Goal: Task Accomplishment & Management: Manage account settings

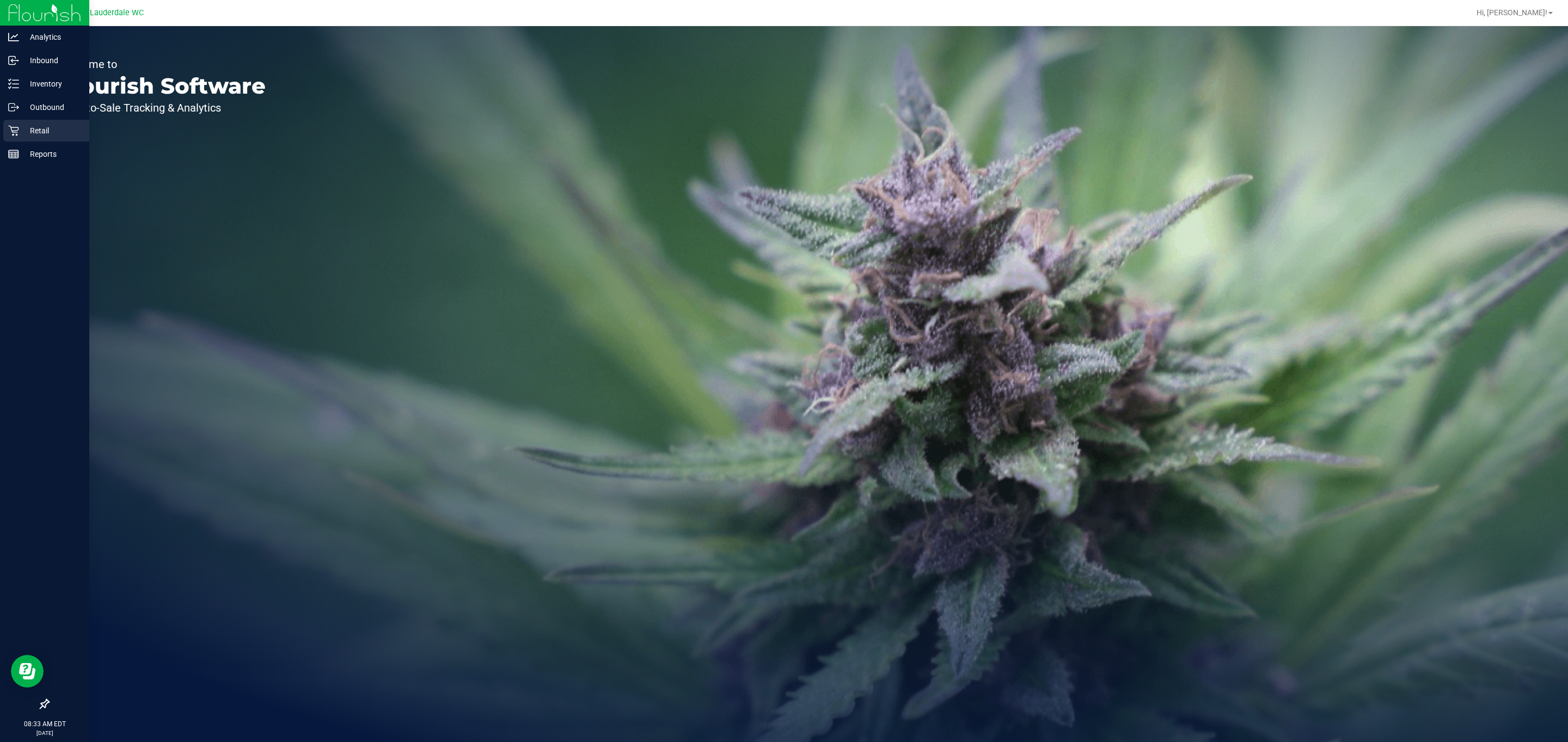
click at [17, 130] on icon at bounding box center [13, 131] width 11 height 11
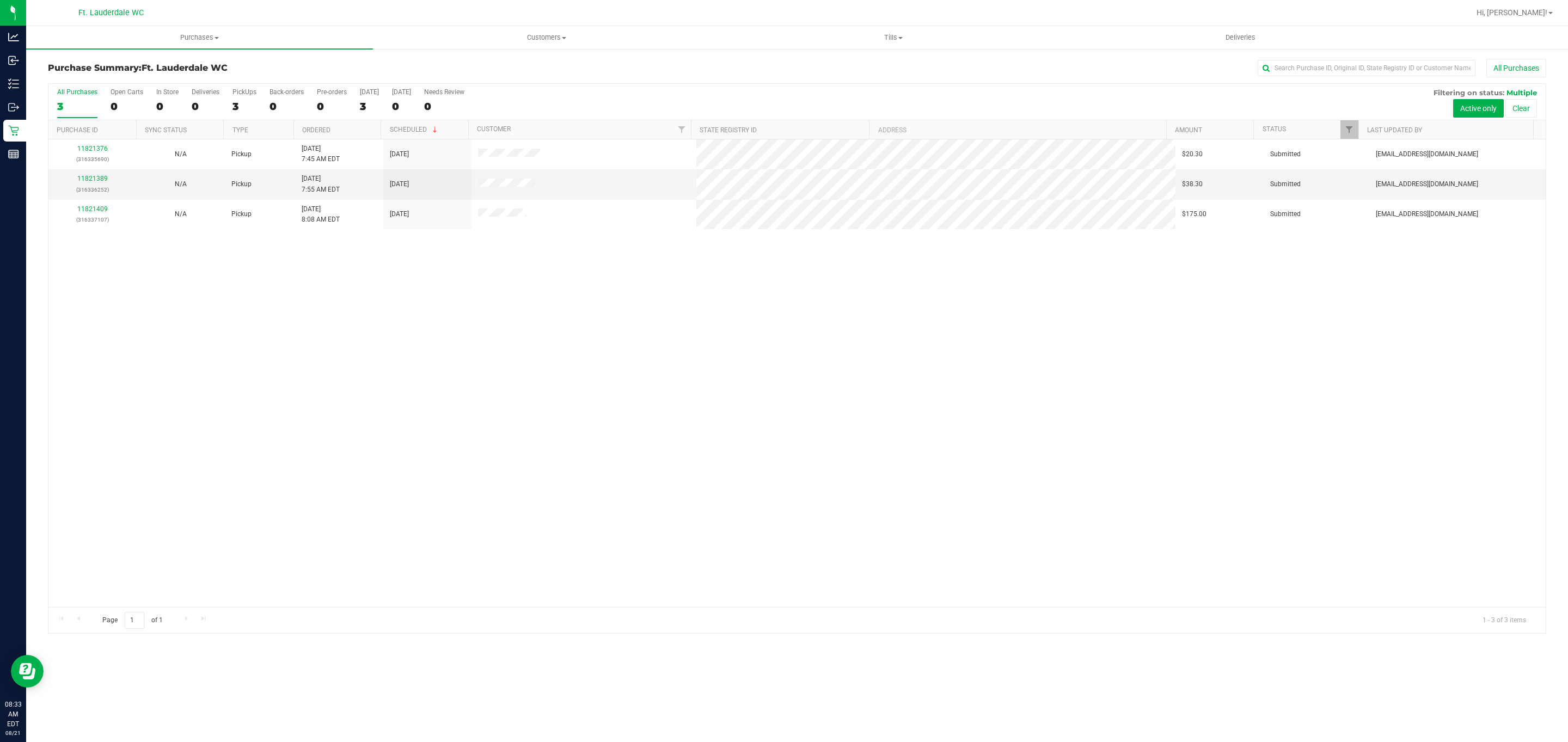
click at [877, 52] on div "Purchase Summary: Ft. Lauderdale WC All Purchases All Purchases 3 Open Carts 0 …" at bounding box center [797, 346] width 1542 height 597
click at [879, 43] on uib-tab-heading "Tills Manage tills Reconcile e-payments" at bounding box center [893, 38] width 346 height 22
click at [849, 69] on li "Manage tills" at bounding box center [893, 65] width 347 height 13
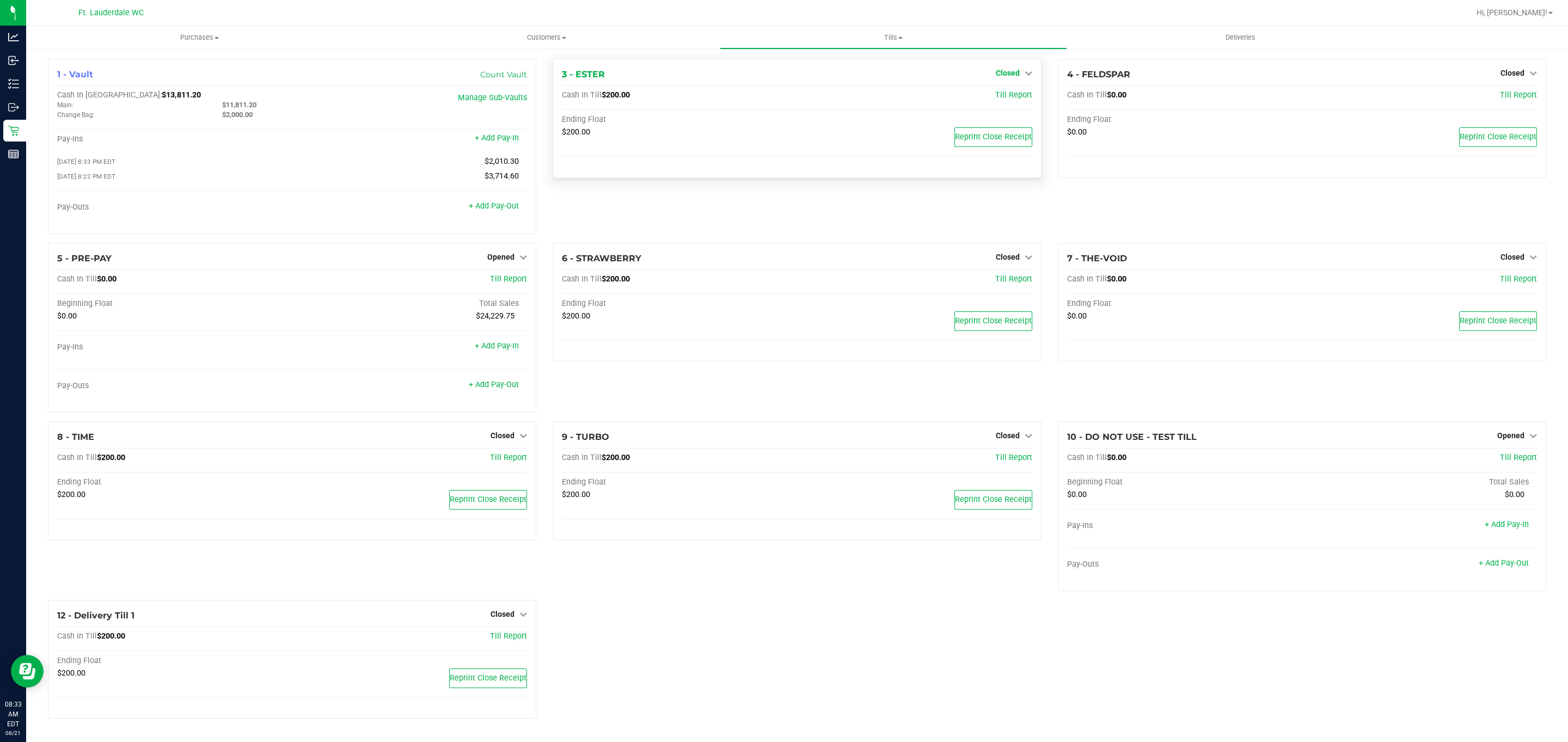
click at [1000, 72] on span "Closed" at bounding box center [1007, 73] width 24 height 9
click at [995, 97] on link "Open Till" at bounding box center [1007, 96] width 29 height 9
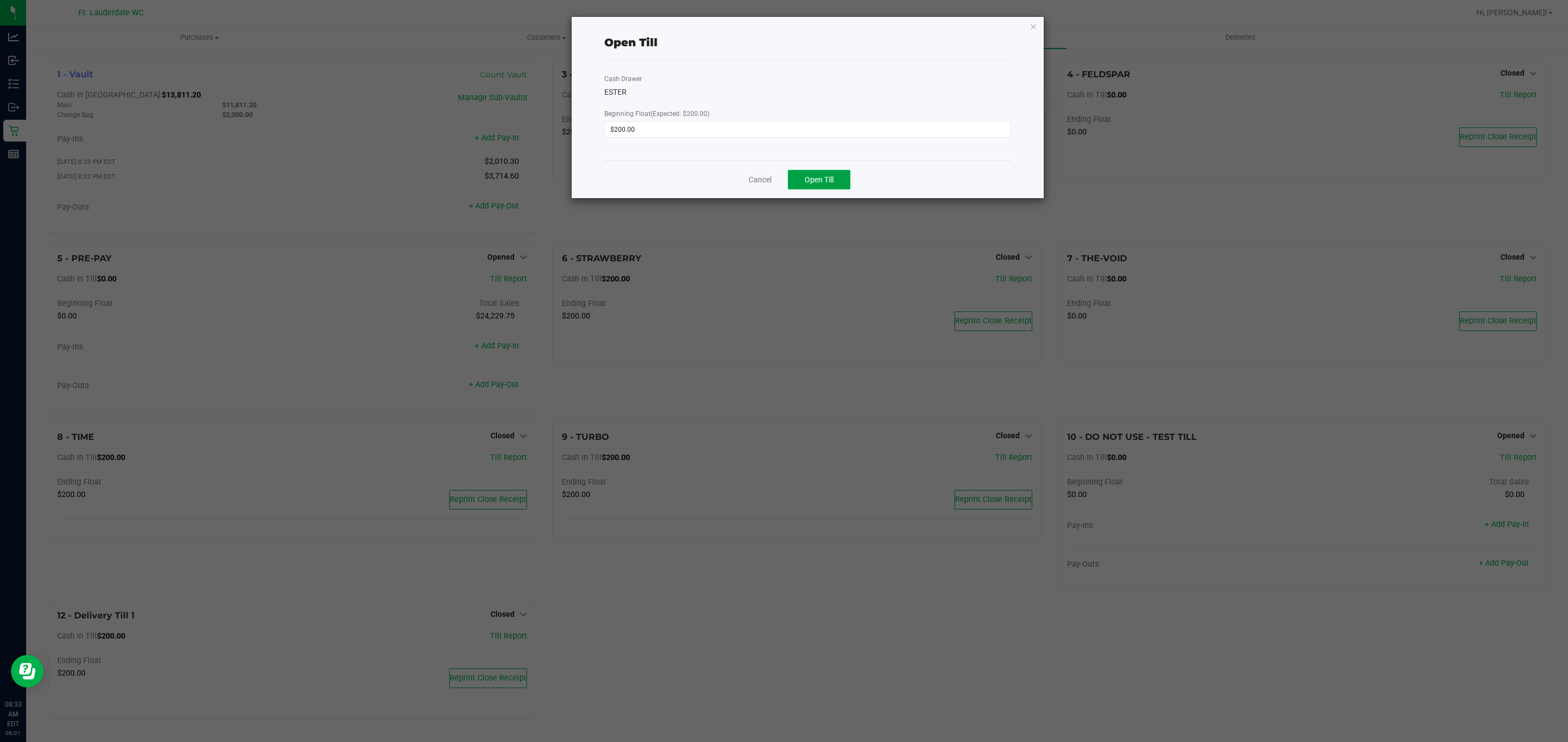
click at [827, 183] on span "Open Till" at bounding box center [819, 180] width 29 height 9
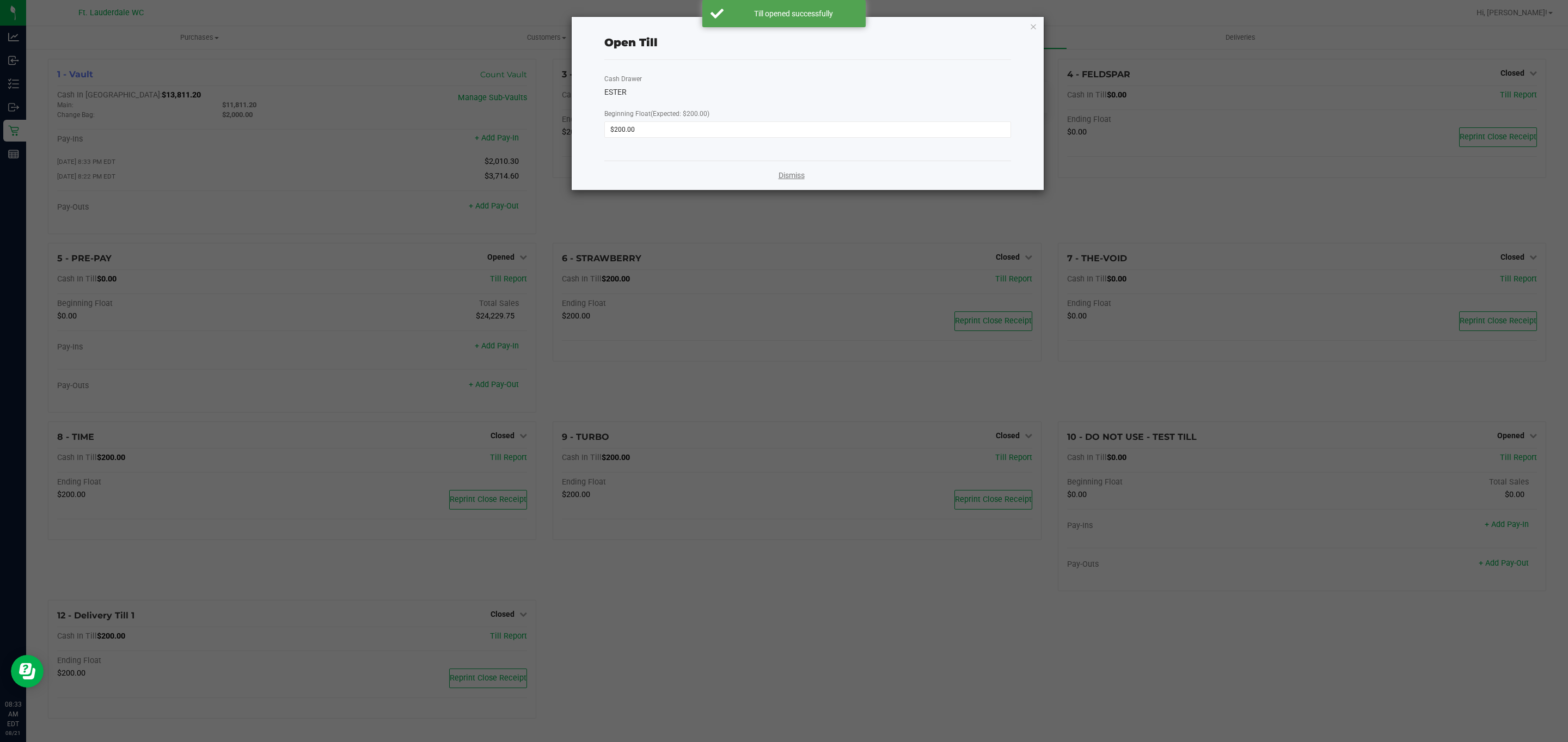
click at [791, 170] on link "Dismiss" at bounding box center [791, 175] width 26 height 12
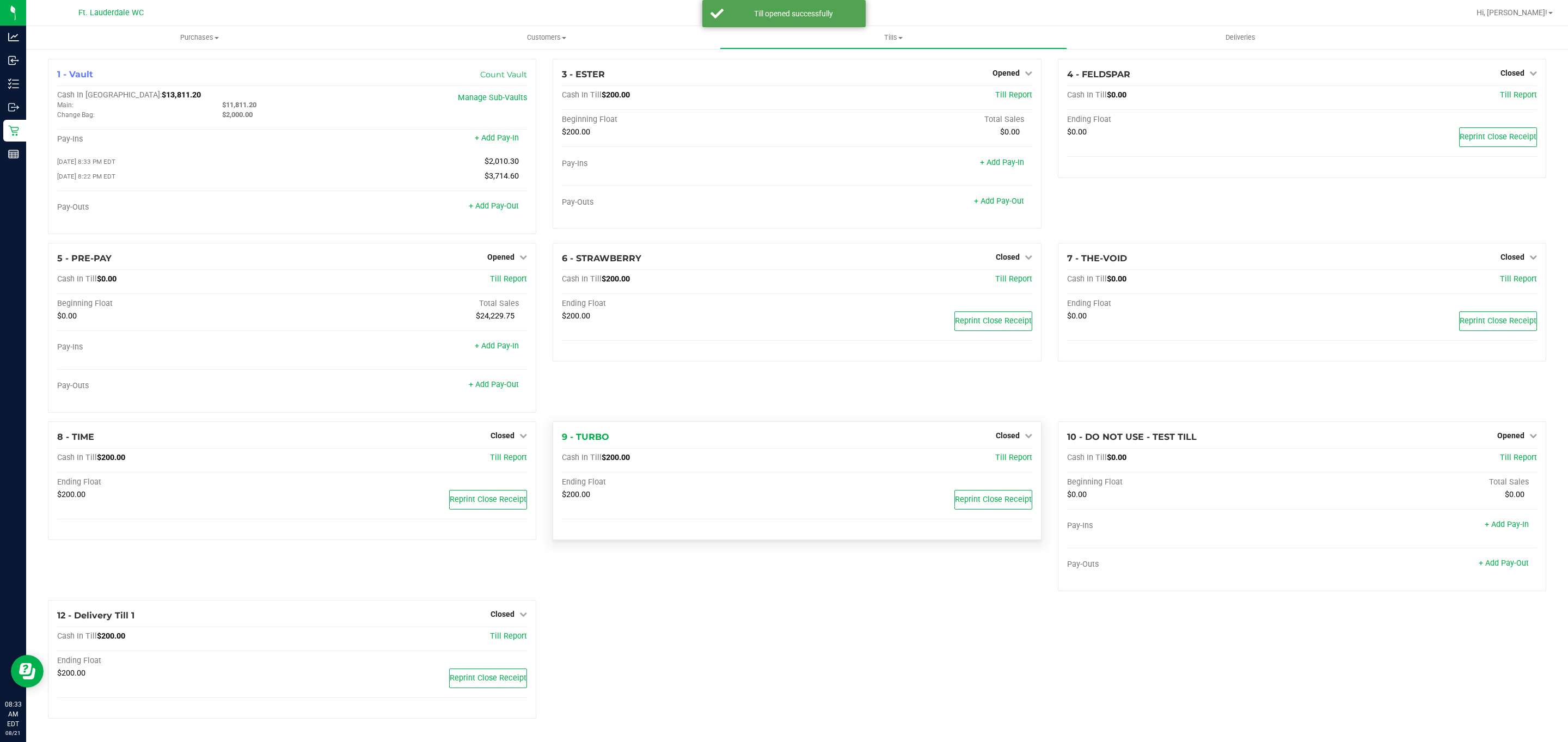
click at [1008, 435] on div "Closed" at bounding box center [1014, 435] width 37 height 13
click at [999, 439] on span "Closed" at bounding box center [1007, 435] width 24 height 9
click at [1006, 467] on div at bounding box center [1007, 466] width 80 height 2
click at [1005, 465] on div "Open Till" at bounding box center [1007, 458] width 80 height 13
click at [1004, 462] on link "Open Till" at bounding box center [1007, 458] width 29 height 9
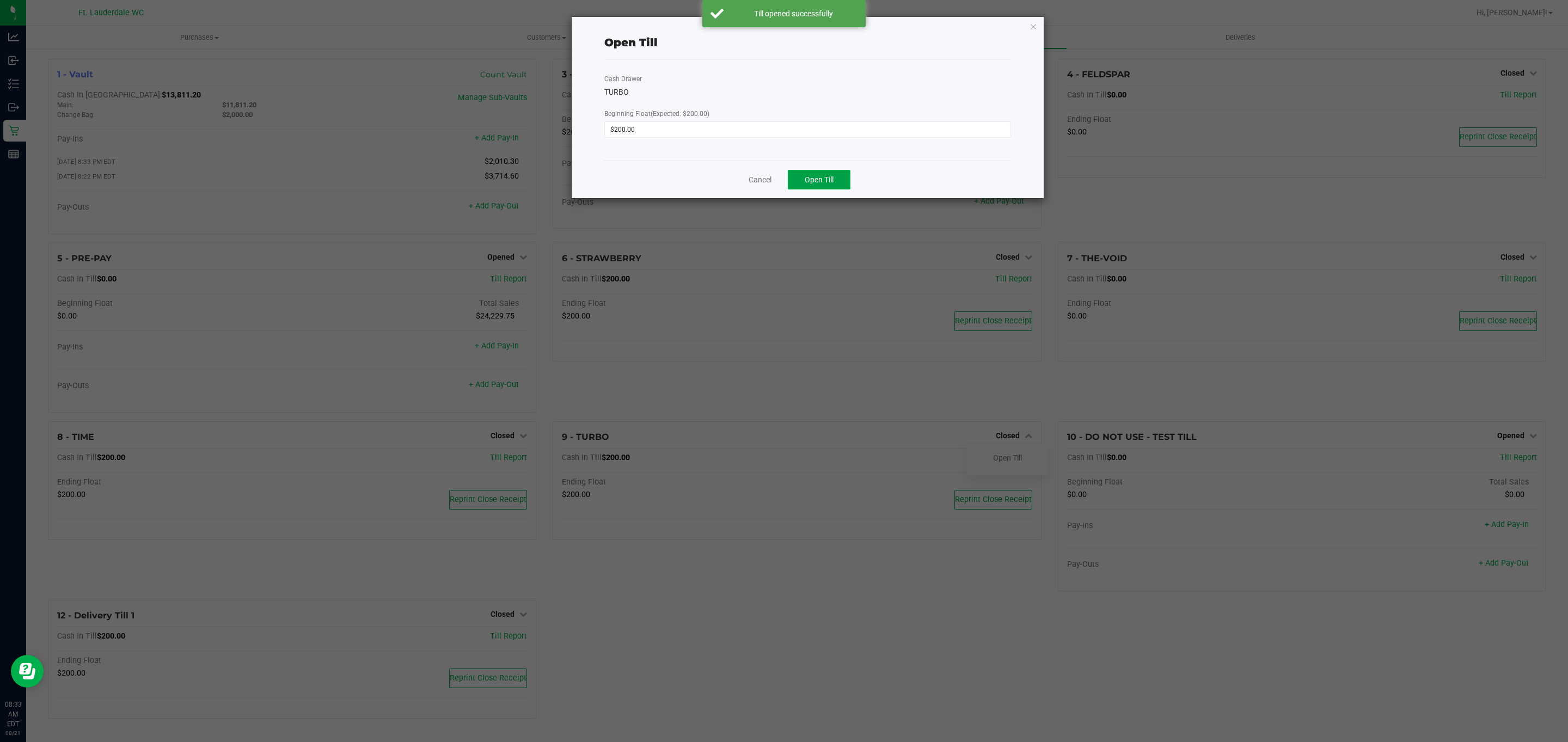
click at [842, 175] on button "Open Till" at bounding box center [819, 180] width 63 height 19
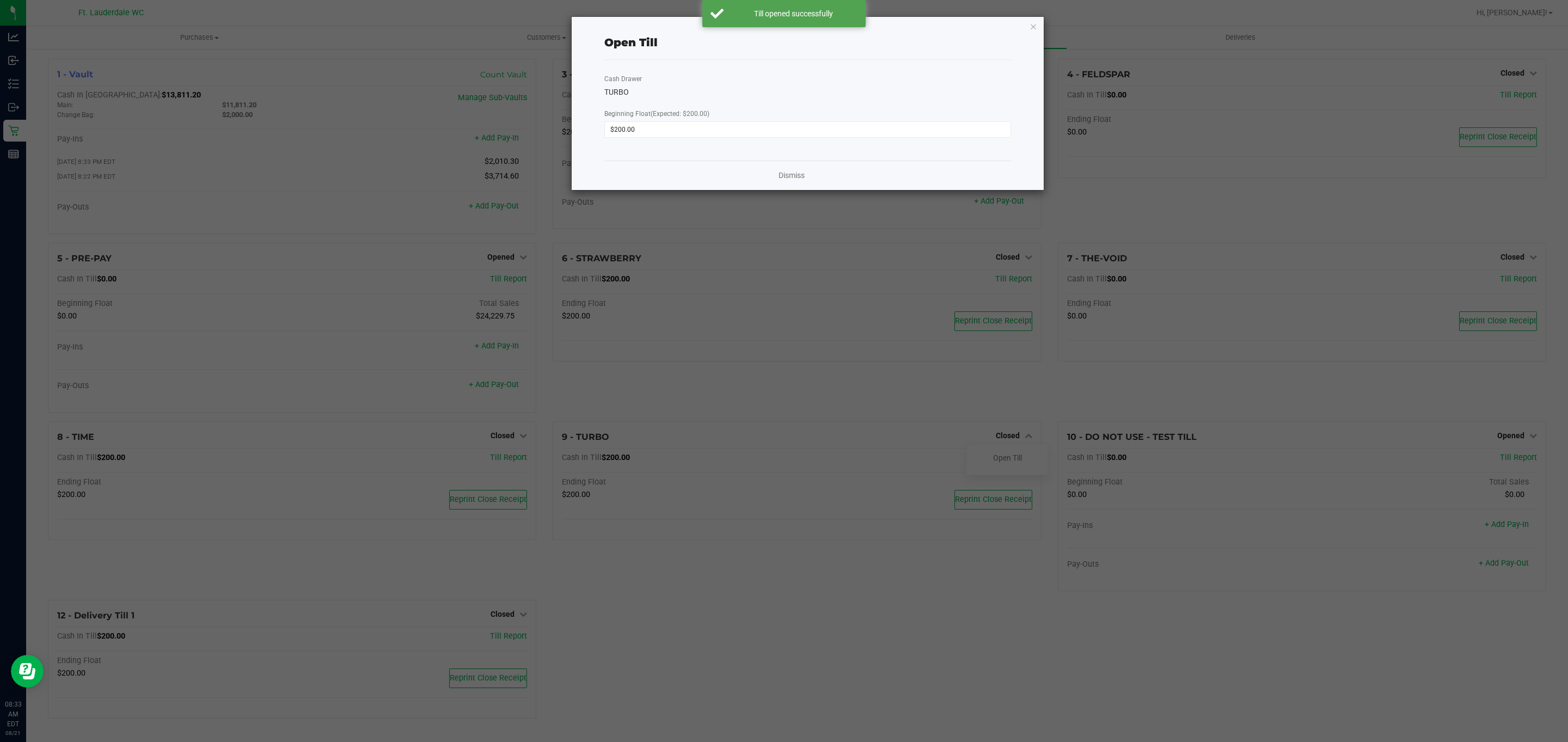
click at [27, 196] on ngb-modal-window "Open Till Cash Drawer TURBO Beginning Float (Expected: $200.00) $200.00 Dismiss" at bounding box center [788, 371] width 1576 height 742
click at [792, 178] on link "Dismiss" at bounding box center [791, 175] width 26 height 12
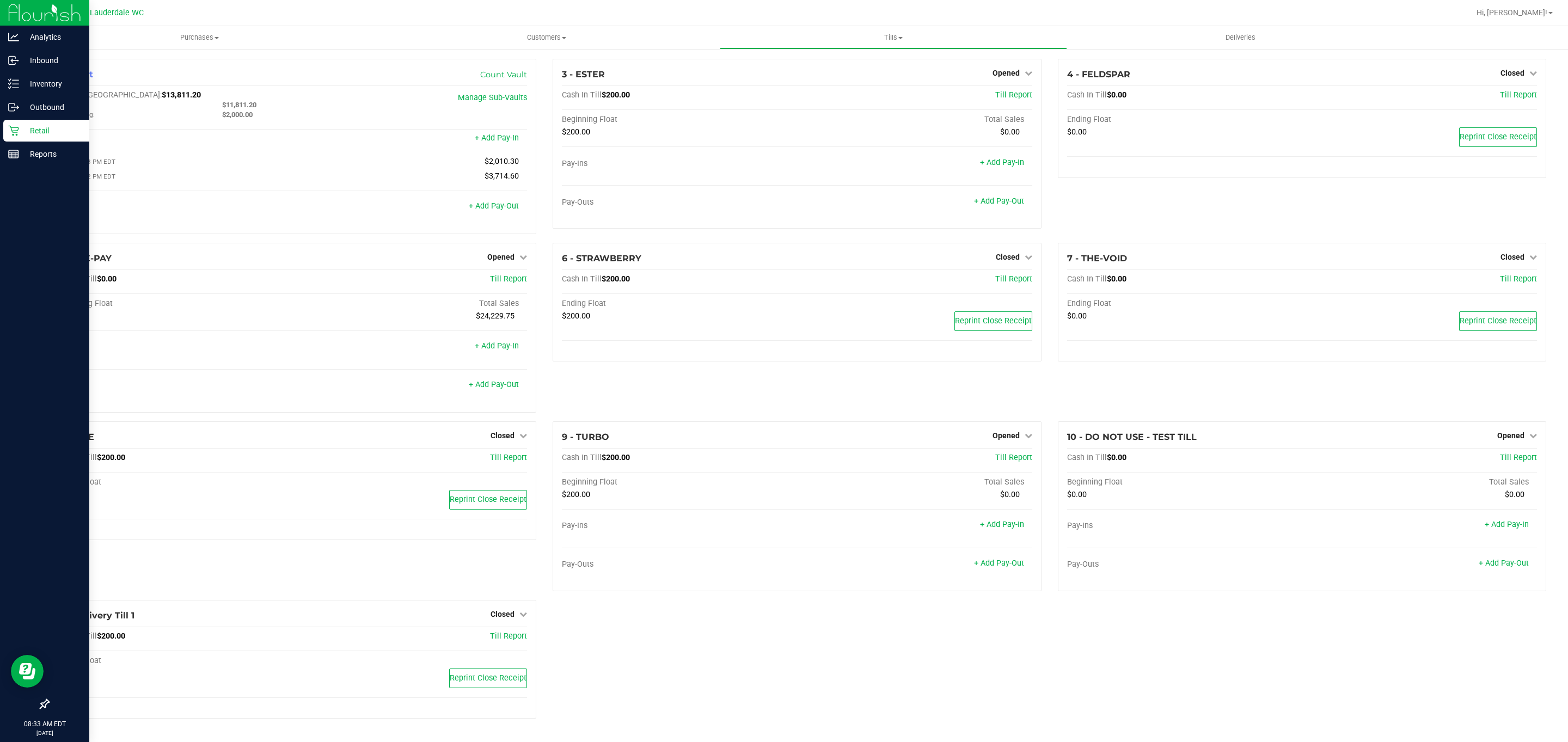
click at [18, 131] on icon at bounding box center [13, 131] width 11 height 11
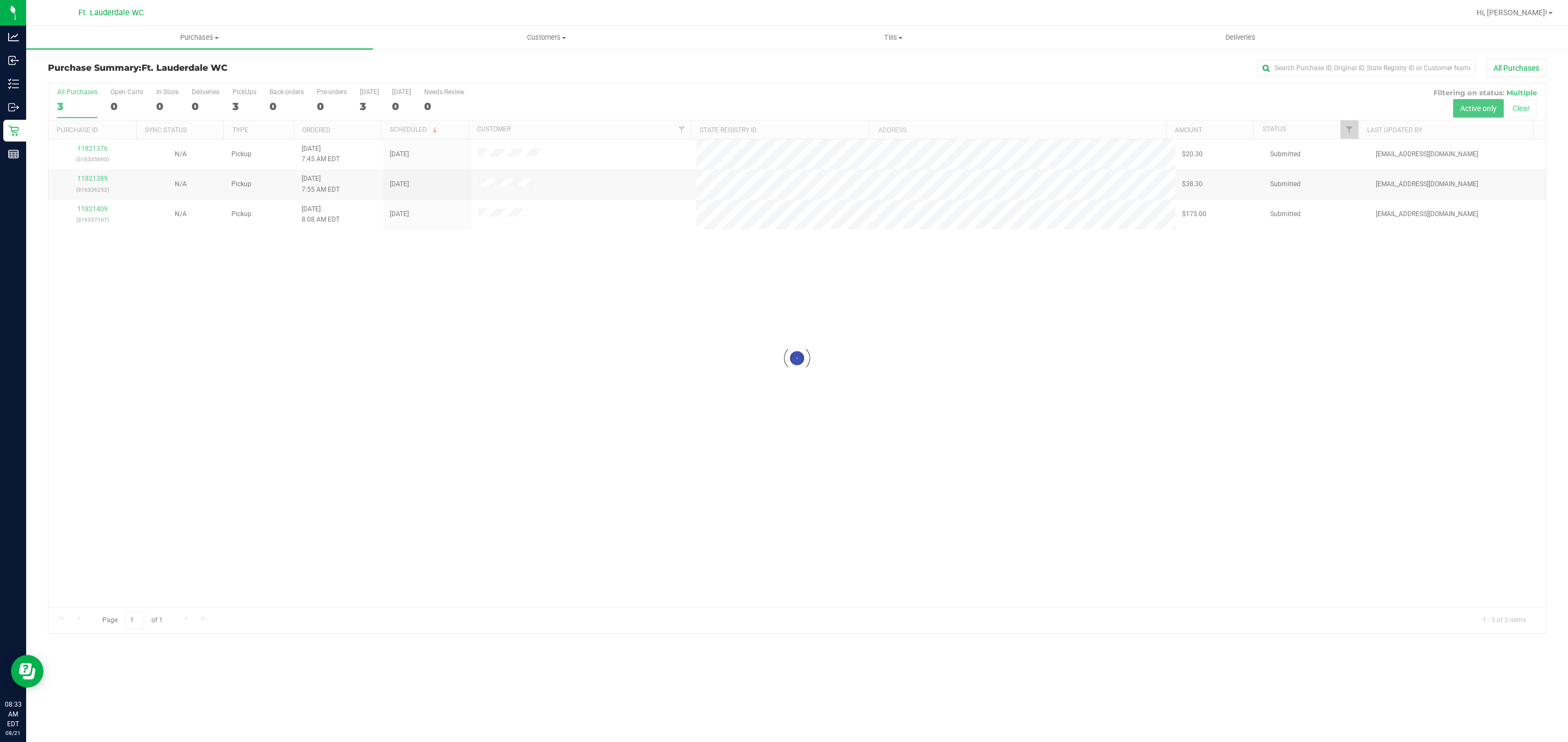
click at [98, 160] on div at bounding box center [797, 359] width 1497 height 549
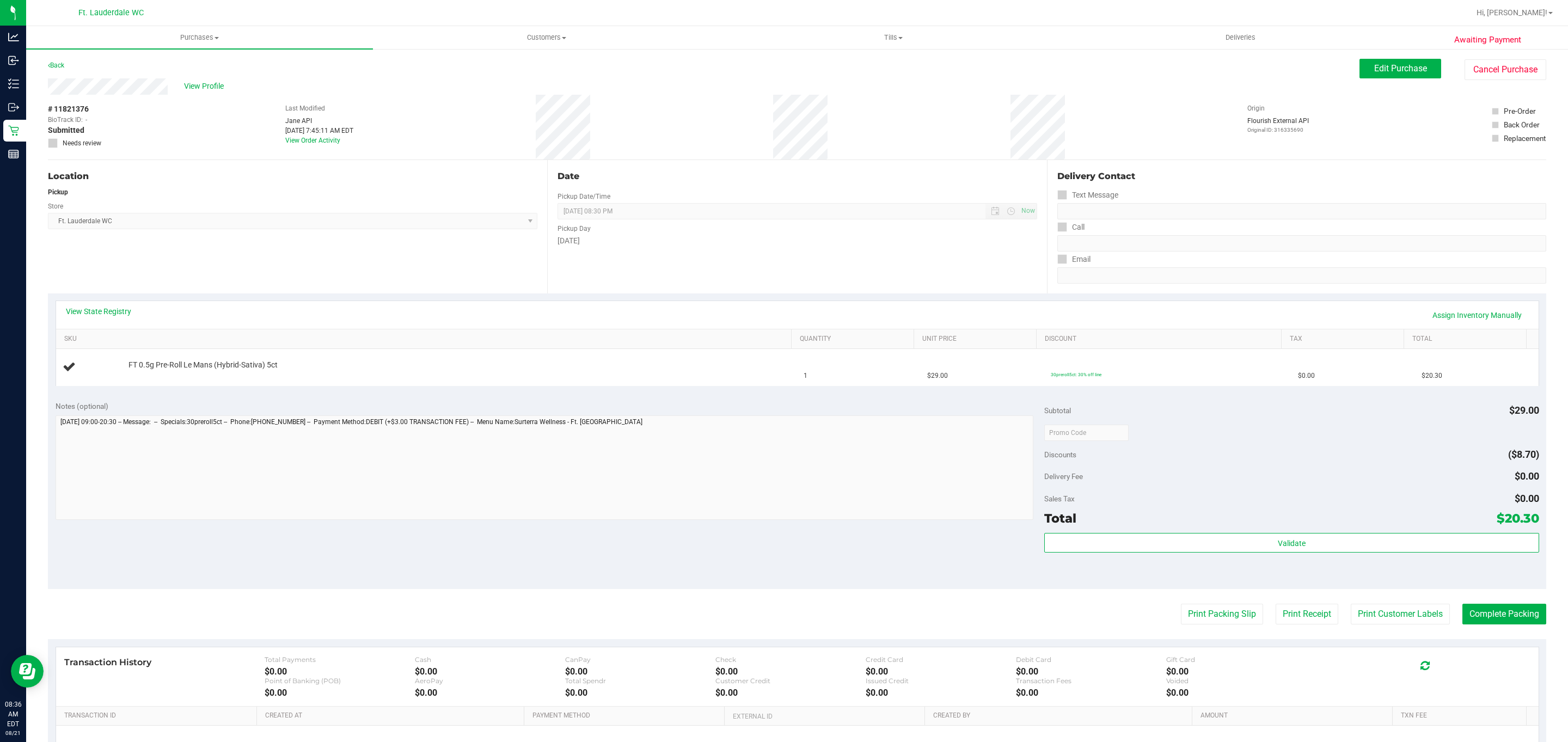
click at [219, 203] on div "Store" at bounding box center [293, 205] width 489 height 16
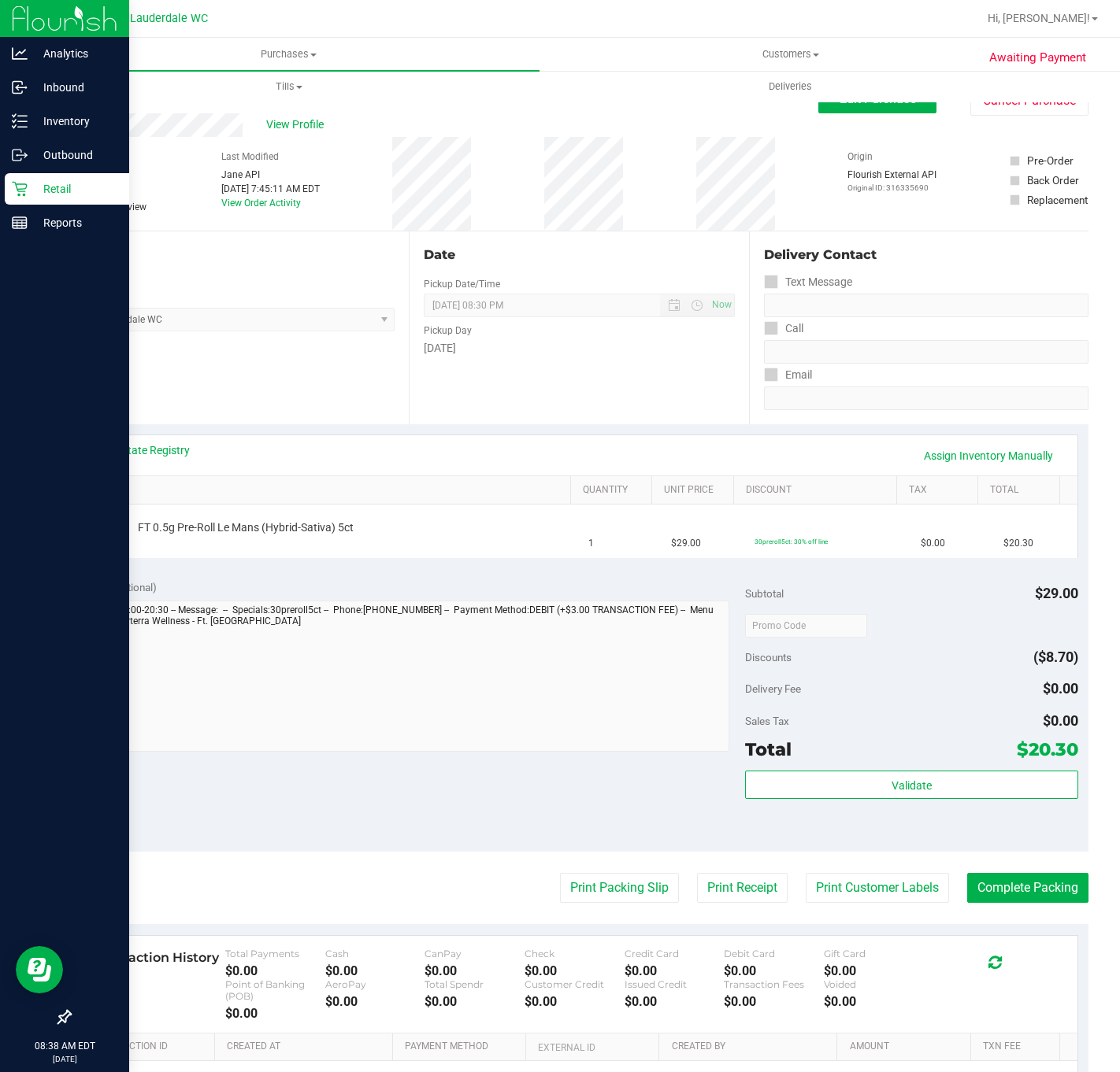
click at [38, 197] on p "Retail" at bounding box center [74, 188] width 94 height 18
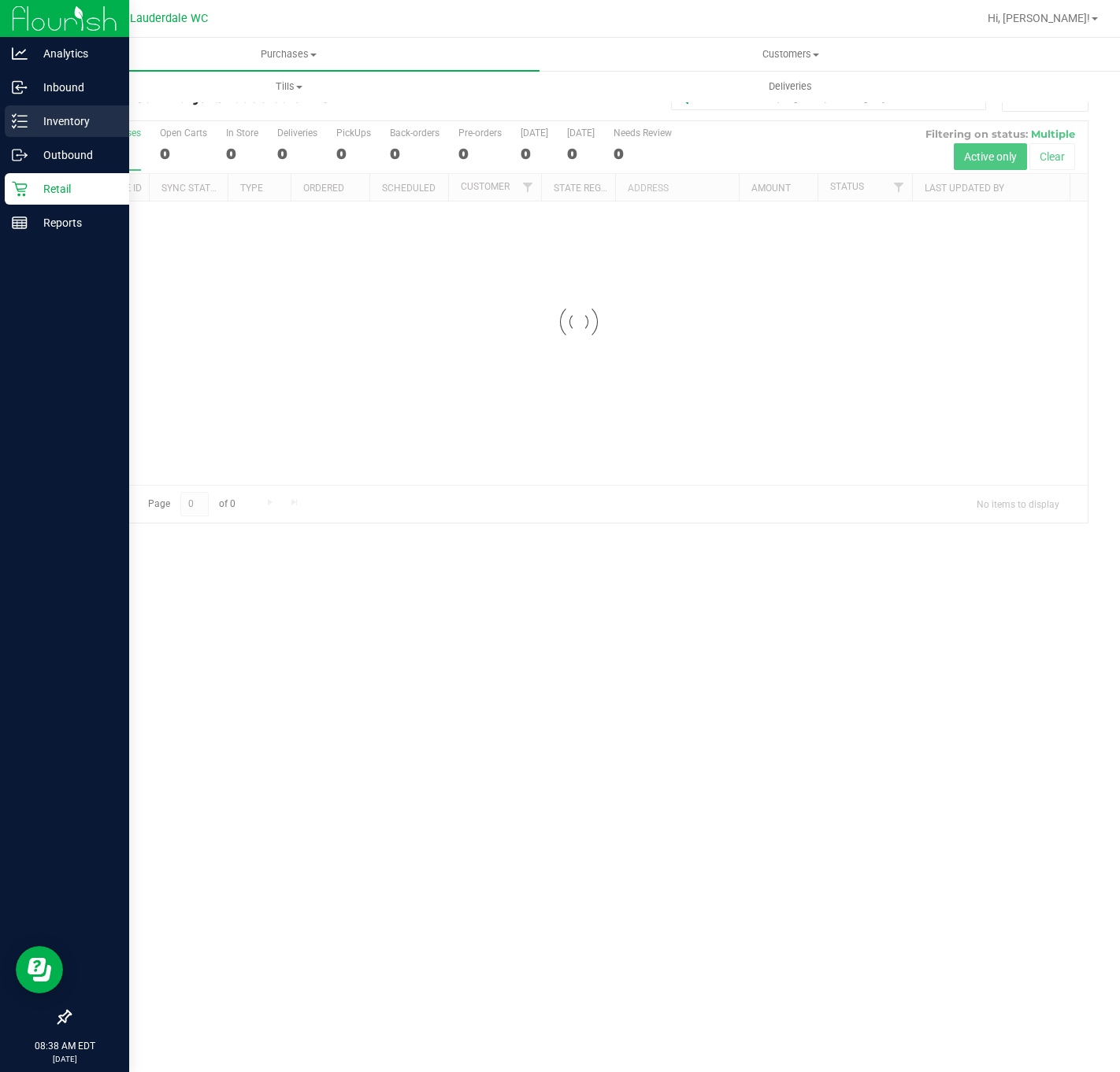
click at [41, 123] on p "Inventory" at bounding box center [74, 121] width 94 height 18
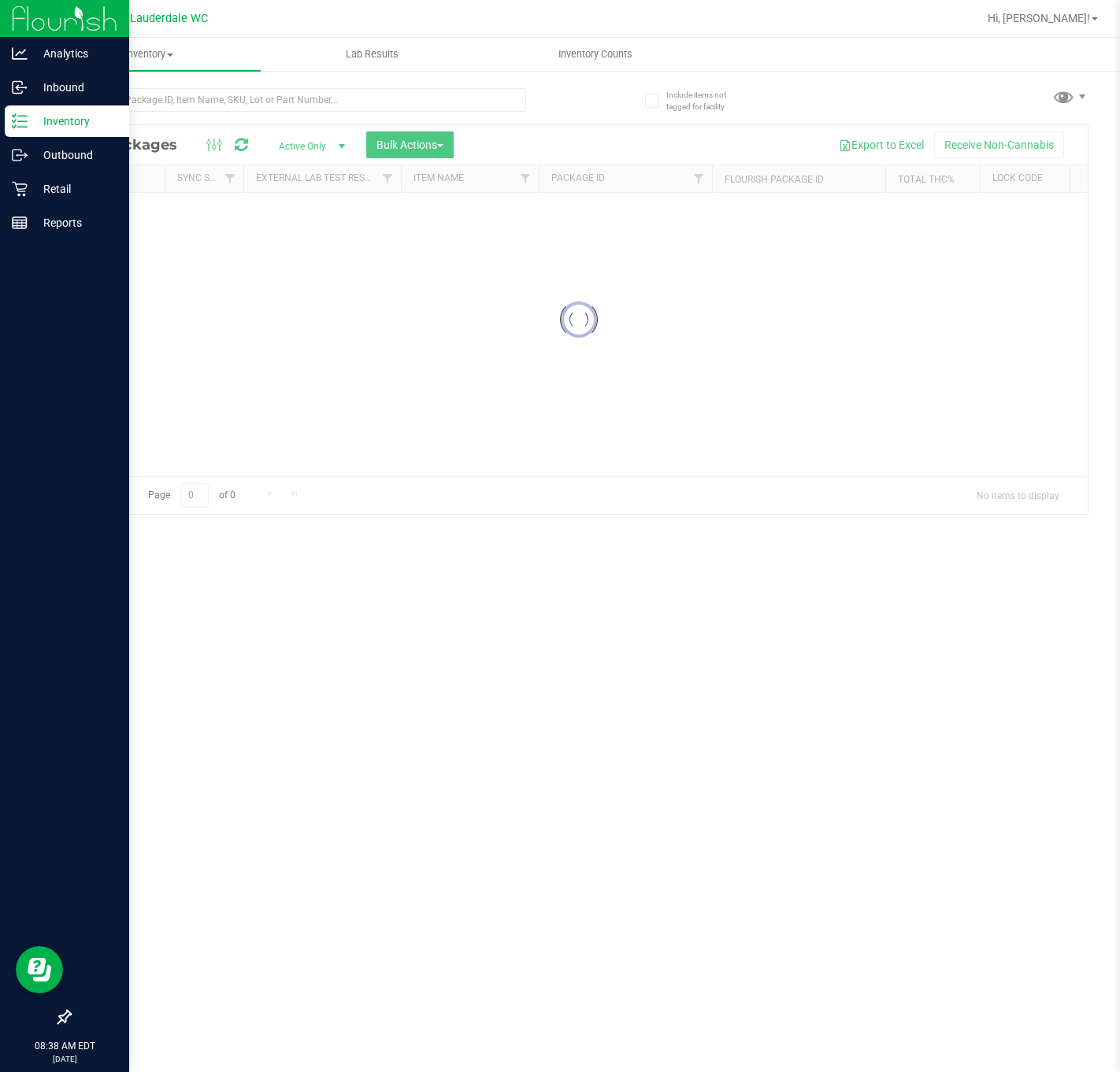
click at [41, 123] on p "Inventory" at bounding box center [74, 121] width 94 height 18
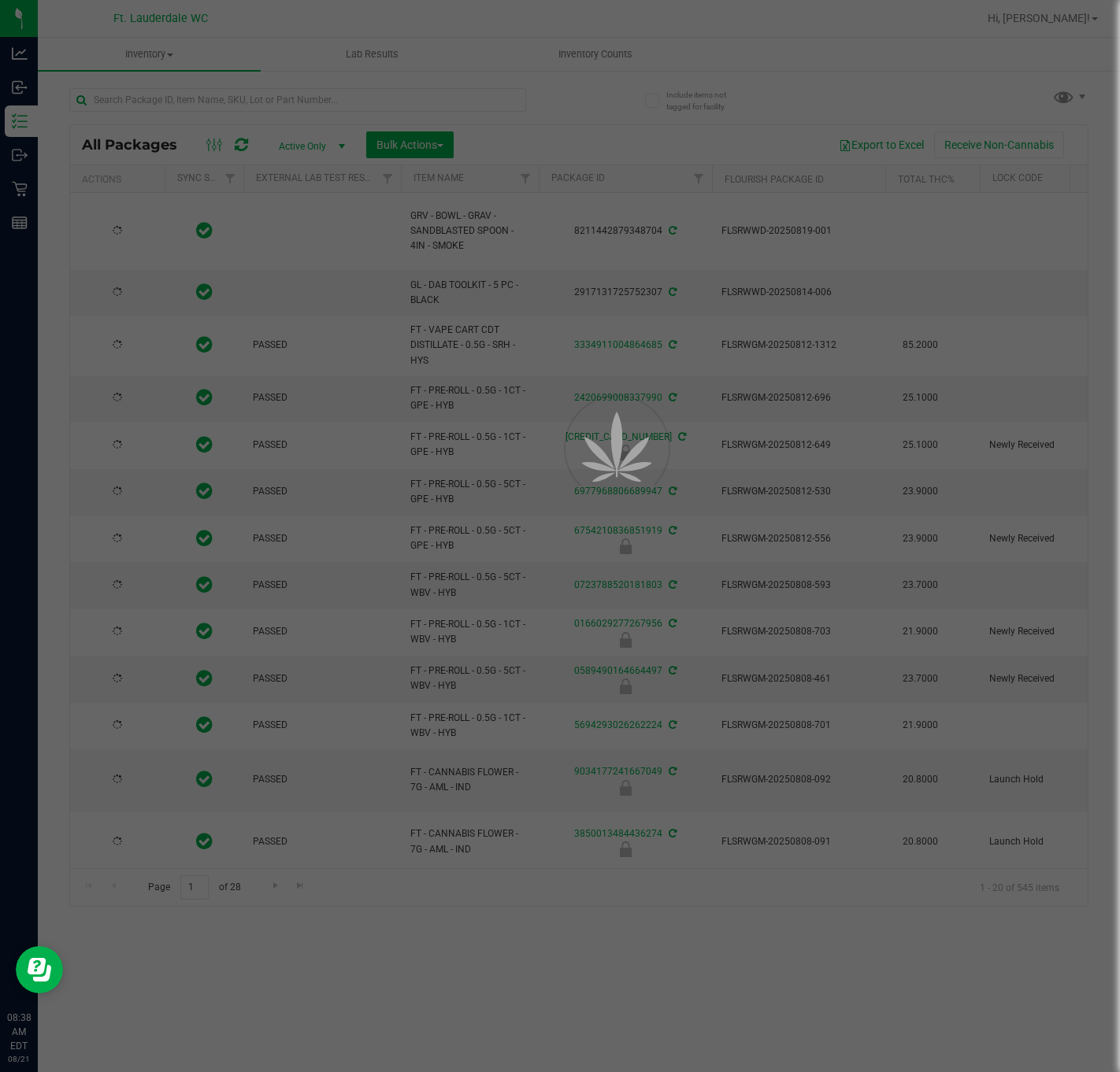
click at [253, 98] on div at bounding box center [560, 536] width 1120 height 1072
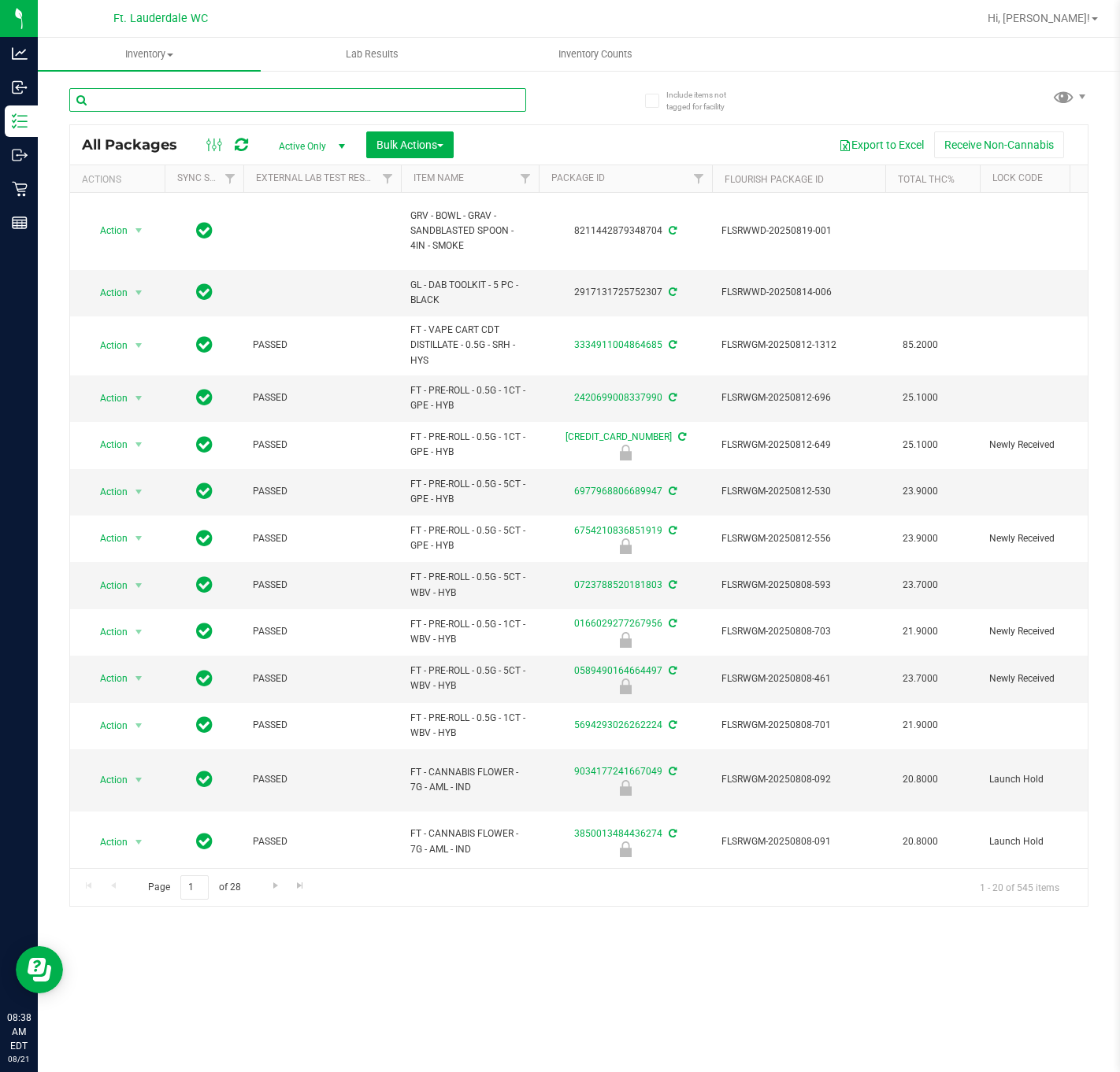
click at [253, 98] on input "text" at bounding box center [298, 99] width 457 height 24
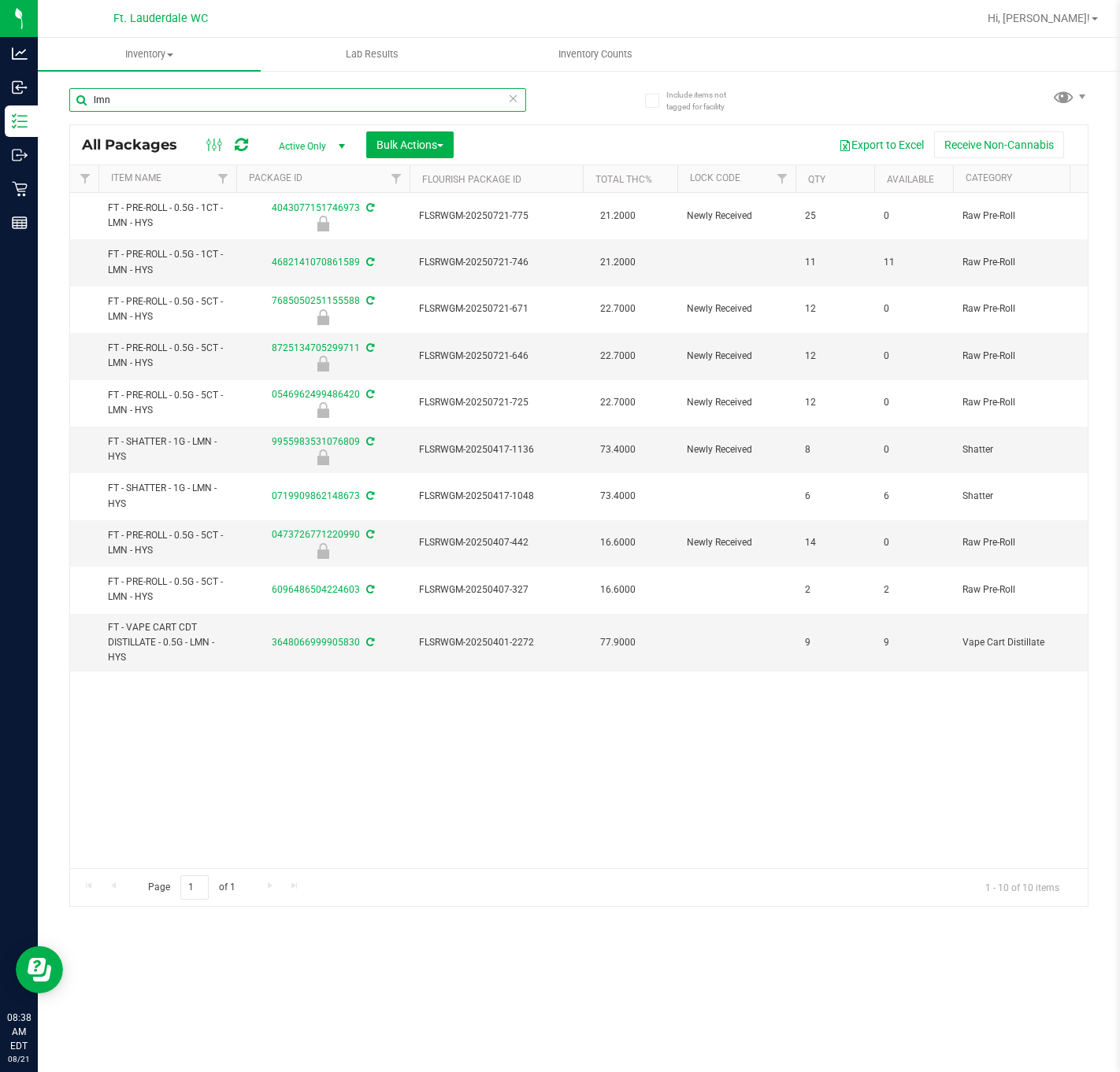
scroll to position [0, 422]
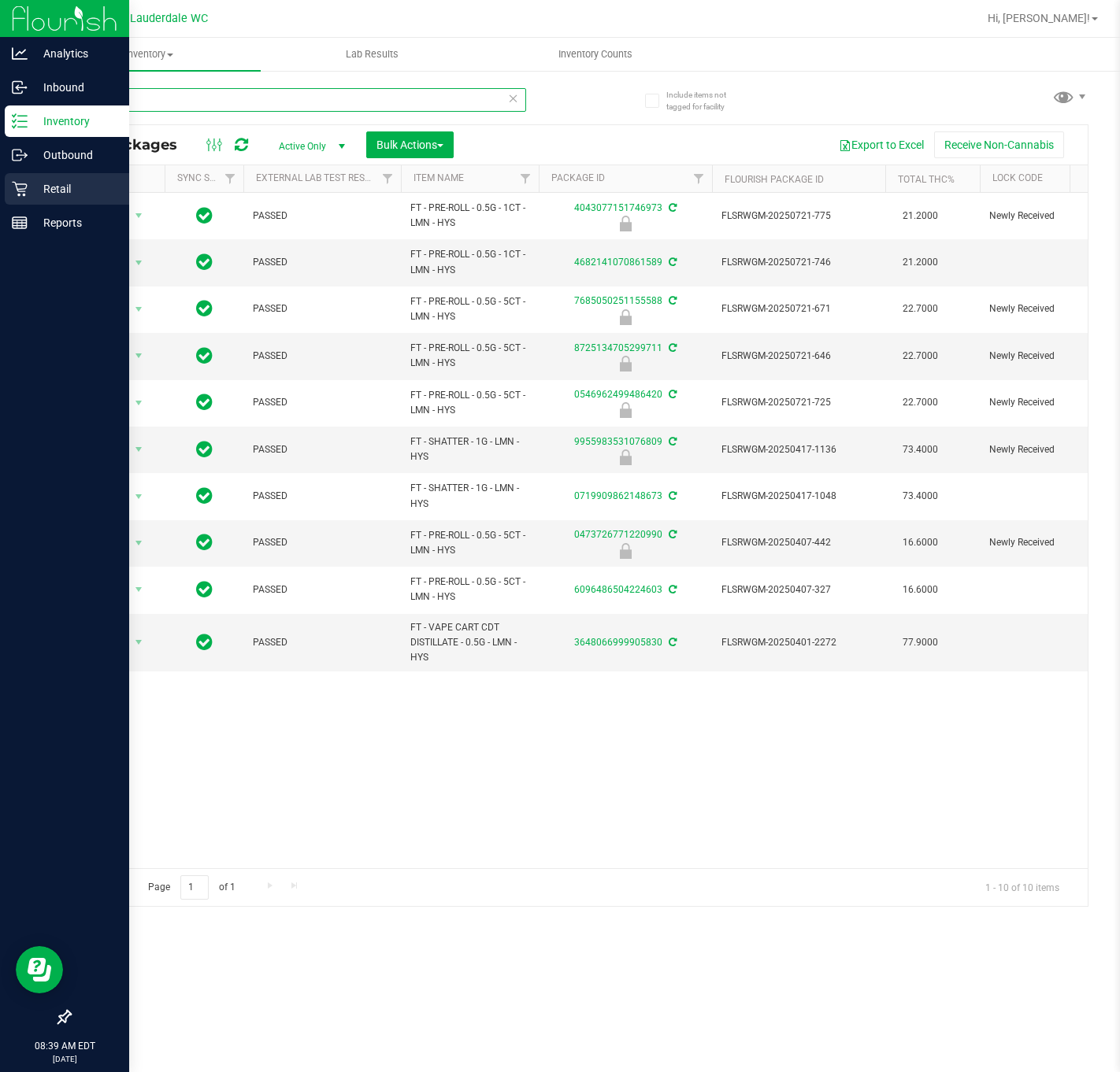
type input "lmn"
click at [14, 187] on icon at bounding box center [19, 189] width 16 height 16
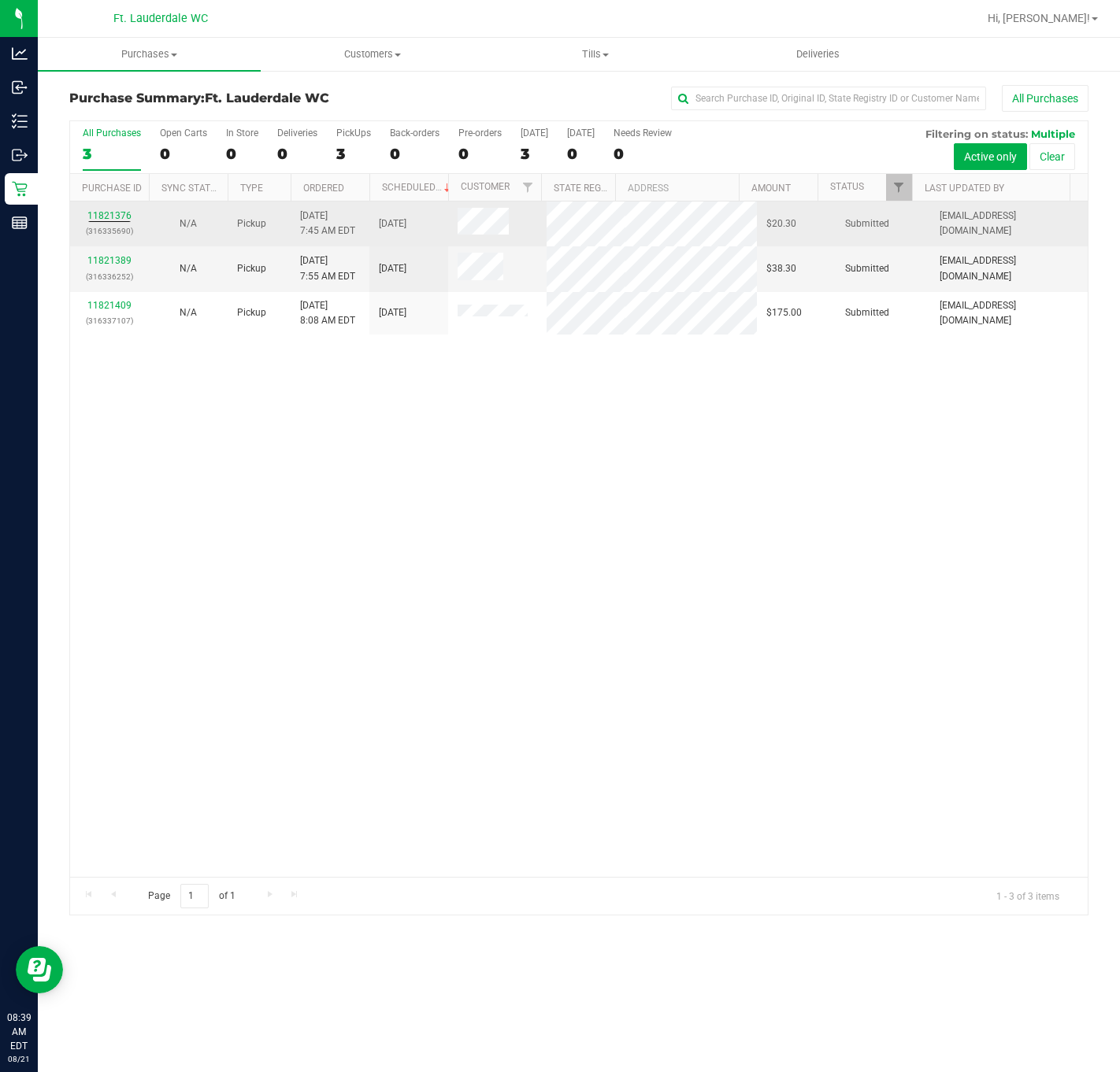
click at [119, 227] on p "(316335690)" at bounding box center [109, 231] width 60 height 15
click at [116, 215] on link "11821376" at bounding box center [109, 216] width 44 height 11
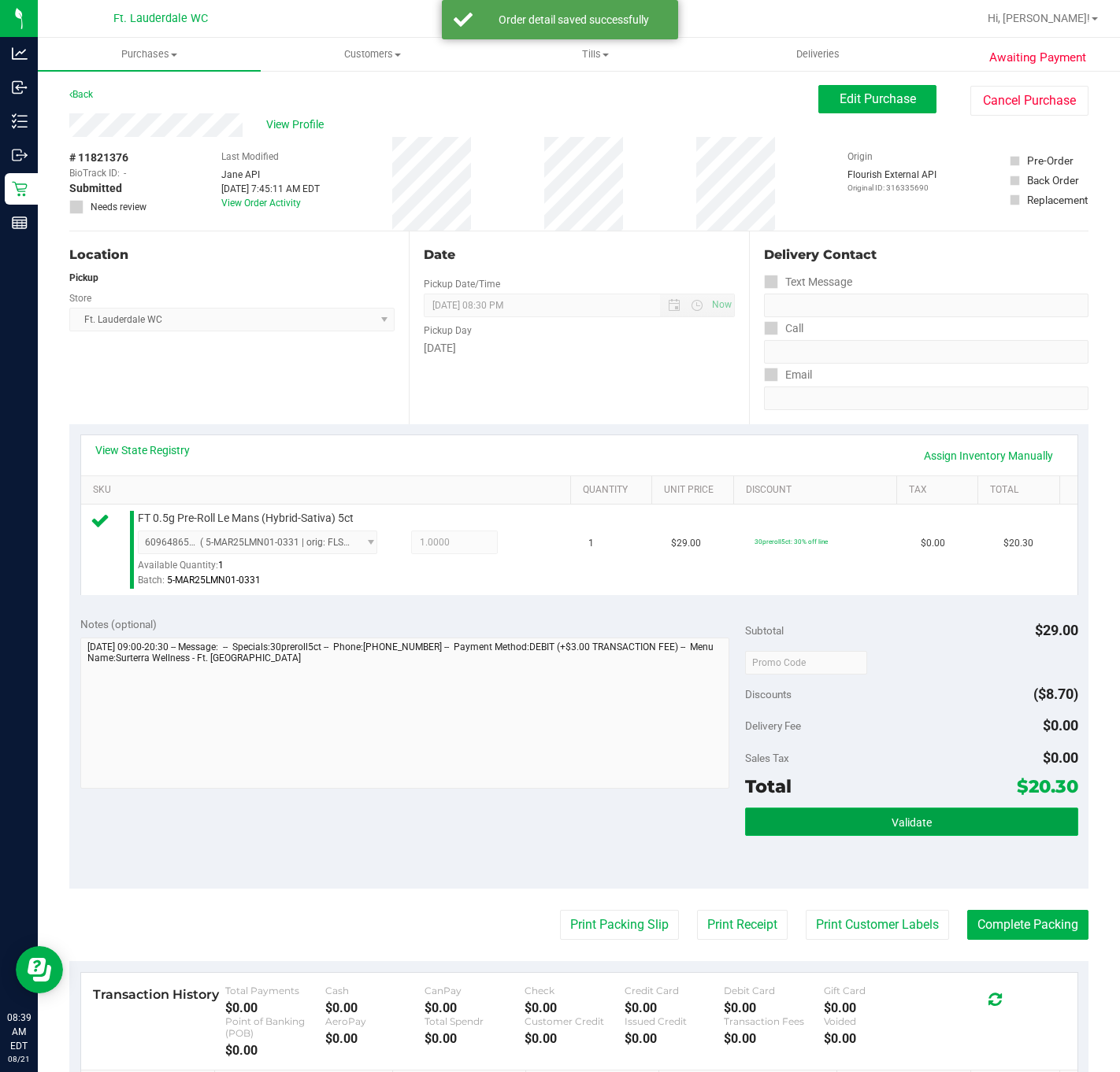
click at [839, 825] on button "Validate" at bounding box center [910, 822] width 332 height 28
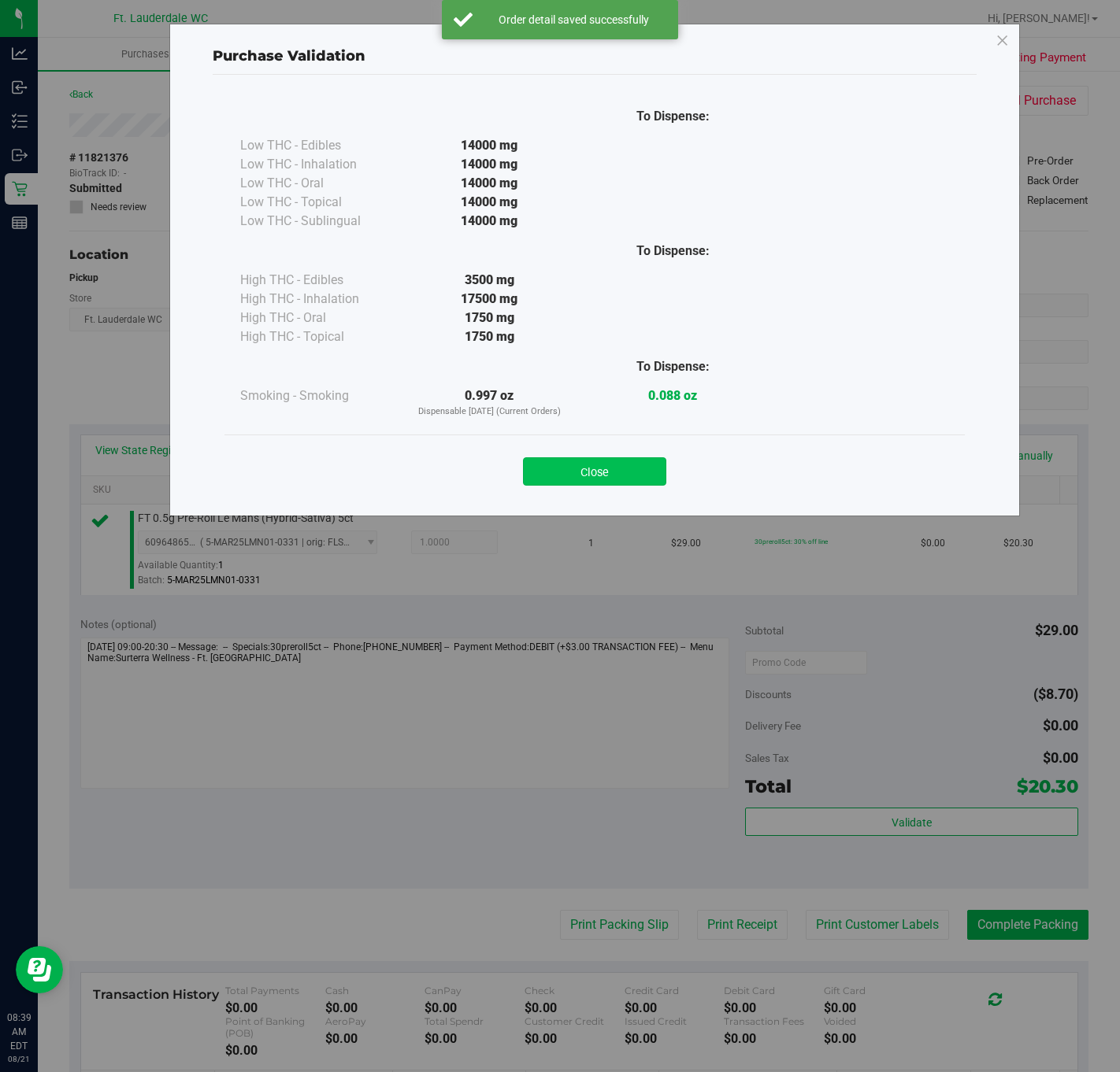
click at [605, 466] on button "Close" at bounding box center [594, 472] width 144 height 28
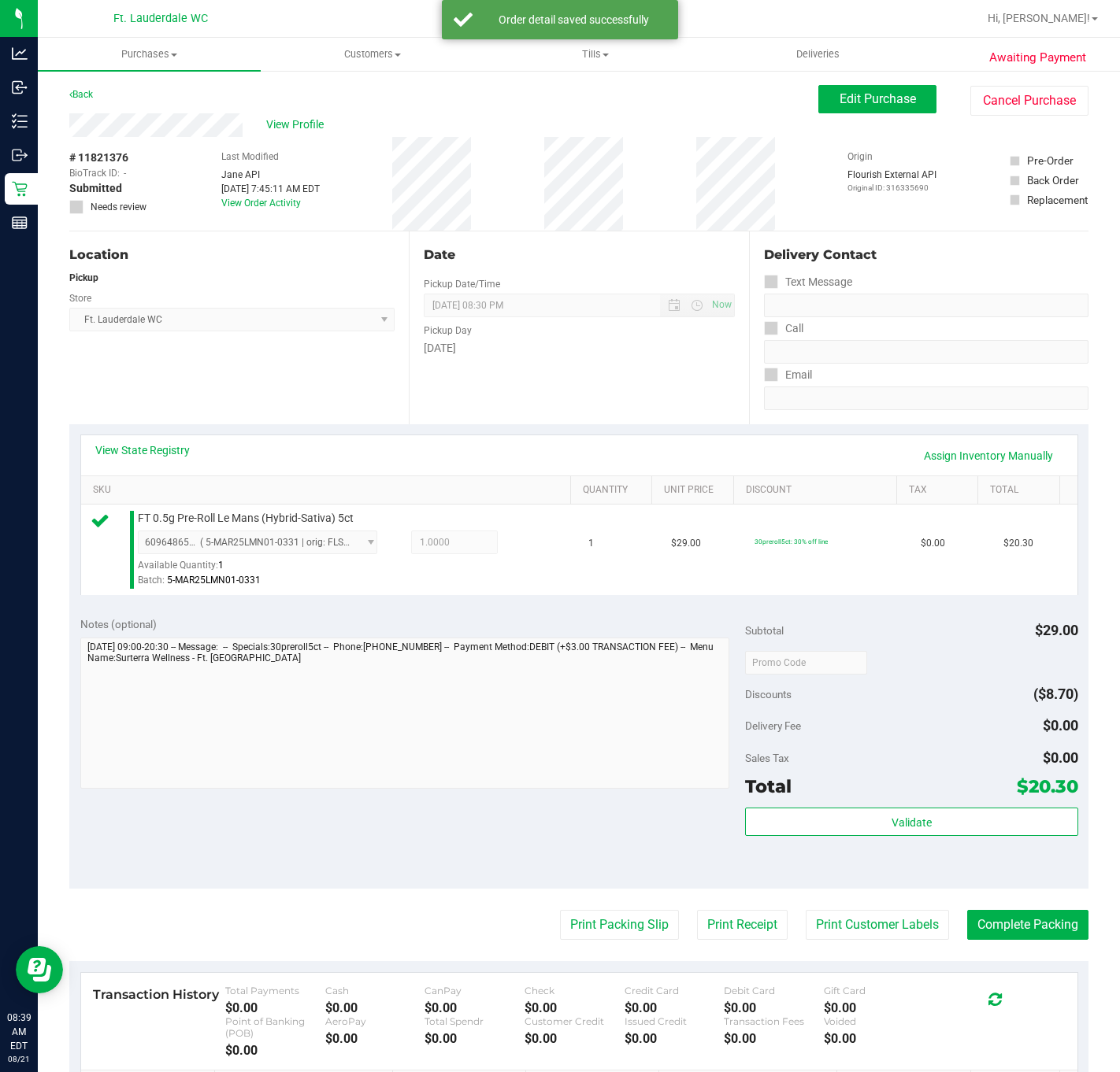
click at [615, 912] on purchase-details "Back Edit Purchase Cancel Purchase View Profile # 11821376 BioTrack ID: - Submi…" at bounding box center [578, 676] width 1019 height 1182
click at [624, 962] on purchase-details "Back Edit Purchase Cancel Purchase View Profile # 11821376 BioTrack ID: - Submi…" at bounding box center [578, 676] width 1019 height 1182
click at [613, 920] on button "Print Packing Slip" at bounding box center [619, 925] width 119 height 30
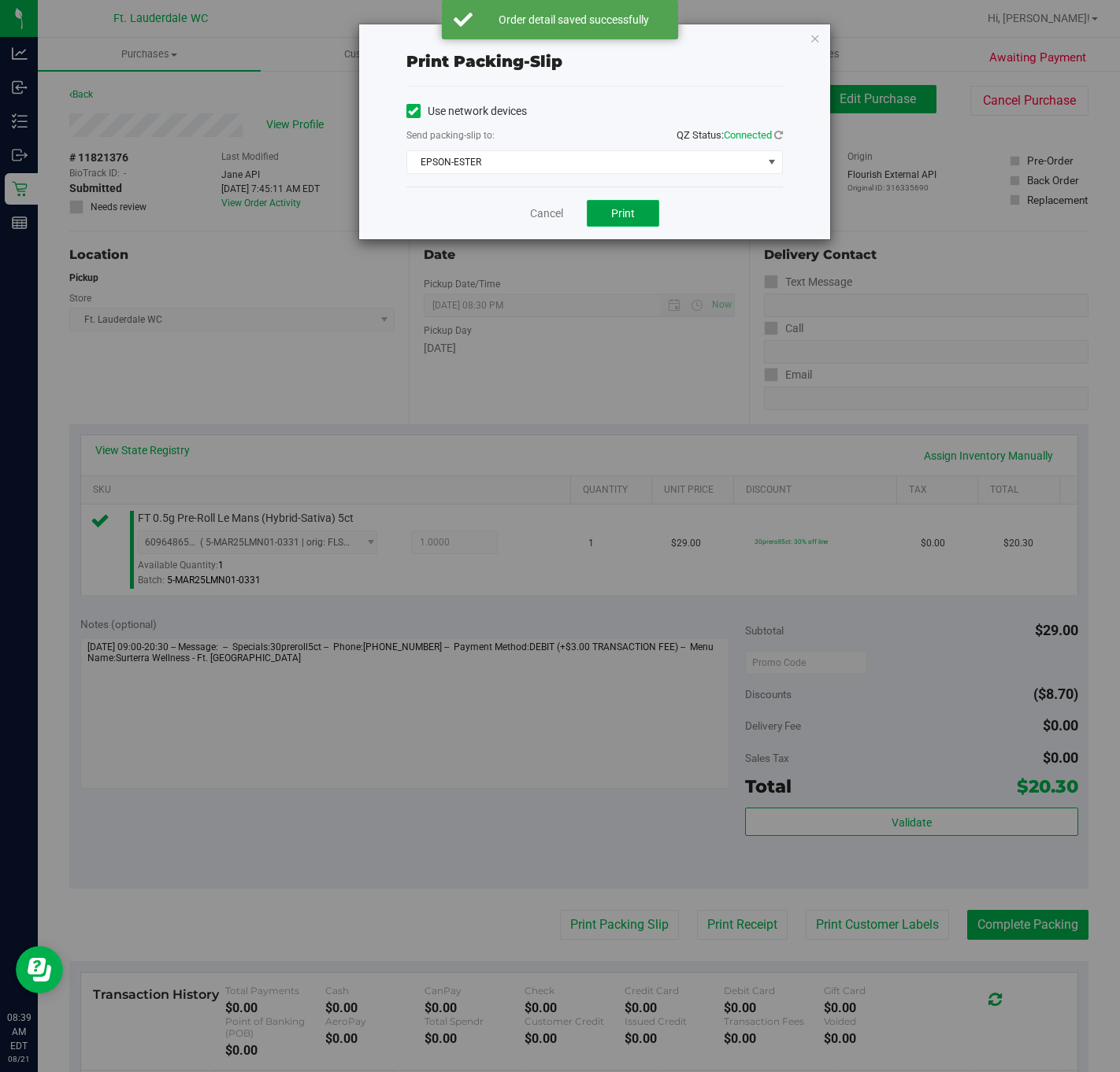
click at [608, 220] on button "Print" at bounding box center [623, 213] width 72 height 26
click at [537, 215] on link "Cancel" at bounding box center [547, 213] width 33 height 17
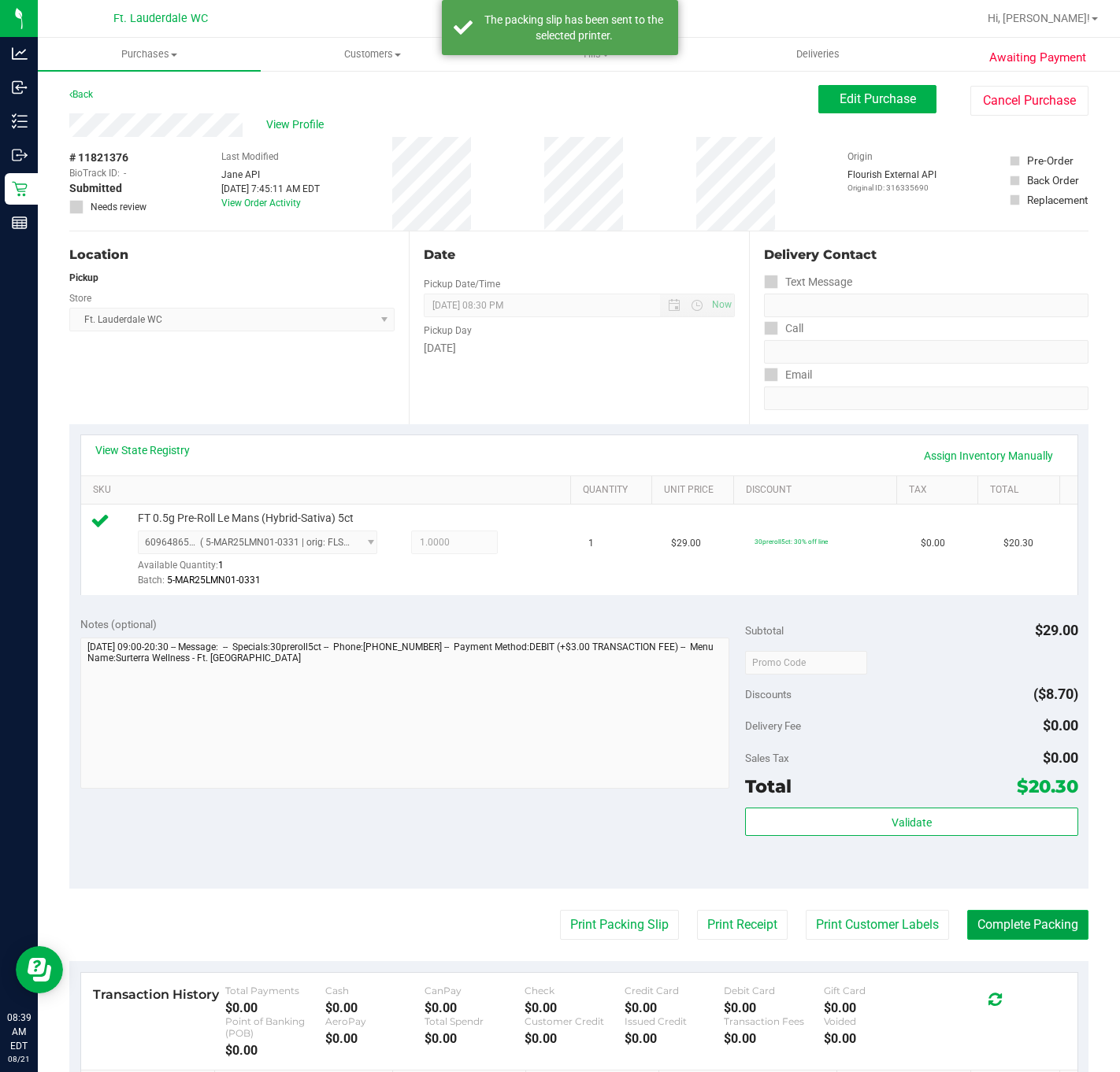
click at [1031, 916] on button "Complete Packing" at bounding box center [1028, 925] width 122 height 30
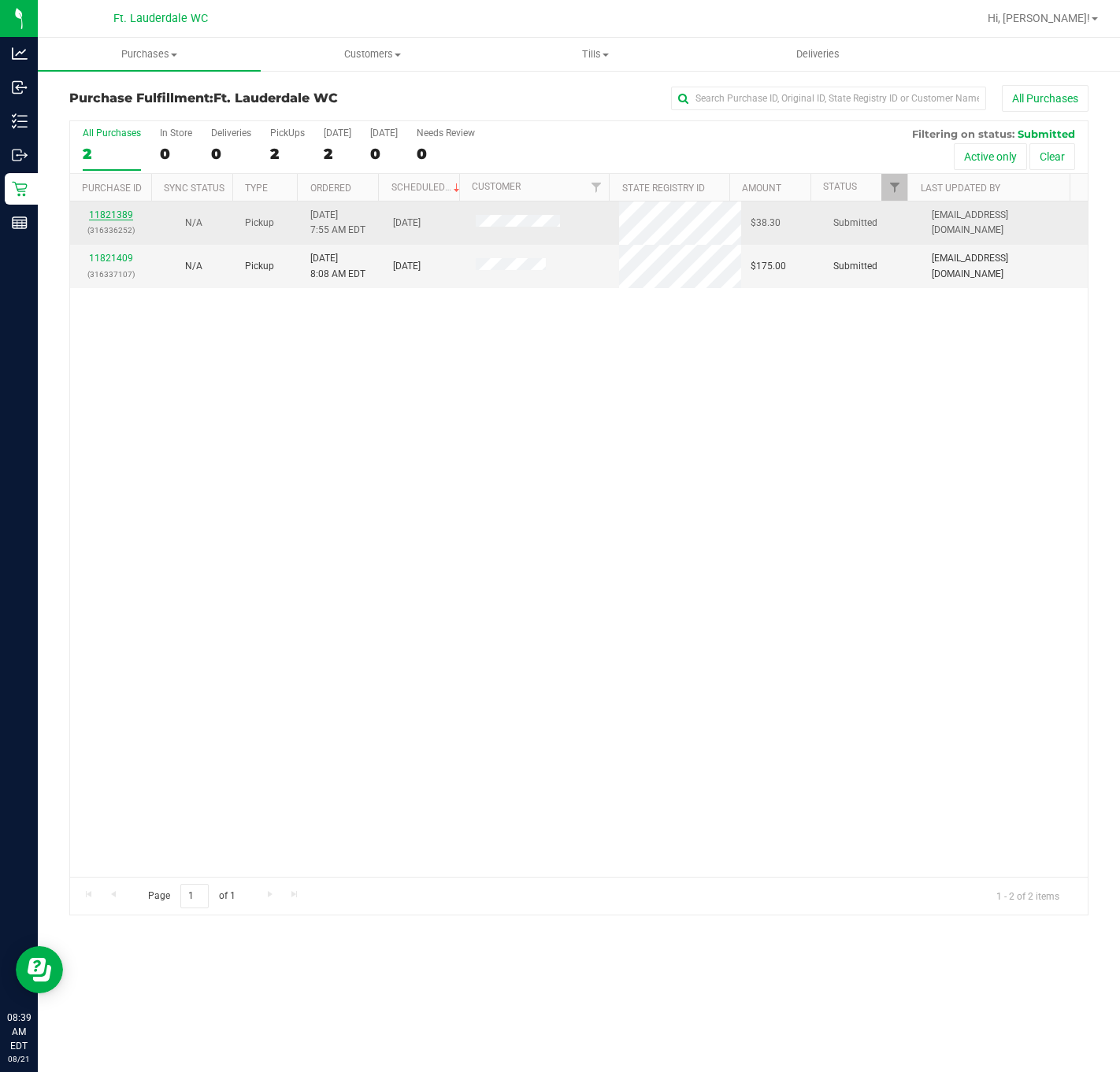
click at [111, 217] on link "11821389" at bounding box center [111, 215] width 44 height 11
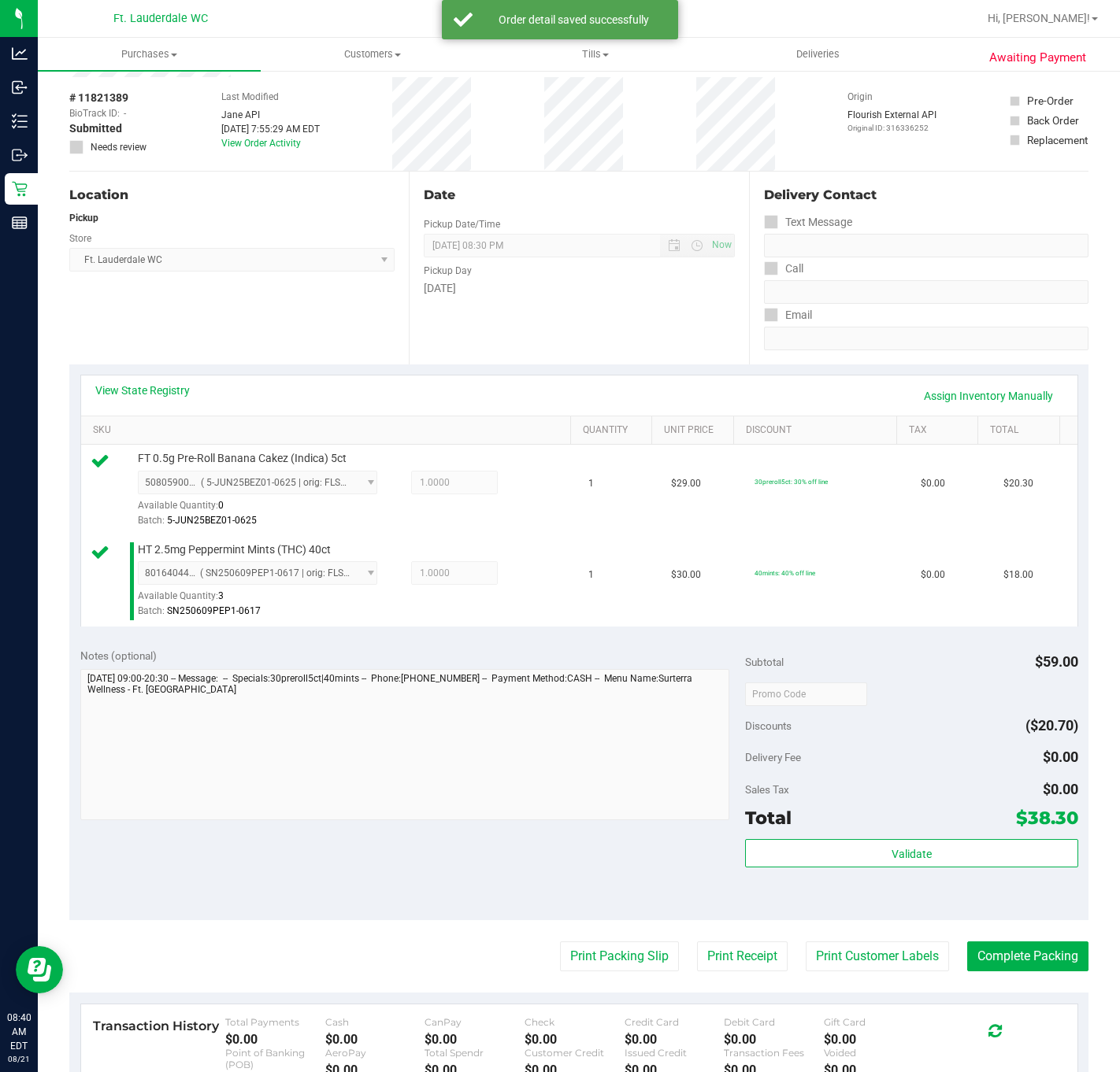
scroll to position [118, 0]
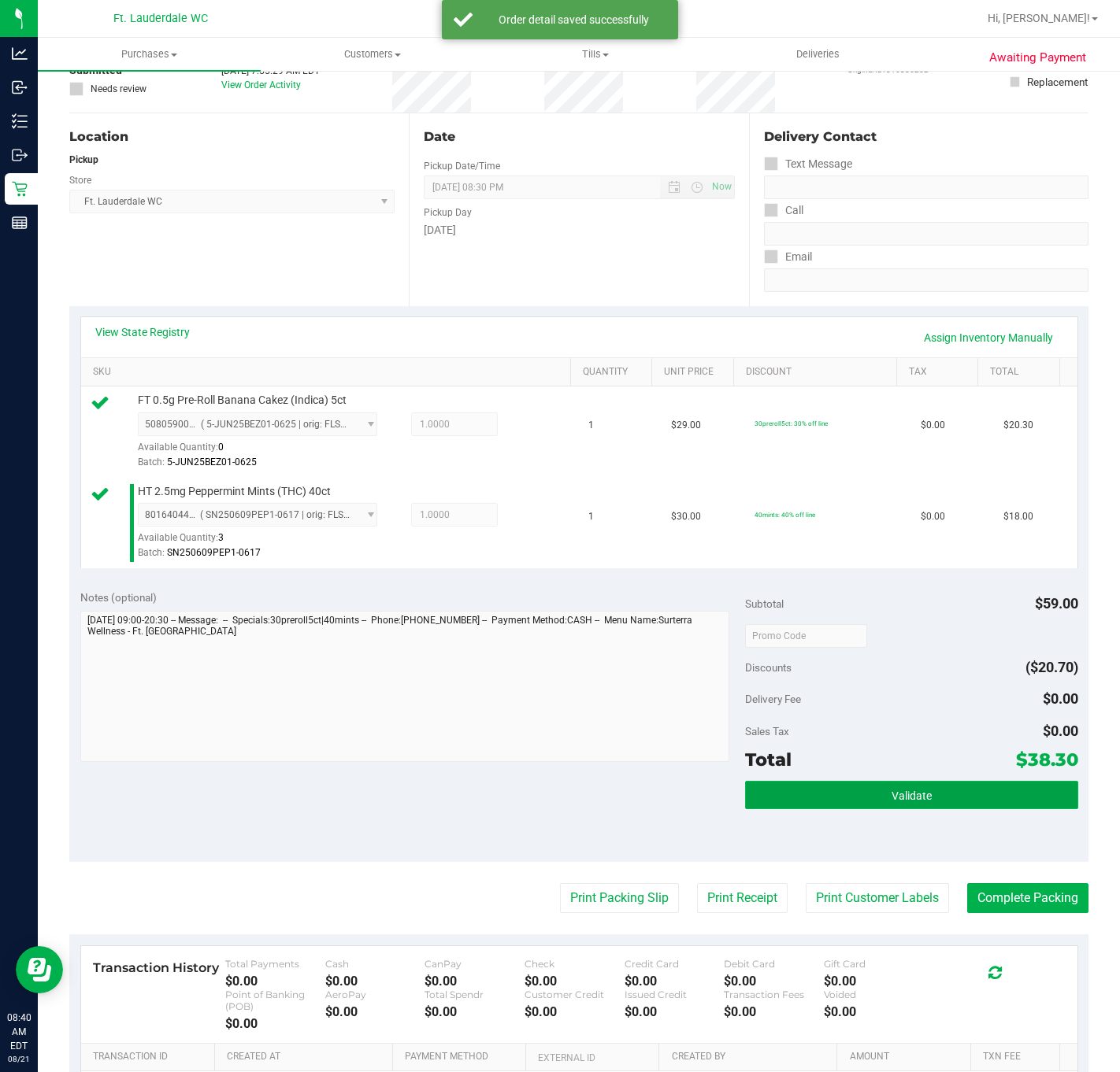
click at [895, 799] on span "Validate" at bounding box center [912, 796] width 41 height 12
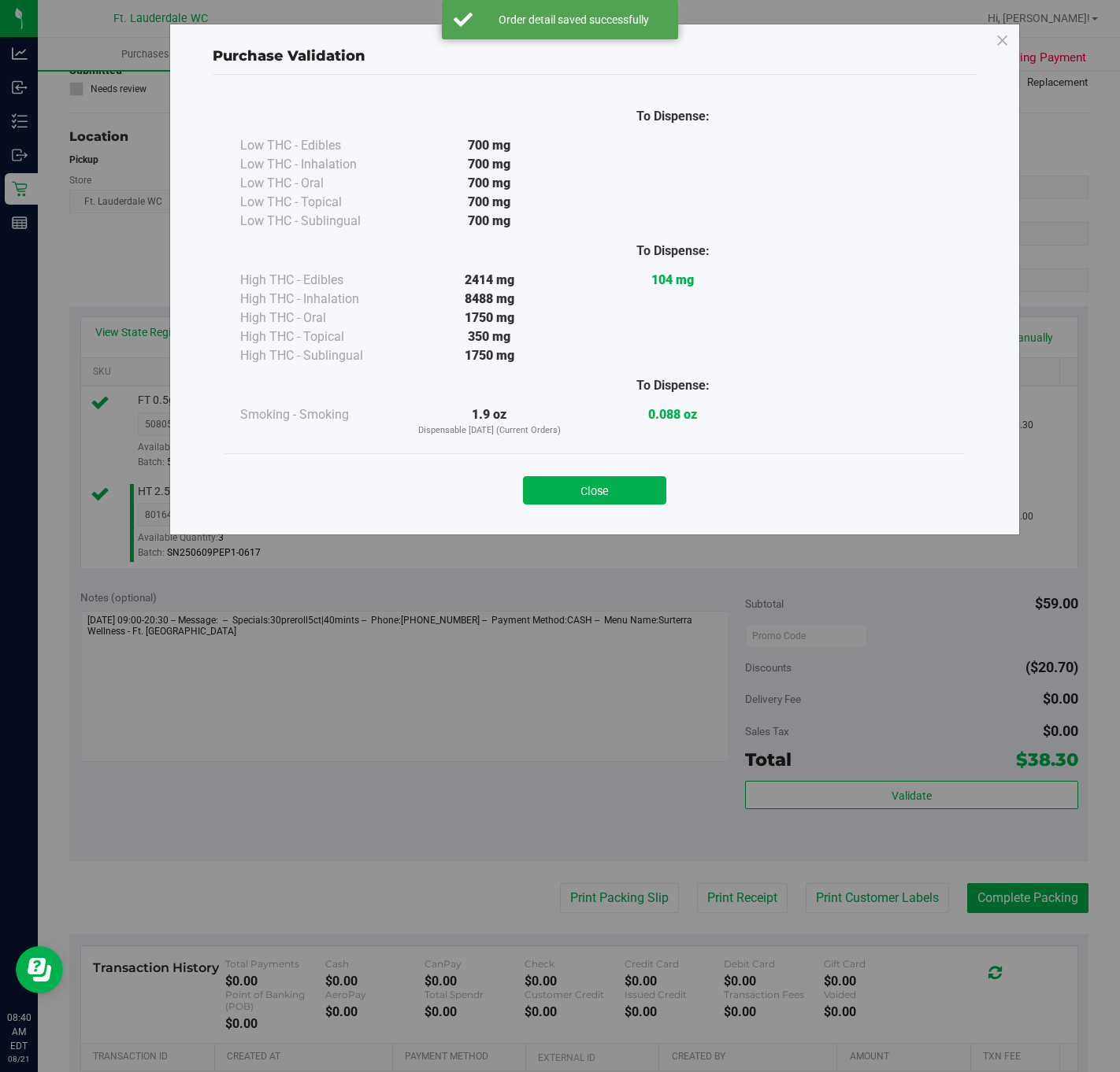
click at [617, 435] on div "0.088 oz" at bounding box center [673, 422] width 183 height 33
click at [624, 474] on div "Close" at bounding box center [594, 486] width 717 height 40
click at [624, 485] on button "Close" at bounding box center [594, 490] width 144 height 28
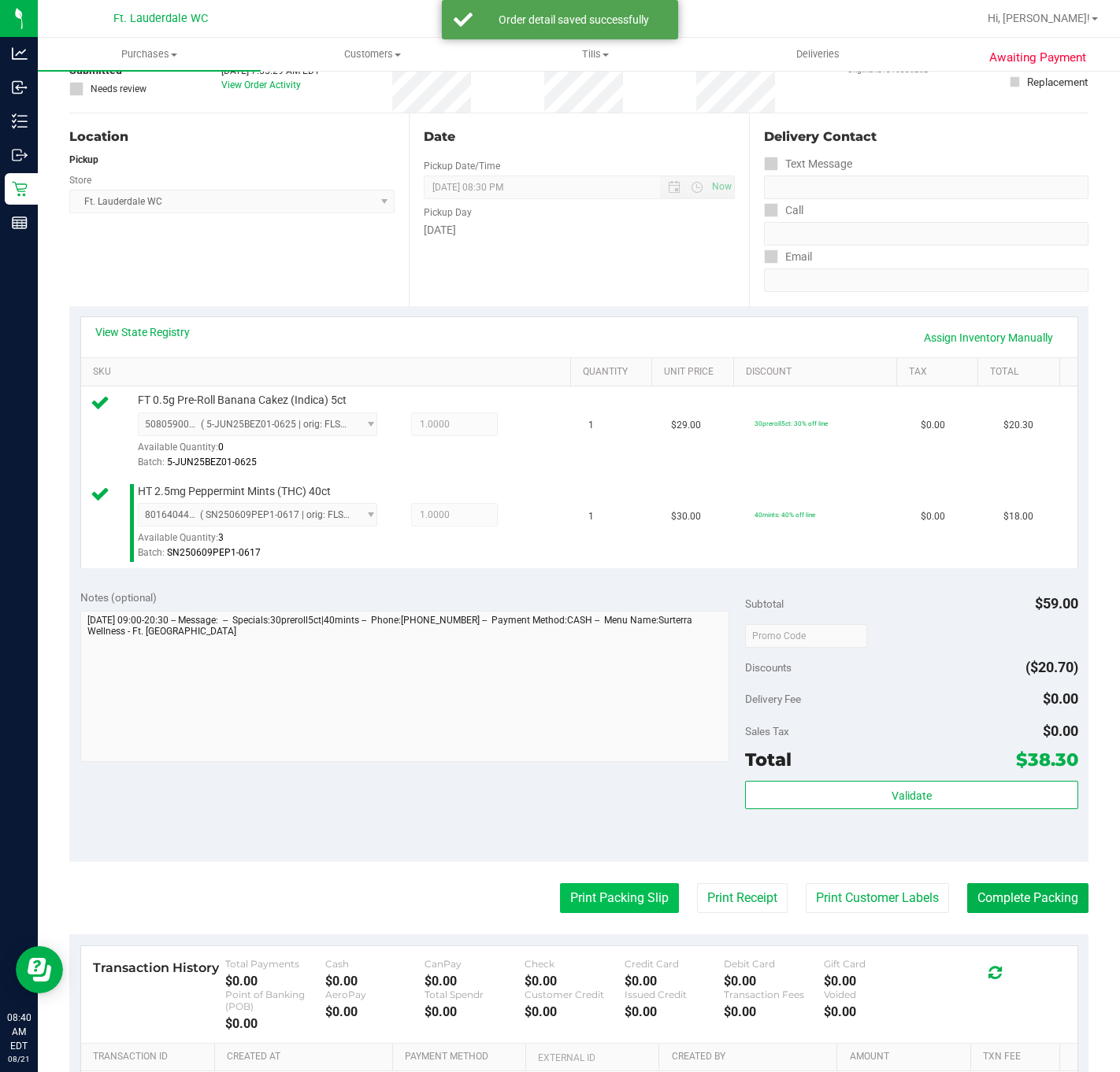
click at [610, 914] on button "Print Packing Slip" at bounding box center [619, 899] width 119 height 30
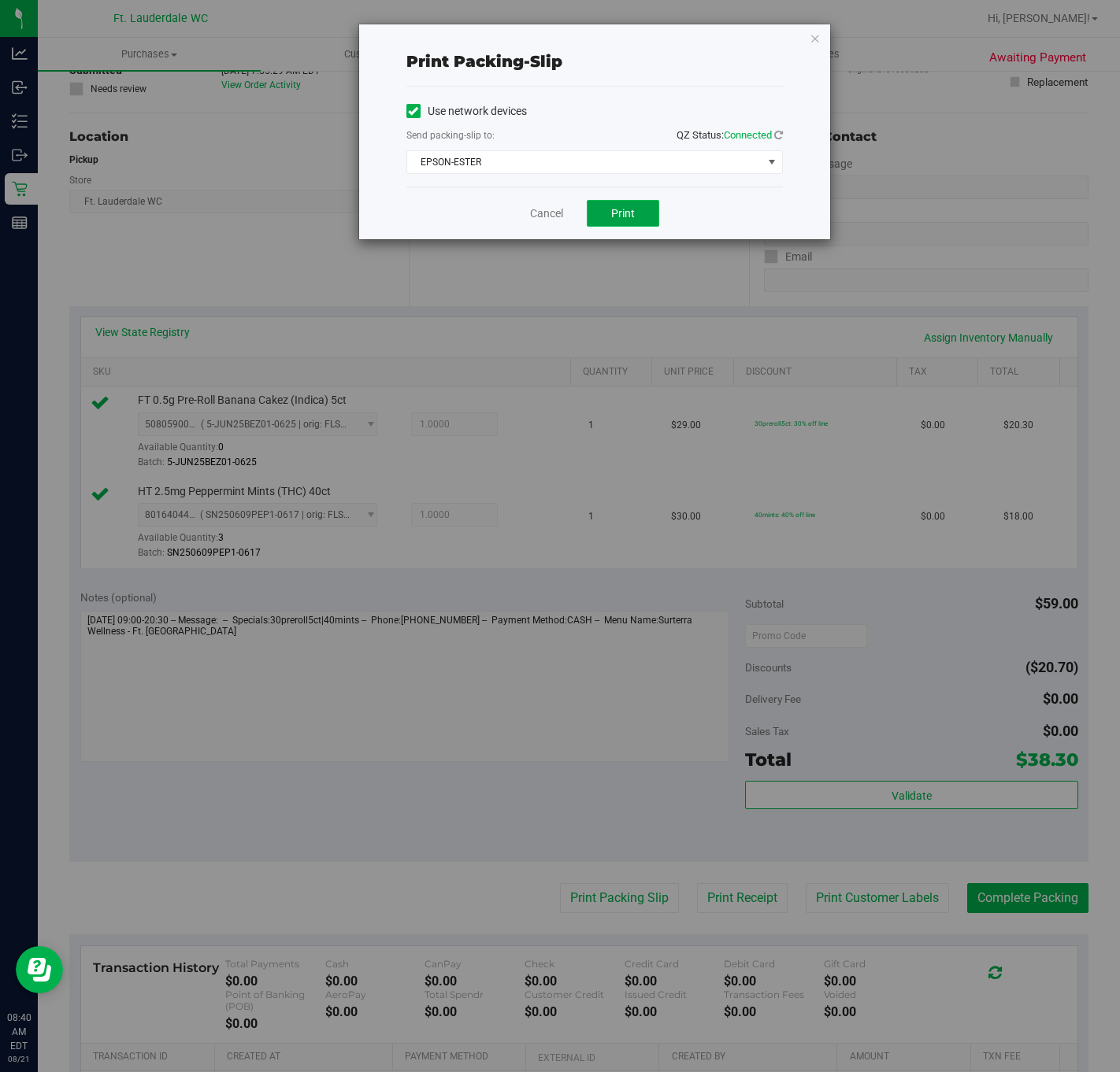
click at [591, 213] on button "Print" at bounding box center [623, 213] width 72 height 26
click at [544, 216] on link "Cancel" at bounding box center [547, 213] width 33 height 17
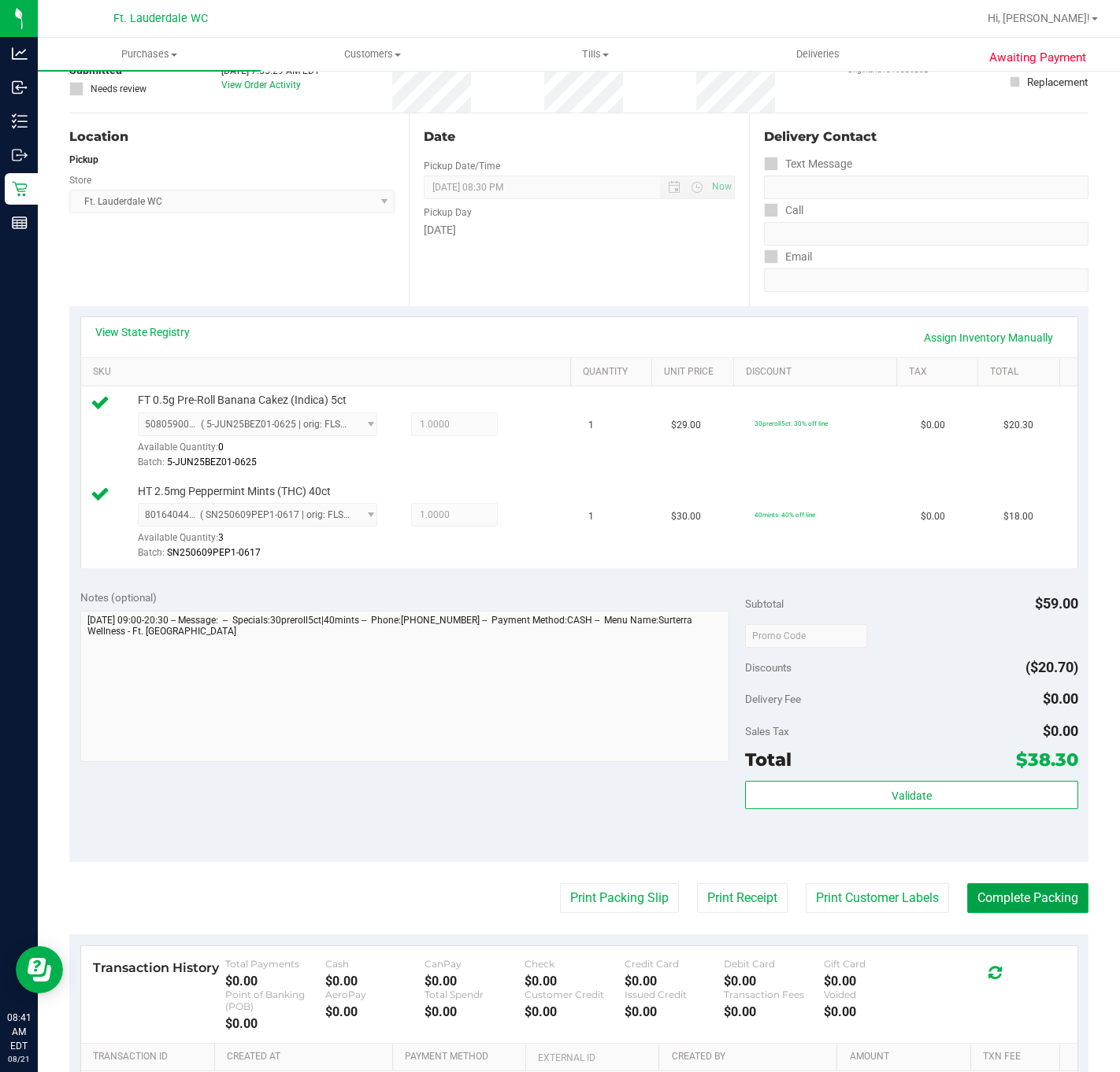
click at [999, 906] on button "Complete Packing" at bounding box center [1028, 899] width 122 height 30
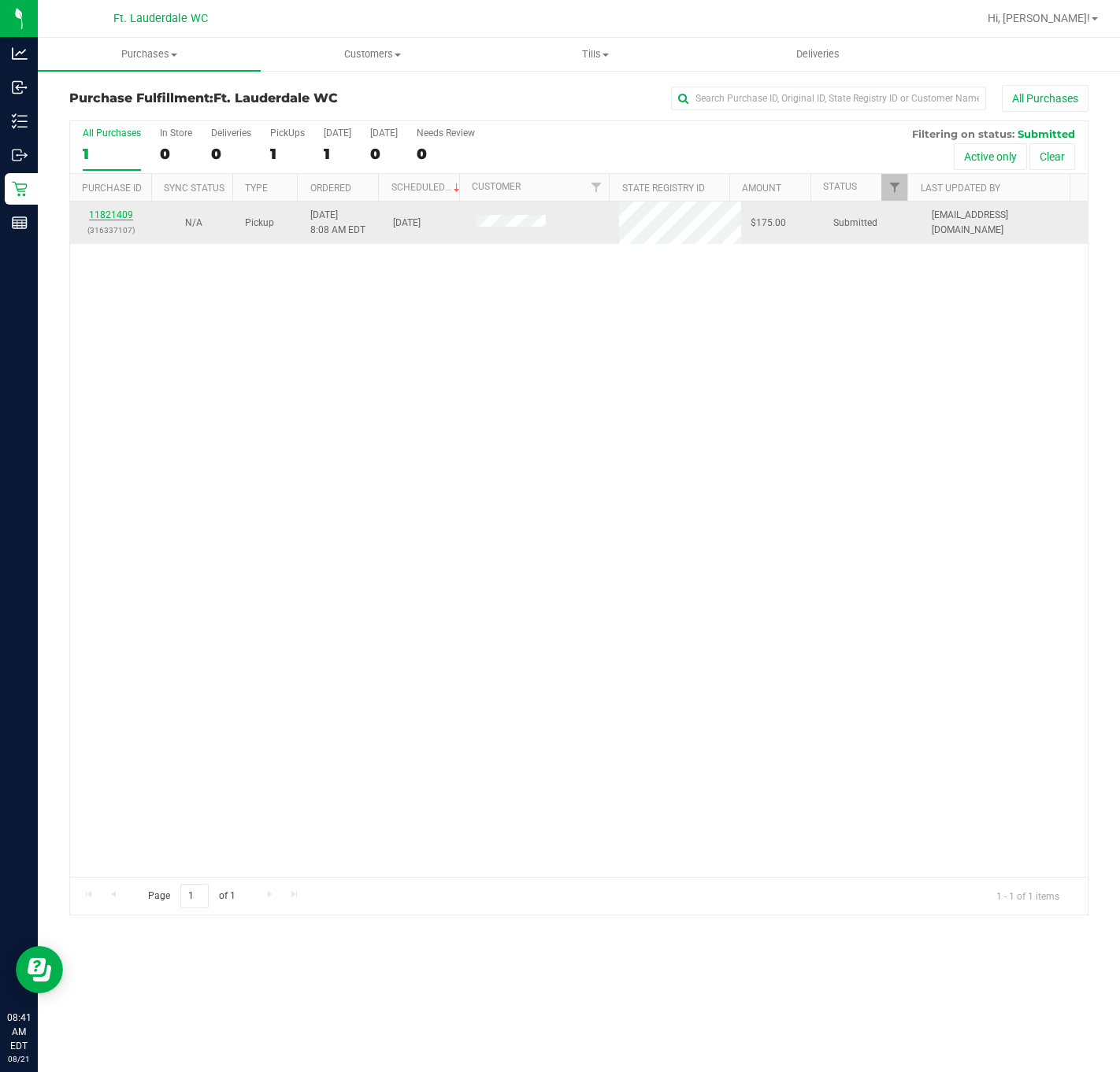
click at [121, 218] on link "11821409" at bounding box center [111, 215] width 44 height 11
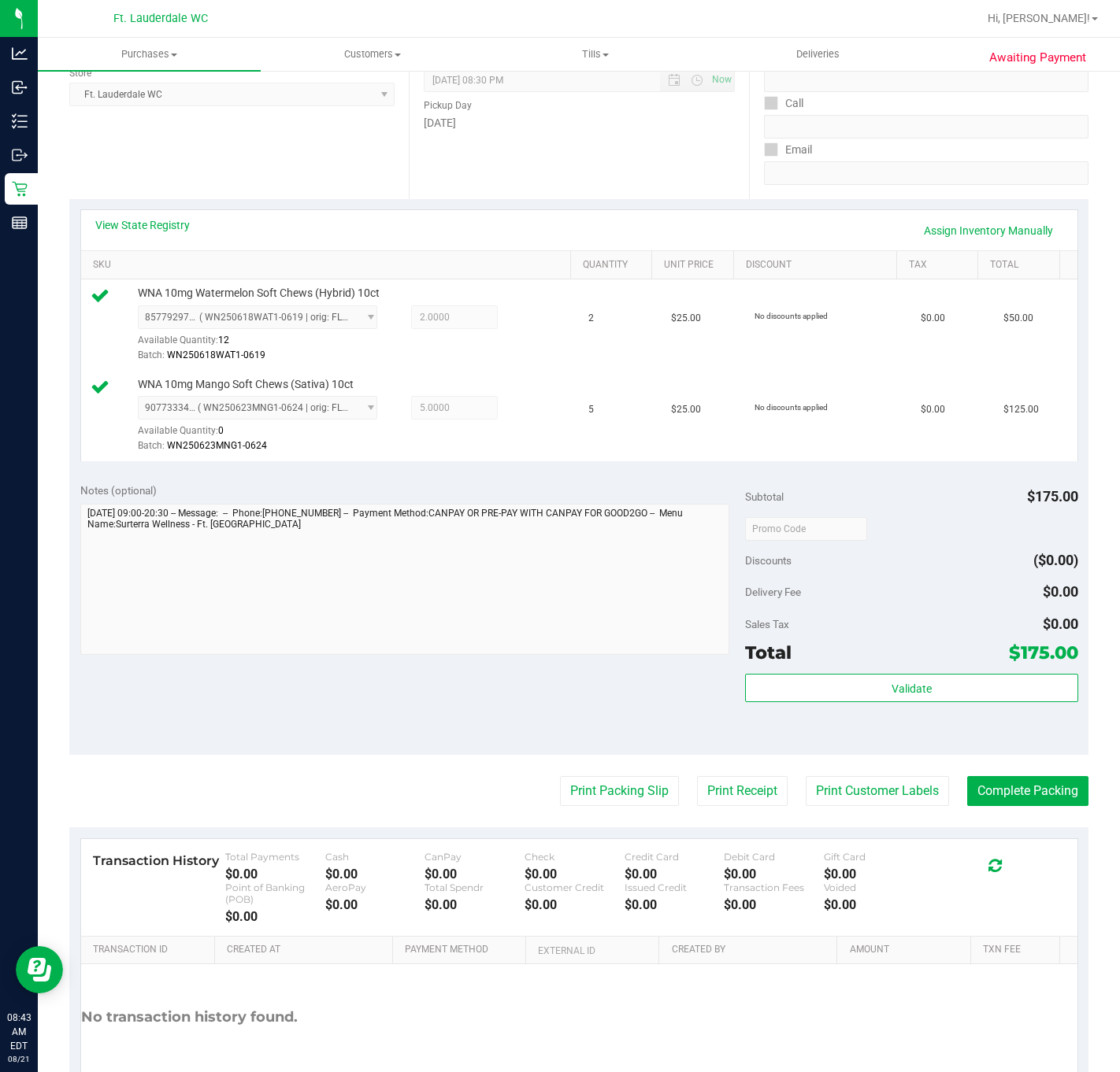
scroll to position [325, 0]
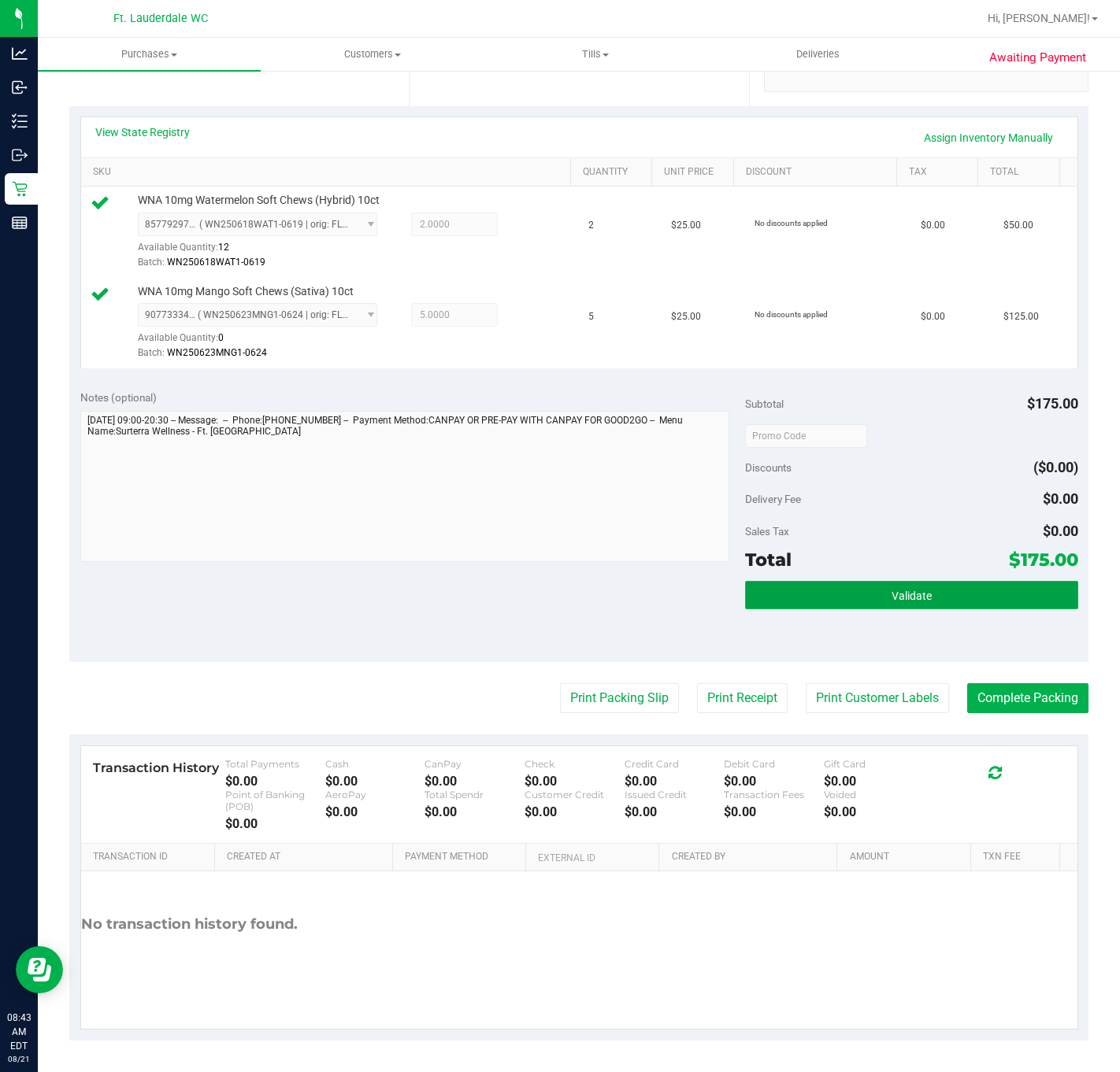
click at [828, 598] on button "Validate" at bounding box center [910, 595] width 332 height 28
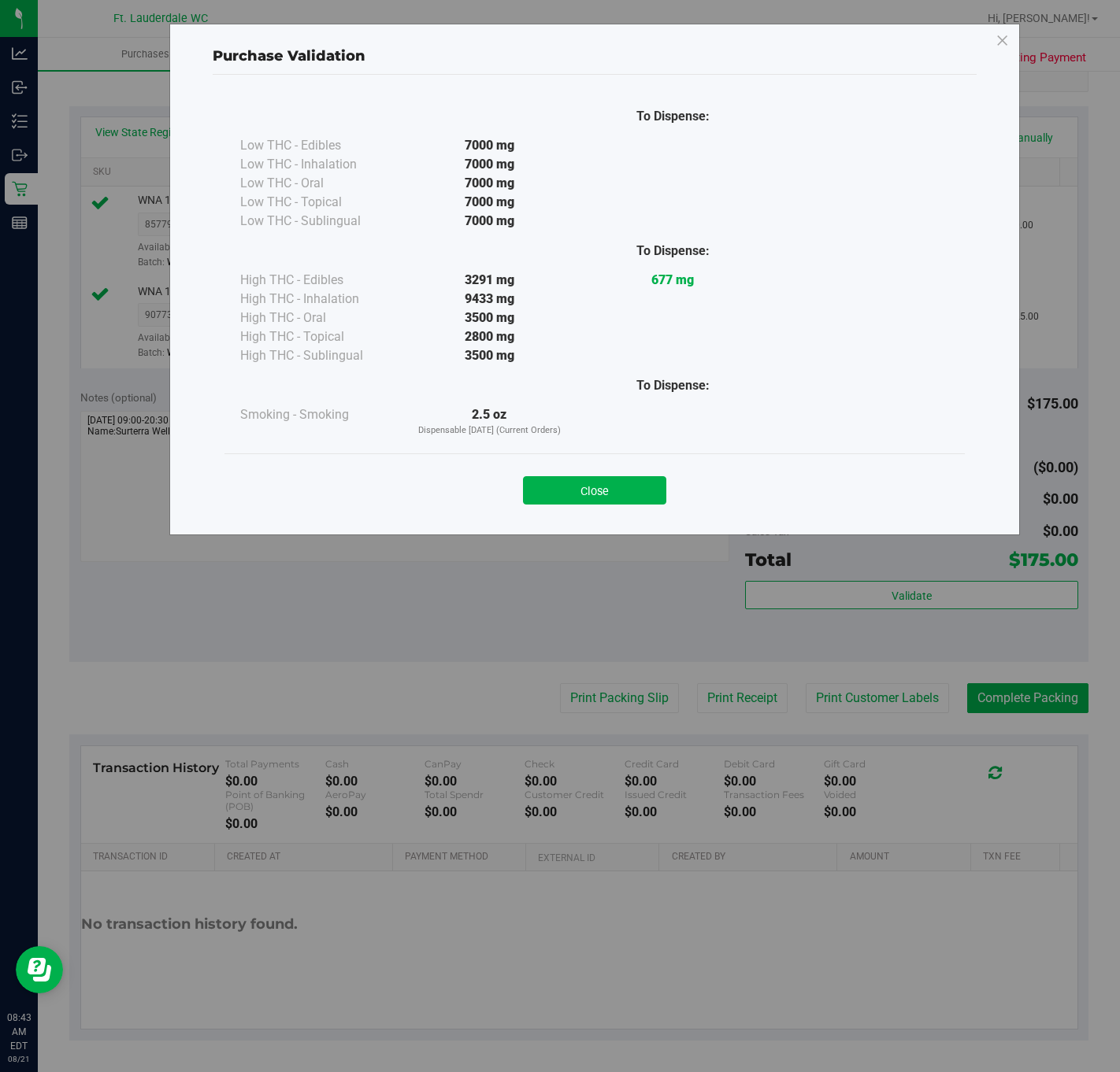
drag, startPoint x: 640, startPoint y: 484, endPoint x: 633, endPoint y: 585, distance: 101.2
click at [645, 481] on button "Close" at bounding box center [594, 490] width 144 height 28
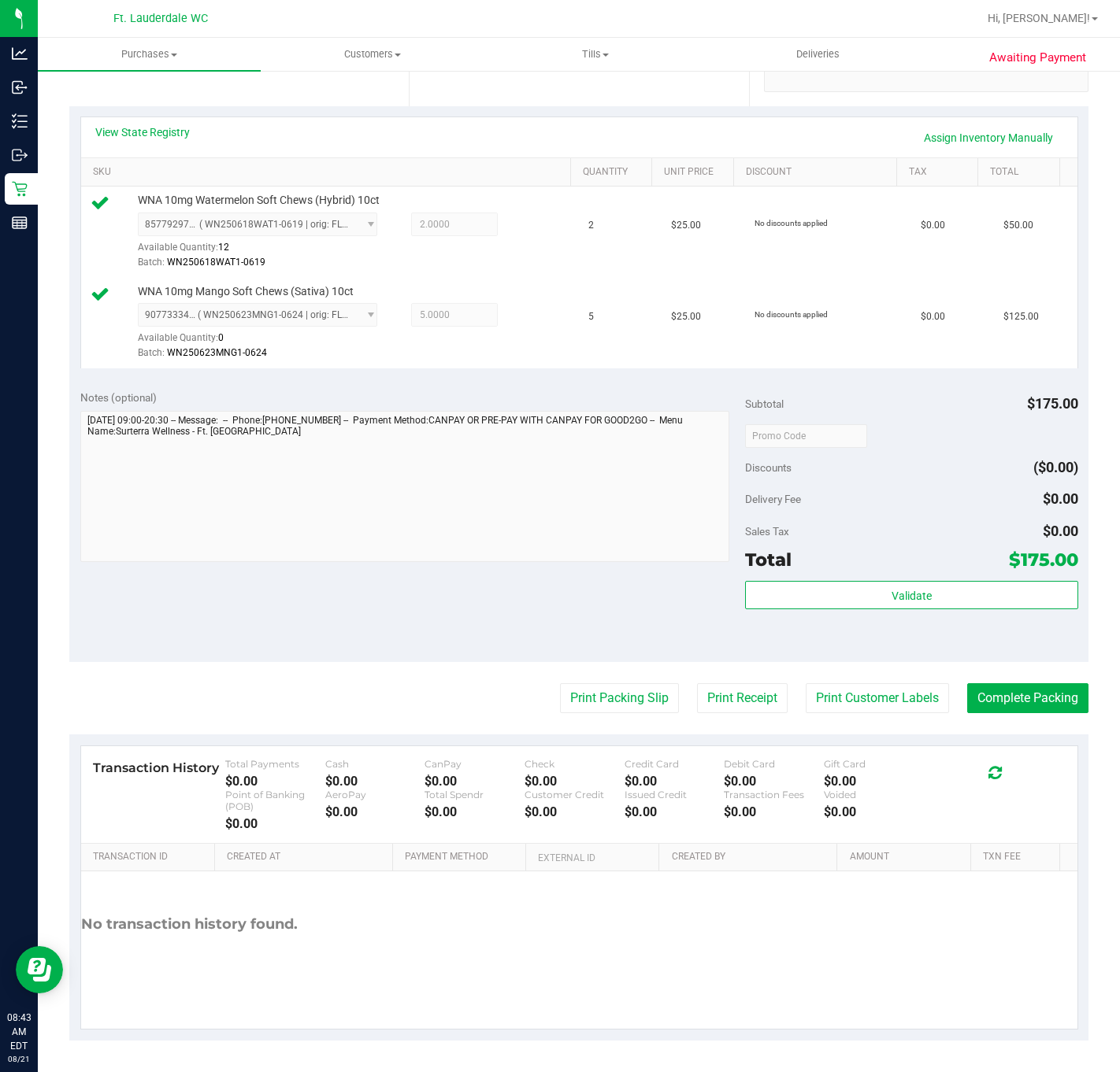
click at [584, 678] on purchase-details "Back Edit Purchase Cancel Purchase View Profile # 11821409 BioTrack ID: - Submi…" at bounding box center [578, 403] width 1019 height 1274
click at [588, 694] on button "Print Packing Slip" at bounding box center [619, 698] width 119 height 30
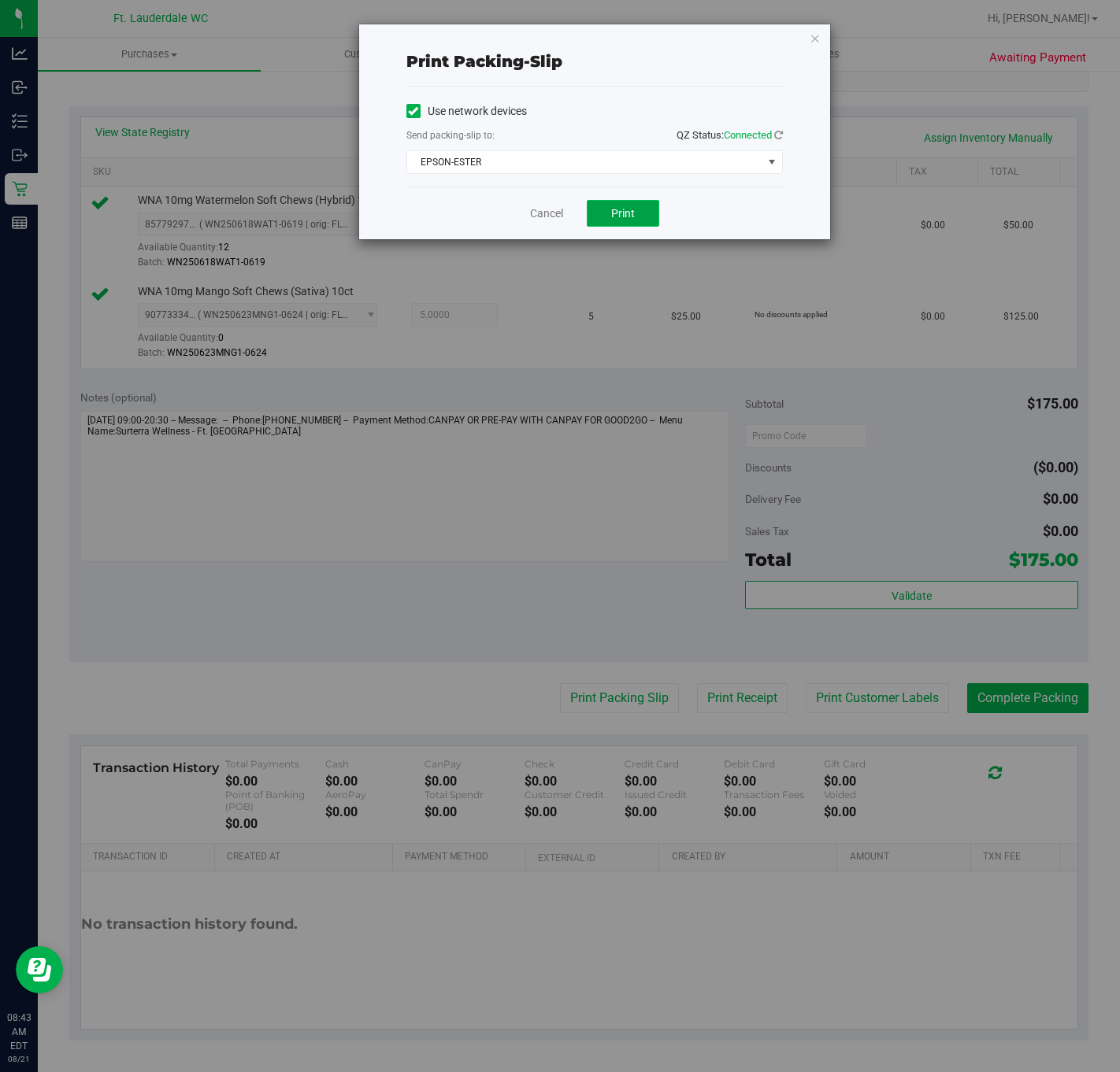
click at [631, 208] on span "Print" at bounding box center [623, 213] width 24 height 12
click at [542, 211] on link "Cancel" at bounding box center [547, 213] width 33 height 17
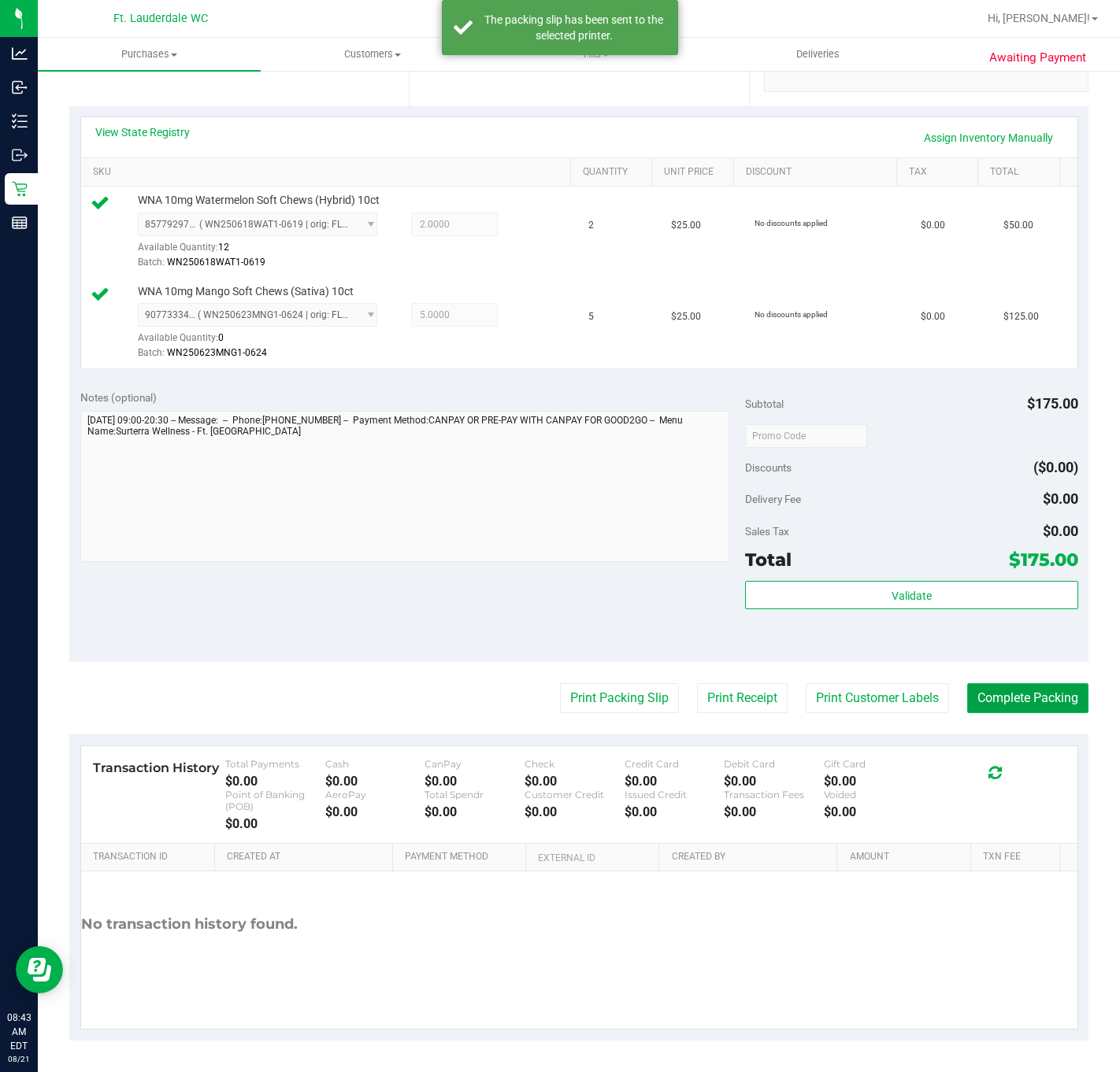
click at [981, 704] on button "Complete Packing" at bounding box center [1028, 698] width 122 height 30
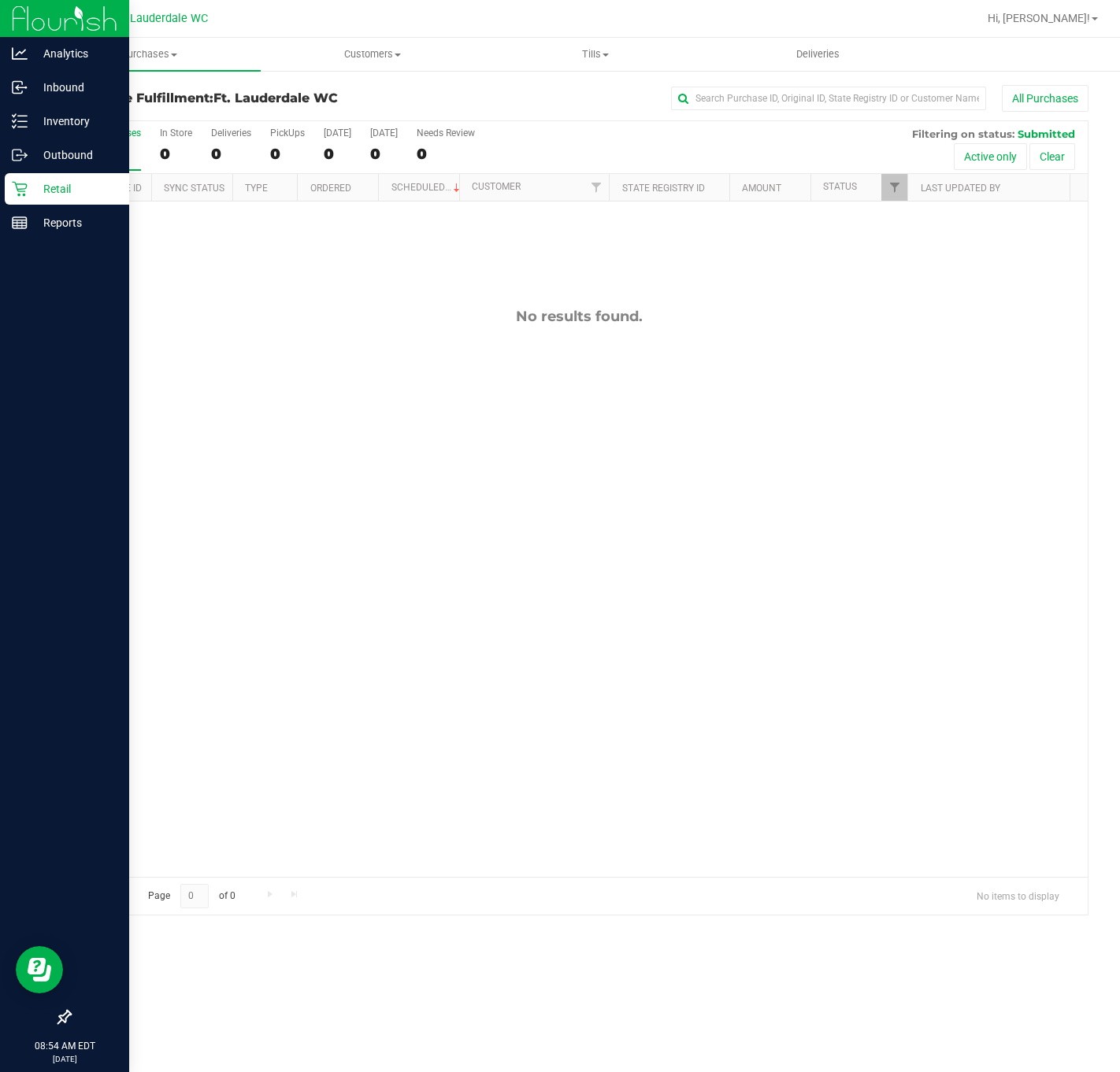
click at [24, 196] on icon at bounding box center [18, 189] width 15 height 15
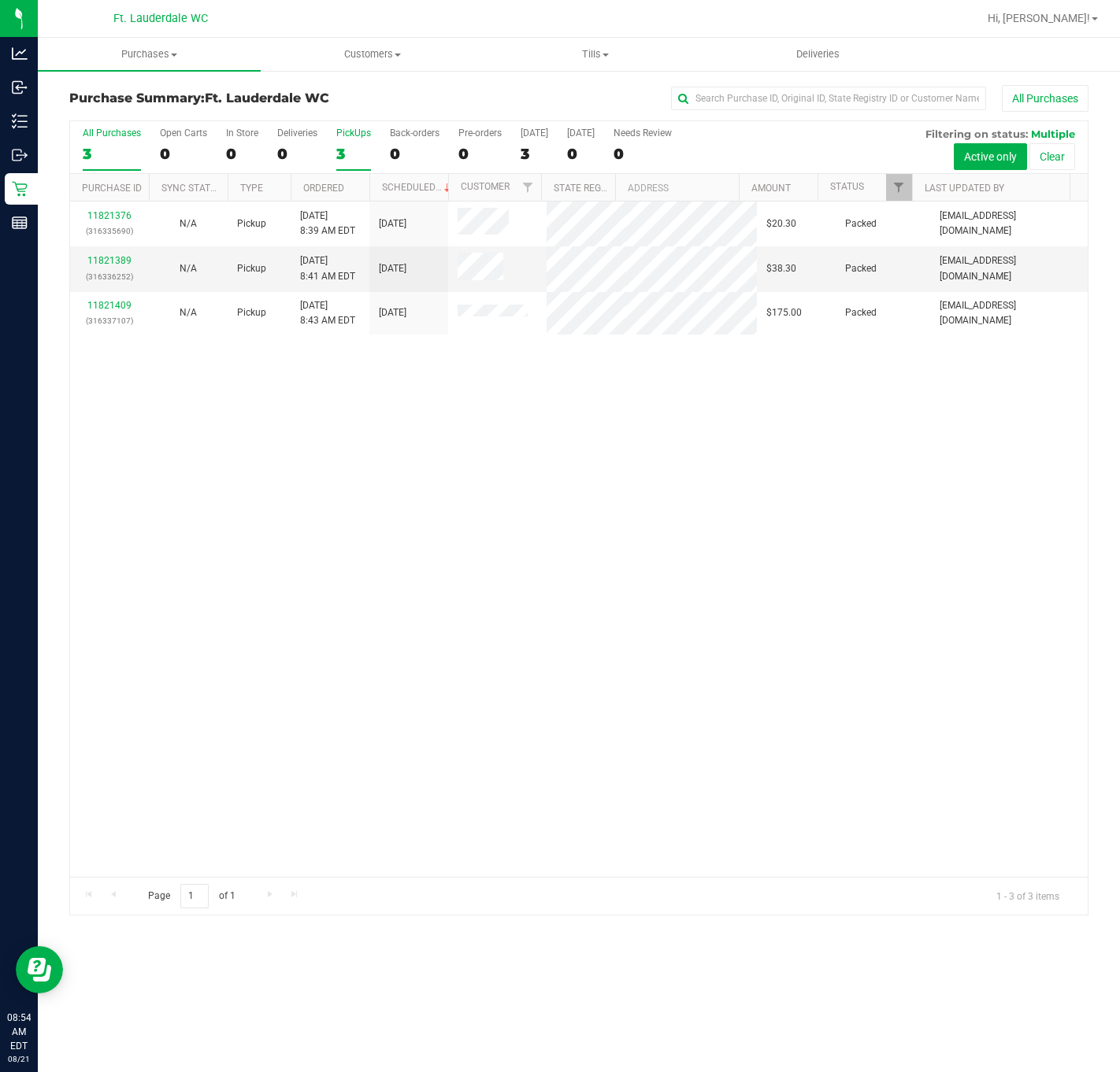
click at [347, 146] on div "3" at bounding box center [353, 154] width 34 height 18
click at [0, 0] on input "PickUps 3" at bounding box center [0, 0] width 0 height 0
click at [220, 395] on div "11821376 (316335690) N/A Pickup 8/21/2025 8:39 AM EDT 8/21/2025 $20.30 Packed s…" at bounding box center [579, 539] width 1018 height 675
click at [354, 158] on div "3" at bounding box center [353, 154] width 34 height 18
click at [0, 0] on input "PickUps 3" at bounding box center [0, 0] width 0 height 0
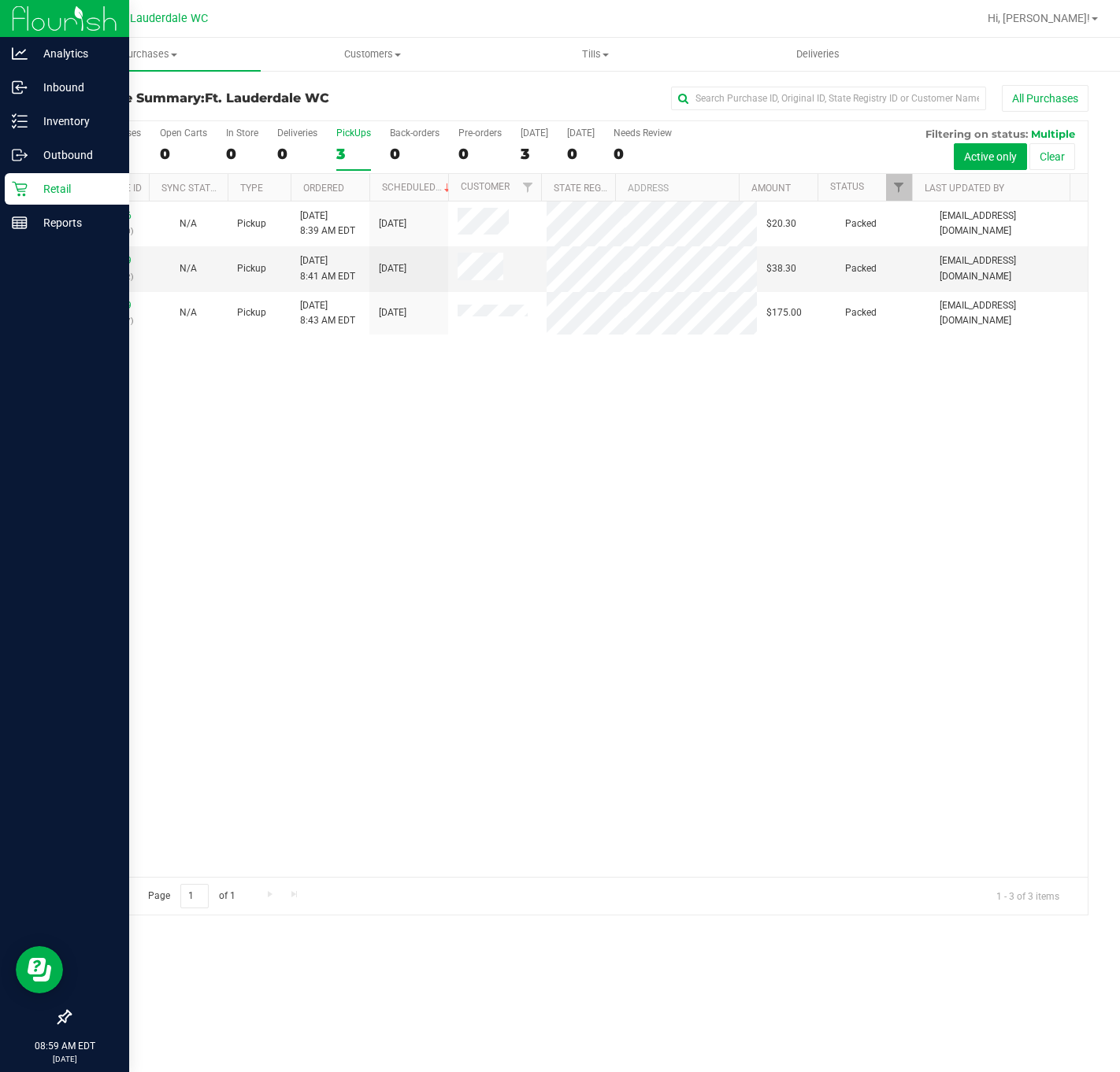
click at [5, 191] on div "Retail" at bounding box center [66, 189] width 124 height 32
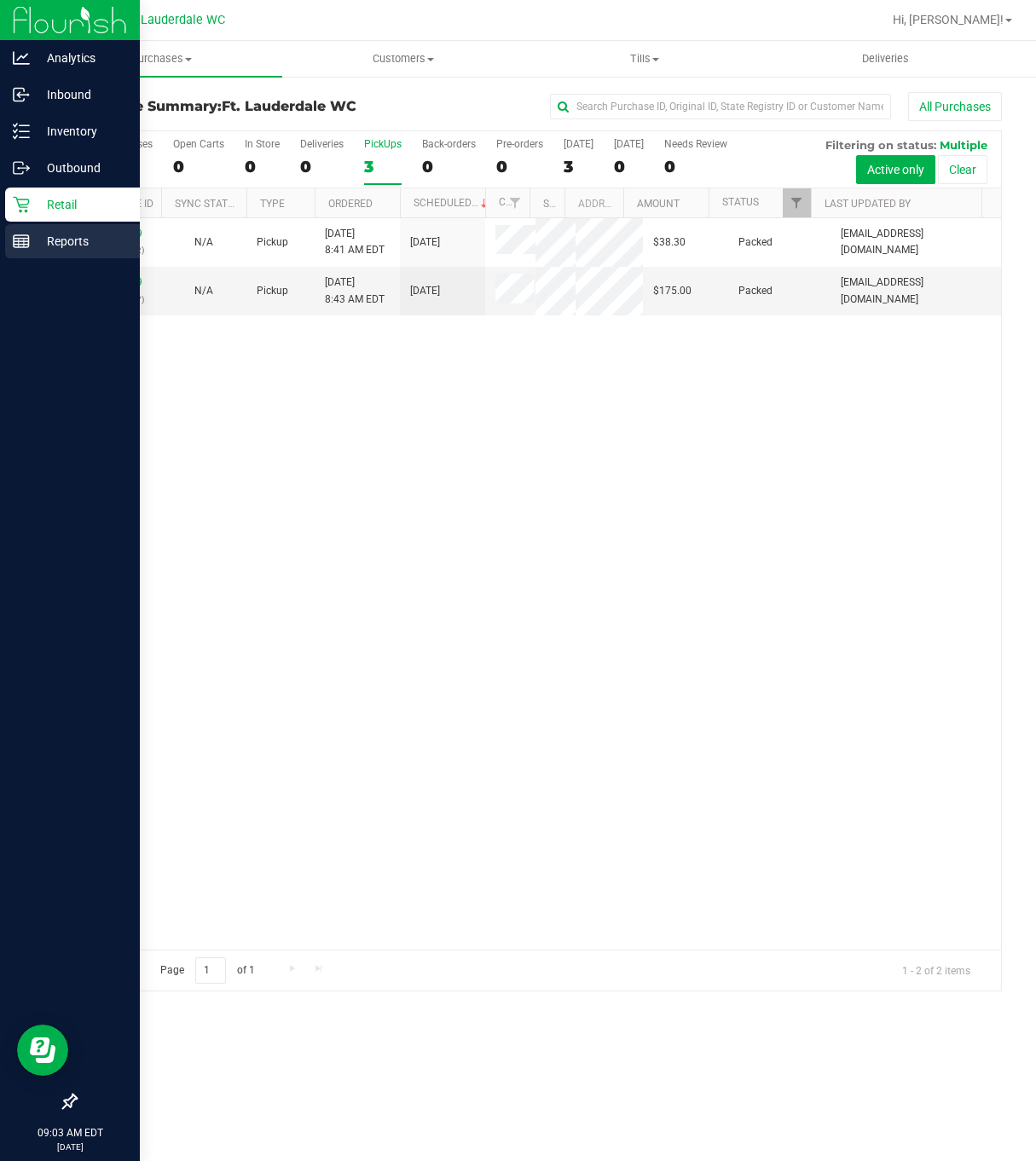
click at [36, 228] on div "Reports" at bounding box center [71, 241] width 134 height 34
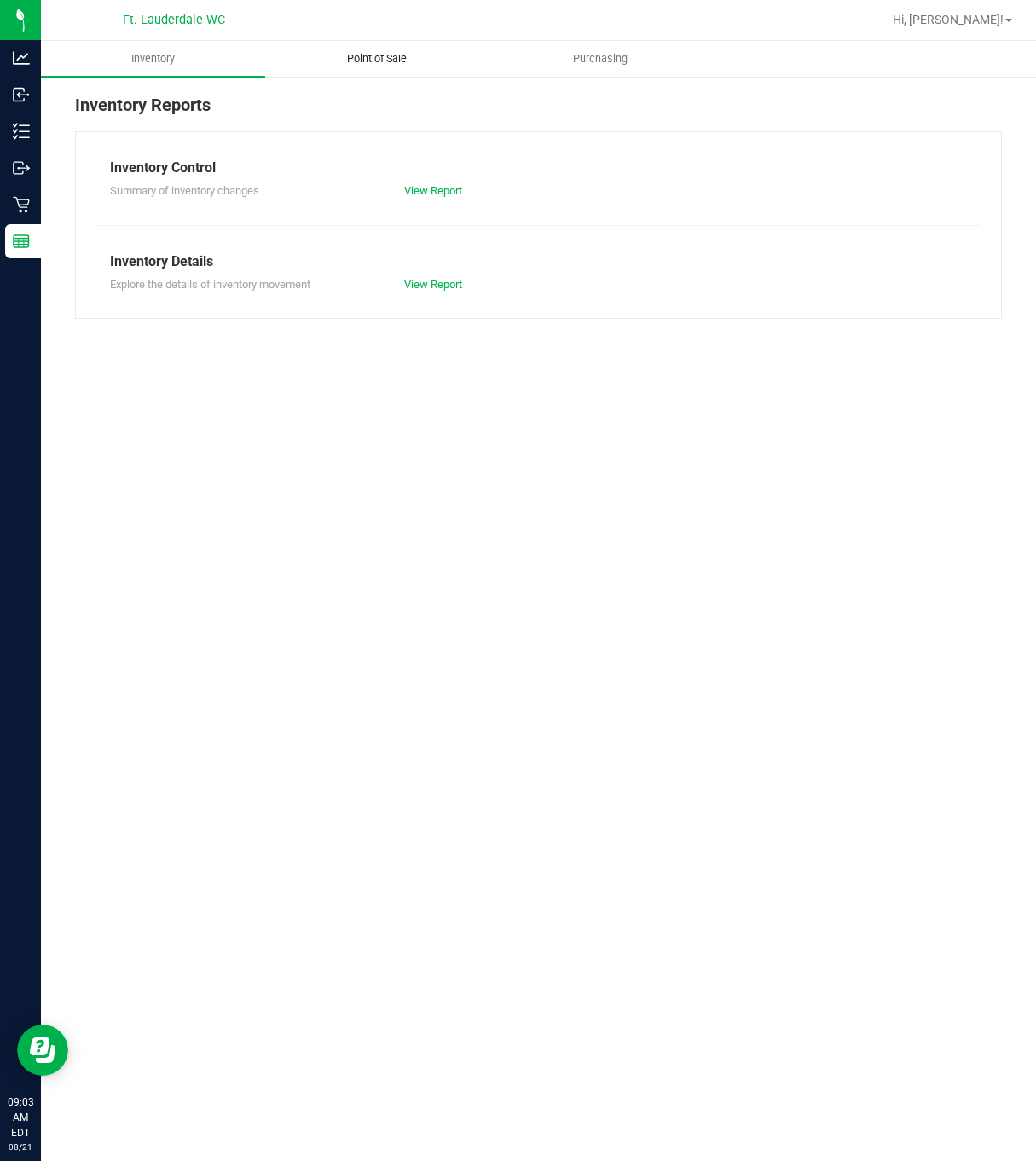
click at [340, 54] on span "Point of Sale" at bounding box center [376, 59] width 106 height 15
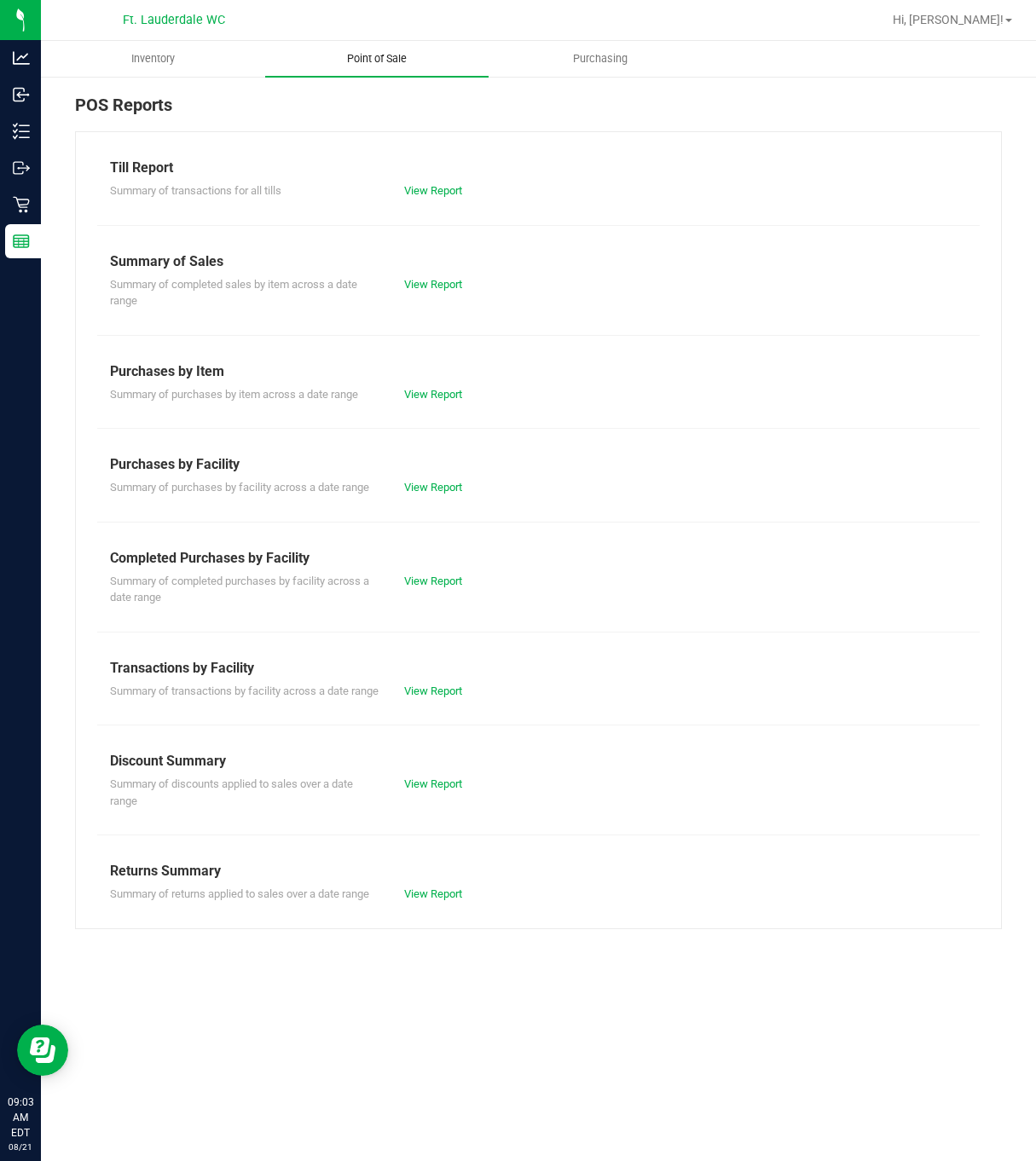
click at [397, 67] on uib-tab-heading "Point of Sale" at bounding box center [376, 59] width 224 height 36
click at [440, 578] on link "View Report" at bounding box center [433, 580] width 58 height 12
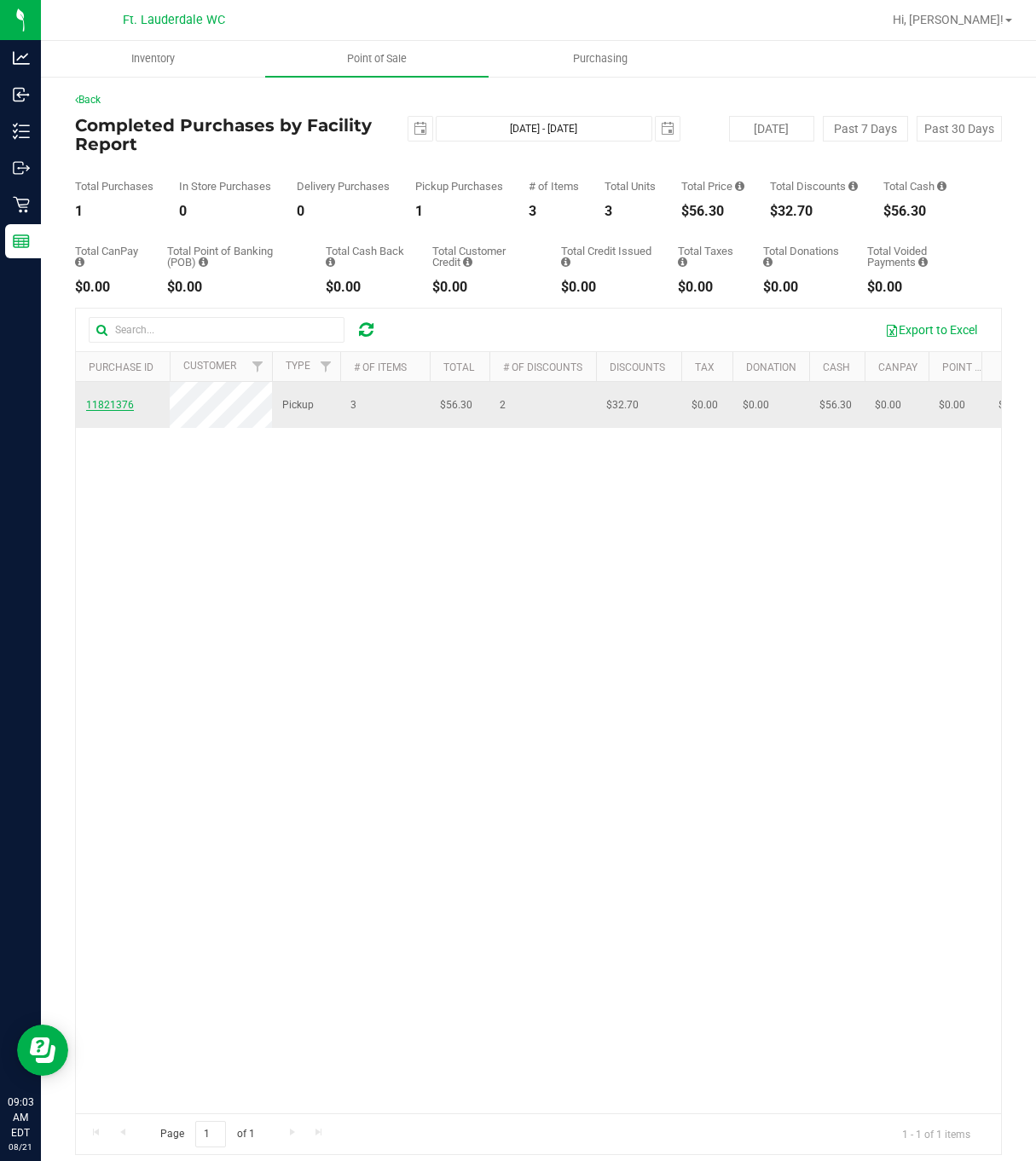
click at [118, 402] on span "11821376" at bounding box center [110, 405] width 48 height 12
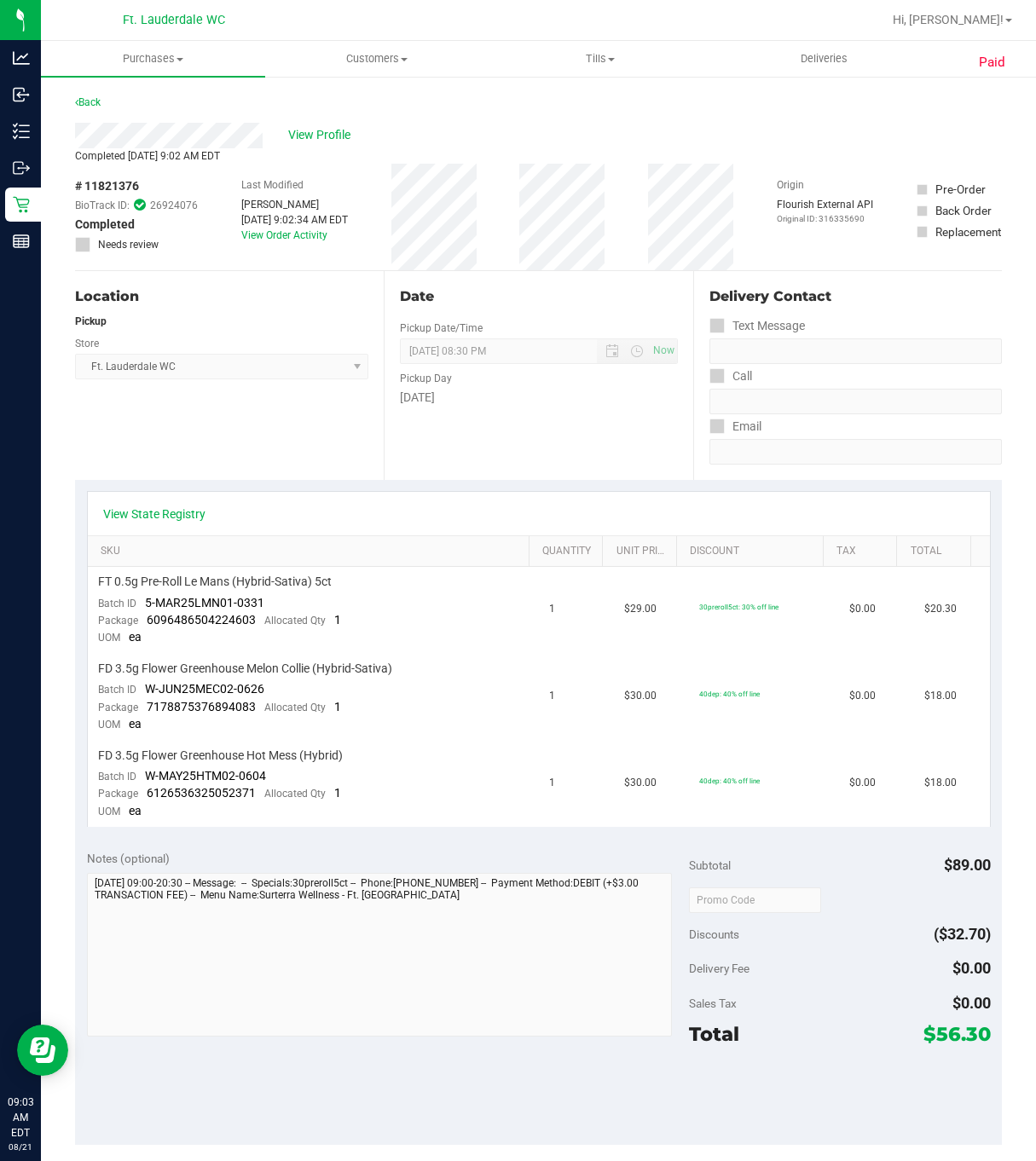
scroll to position [415, 0]
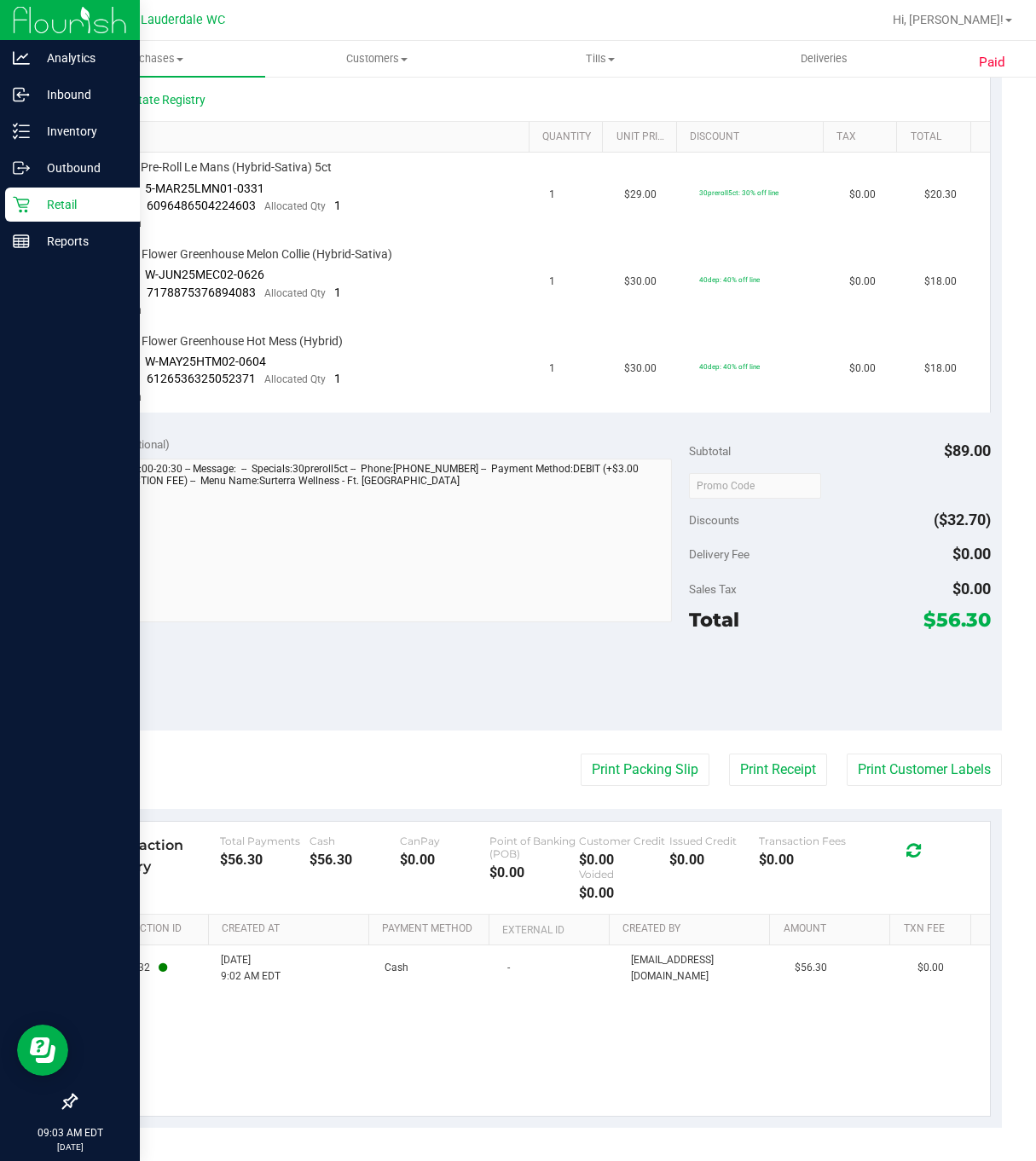
click at [46, 217] on div "Retail" at bounding box center [71, 205] width 134 height 34
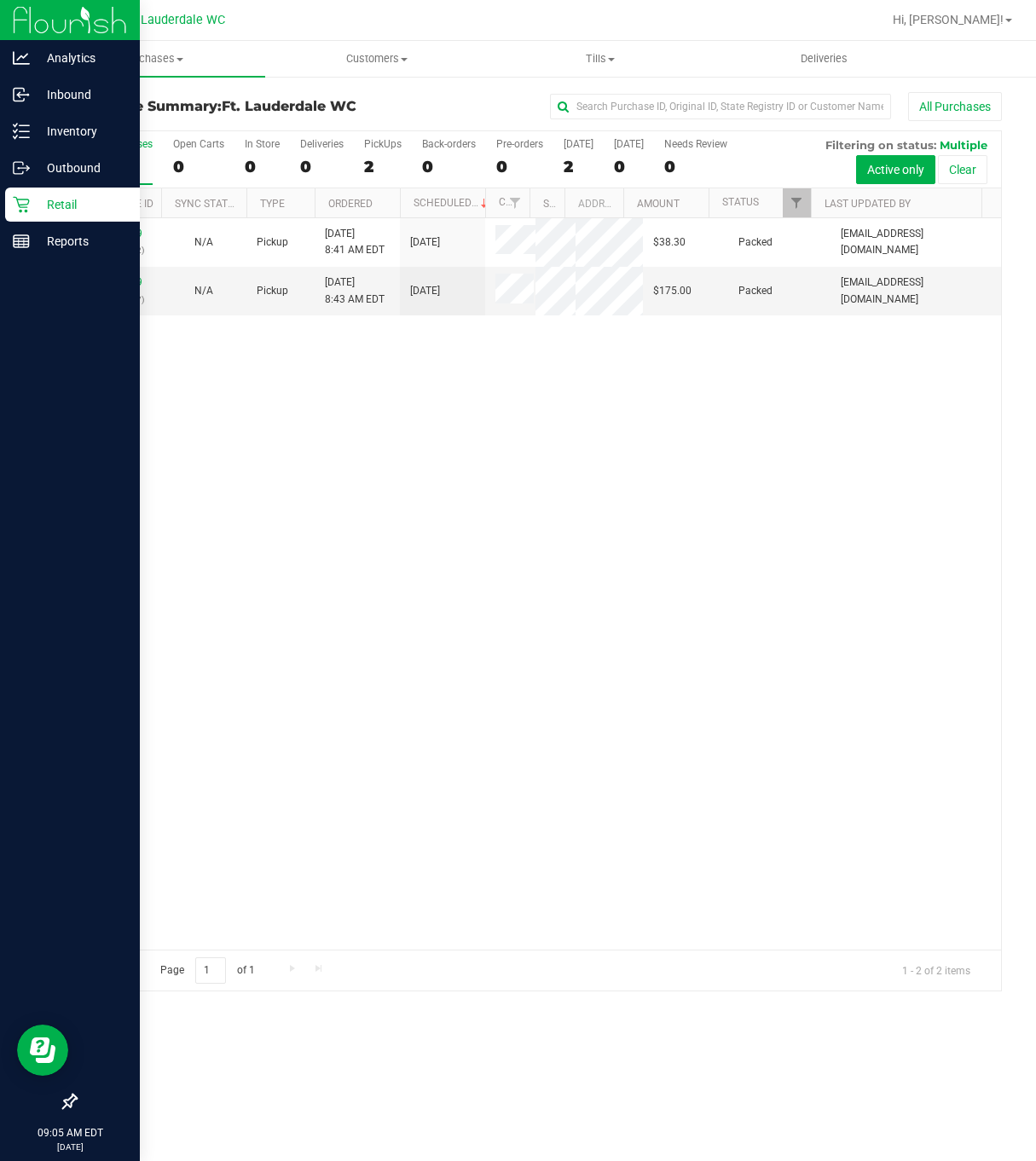
click at [20, 218] on div "Retail" at bounding box center [71, 205] width 134 height 34
click at [21, 205] on icon at bounding box center [20, 205] width 16 height 16
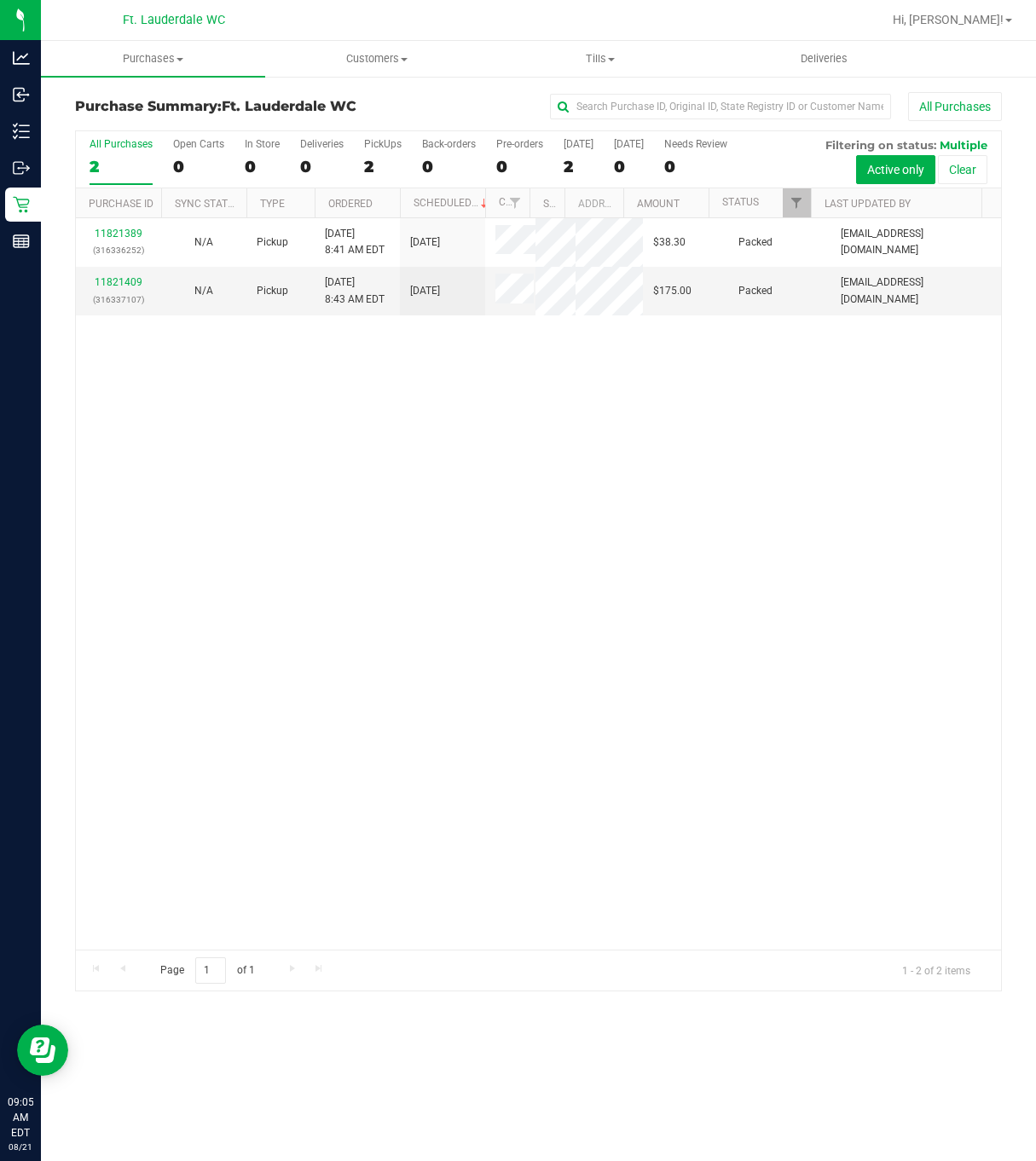
click at [261, 513] on div "11821389 (316336252) N/A Pickup [DATE] 8:41 AM EDT 8/21/2025 $38.30 Packed [EMA…" at bounding box center [538, 583] width 924 height 731
click at [266, 515] on div "11821389 (316336252) N/A Pickup [DATE] 8:41 AM EDT 8/21/2025 $38.30 Packed [EMA…" at bounding box center [538, 583] width 924 height 731
click at [372, 170] on div "2" at bounding box center [382, 167] width 37 height 20
click at [0, 0] on input "PickUps 2" at bounding box center [0, 0] width 0 height 0
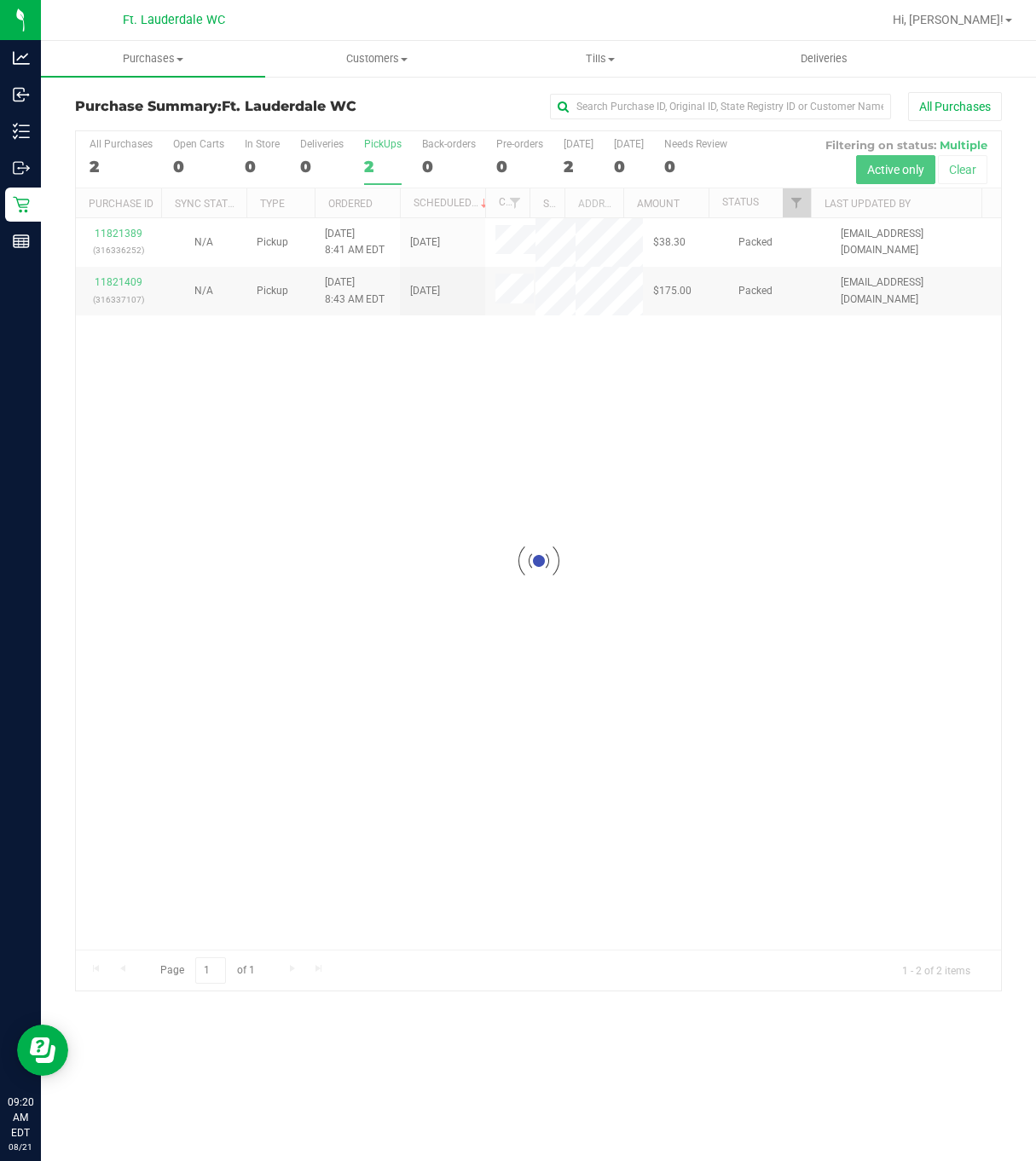
click at [372, 374] on div at bounding box center [538, 561] width 924 height 860
click at [379, 165] on div at bounding box center [538, 561] width 924 height 860
click at [379, 165] on div "2" at bounding box center [382, 167] width 37 height 20
click at [0, 0] on input "PickUps 2" at bounding box center [0, 0] width 0 height 0
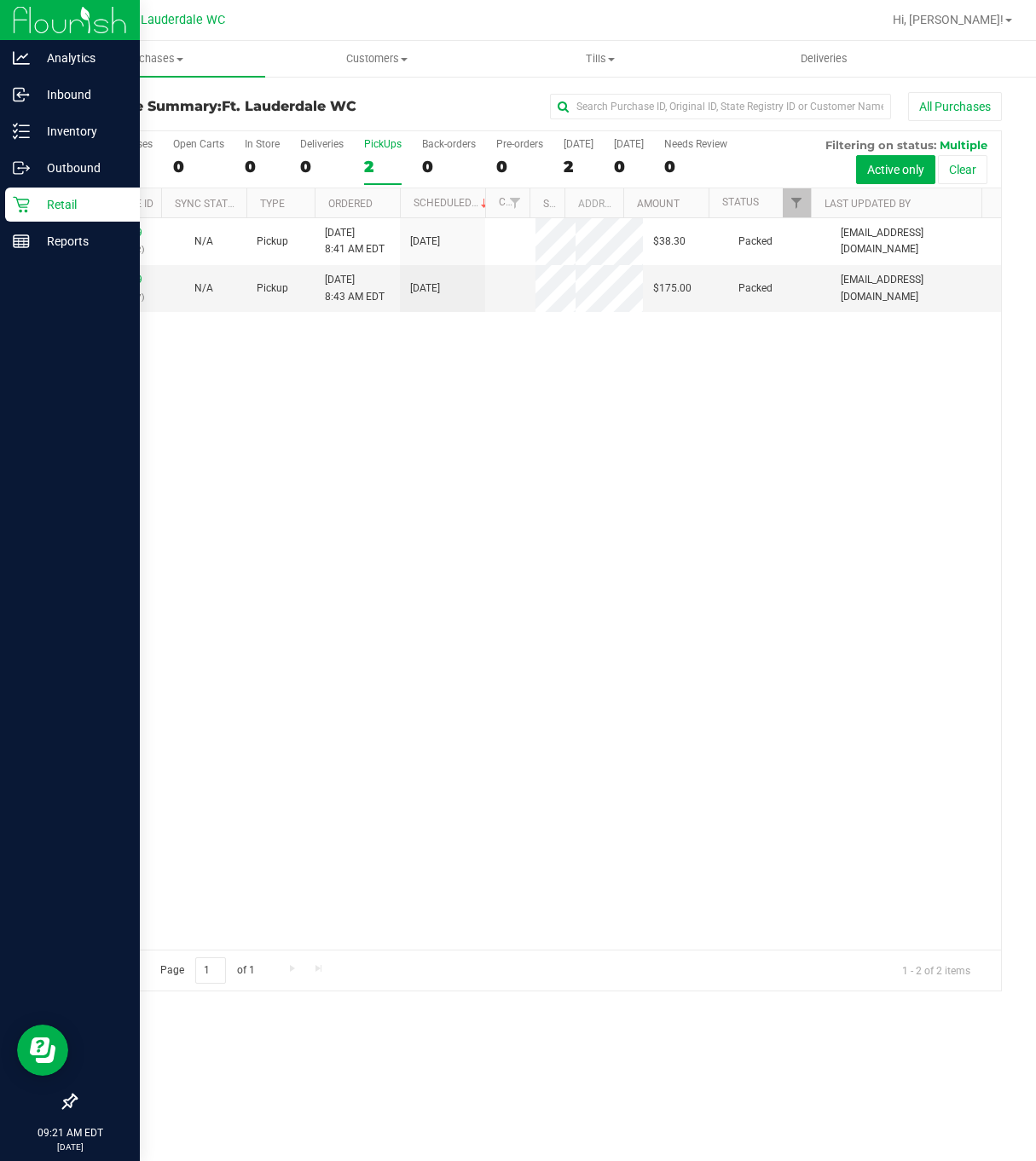
click at [24, 200] on icon at bounding box center [21, 205] width 17 height 17
click at [29, 202] on icon at bounding box center [20, 205] width 16 height 16
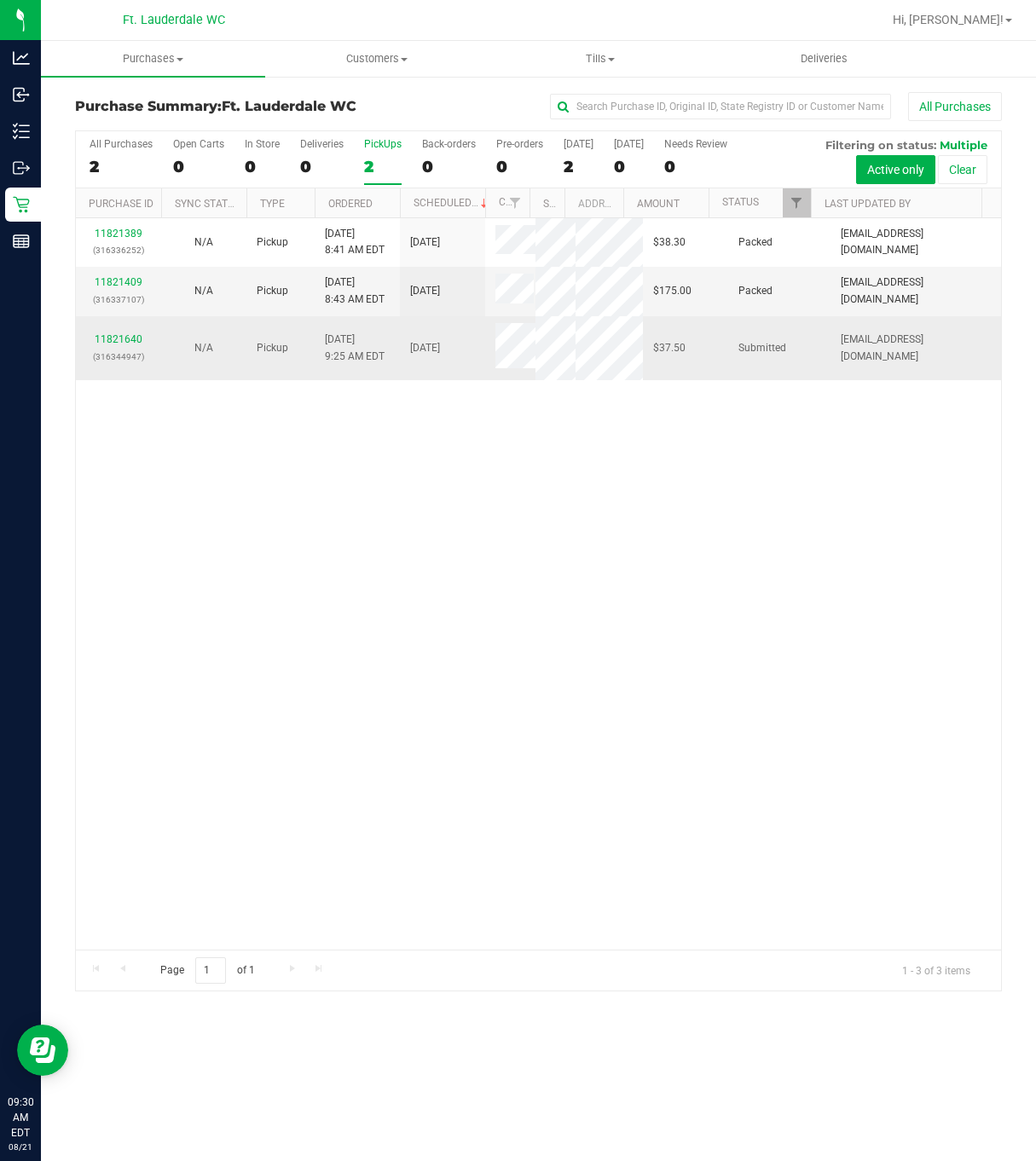
click at [132, 349] on p "(316344947)" at bounding box center [118, 356] width 65 height 16
click at [129, 336] on link "11821640" at bounding box center [118, 339] width 48 height 12
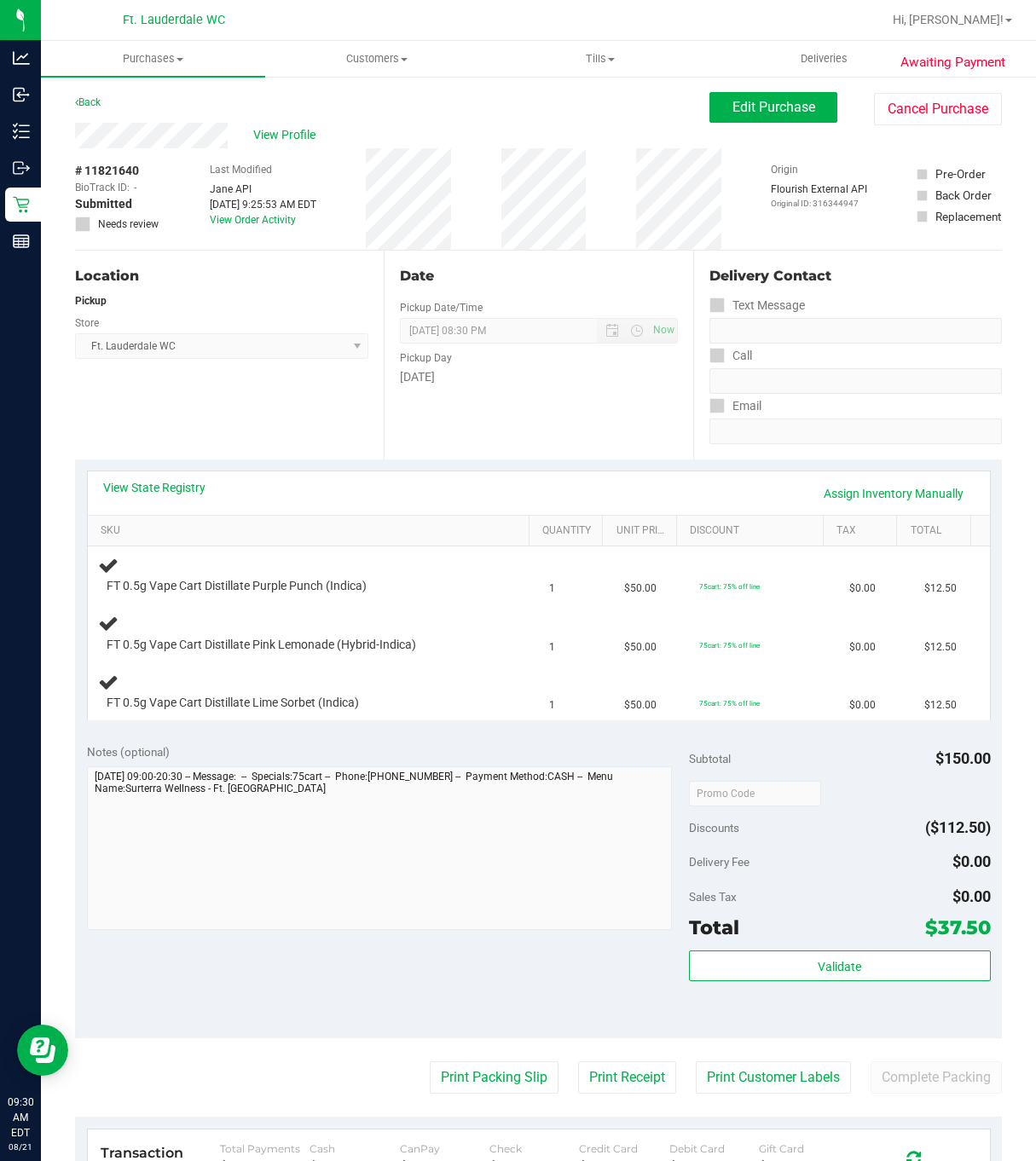
click at [353, 412] on div "Location Pickup Store Ft. Lauderdale WC Select Store [PERSON_NAME][GEOGRAPHIC_D…" at bounding box center [230, 355] width 309 height 209
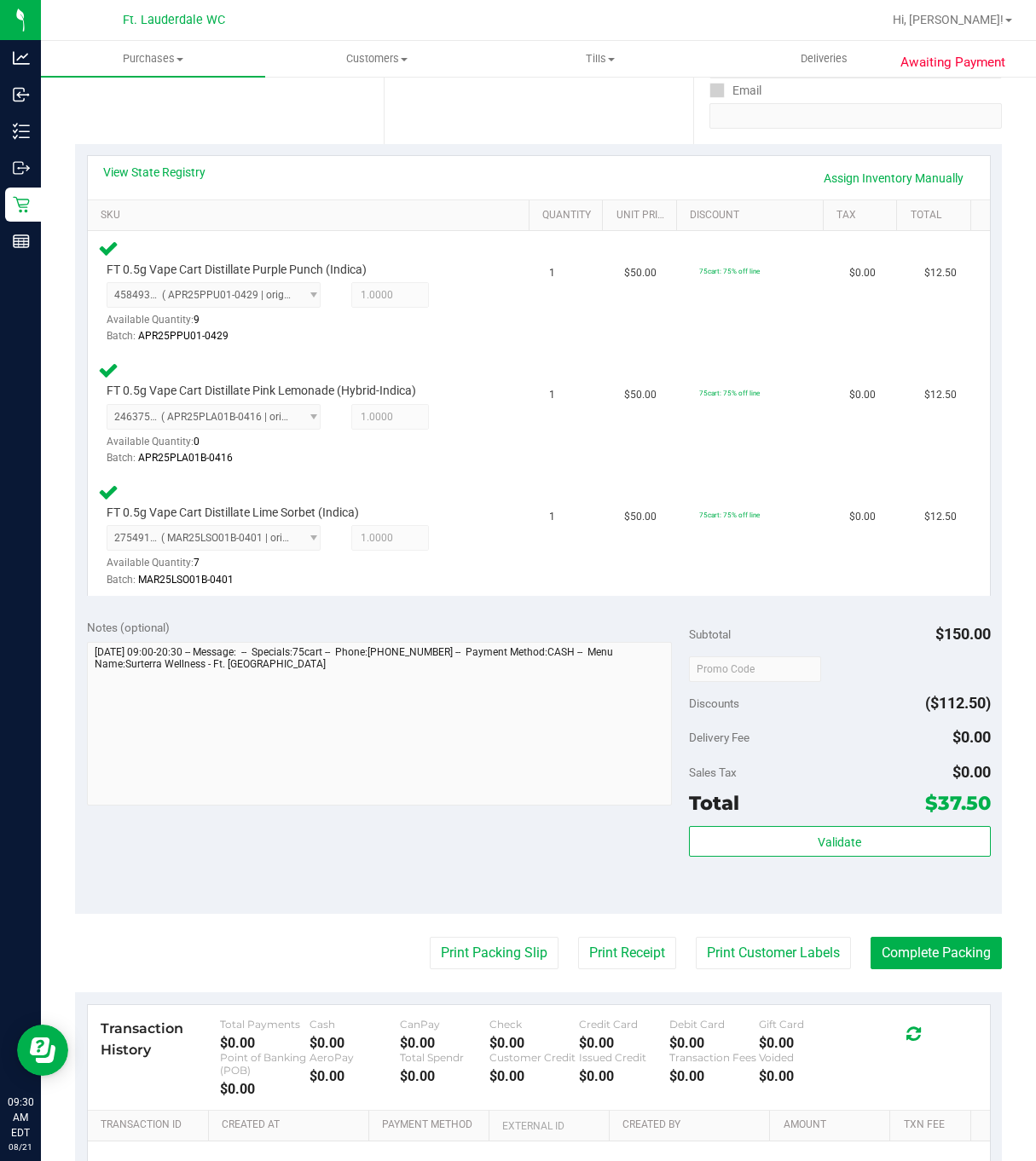
scroll to position [512, 0]
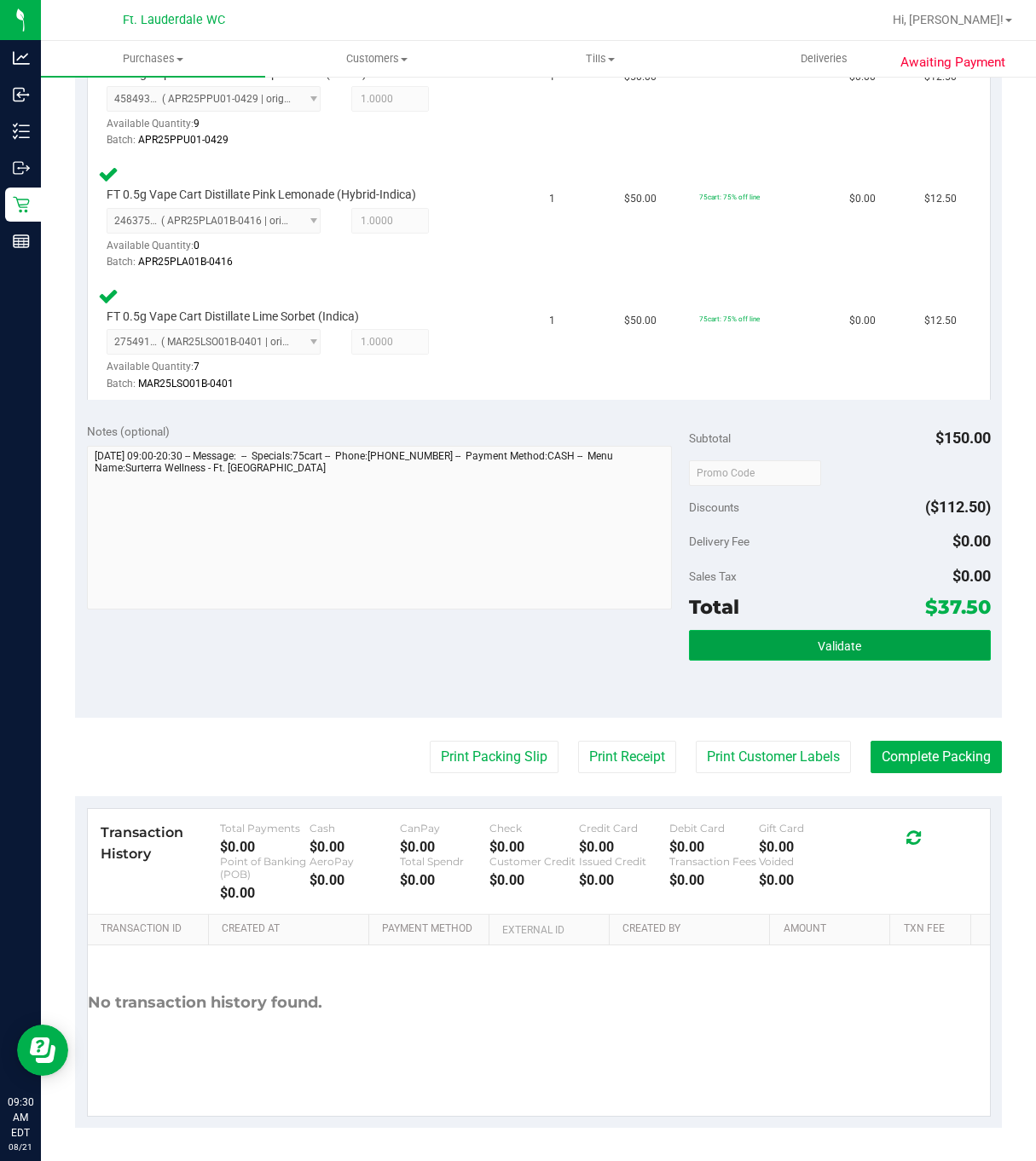
click at [752, 650] on button "Validate" at bounding box center [840, 645] width 301 height 31
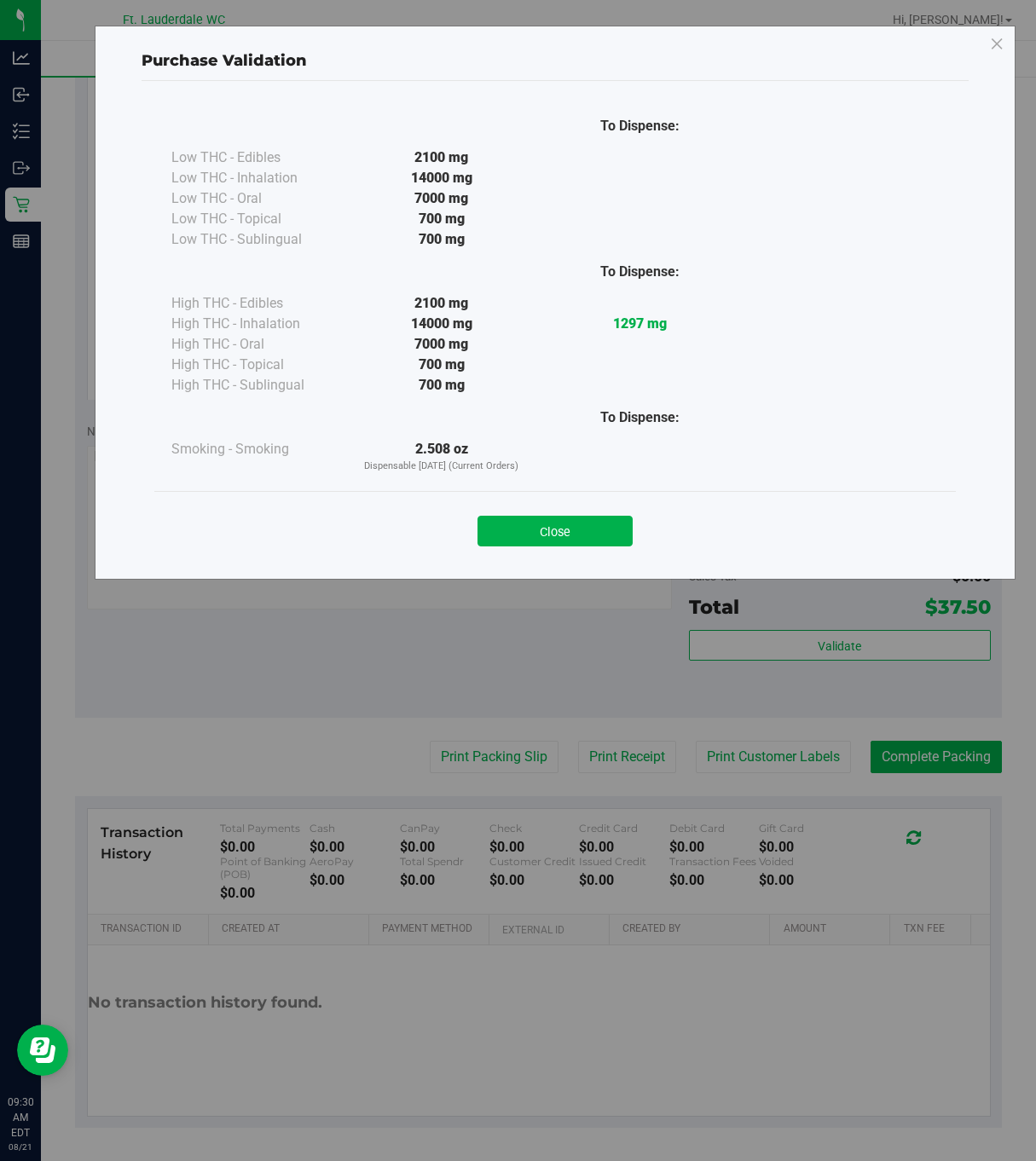
click at [624, 545] on button "Close" at bounding box center [555, 531] width 155 height 31
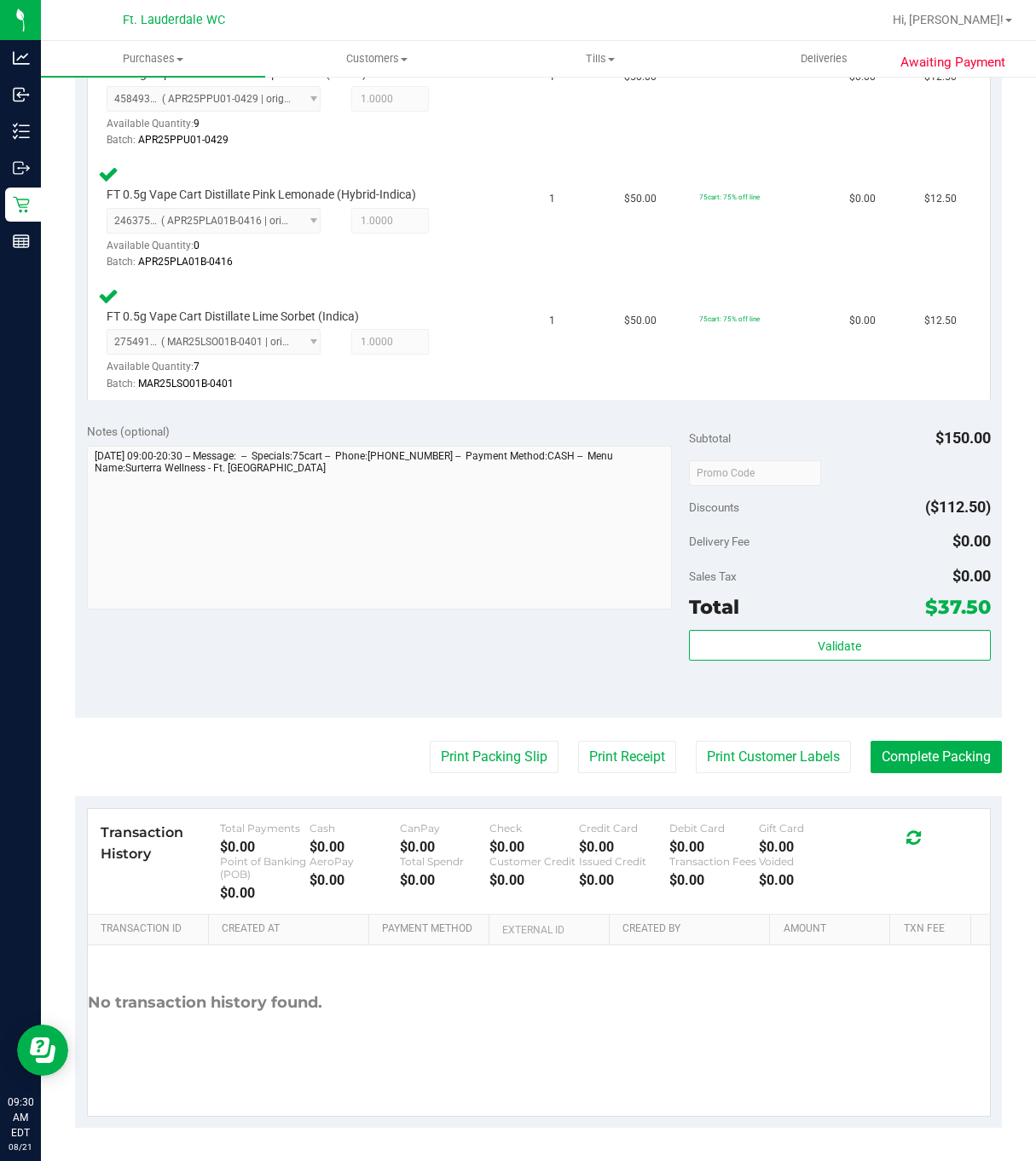
click at [517, 738] on purchase-details "Back Edit Purchase Cancel Purchase View Profile # 11821640 BioTrack ID: - Submi…" at bounding box center [538, 354] width 926 height 1547
click at [513, 752] on button "Print Packing Slip" at bounding box center [494, 757] width 129 height 32
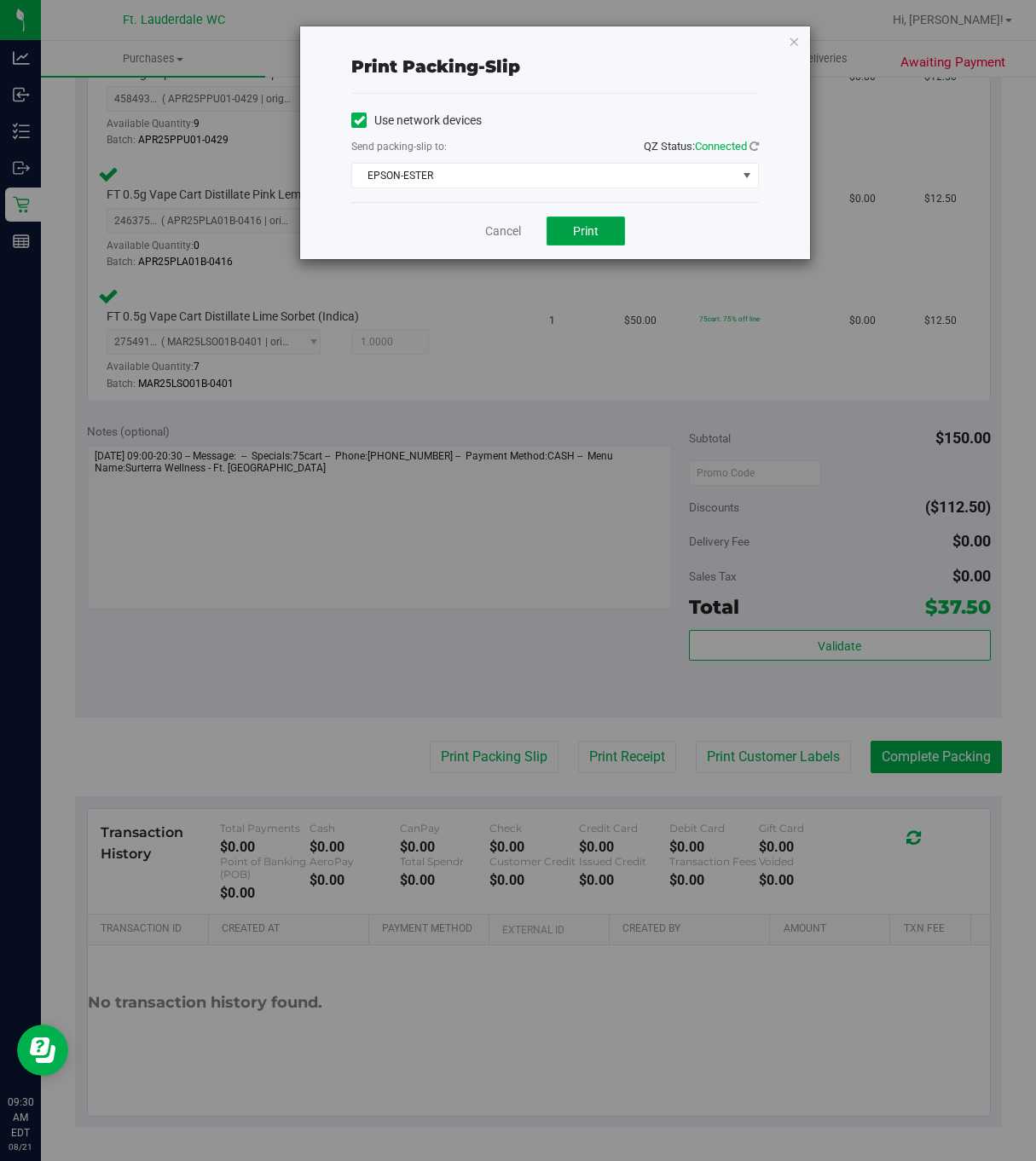
click at [588, 229] on span "Print" at bounding box center [585, 231] width 26 height 13
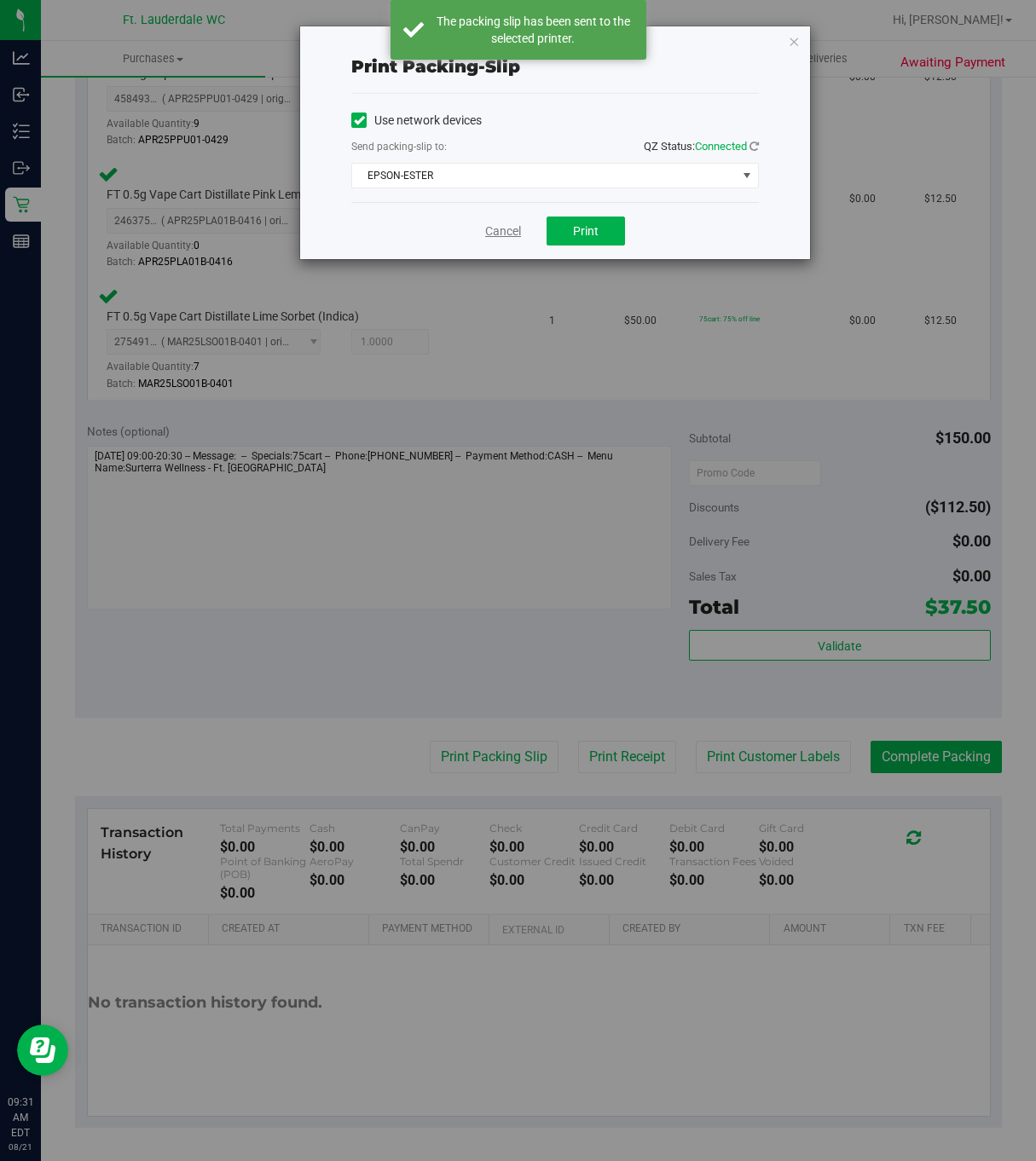
click at [497, 235] on link "Cancel" at bounding box center [503, 231] width 36 height 18
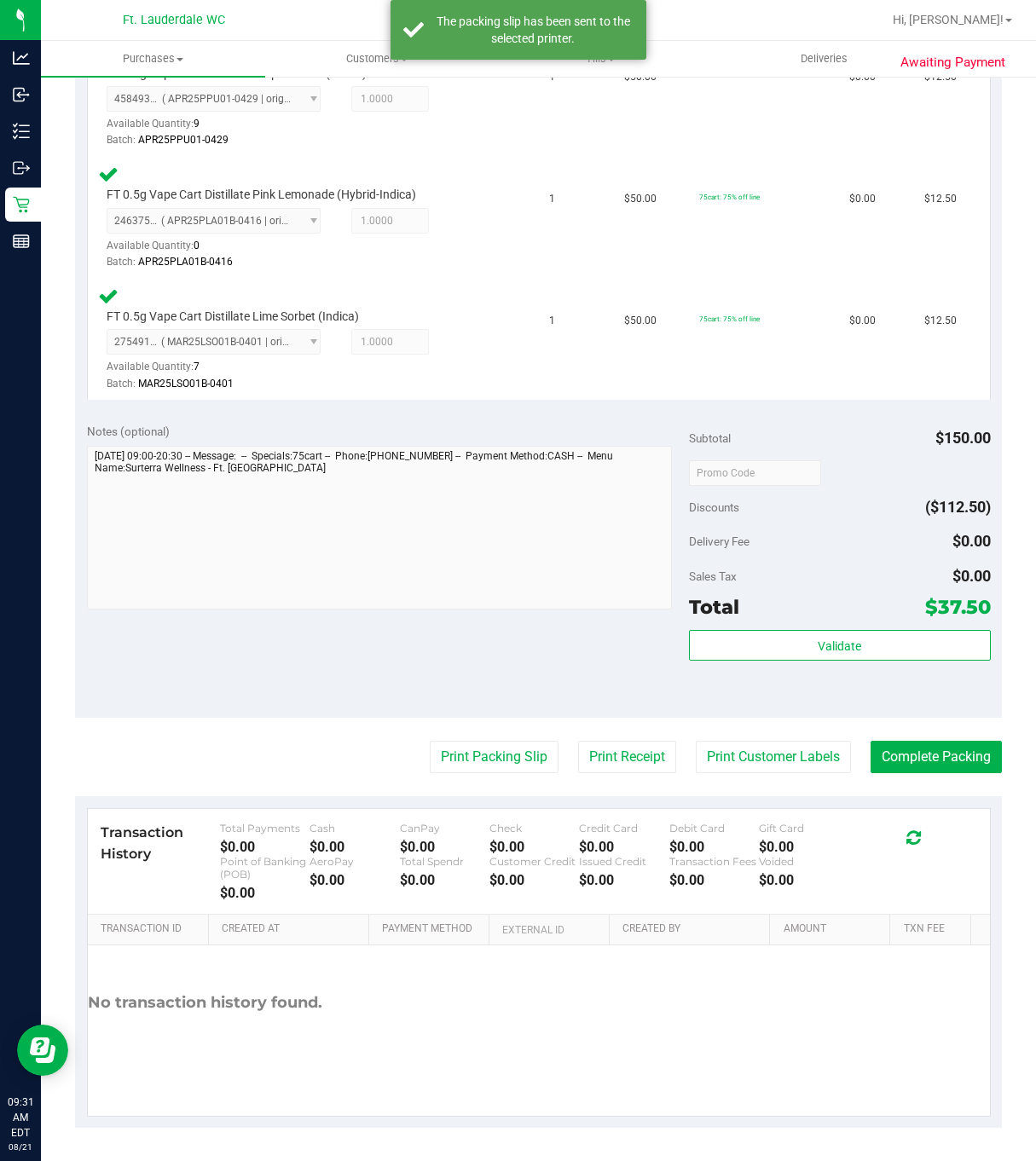
click at [908, 743] on purchase-details "Back Edit Purchase Cancel Purchase View Profile # 11821640 BioTrack ID: - Submi…" at bounding box center [538, 354] width 926 height 1547
click at [908, 747] on button "Complete Packing" at bounding box center [936, 757] width 132 height 32
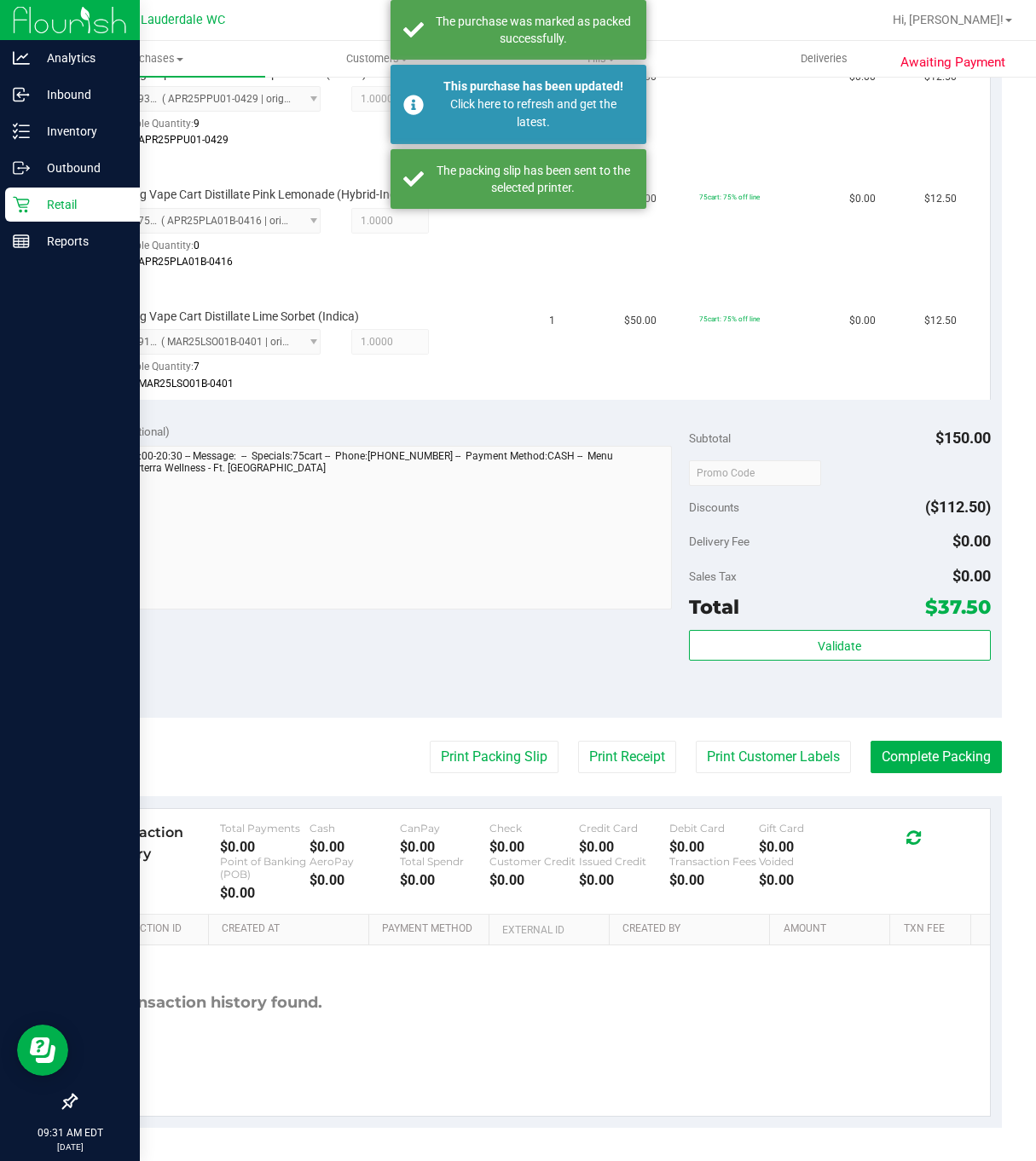
click at [24, 205] on icon at bounding box center [20, 205] width 16 height 16
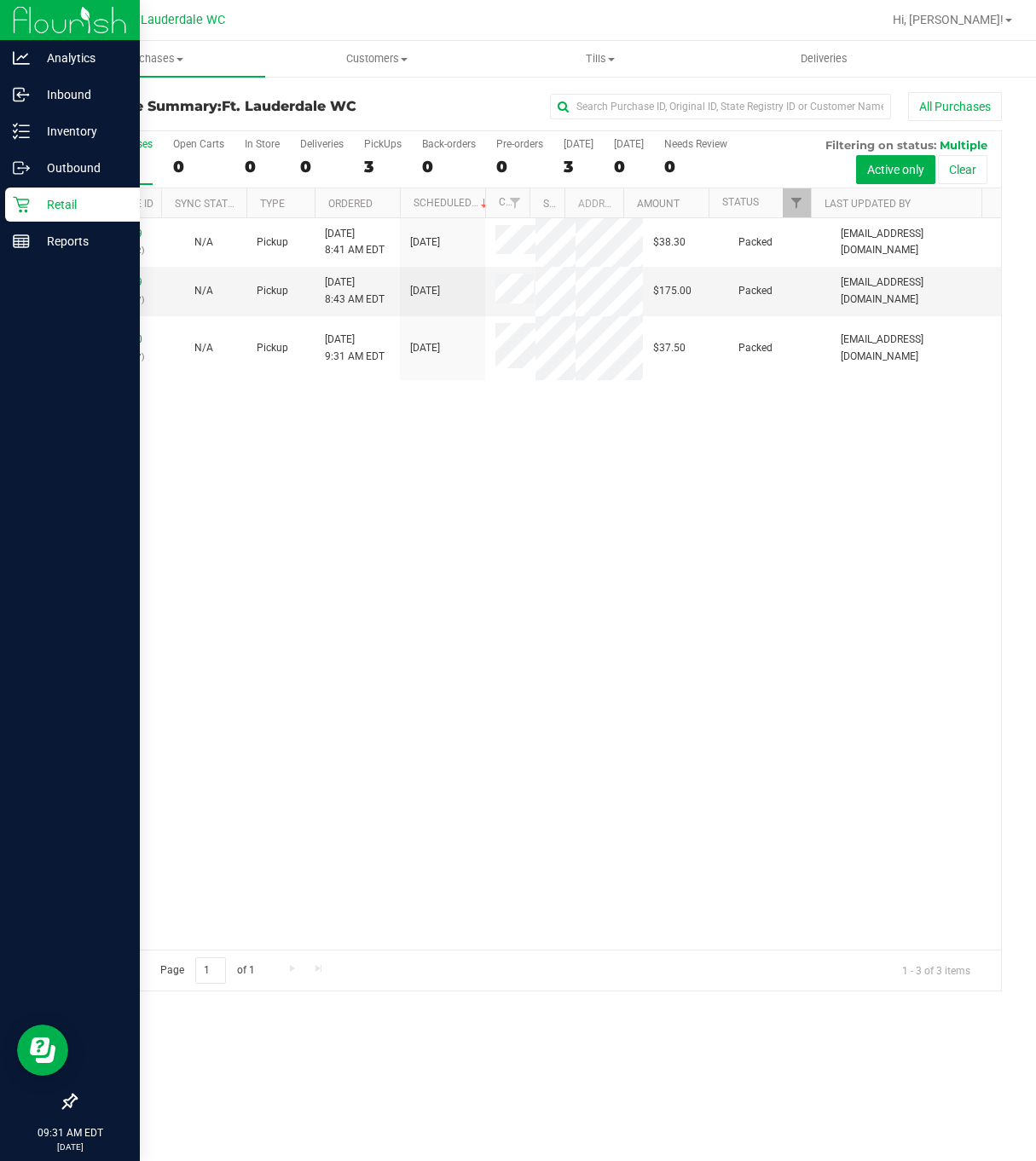
click at [27, 206] on icon at bounding box center [21, 205] width 17 height 17
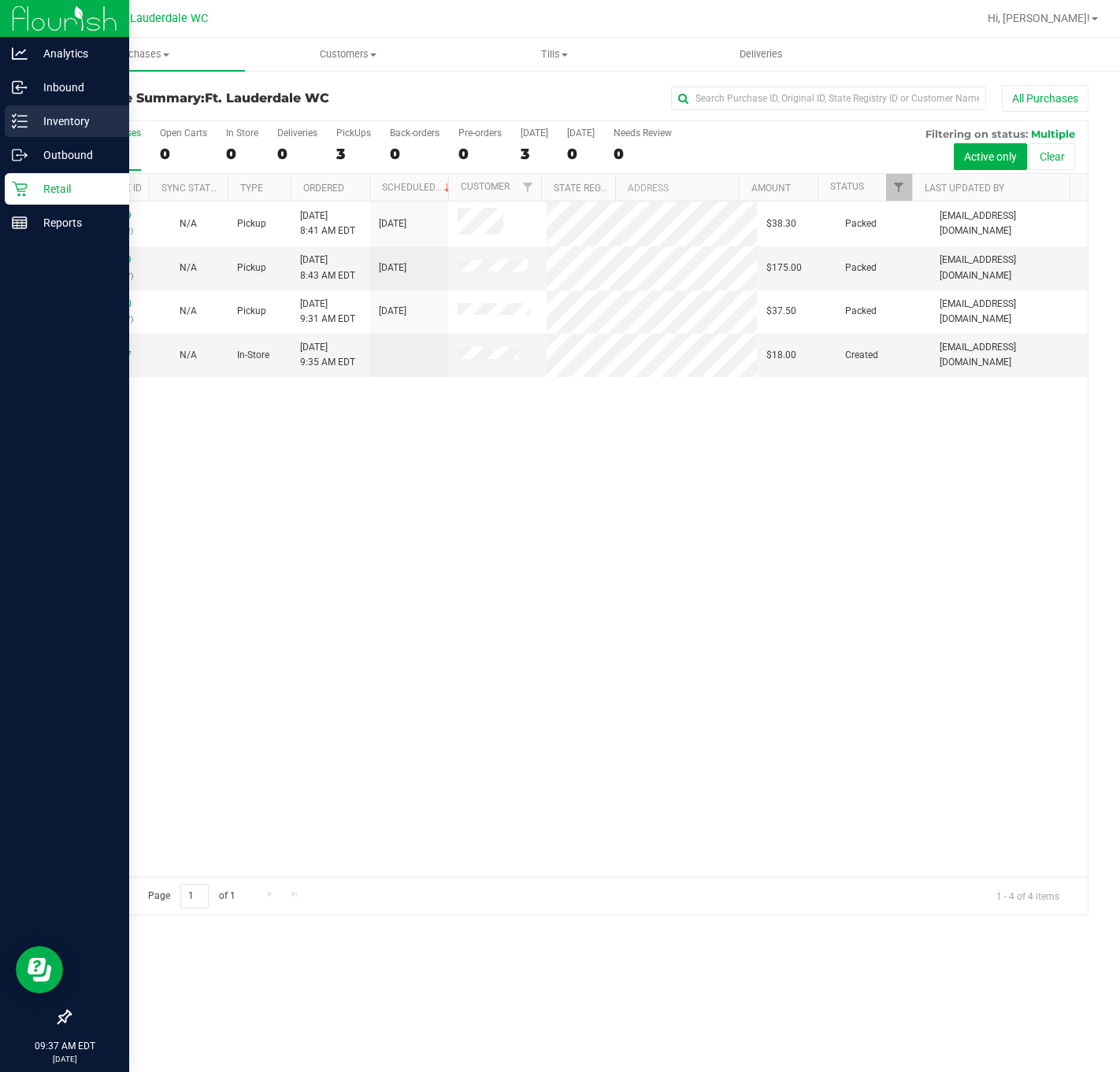
click at [7, 126] on div "Inventory" at bounding box center [66, 121] width 124 height 32
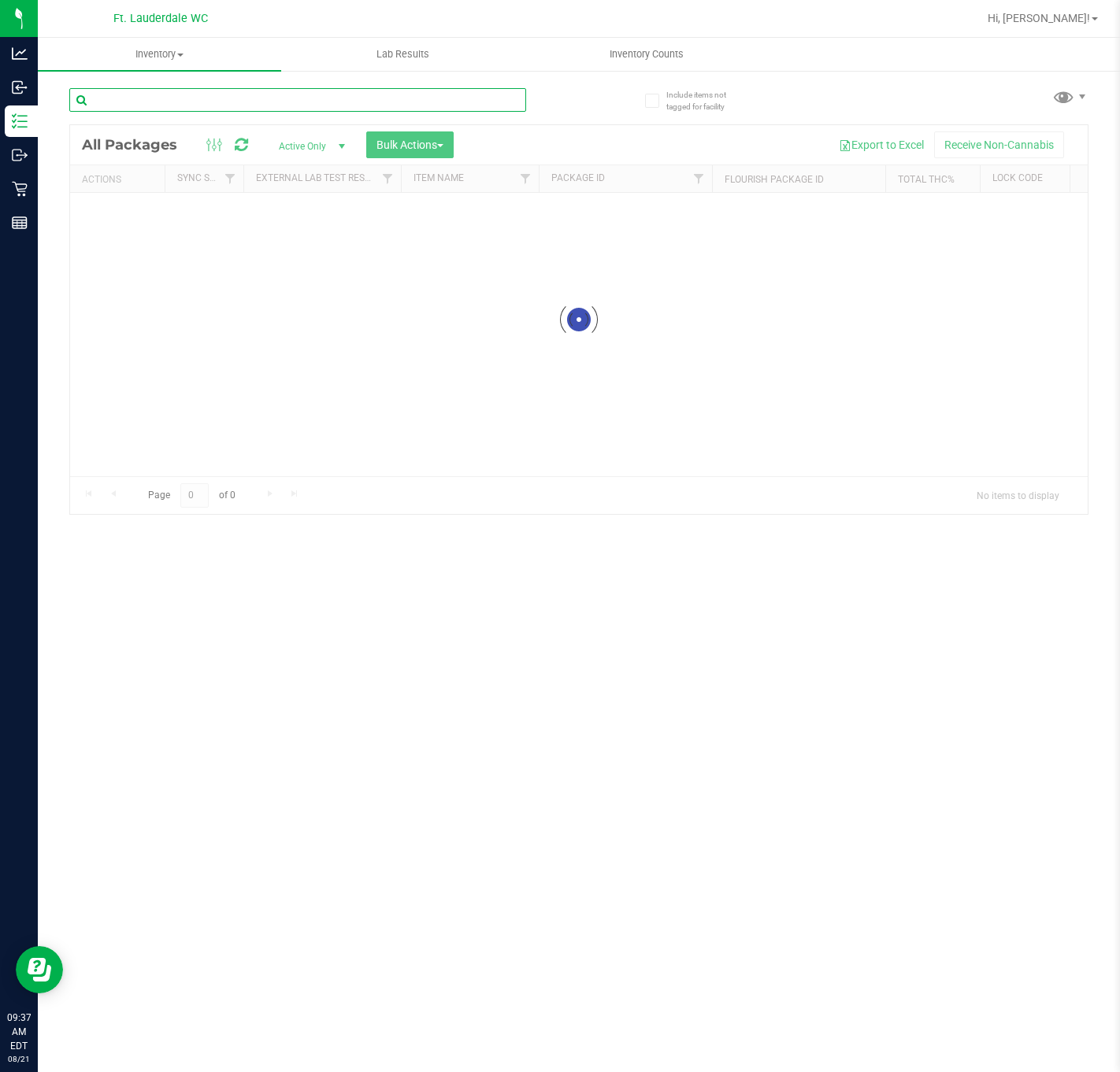
click at [246, 98] on div "Inventory All packages All inventory Waste log Create inventory Lab Results Inv…" at bounding box center [578, 554] width 1082 height 1034
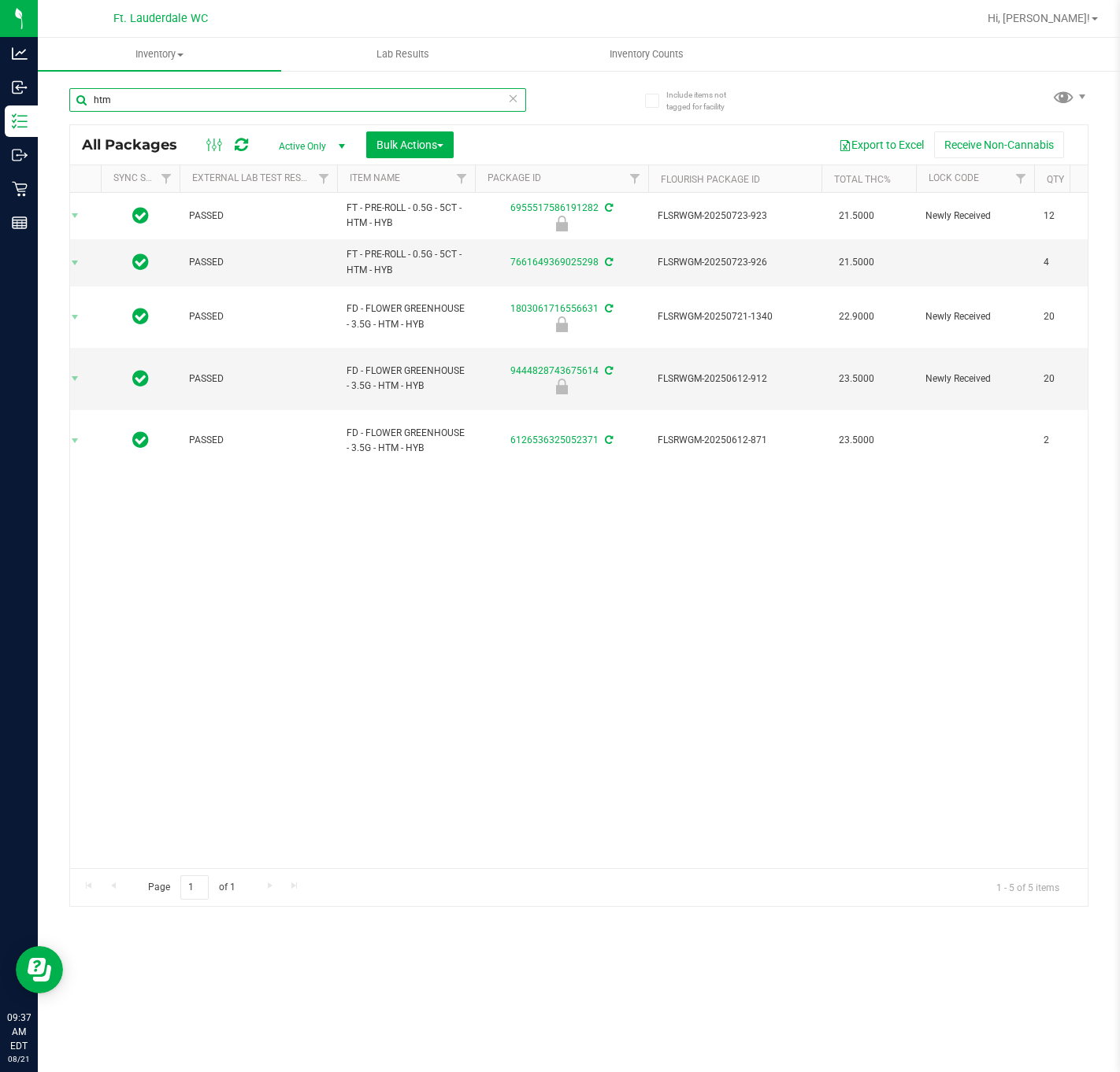
scroll to position [0, 246]
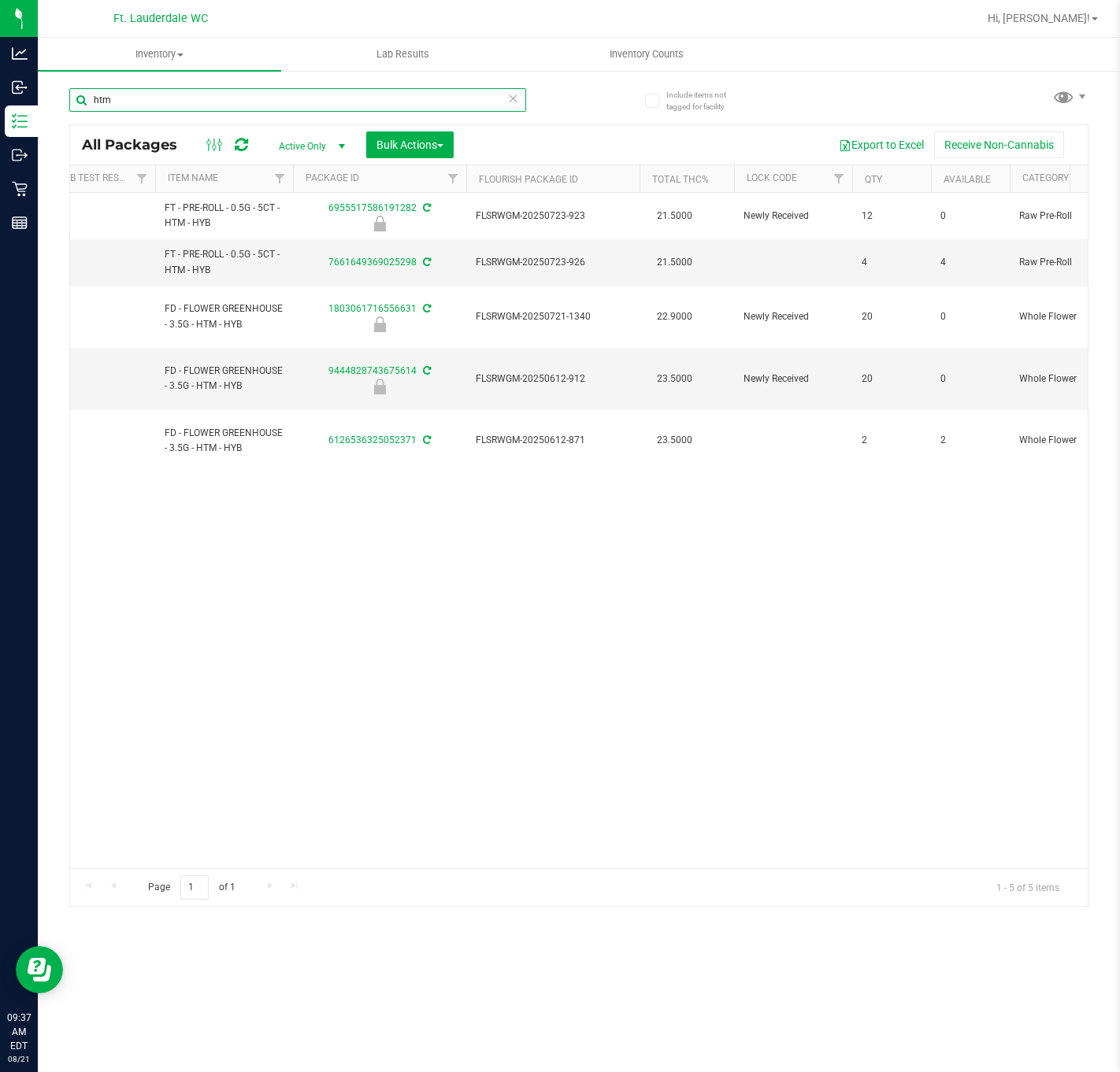
type input "htm"
click at [350, 832] on div "Action Action Edit attributes Global inventory Locate package Package audit log…" at bounding box center [579, 530] width 1018 height 675
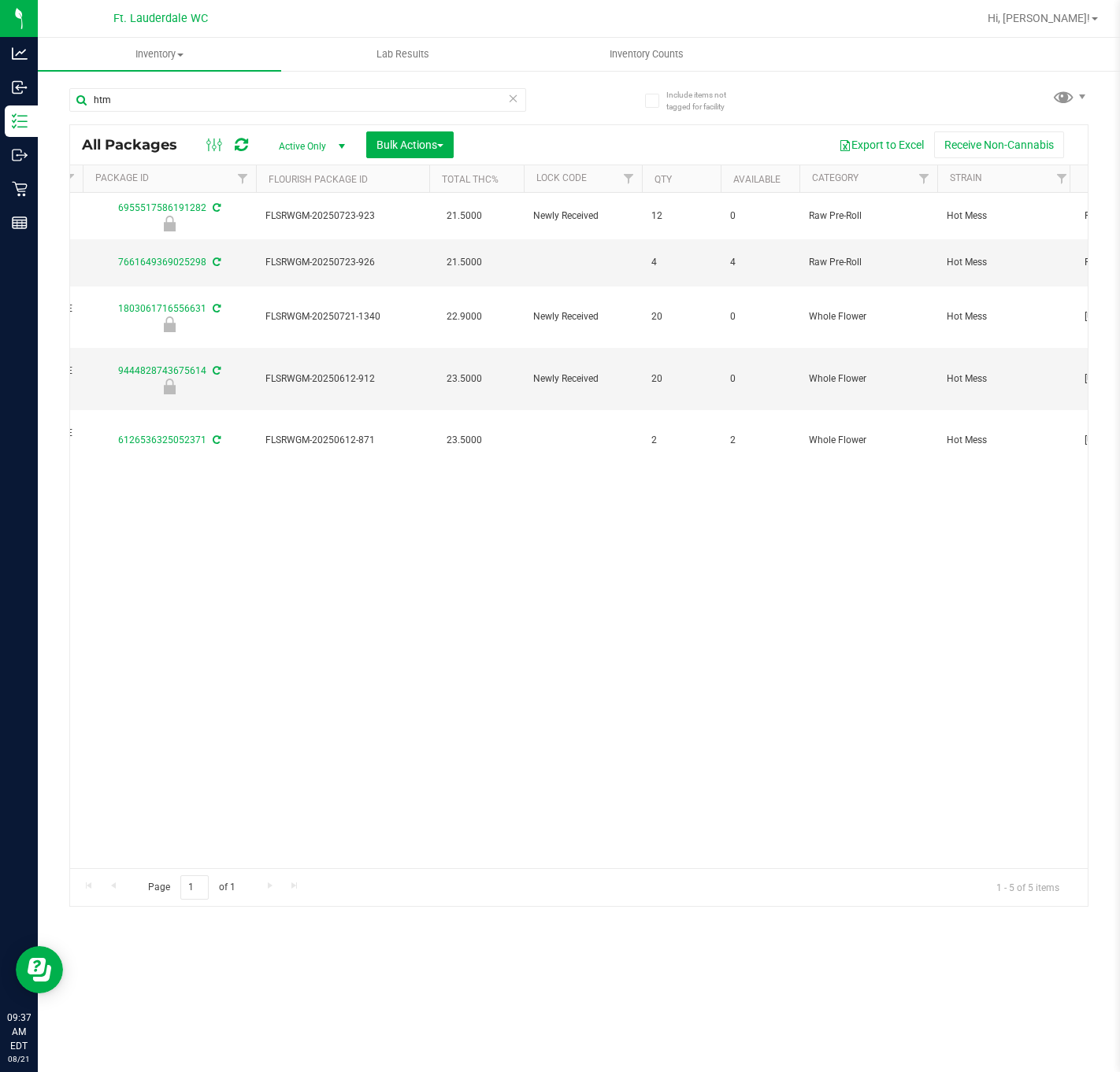
scroll to position [0, 474]
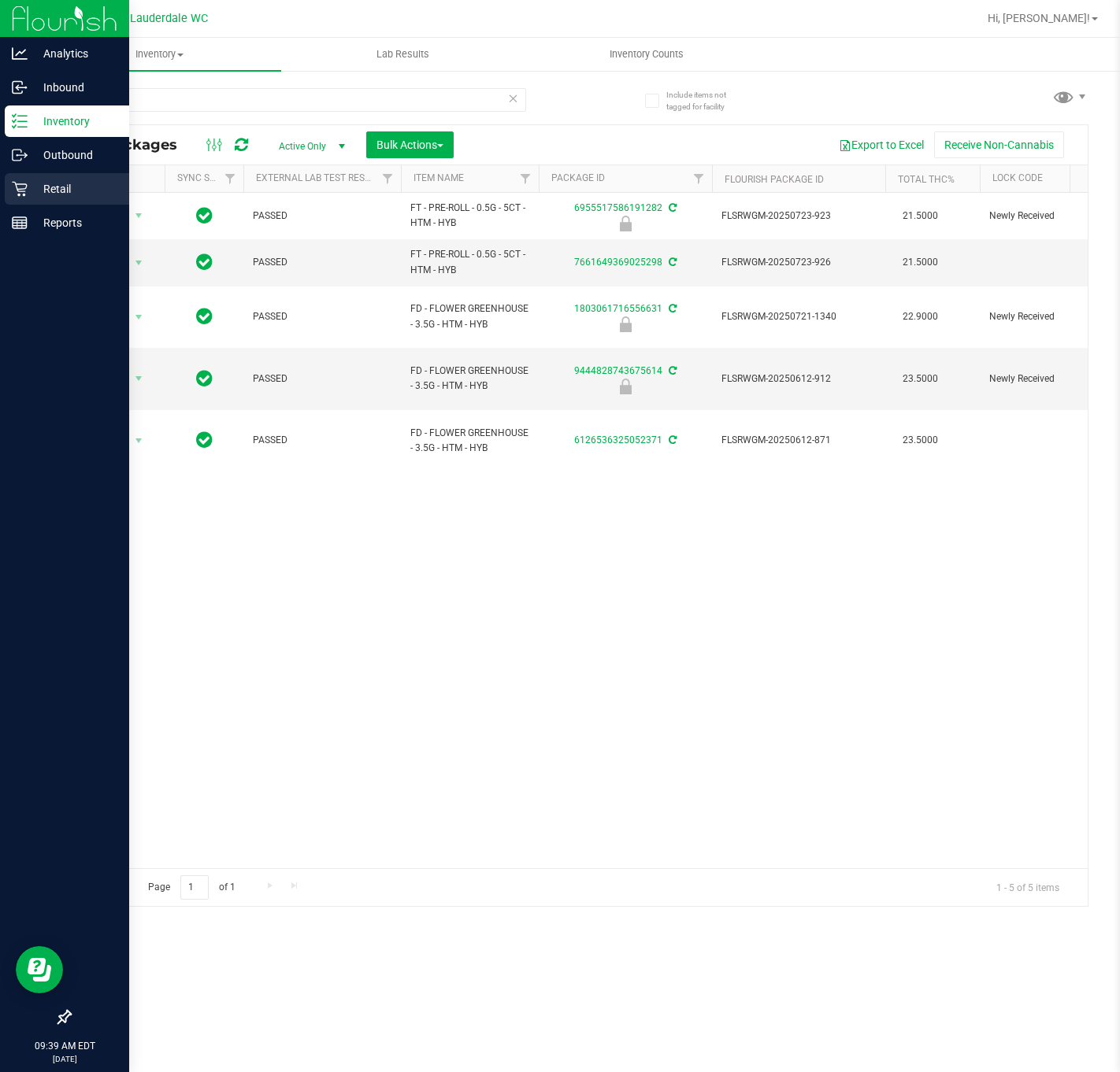
click at [18, 185] on icon at bounding box center [19, 189] width 16 height 16
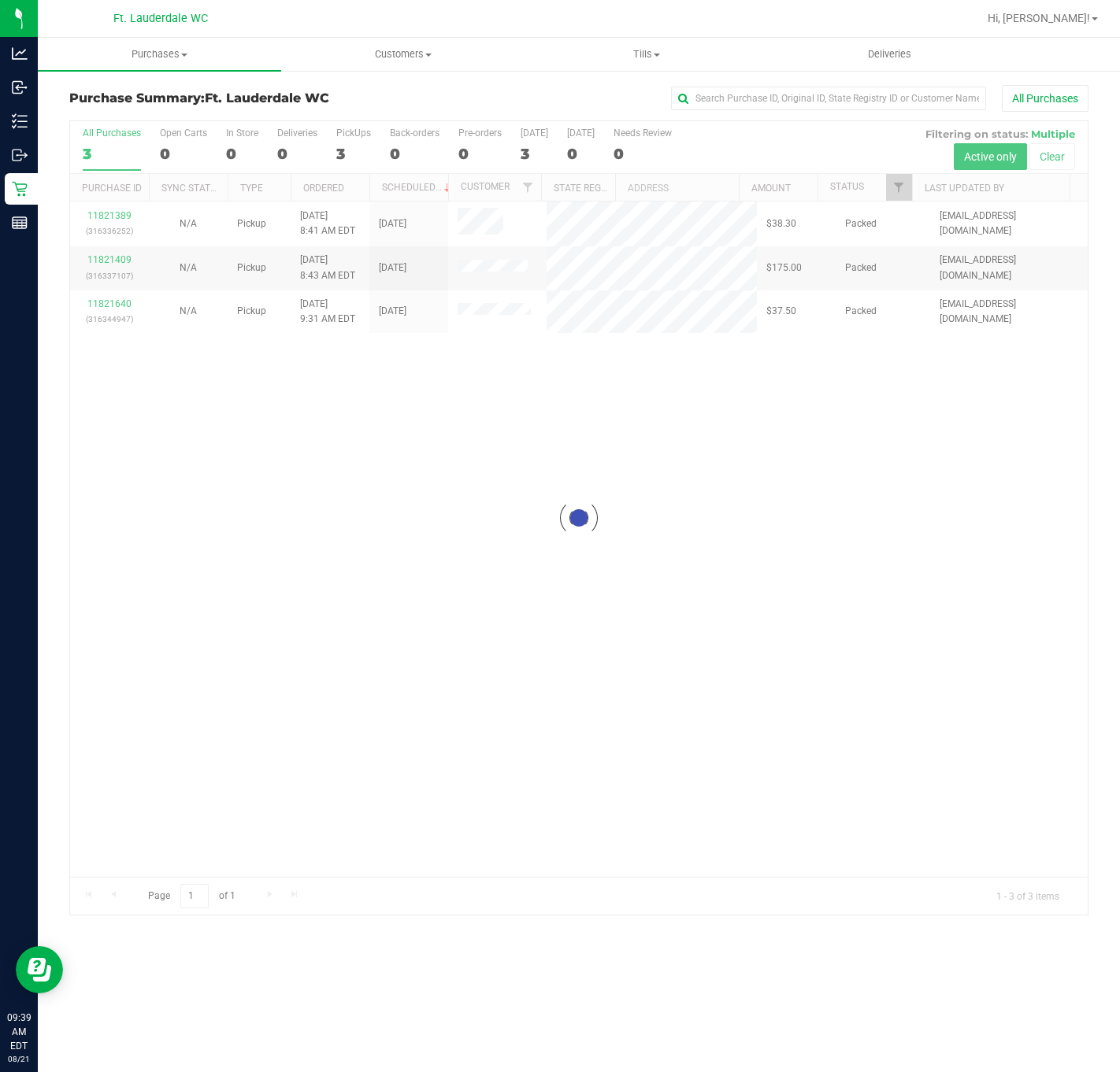
click at [267, 591] on div at bounding box center [579, 518] width 1018 height 794
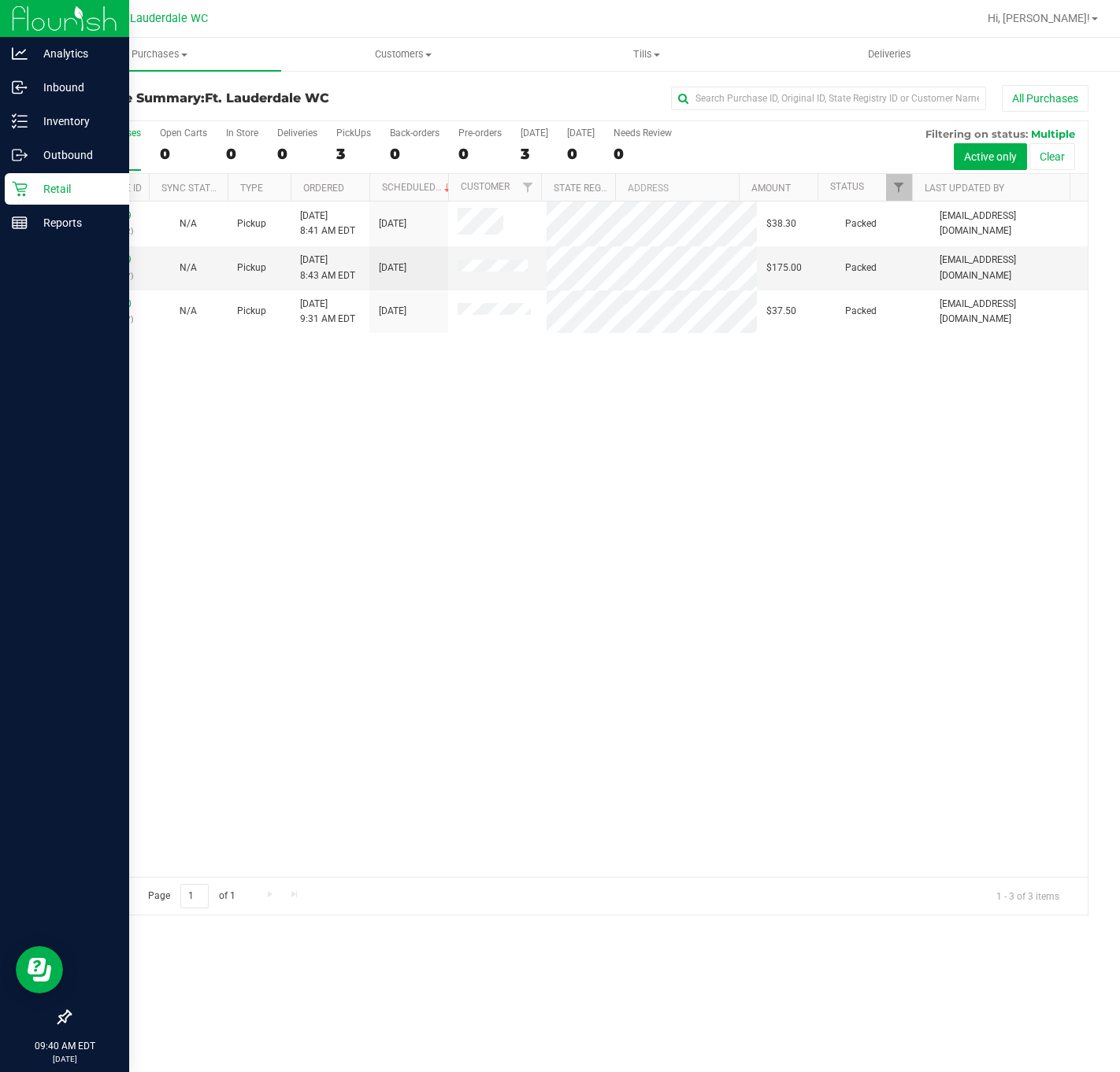
click at [26, 197] on div "Retail" at bounding box center [66, 189] width 124 height 32
click at [26, 232] on div "Reports" at bounding box center [66, 223] width 124 height 32
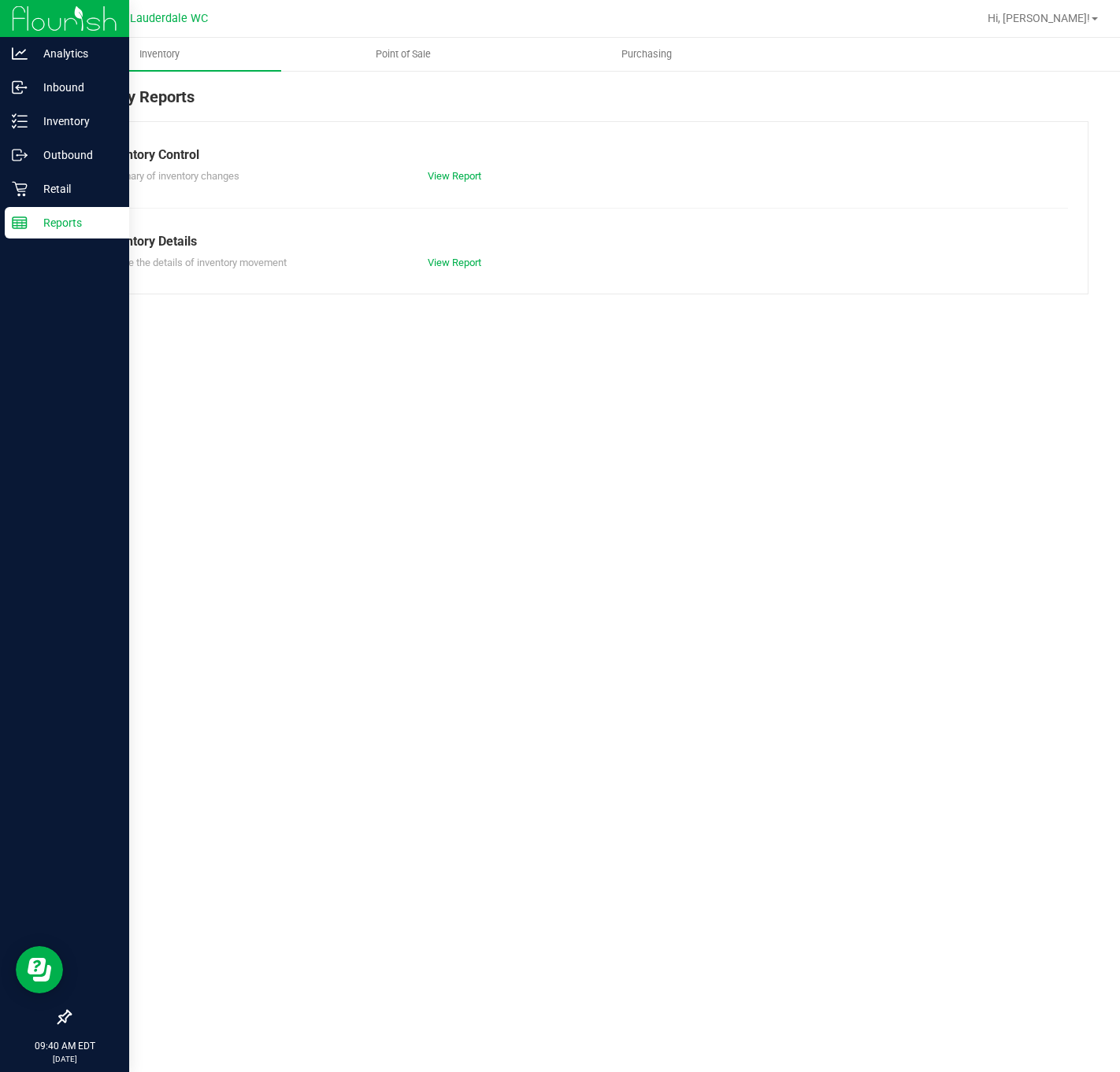
click at [431, 73] on div "Inventory Reports Inventory Control Summary of inventory changes View Report In…" at bounding box center [578, 190] width 1082 height 241
click at [431, 63] on uib-tab-heading "Point of Sale" at bounding box center [402, 55] width 242 height 32
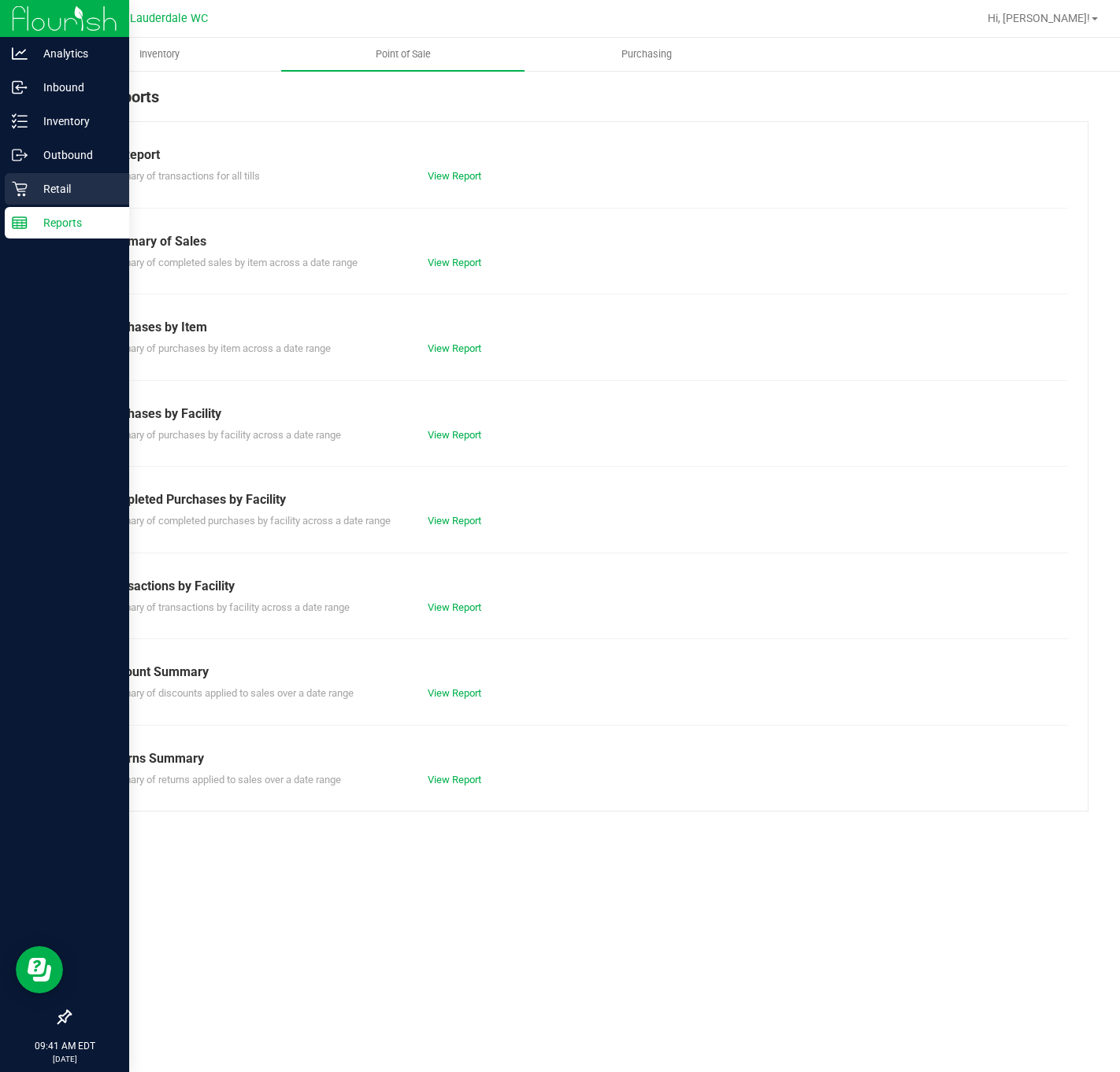
click at [18, 190] on icon at bounding box center [18, 189] width 15 height 15
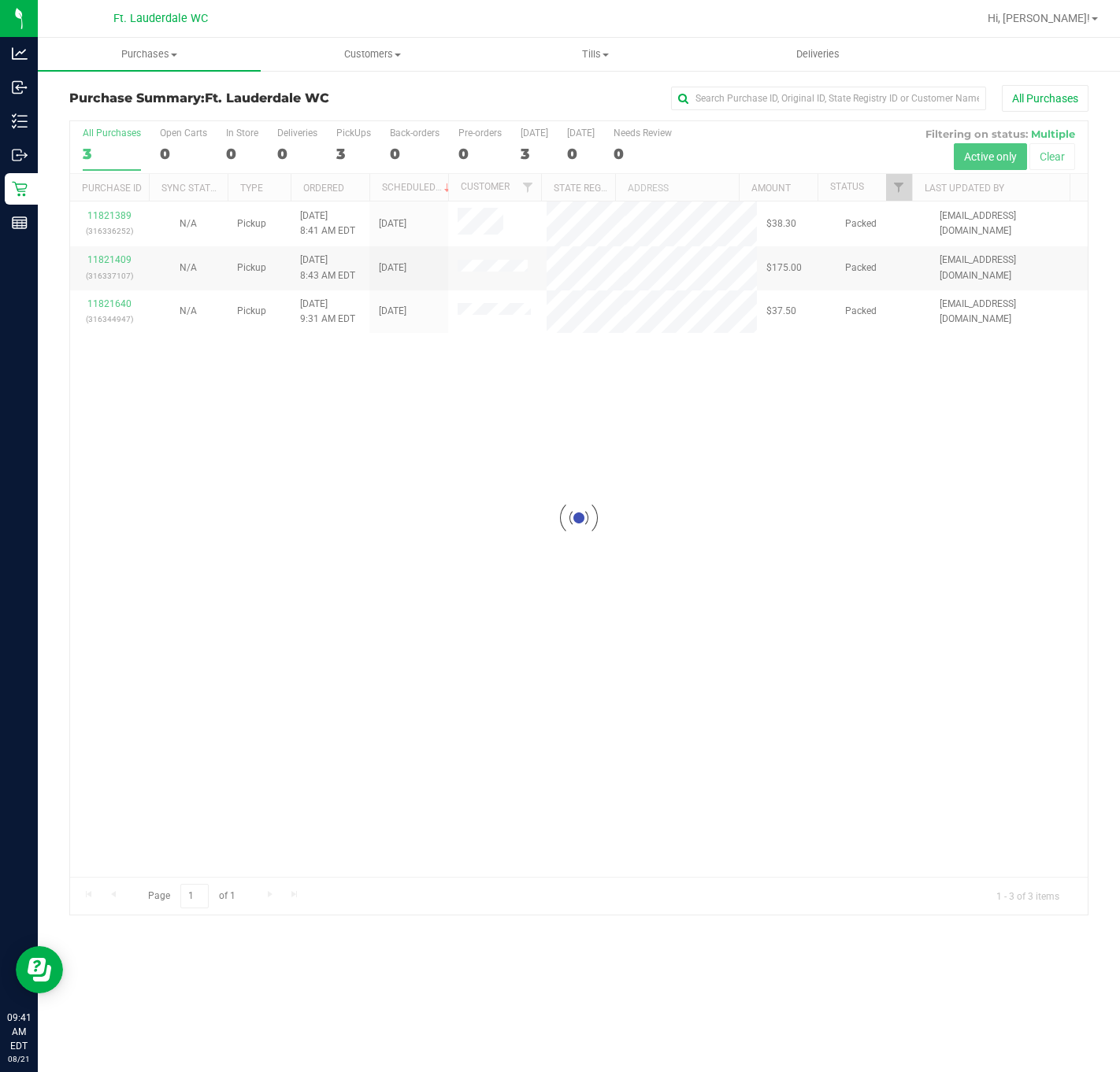
click at [424, 407] on div at bounding box center [579, 518] width 1018 height 794
click at [647, 606] on div "11821389 (316336252) N/A Pickup 8/21/2025 8:41 AM EDT 8/21/2025 $38.30 Packed s…" at bounding box center [579, 539] width 1018 height 675
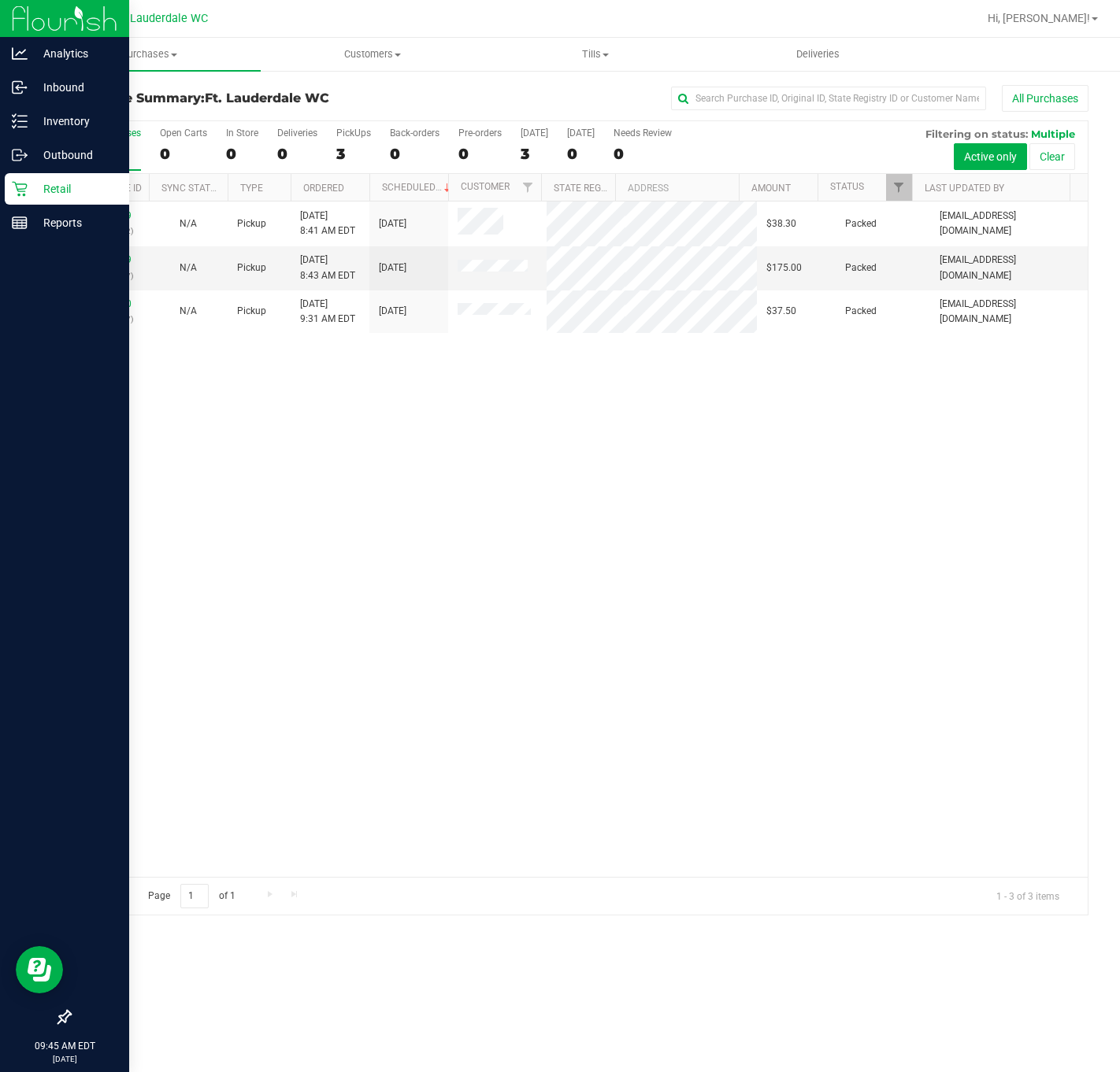
click at [18, 189] on icon at bounding box center [18, 189] width 15 height 15
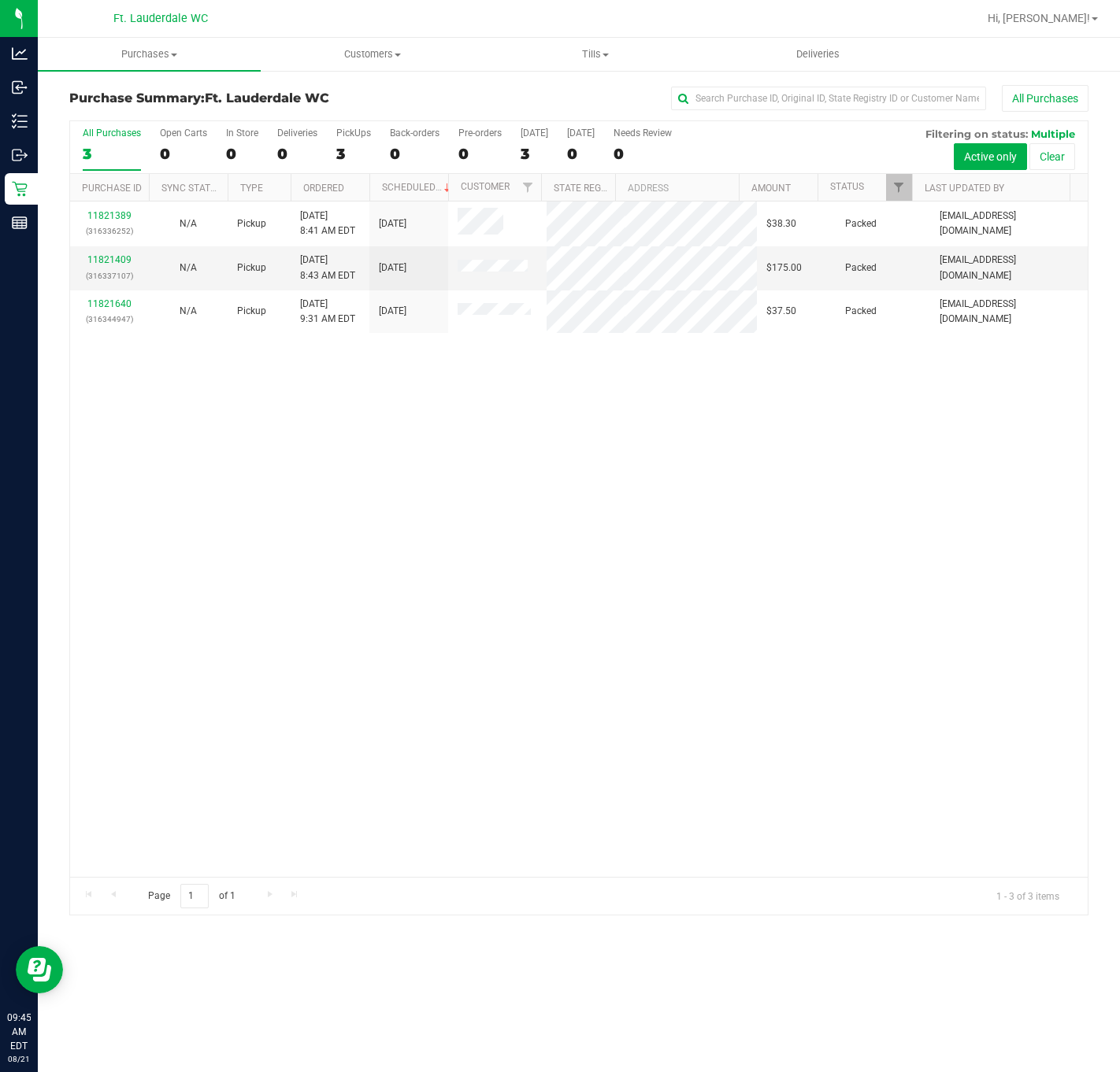
click at [339, 481] on div "11821389 (316336252) N/A Pickup 8/21/2025 8:41 AM EDT 8/21/2025 $38.30 Packed s…" at bounding box center [579, 539] width 1018 height 675
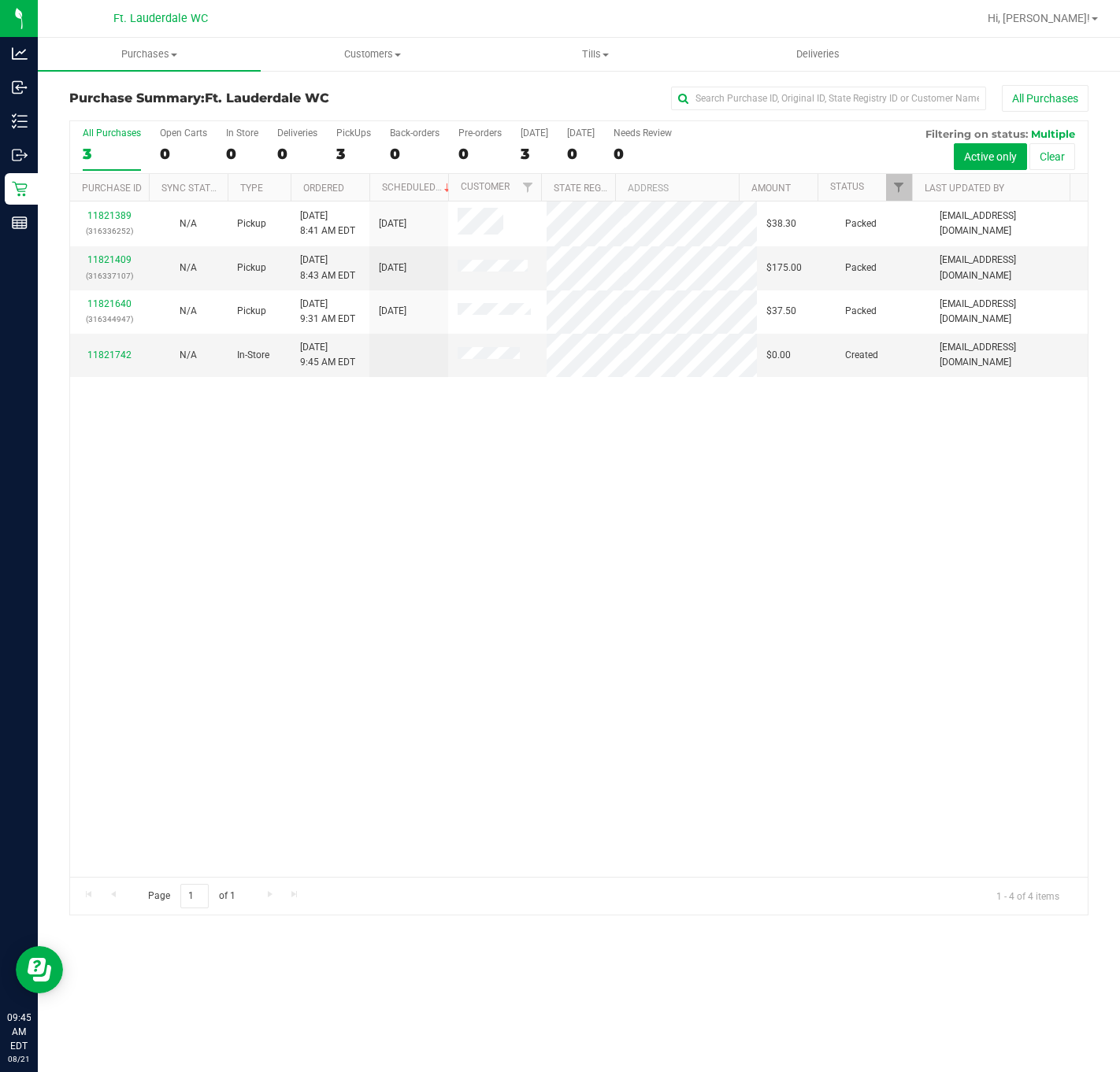
click at [615, 598] on div "11821389 (316336252) N/A Pickup 8/21/2025 8:41 AM EDT 8/21/2025 $38.30 Packed s…" at bounding box center [579, 539] width 1018 height 675
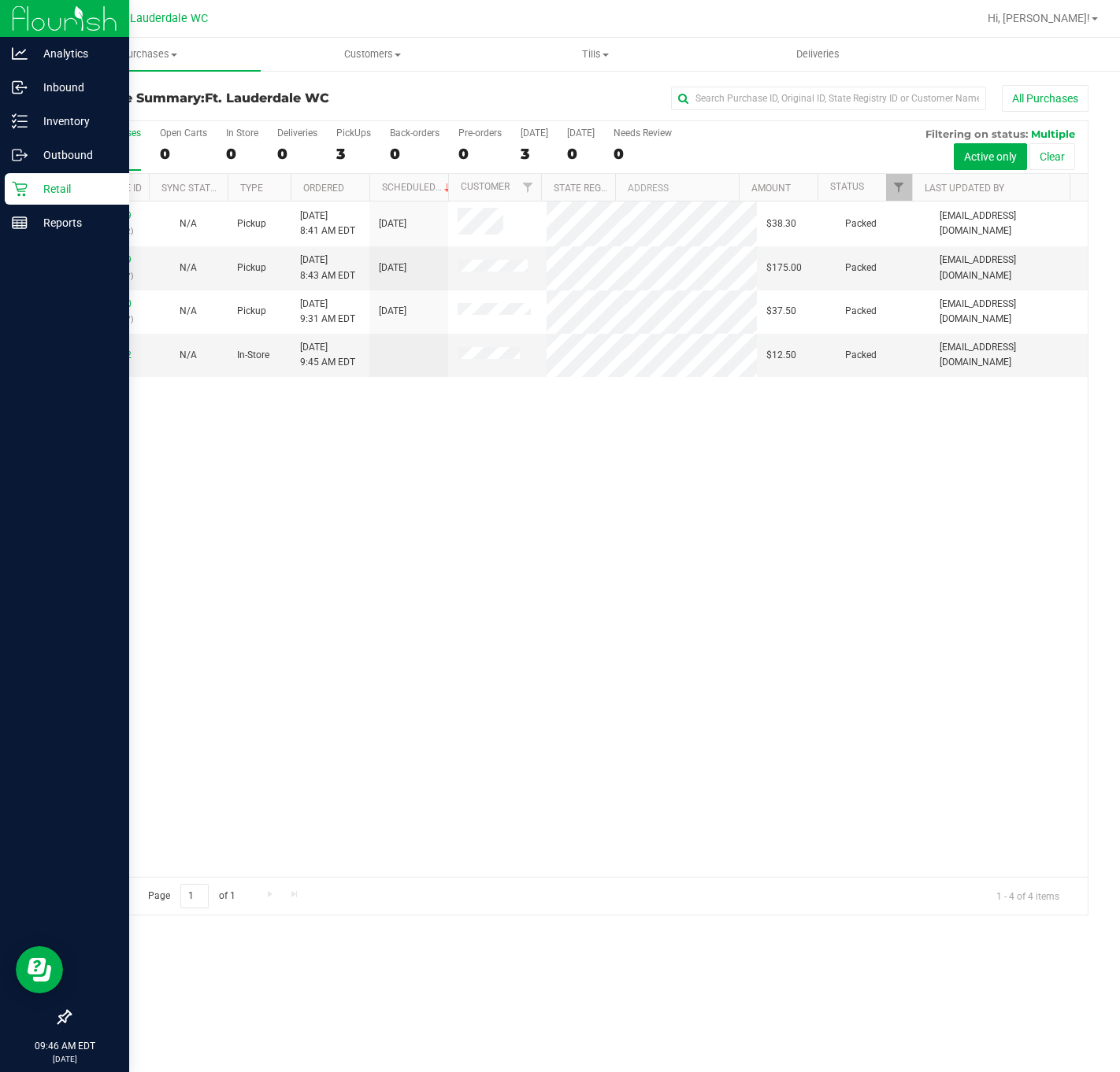
click at [18, 182] on icon at bounding box center [19, 189] width 16 height 16
click at [19, 189] on icon at bounding box center [18, 189] width 15 height 15
click at [19, 171] on link "Outbound" at bounding box center [64, 156] width 129 height 33
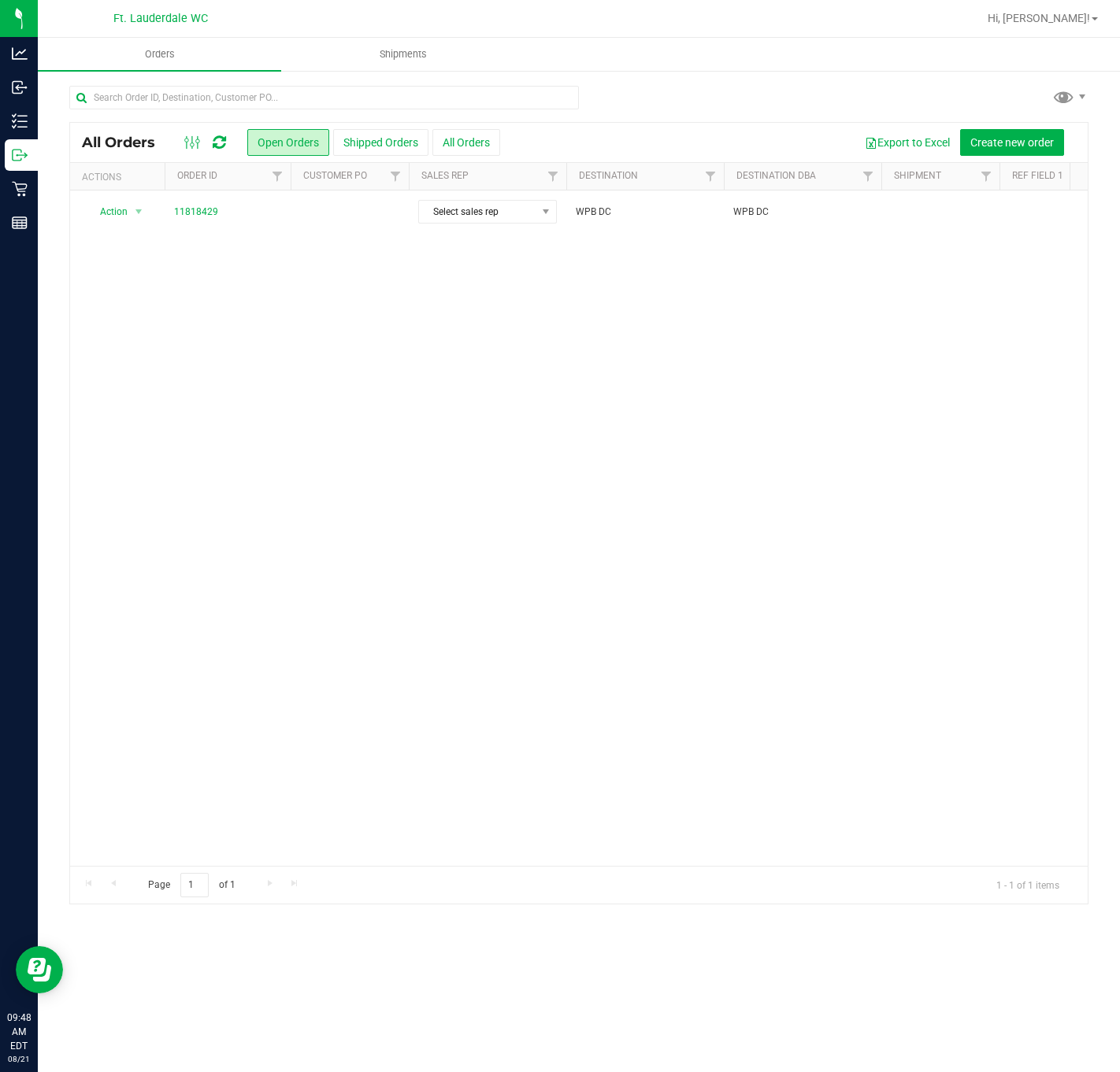
click at [497, 588] on div "Action Action Cancel order Clone order Edit order Mark as fully paid Order audi…" at bounding box center [579, 527] width 1018 height 675
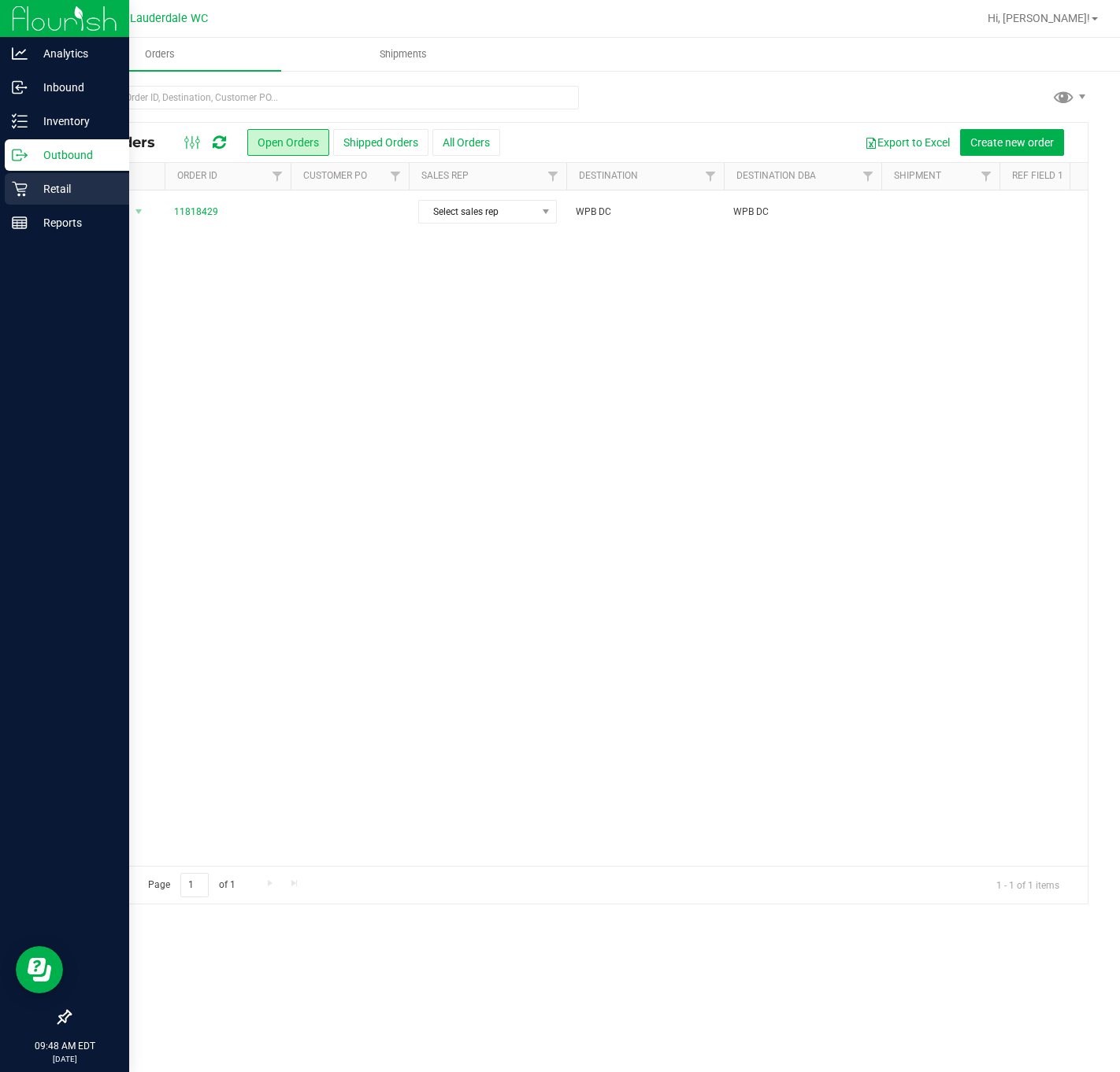
click at [26, 180] on div "Retail" at bounding box center [66, 189] width 124 height 32
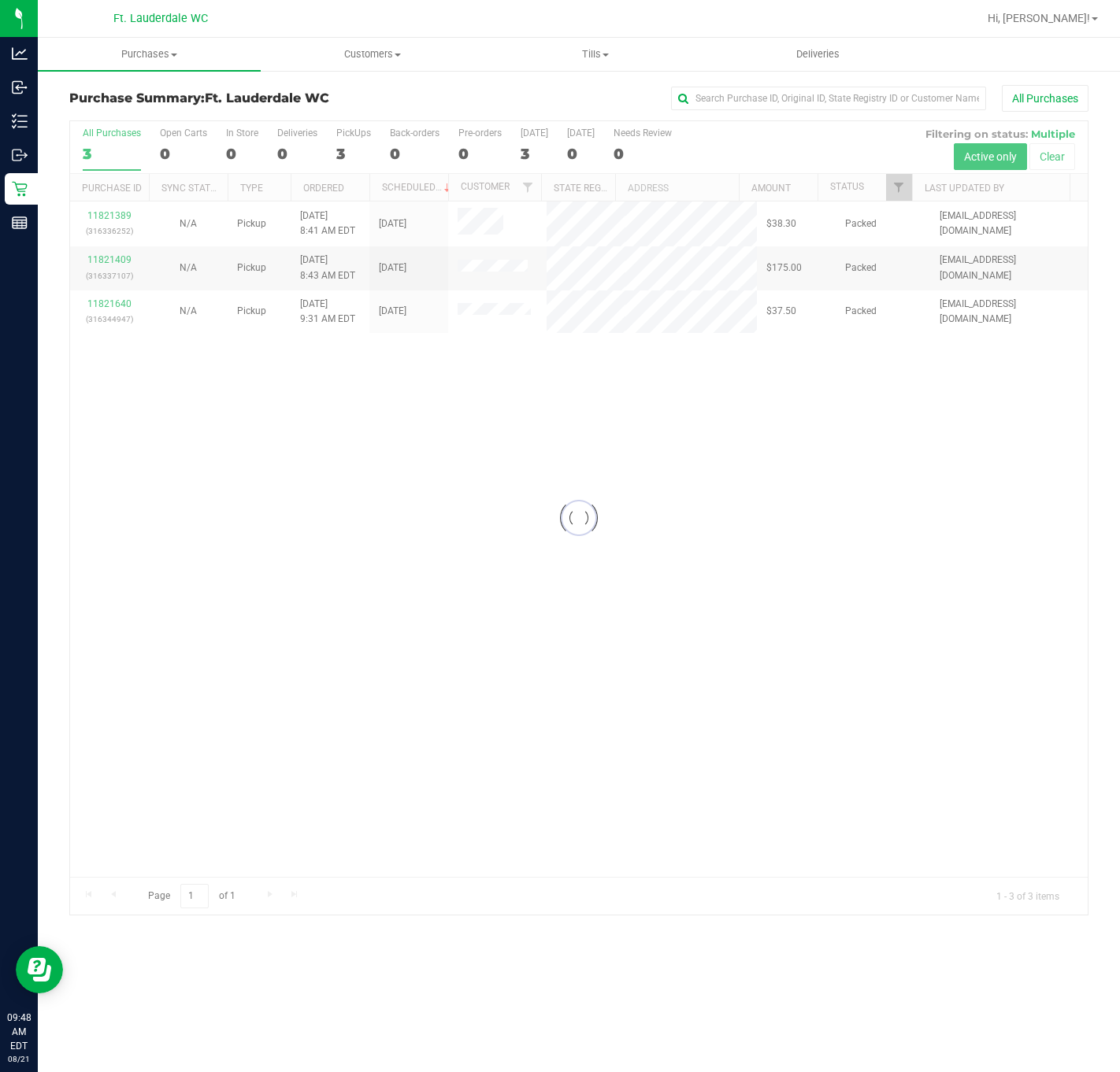
click at [470, 707] on div at bounding box center [579, 518] width 1018 height 794
click at [209, 578] on div "11821389 (316336252) N/A Pickup 8/21/2025 8:41 AM EDT 8/21/2025 $38.30 Packed s…" at bounding box center [579, 539] width 1018 height 675
click at [242, 631] on div "11821389 (316336252) N/A Pickup 8/21/2025 8:41 AM EDT 8/21/2025 $38.30 Packed s…" at bounding box center [579, 539] width 1018 height 675
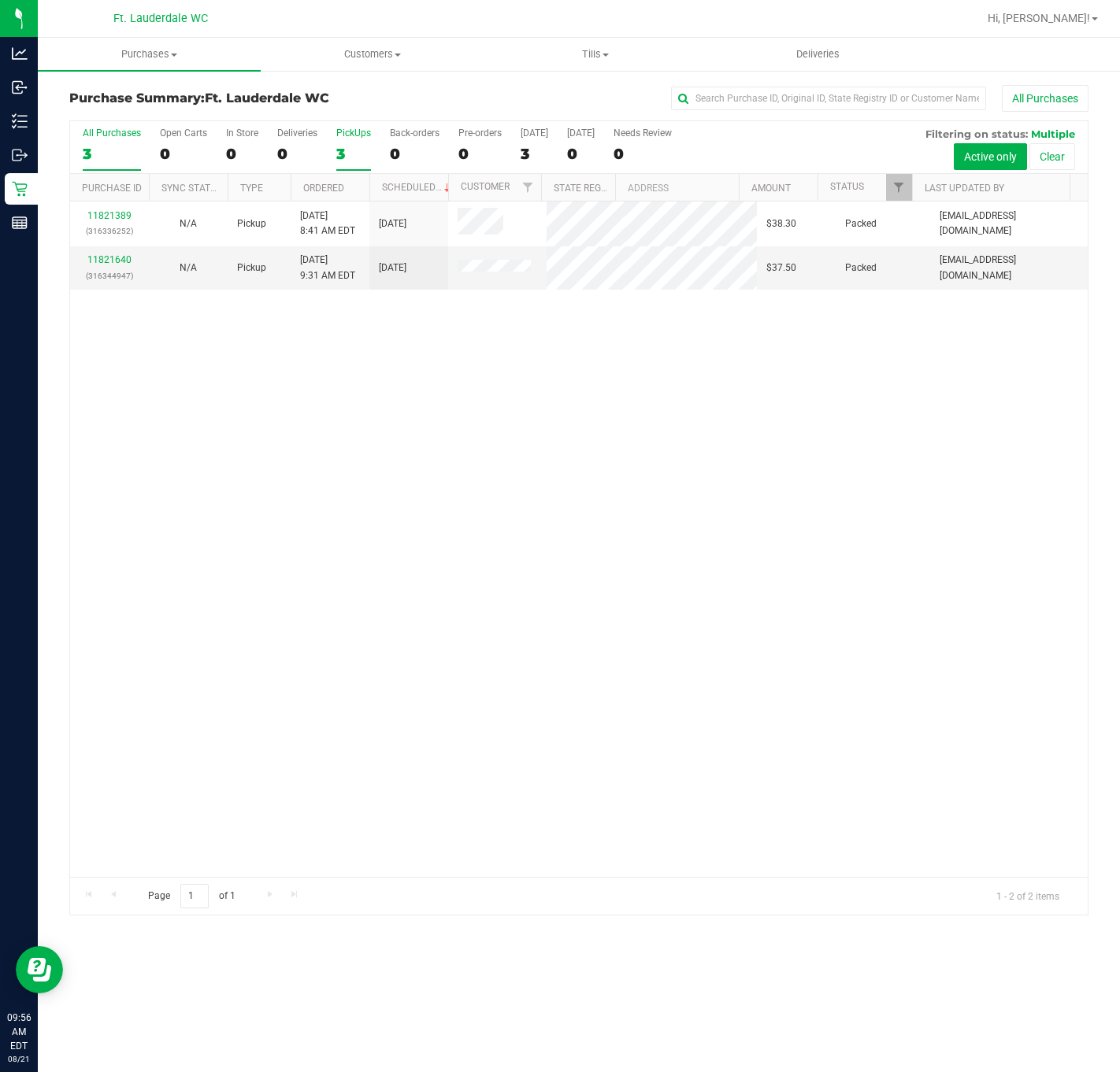
click at [359, 152] on div "3" at bounding box center [353, 154] width 34 height 18
click at [0, 0] on input "PickUps 3" at bounding box center [0, 0] width 0 height 0
drag, startPoint x: 447, startPoint y: 482, endPoint x: 511, endPoint y: 328, distance: 166.8
click at [511, 355] on div "11821389 (316336252) N/A Pickup 8/21/2025 8:41 AM EDT 8/21/2025 $38.30 Packed s…" at bounding box center [579, 539] width 1018 height 675
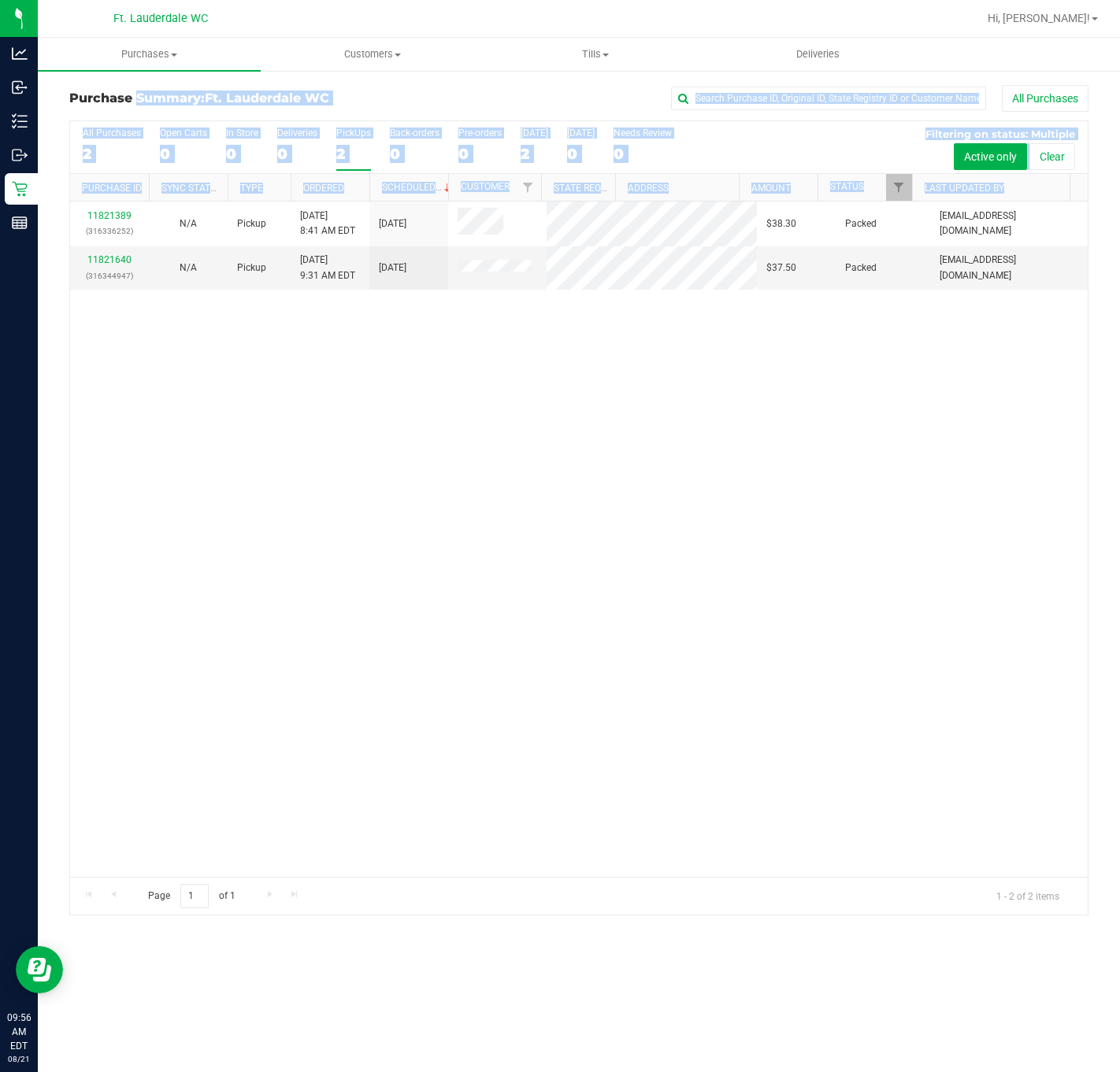
drag, startPoint x: 63, startPoint y: 84, endPoint x: 984, endPoint y: 326, distance: 952.3
click at [956, 326] on div "Purchase Summary: Ft. Lauderdale WC All Purchases All Purchases 2 Open Carts 0 …" at bounding box center [578, 500] width 1082 height 862
click at [956, 373] on div "11821389 (316336252) N/A Pickup 8/21/2025 8:41 AM EDT 8/21/2025 $38.30 Packed s…" at bounding box center [579, 539] width 1018 height 675
click at [956, 398] on div "11821389 (316336252) N/A Pickup 8/21/2025 8:41 AM EDT 8/21/2025 $38.30 Packed s…" at bounding box center [579, 539] width 1018 height 675
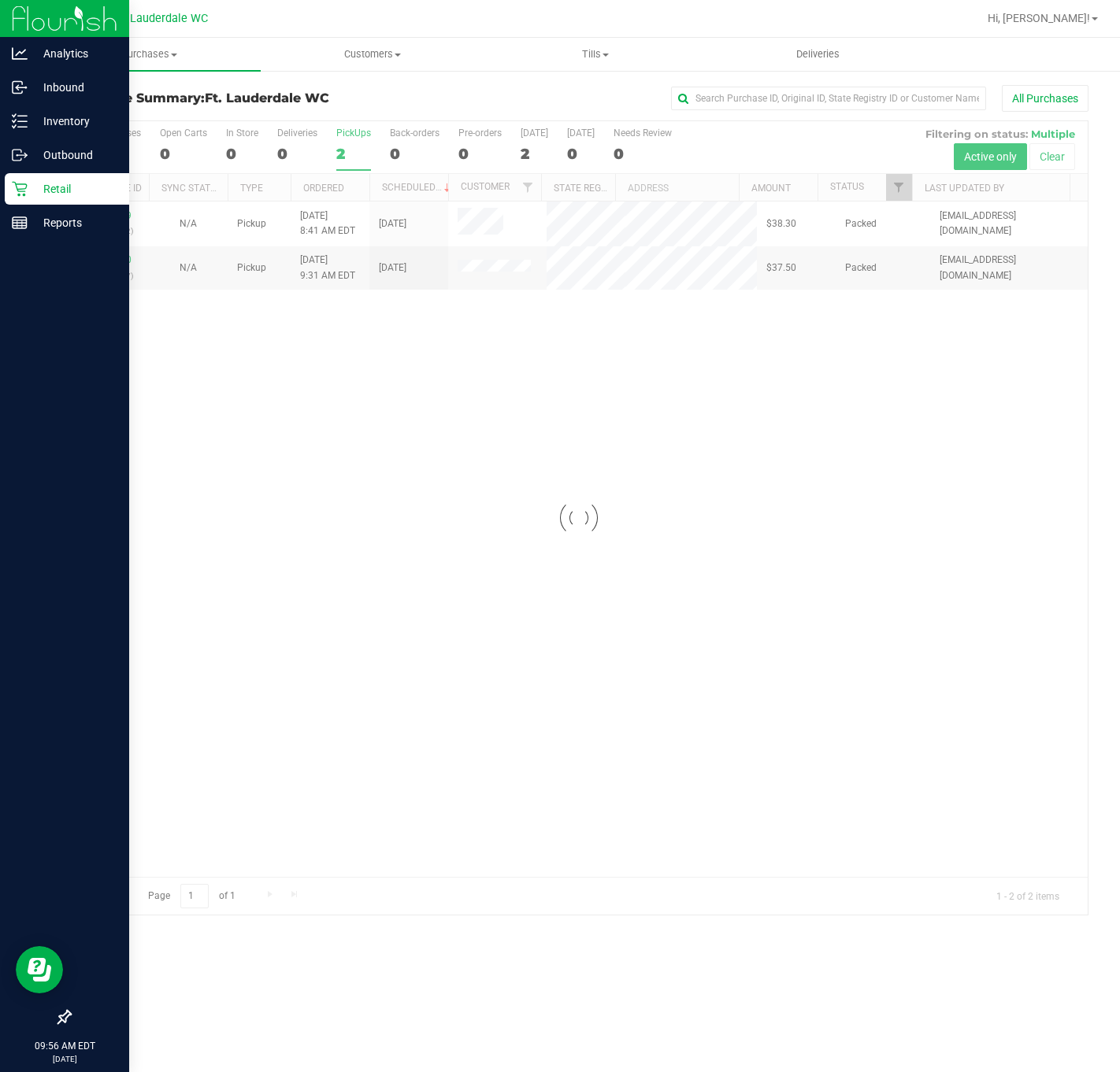
click at [32, 189] on p "Retail" at bounding box center [74, 188] width 94 height 18
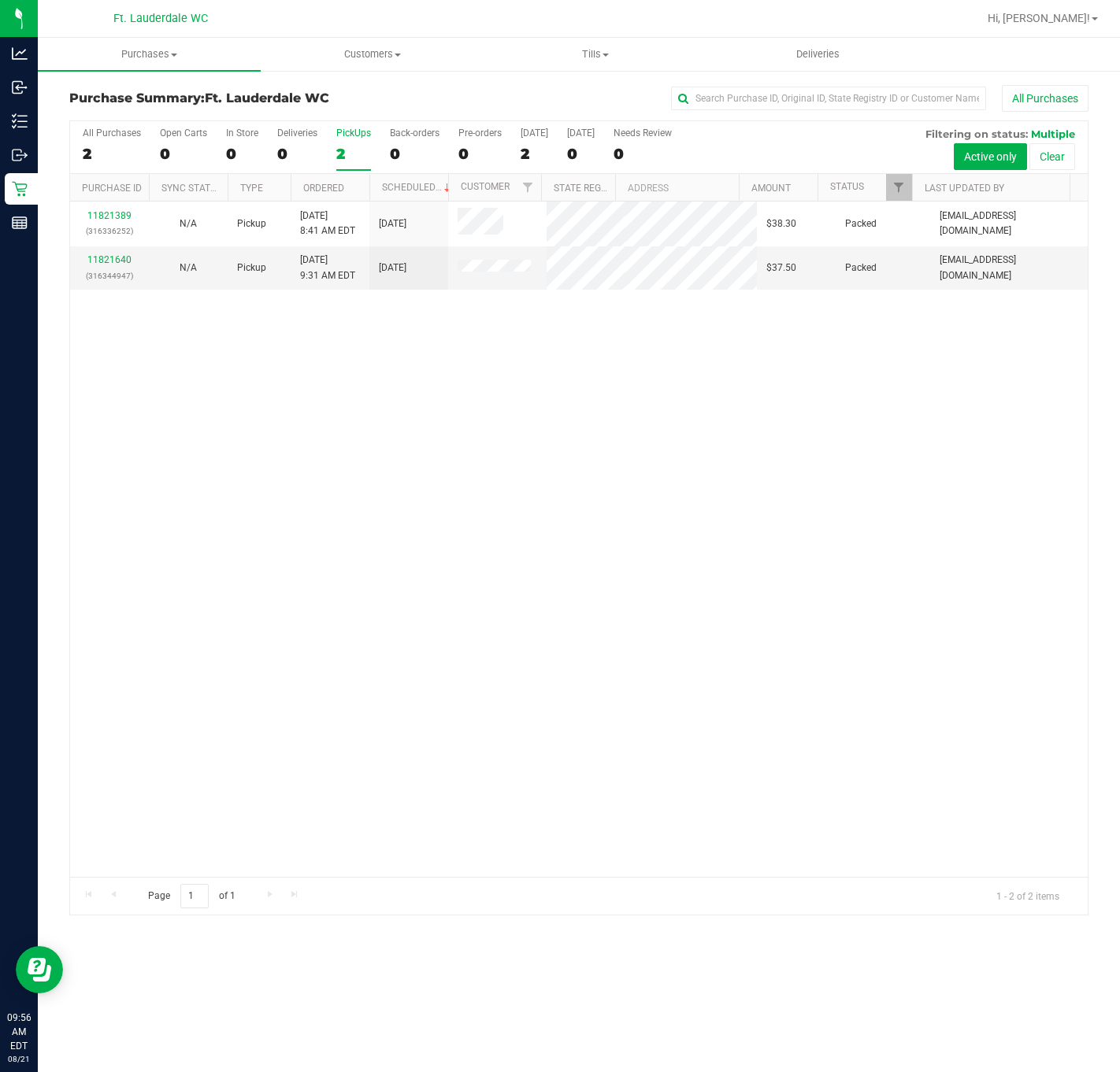
click at [357, 153] on div "2" at bounding box center [353, 154] width 34 height 18
click at [0, 0] on input "PickUps 2" at bounding box center [0, 0] width 0 height 0
click at [348, 145] on label "PickUps 2" at bounding box center [353, 149] width 34 height 43
click at [0, 0] on input "PickUps 2" at bounding box center [0, 0] width 0 height 0
click at [574, 400] on div at bounding box center [579, 518] width 1018 height 794
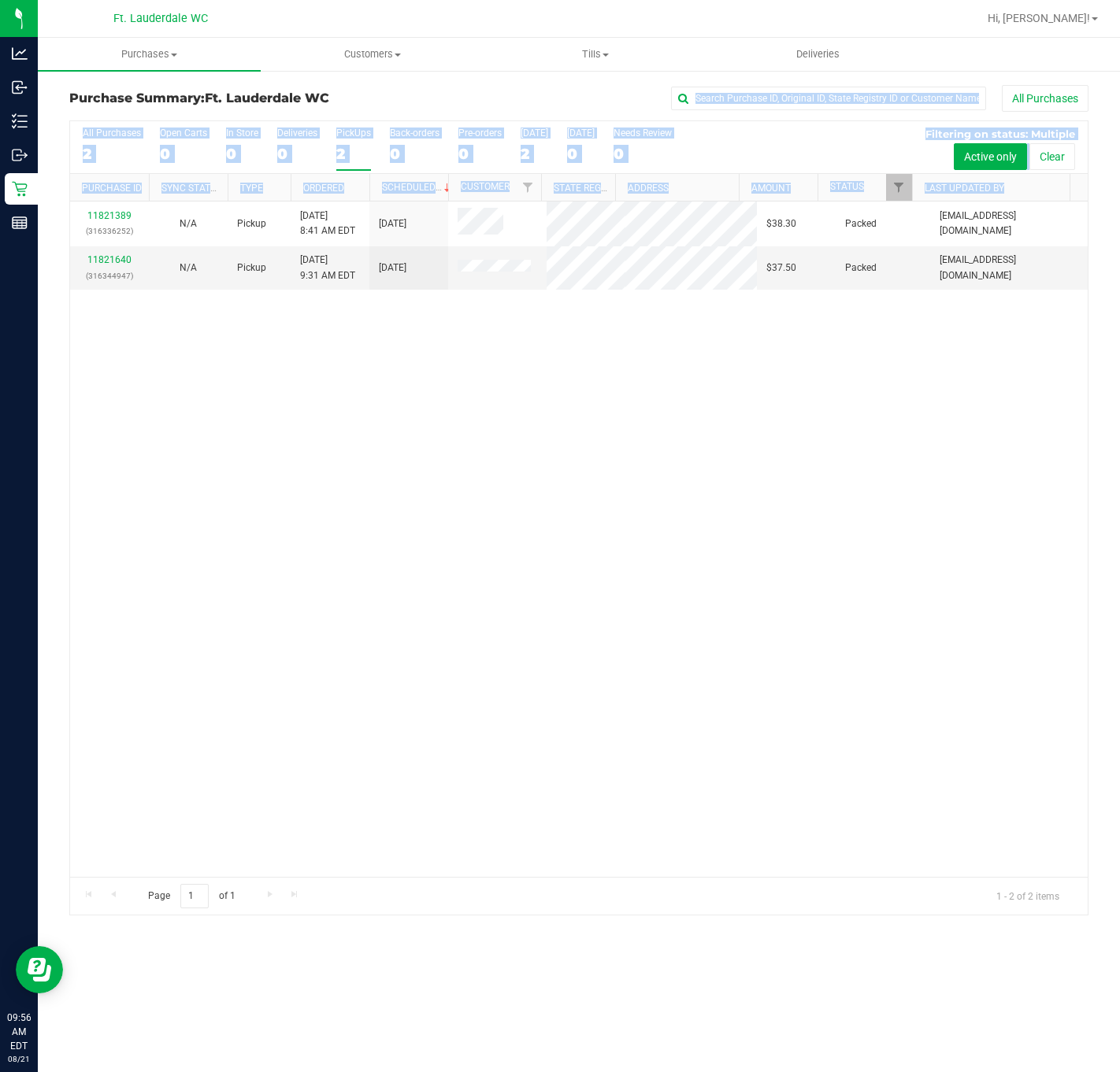
drag, startPoint x: 578, startPoint y: 419, endPoint x: 331, endPoint y: 114, distance: 392.5
click at [331, 114] on div "Purchase Summary: Ft. Lauderdale WC All Purchases All Purchases 2 Open Carts 0 …" at bounding box center [578, 501] width 1019 height 831
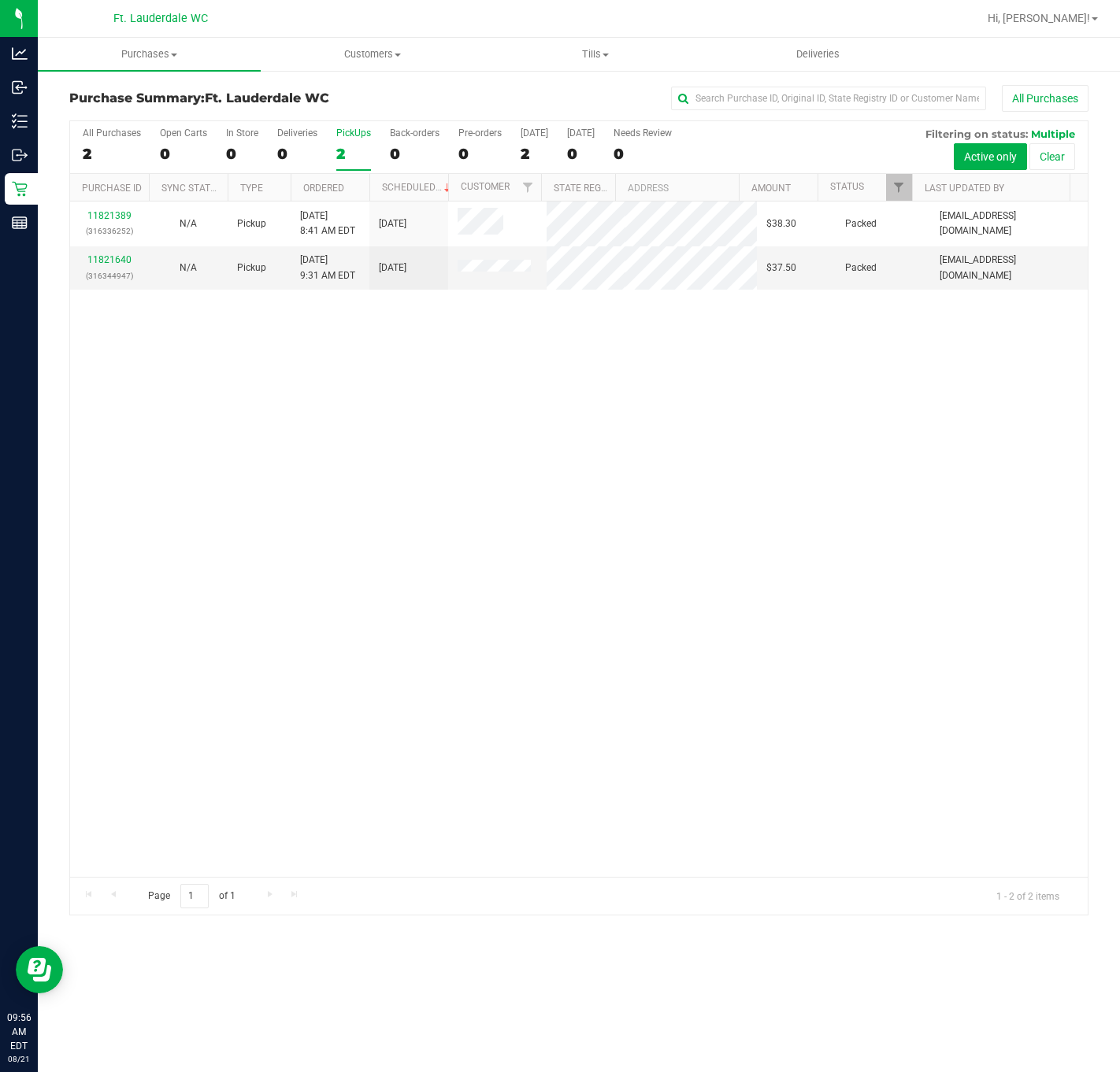
click at [502, 70] on ul "Purchases Summary of purchases Fulfillment All purchases Customers All customer…" at bounding box center [598, 55] width 1120 height 33
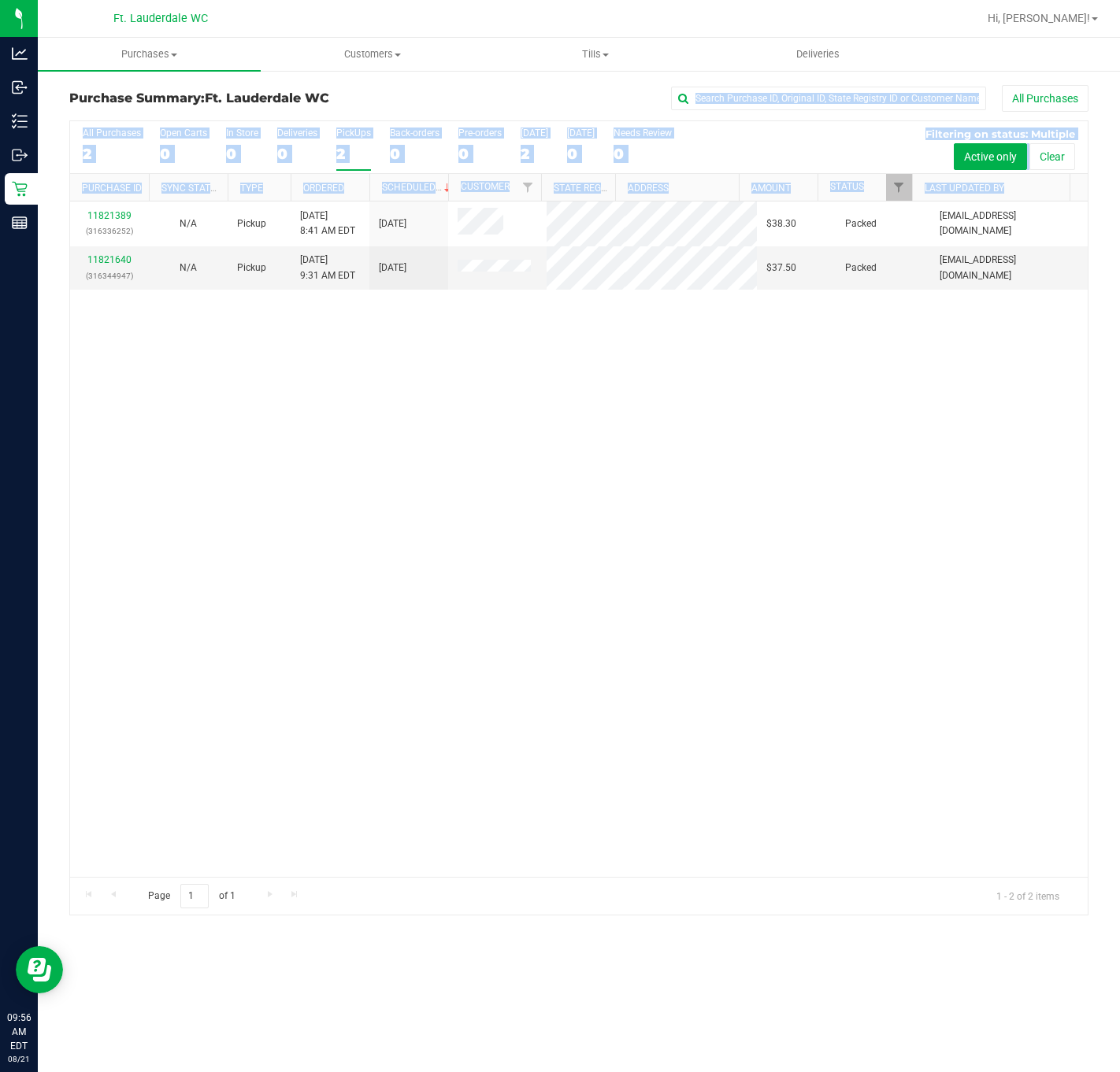
drag, startPoint x: 504, startPoint y: 80, endPoint x: 627, endPoint y: 339, distance: 286.7
click at [627, 339] on div "Purchase Summary: Ft. Lauderdale WC All Purchases All Purchases 2 Open Carts 0 …" at bounding box center [578, 500] width 1082 height 862
click at [627, 339] on div "11821389 (316336252) N/A Pickup 8/21/2025 8:41 AM EDT 8/21/2025 $38.30 Packed s…" at bounding box center [579, 539] width 1018 height 675
drag, startPoint x: 63, startPoint y: 101, endPoint x: 780, endPoint y: 355, distance: 760.7
click at [771, 321] on div "Purchase Summary: Ft. Lauderdale WC All Purchases All Purchases 2 Open Carts 0 …" at bounding box center [578, 500] width 1082 height 862
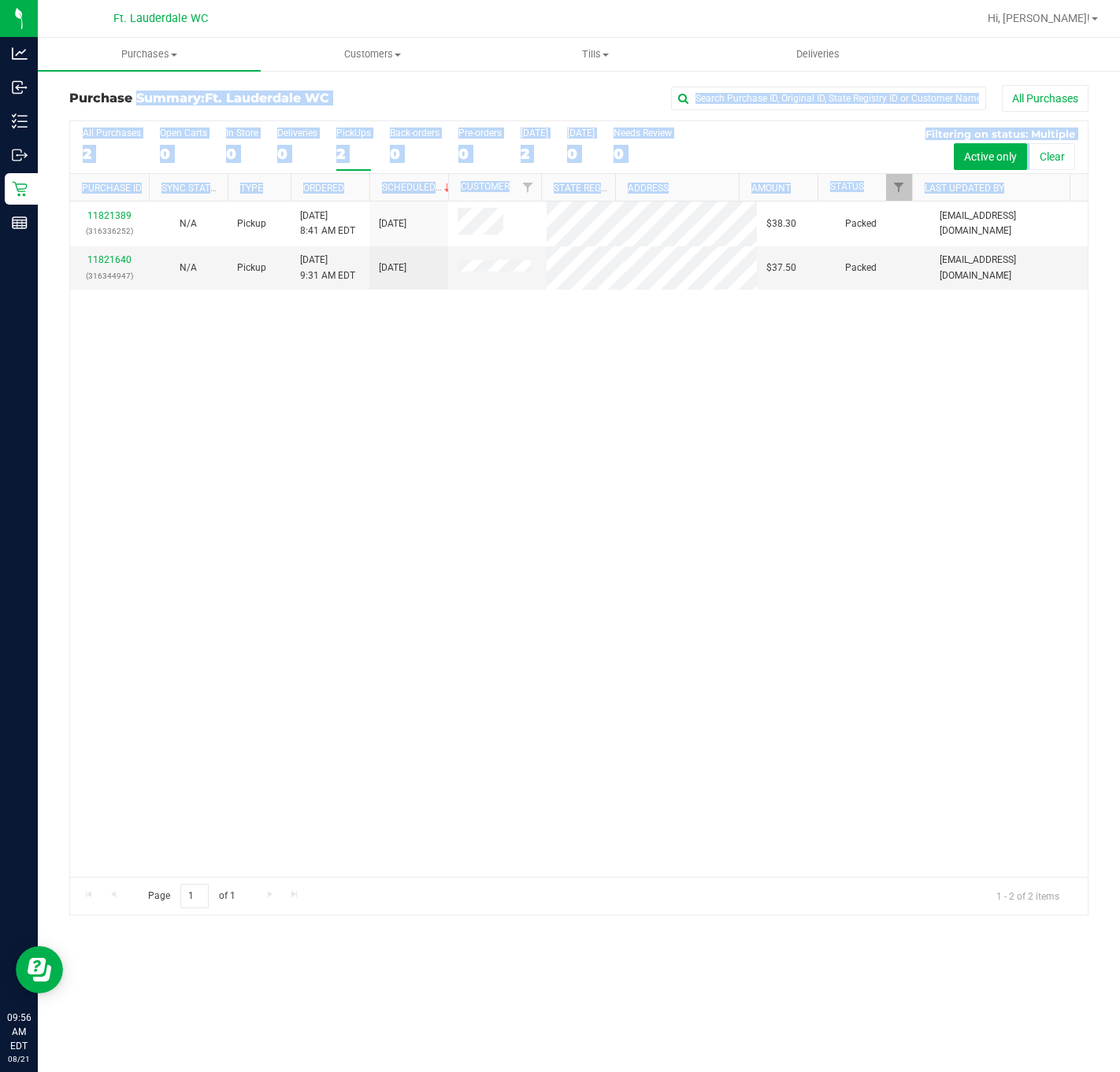
click at [780, 362] on div "11821389 (316336252) N/A Pickup 8/21/2025 8:41 AM EDT 8/21/2025 $38.30 Packed s…" at bounding box center [579, 539] width 1018 height 675
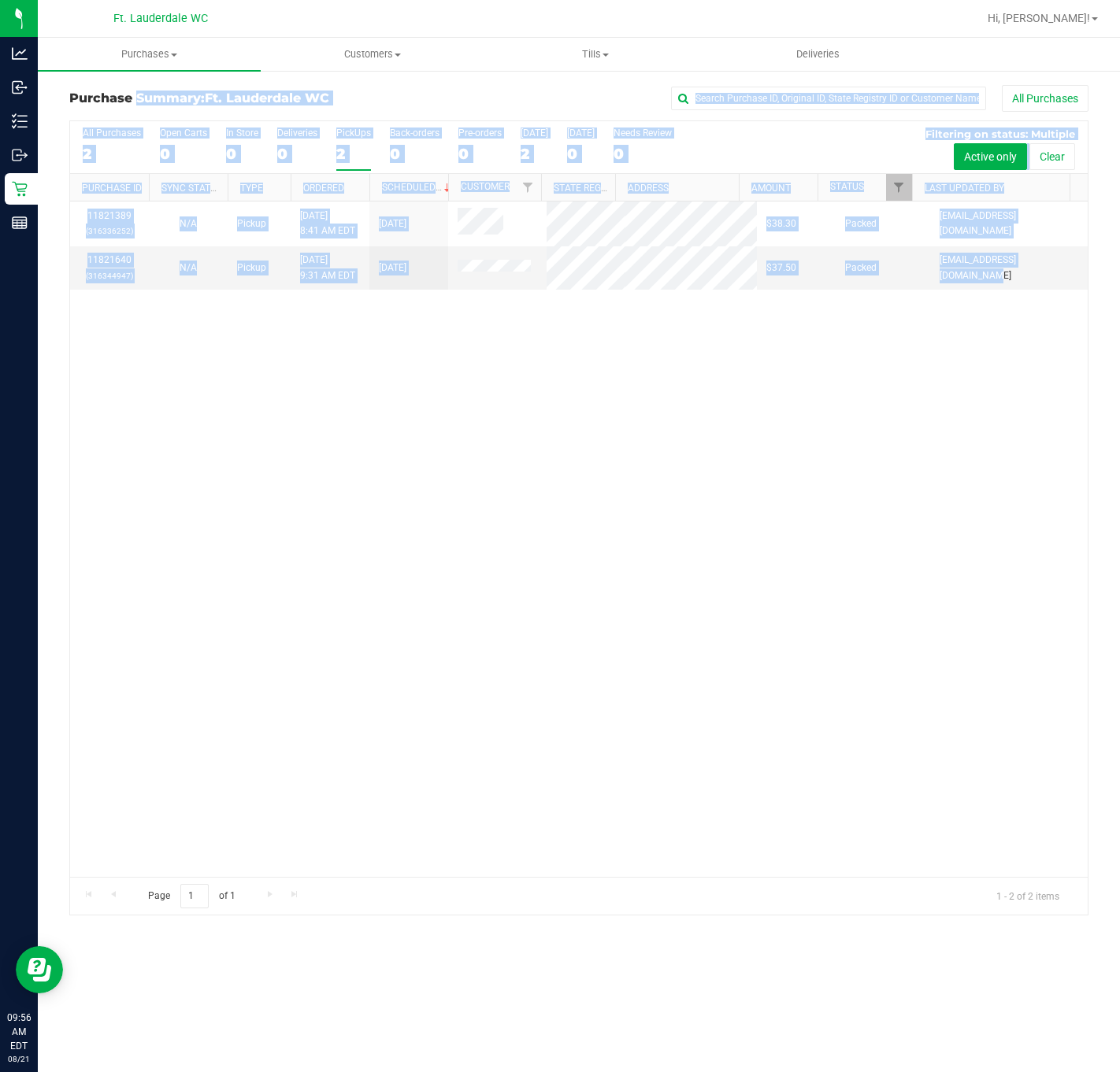
drag, startPoint x: 780, startPoint y: 362, endPoint x: 73, endPoint y: 95, distance: 755.7
click at [73, 95] on div "Purchase Summary: Ft. Lauderdale WC All Purchases All Purchases 2 Open Carts 0 …" at bounding box center [578, 501] width 1019 height 831
click at [74, 102] on h3 "Purchase Summary: Ft. Lauderdale WC" at bounding box center [239, 99] width 340 height 14
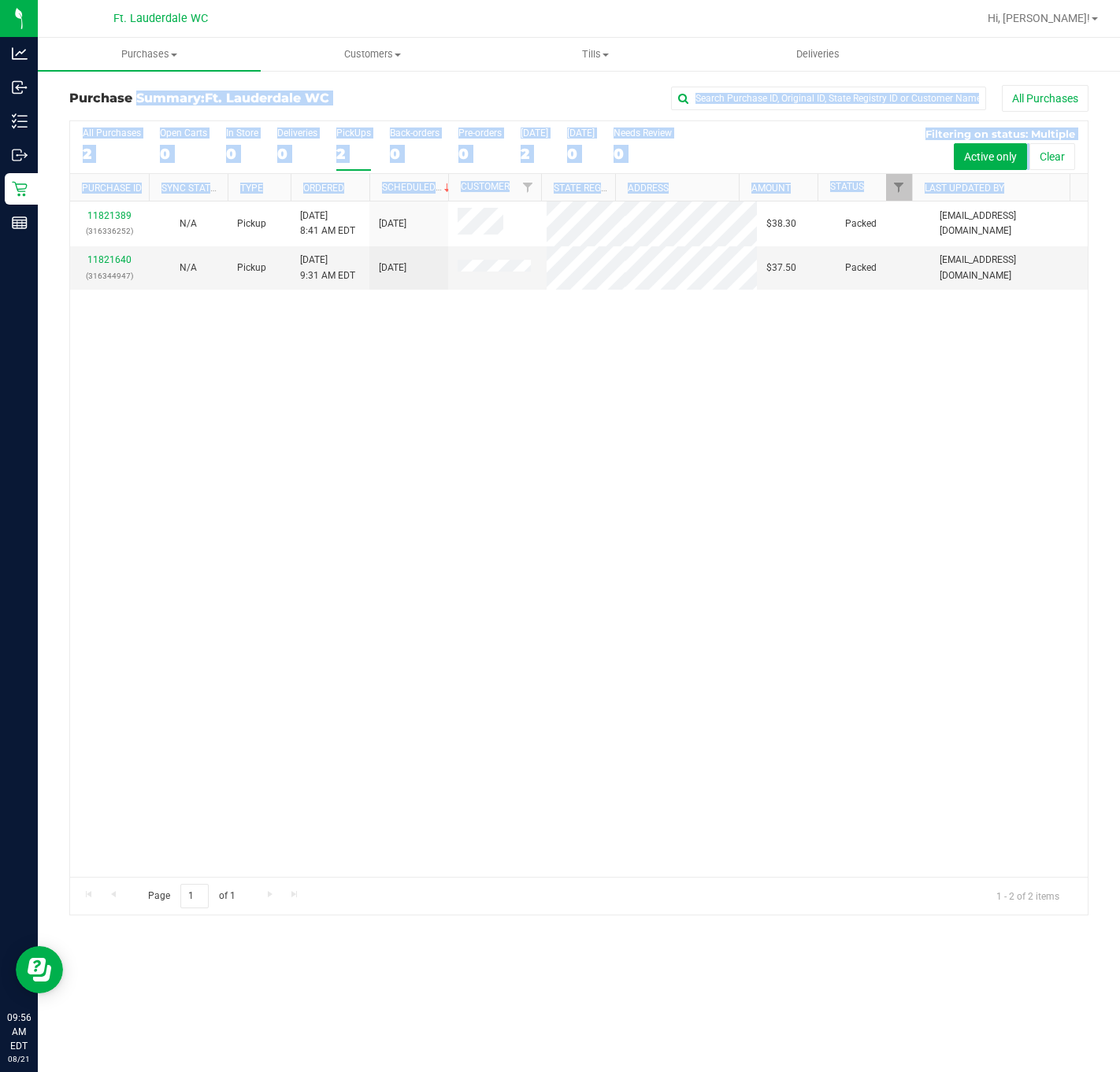
drag, startPoint x: 64, startPoint y: 95, endPoint x: 969, endPoint y: 297, distance: 927.3
click at [956, 297] on div "Purchase Summary: Ft. Lauderdale WC All Purchases All Purchases 2 Open Carts 0 …" at bounding box center [578, 500] width 1082 height 862
click at [956, 324] on div "11821389 (316336252) N/A Pickup 8/21/2025 8:41 AM EDT 8/21/2025 $38.30 Packed s…" at bounding box center [579, 539] width 1018 height 675
drag, startPoint x: 978, startPoint y: 325, endPoint x: 63, endPoint y: 85, distance: 946.0
click at [63, 85] on div "Purchase Summary: Ft. Lauderdale WC All Purchases All Purchases 2 Open Carts 0 …" at bounding box center [578, 500] width 1082 height 862
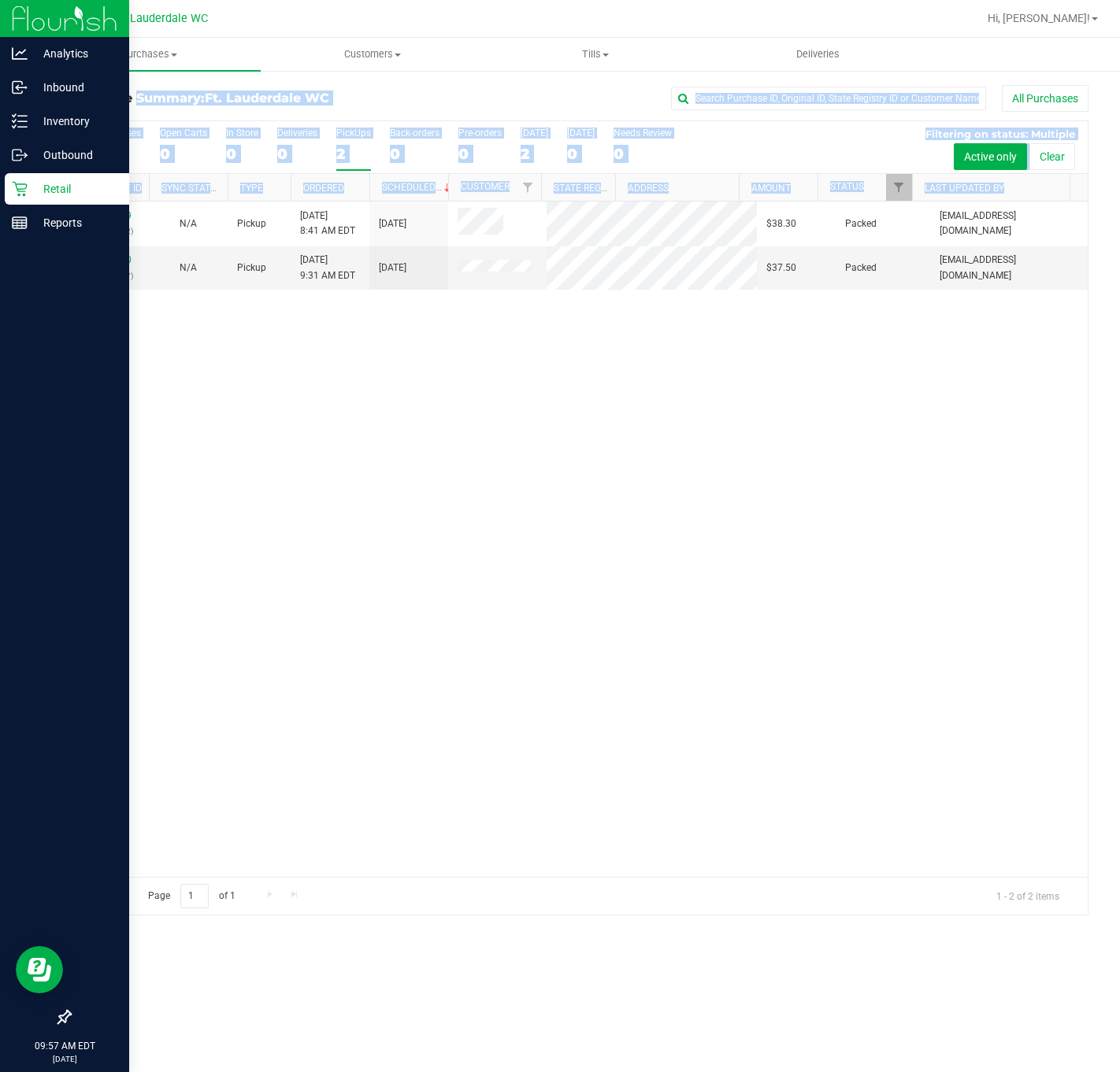
click at [17, 180] on div "Retail" at bounding box center [66, 189] width 124 height 32
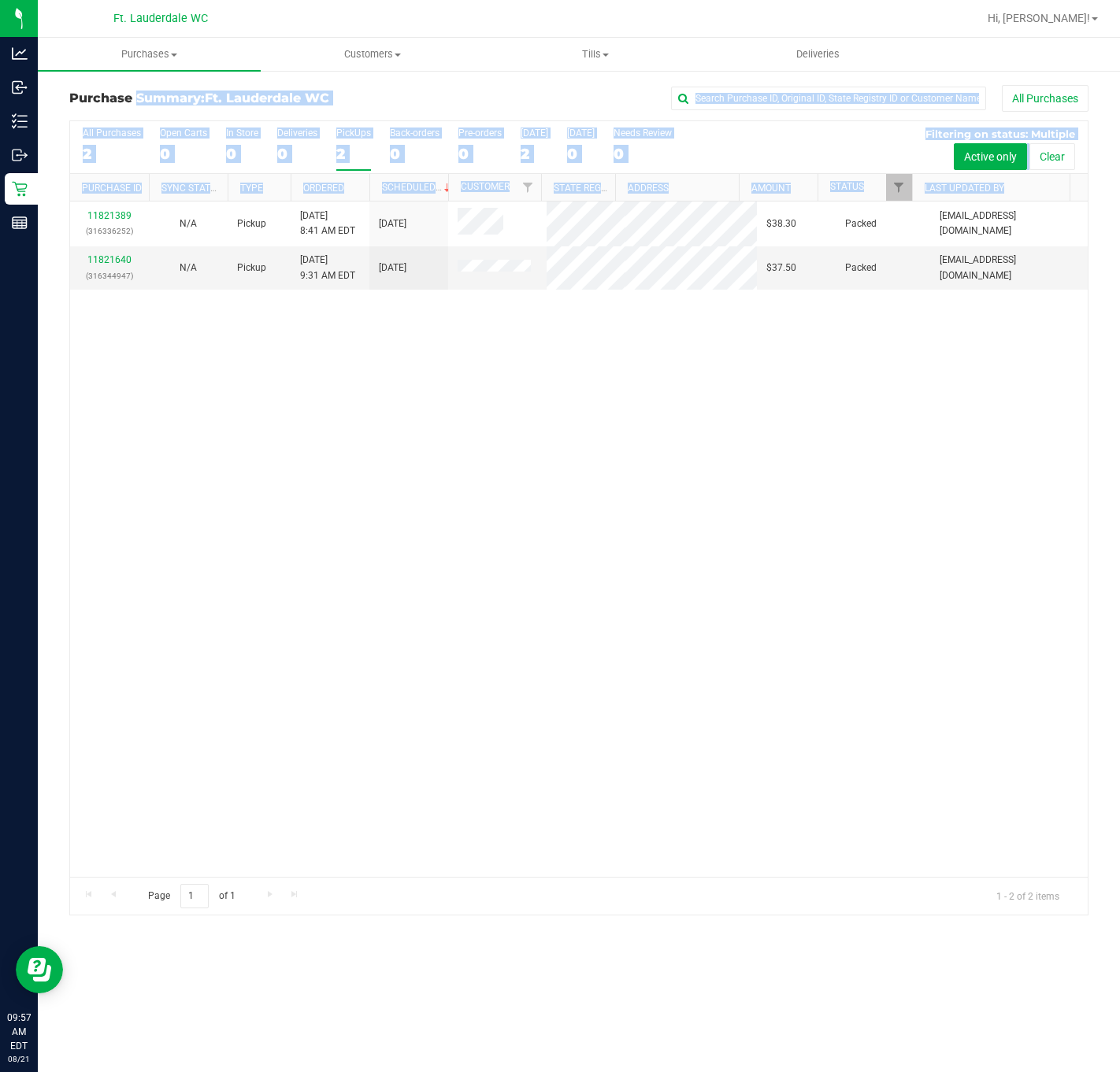
click at [291, 348] on div "11821389 (316336252) N/A Pickup 8/21/2025 8:41 AM EDT 8/21/2025 $38.30 Packed s…" at bounding box center [579, 539] width 1018 height 675
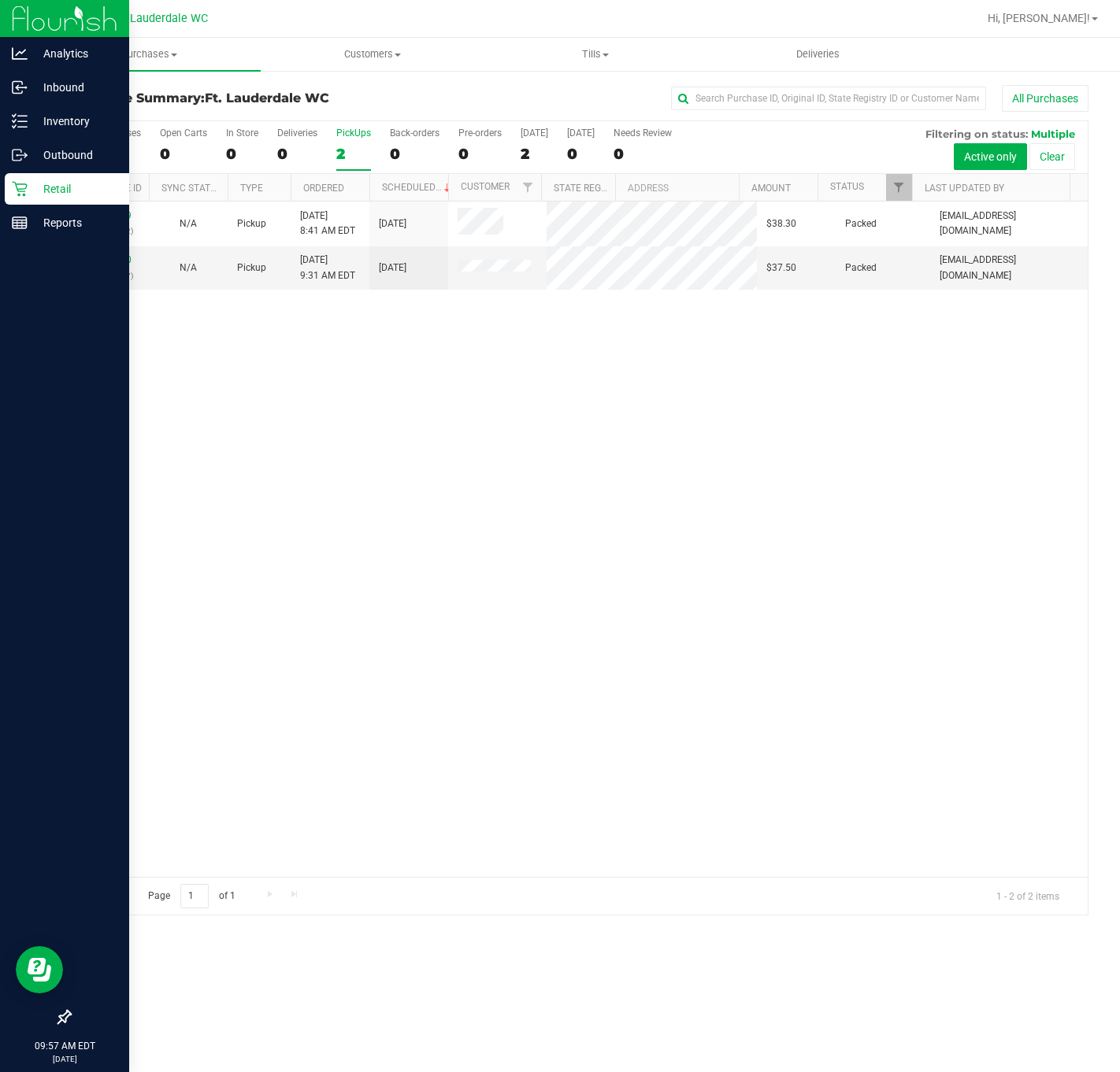
click at [8, 195] on div "Retail" at bounding box center [66, 189] width 124 height 32
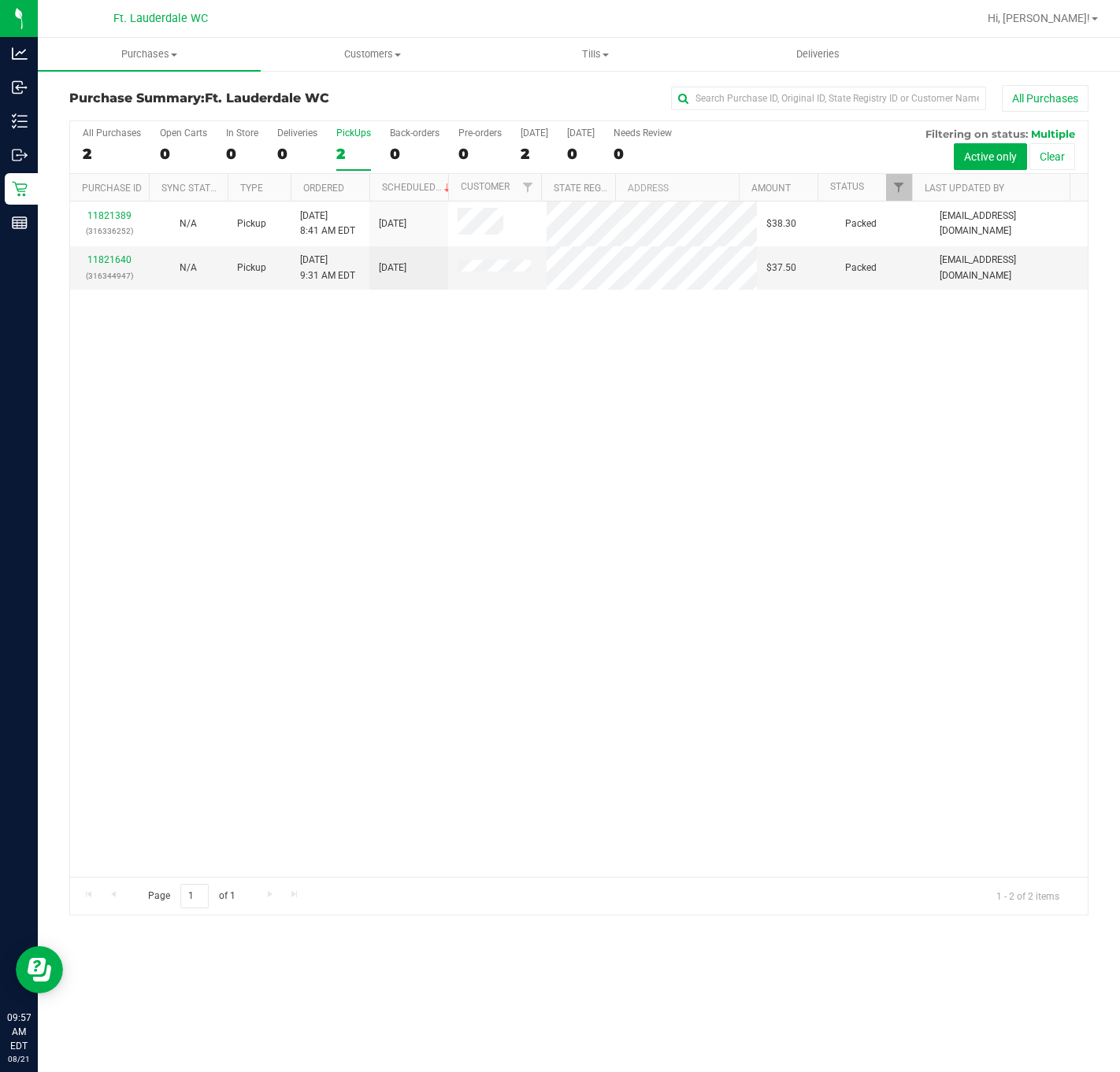
click at [295, 335] on div "11821389 (316336252) N/A Pickup 8/21/2025 8:41 AM EDT 8/21/2025 $38.30 Packed s…" at bounding box center [579, 539] width 1018 height 675
drag, startPoint x: 423, startPoint y: 310, endPoint x: 804, endPoint y: 333, distance: 381.7
click at [804, 333] on div "11821389 (316336252) N/A Pickup 8/21/2025 8:41 AM EDT 8/21/2025 $38.30 Packed s…" at bounding box center [579, 539] width 1018 height 675
click at [713, 381] on div "11821389 (316336252) N/A Pickup 8/21/2025 8:41 AM EDT 8/21/2025 $38.30 Packed s…" at bounding box center [579, 539] width 1018 height 675
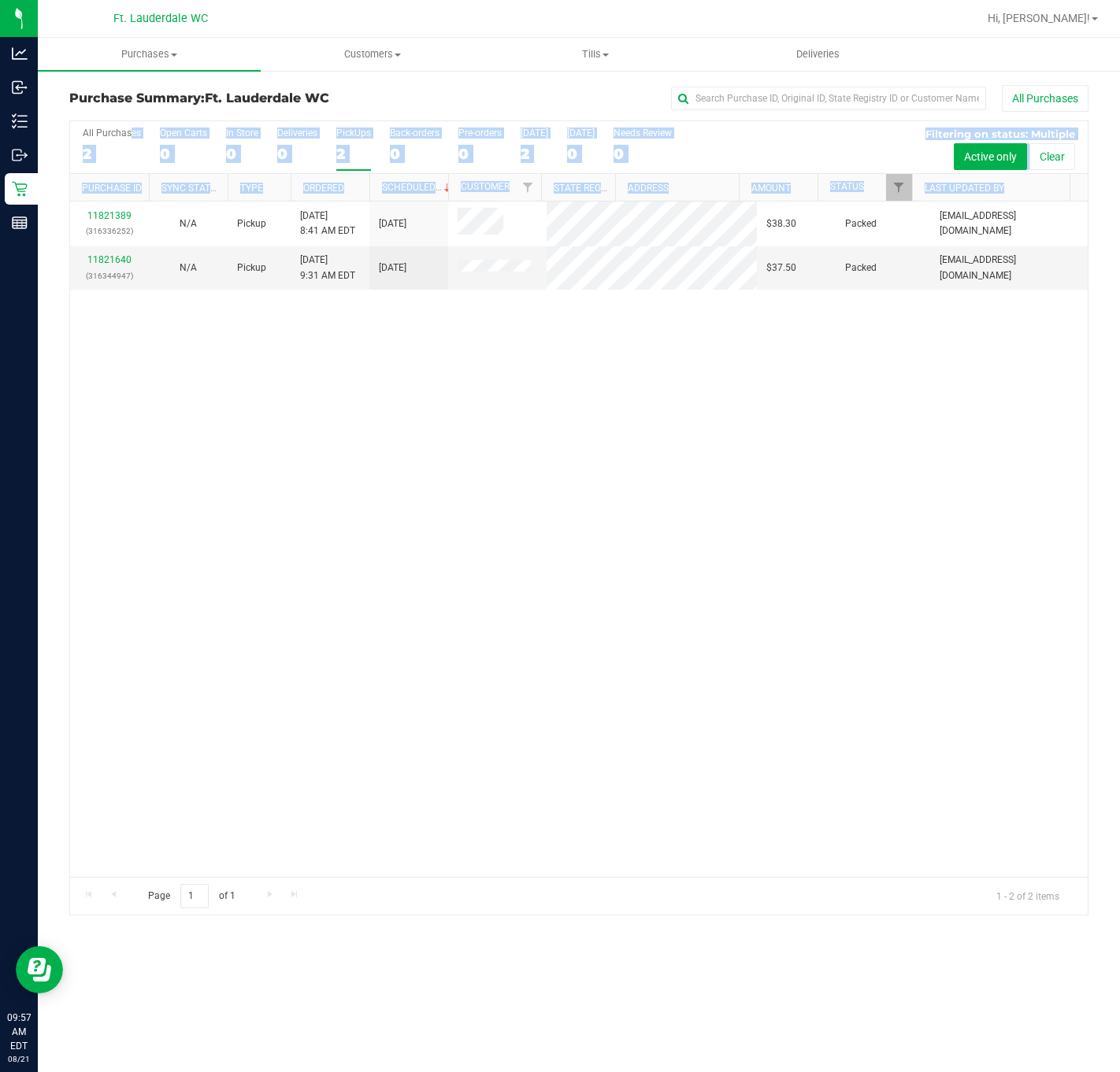
drag, startPoint x: 832, startPoint y: 380, endPoint x: 138, endPoint y: 121, distance: 740.8
click at [138, 121] on div "All Purchases 2 Open Carts 0 In Store 0 Deliveries 0 PickUps 2 Back-orders 0 Pr…" at bounding box center [578, 518] width 1019 height 795
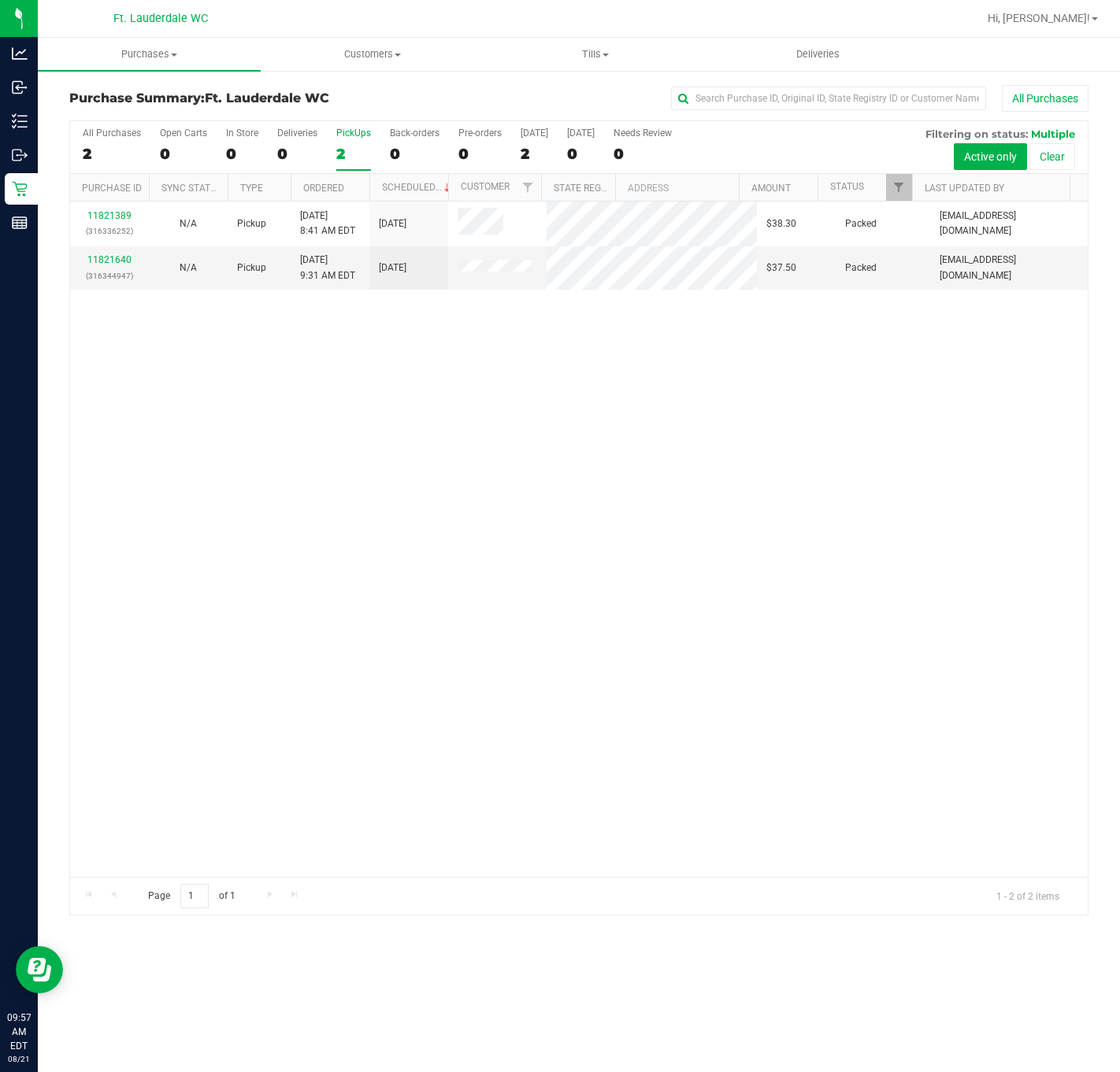
click at [468, 87] on div "All Purchases" at bounding box center [748, 99] width 680 height 26
click at [471, 87] on div "All Purchases" at bounding box center [748, 99] width 680 height 26
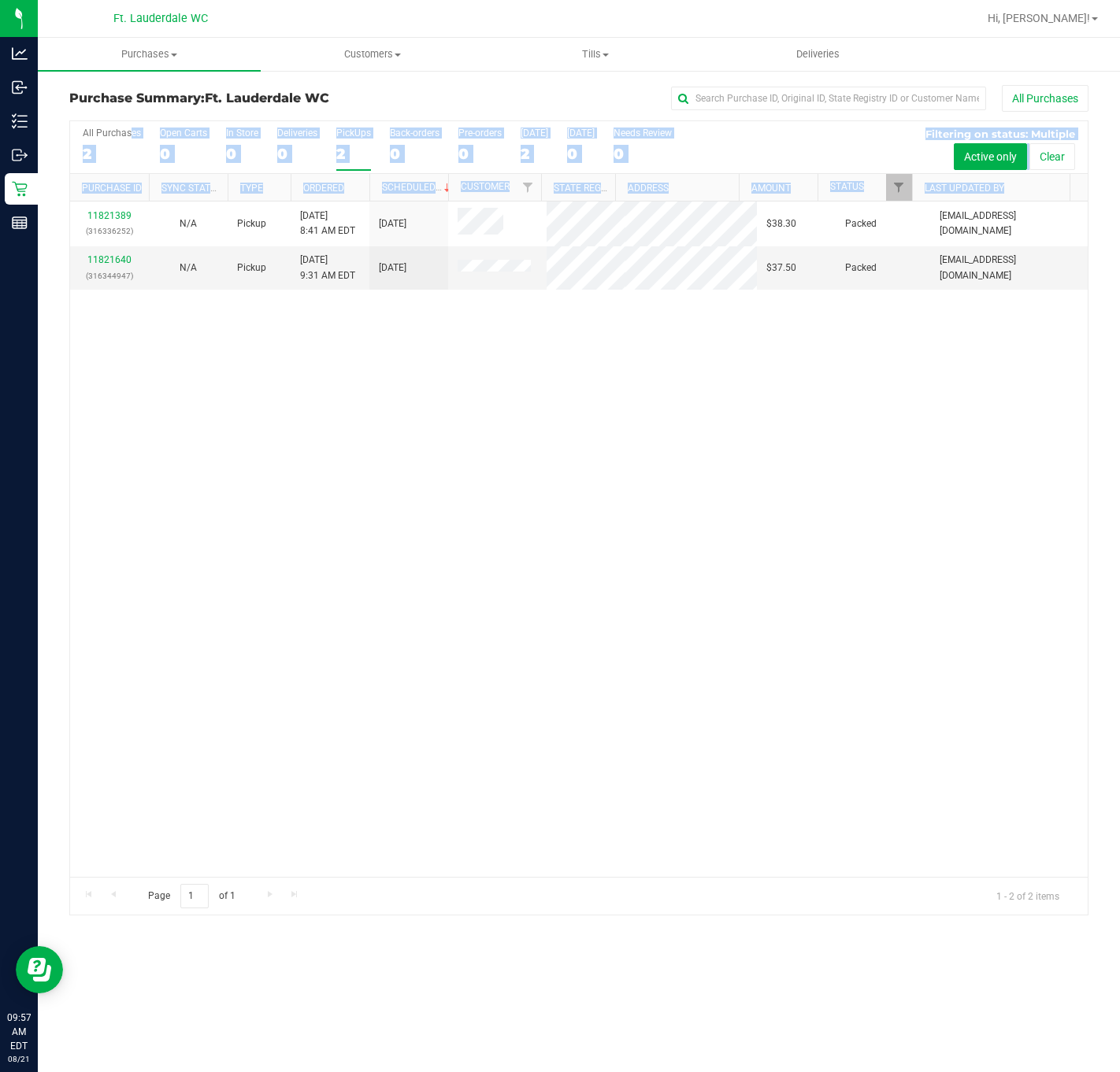
drag, startPoint x: 615, startPoint y: 393, endPoint x: 211, endPoint y: 133, distance: 480.4
click at [211, 133] on div "All Purchases 2 Open Carts 0 In Store 0 Deliveries 0 PickUps 2 Back-orders 0 Pr…" at bounding box center [578, 518] width 1019 height 795
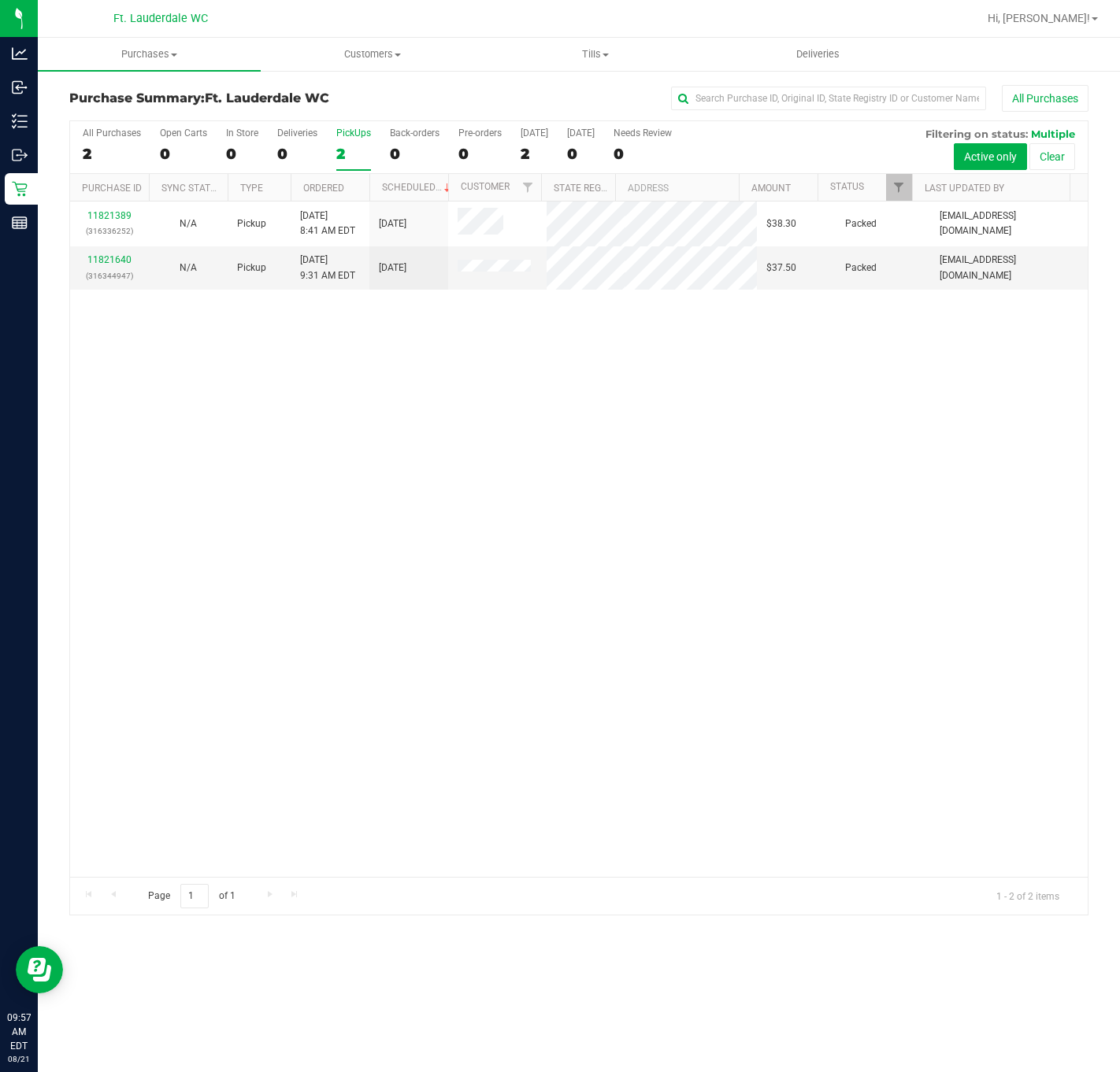
click at [453, 94] on div "All Purchases" at bounding box center [748, 99] width 680 height 26
click at [497, 83] on div "Purchase Summary: Ft. Lauderdale WC All Purchases All Purchases 2 Open Carts 0 …" at bounding box center [578, 500] width 1082 height 862
click at [495, 88] on div "All Purchases" at bounding box center [748, 99] width 680 height 26
click at [482, 97] on div "All Purchases" at bounding box center [748, 99] width 680 height 26
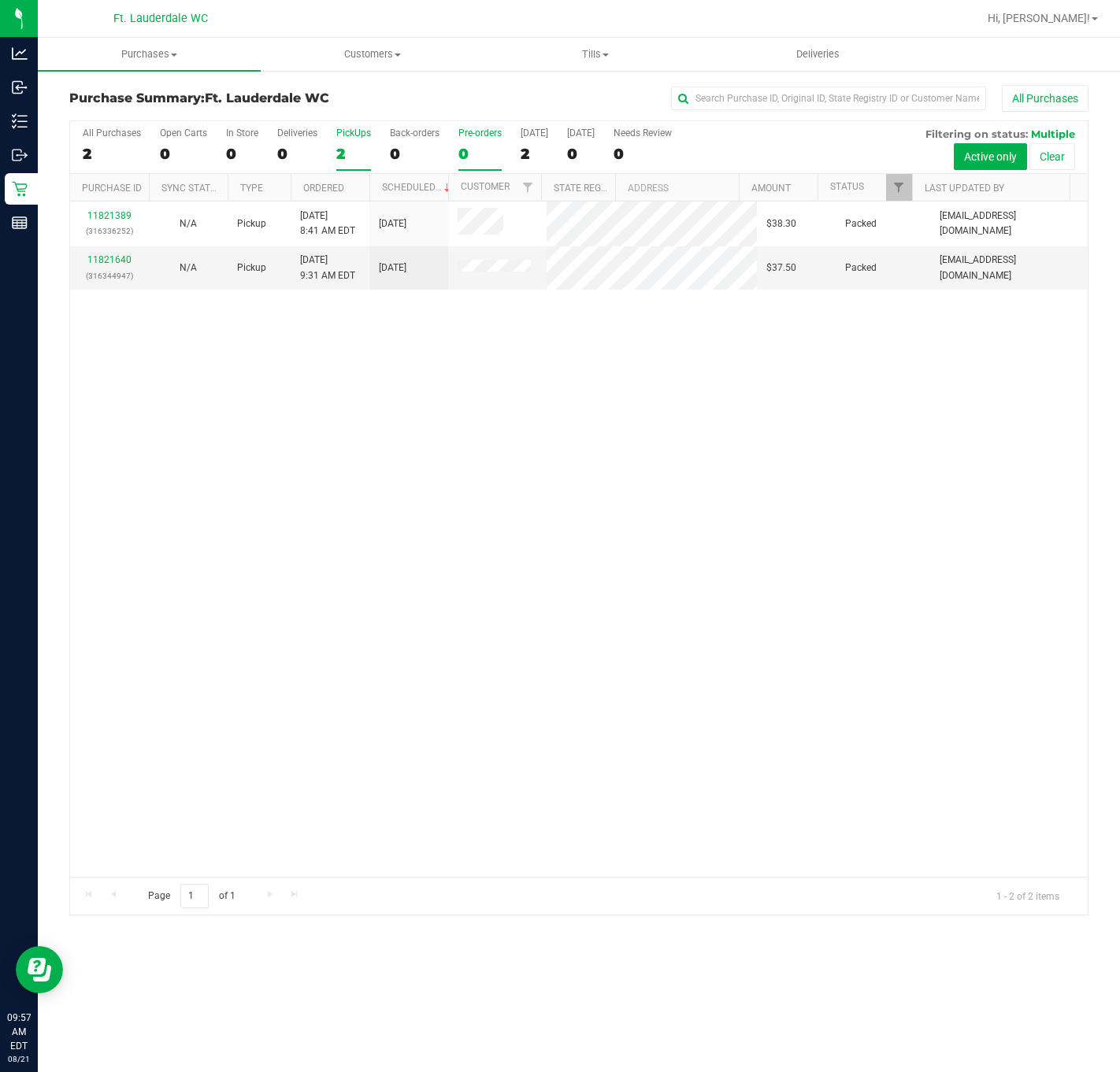
drag, startPoint x: 568, startPoint y: 395, endPoint x: 459, endPoint y: 147, distance: 270.9
click at [459, 147] on div "All Purchases 2 Open Carts 0 In Store 0 Deliveries 0 PickUps 2 Back-orders 0 Pr…" at bounding box center [578, 518] width 1019 height 795
click at [681, 449] on div "11821389 (316336252) N/A Pickup 8/21/2025 8:41 AM EDT 8/21/2025 $38.30 Packed s…" at bounding box center [579, 539] width 1018 height 675
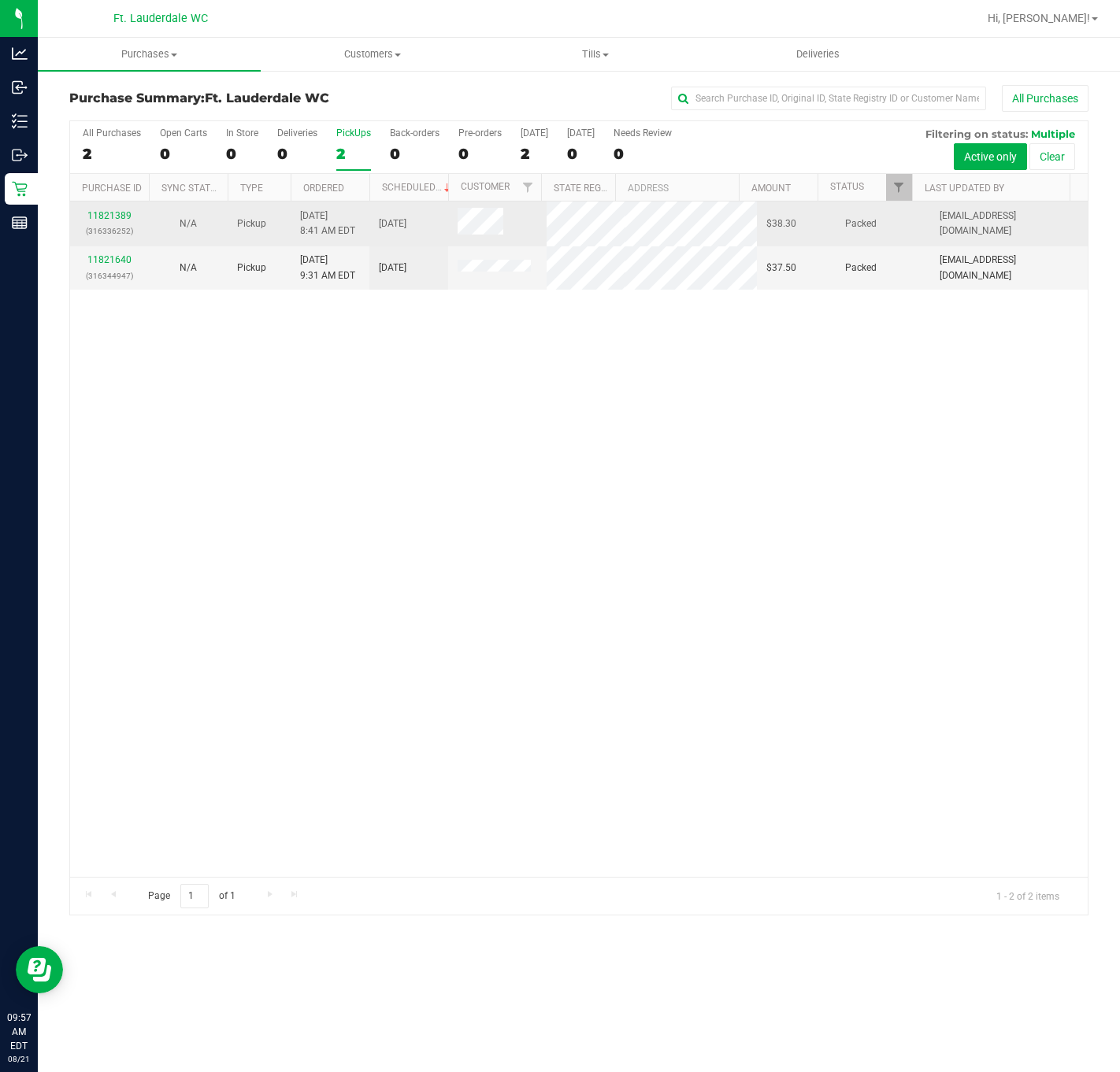
click at [190, 227] on div "11821389 (316336252) N/A Pickup 8/21/2025 8:41 AM EDT 8/21/2025 $38.30 Packed s…" at bounding box center [579, 539] width 1018 height 675
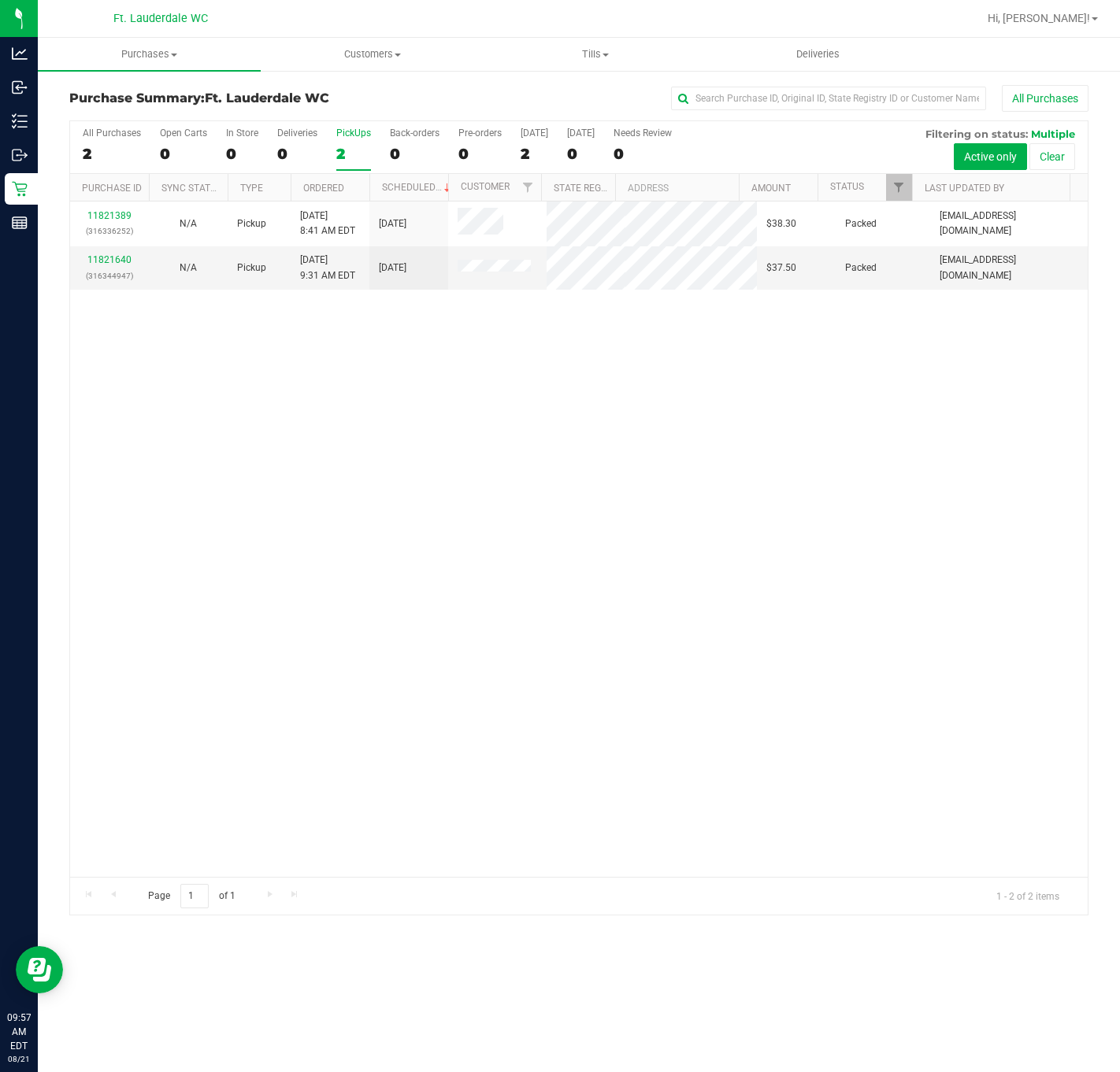
click at [182, 347] on div "11821389 (316336252) N/A Pickup 8/21/2025 8:41 AM EDT 8/21/2025 $38.30 Packed s…" at bounding box center [579, 539] width 1018 height 675
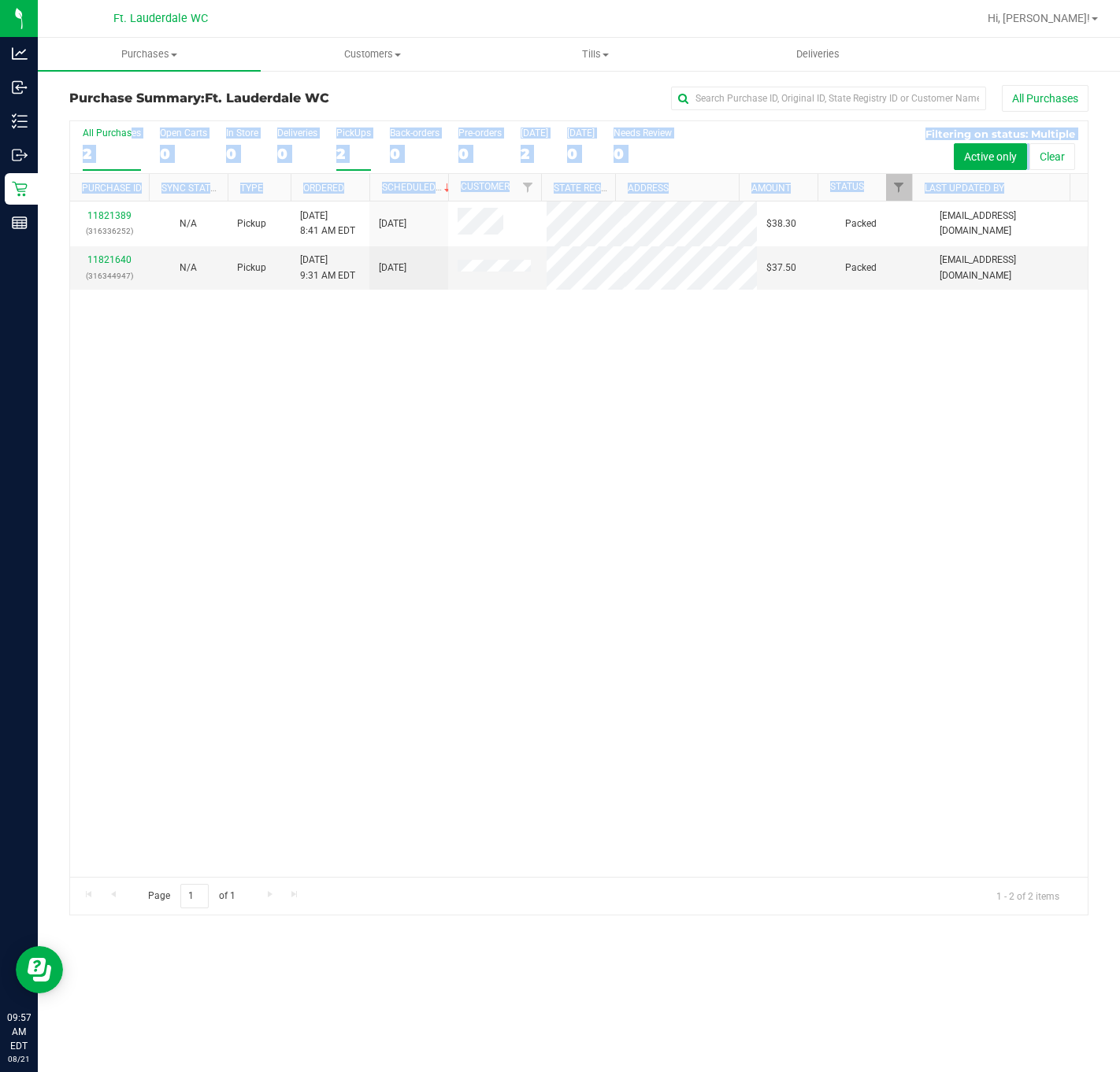
drag, startPoint x: 371, startPoint y: 377, endPoint x: 90, endPoint y: 157, distance: 356.9
click at [90, 157] on div "All Purchases 2 Open Carts 0 In Store 0 Deliveries 0 PickUps 2 Back-orders 0 Pr…" at bounding box center [578, 518] width 1019 height 795
click at [300, 338] on div "11821389 (316336252) N/A Pickup 8/21/2025 8:41 AM EDT 8/21/2025 $38.30 Packed s…" at bounding box center [579, 539] width 1018 height 675
drag, startPoint x: 738, startPoint y: 347, endPoint x: 57, endPoint y: 139, distance: 712.1
click at [57, 139] on div "All Purchases 2 Open Carts 0 In Store 0 Deliveries 0 PickUps 2 Back-orders 0 Pr…" at bounding box center [578, 518] width 1043 height 796
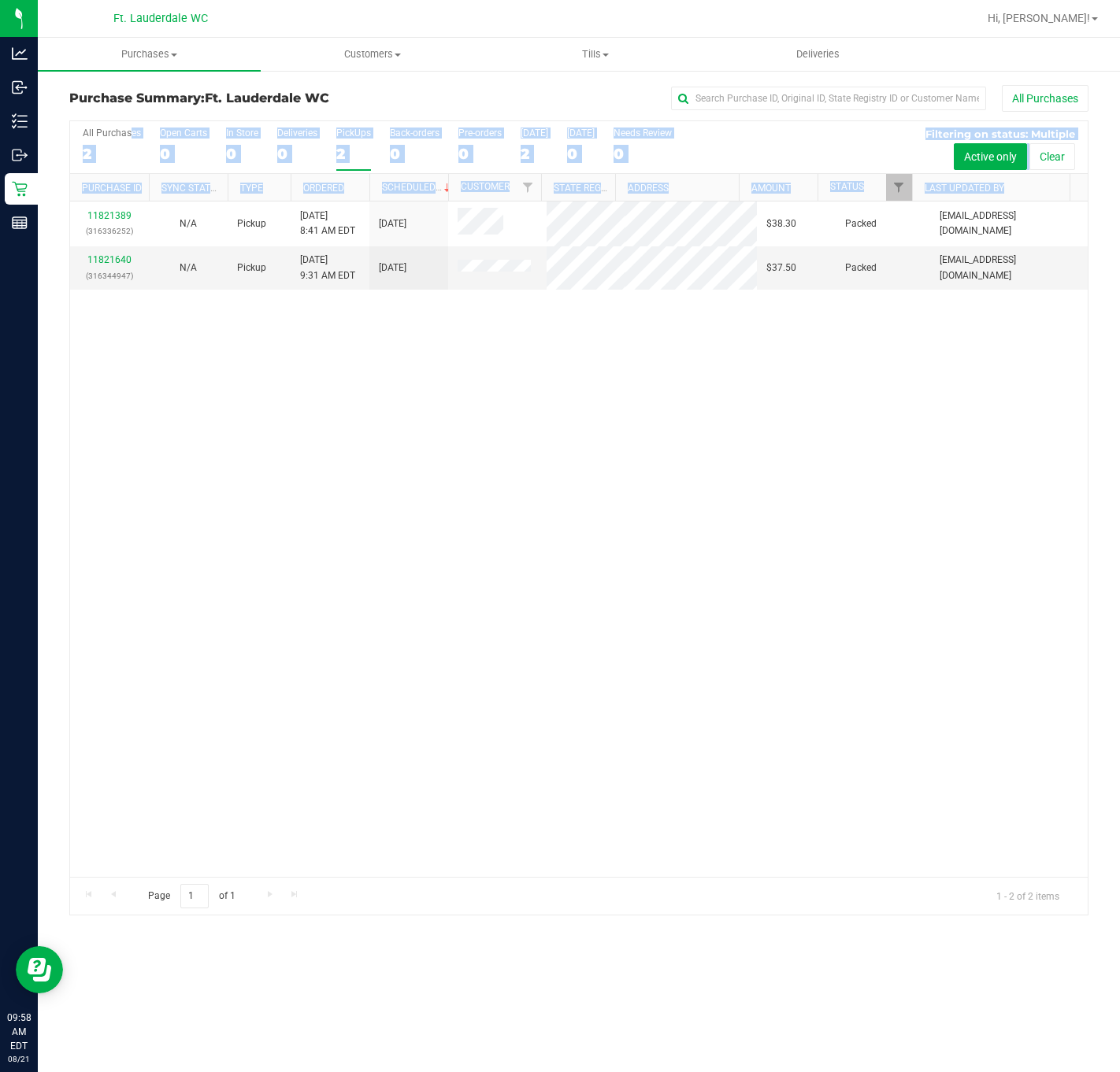
click at [474, 428] on div "11821389 (316336252) N/A Pickup 8/21/2025 8:41 AM EDT 8/21/2025 $38.30 Packed s…" at bounding box center [579, 539] width 1018 height 675
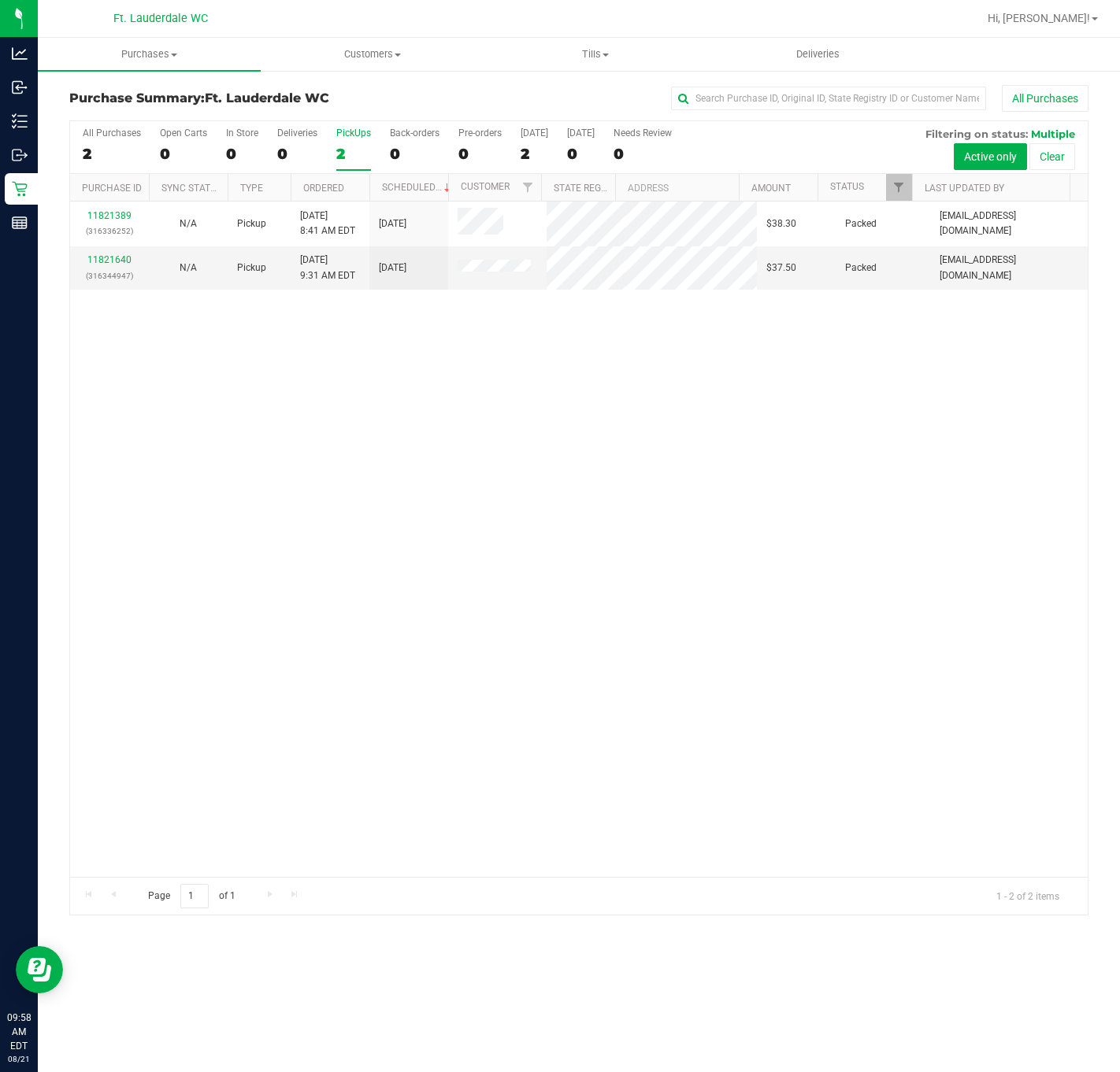
click at [615, 518] on div "11821389 (316336252) N/A Pickup 8/21/2025 8:41 AM EDT 8/21/2025 $38.30 Packed s…" at bounding box center [579, 539] width 1018 height 675
click at [328, 136] on div "All Purchases 2 Open Carts 0 In Store 0 Deliveries 0 PickUps 2 Back-orders 0 Pr…" at bounding box center [579, 148] width 1018 height 53
click at [354, 152] on div "2" at bounding box center [353, 154] width 34 height 18
click at [0, 0] on input "PickUps 2" at bounding box center [0, 0] width 0 height 0
click at [522, 294] on div "11821389 (316336252) N/A Pickup 8/21/2025 8:41 AM EDT 8/21/2025 $38.30 Packed s…" at bounding box center [579, 539] width 1018 height 675
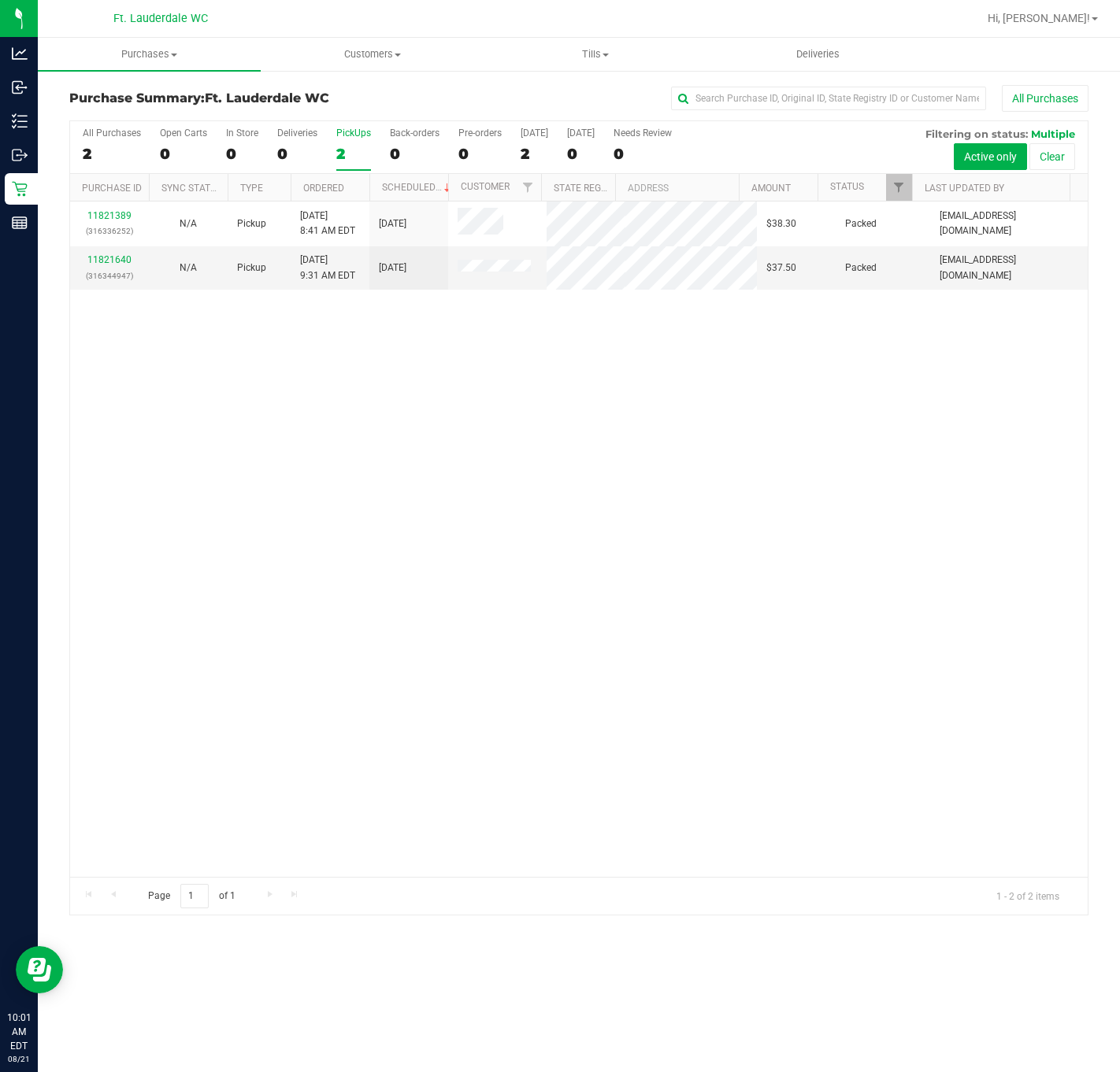
click at [220, 645] on div "11821389 (316336252) N/A Pickup 8/21/2025 8:41 AM EDT 8/21/2025 $38.30 Packed s…" at bounding box center [579, 539] width 1018 height 675
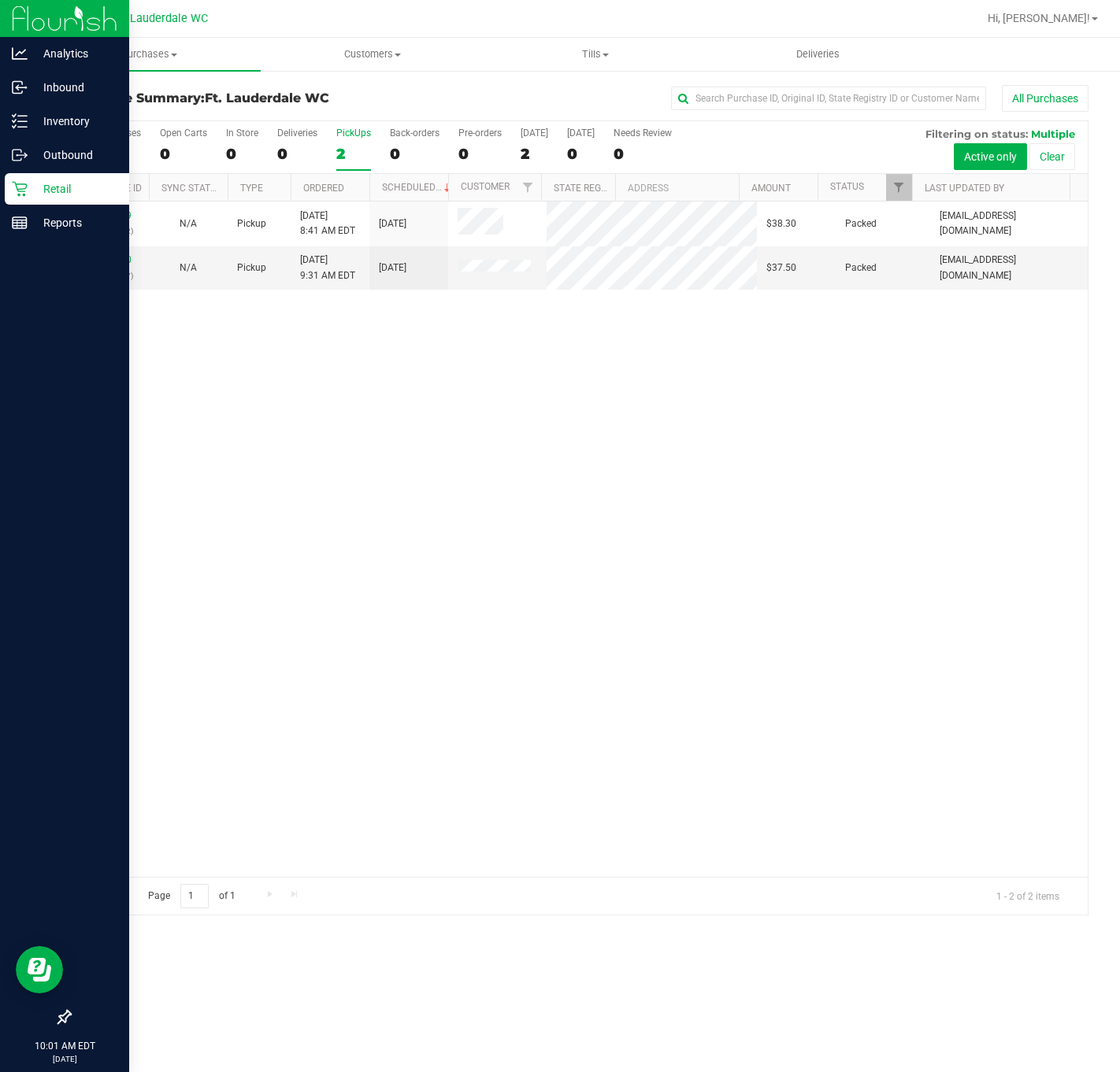
click at [19, 189] on icon at bounding box center [18, 189] width 15 height 15
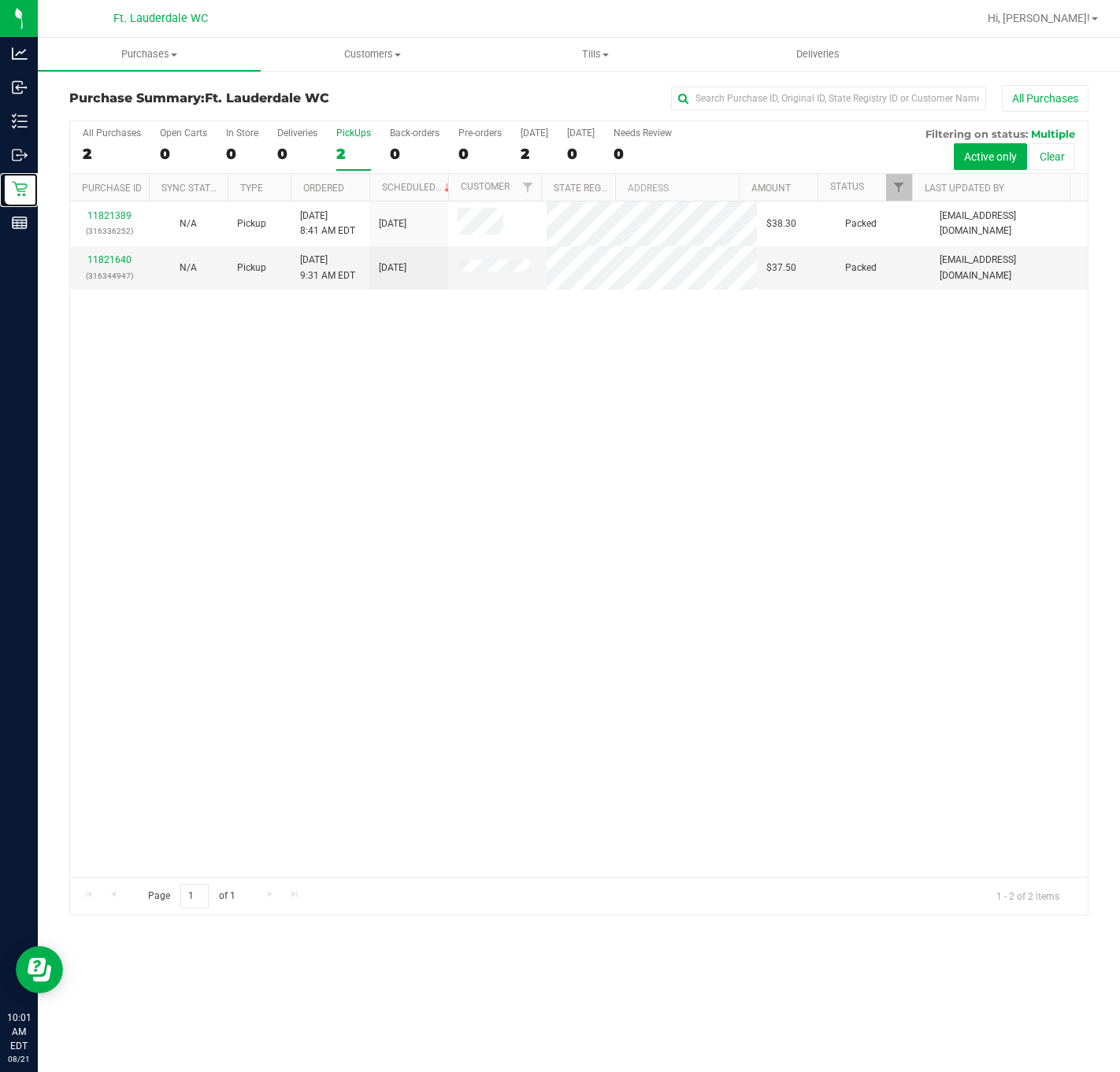
click at [250, 478] on div "11821389 (316336252) N/A Pickup 8/21/2025 8:41 AM EDT 8/21/2025 $38.30 Packed s…" at bounding box center [579, 539] width 1018 height 675
click at [439, 433] on div "11821389 (316336252) N/A Pickup 8/21/2025 8:41 AM EDT 8/21/2025 $38.30 Packed s…" at bounding box center [579, 539] width 1018 height 675
click at [325, 150] on div "All Purchases 2 Open Carts 0 In Store 0 Deliveries 0 PickUps 2 Back-orders 0 Pr…" at bounding box center [579, 148] width 1018 height 53
click at [333, 154] on div "All Purchases 2 Open Carts 0 In Store 0 Deliveries 0 PickUps 2 Back-orders 0 Pr…" at bounding box center [579, 148] width 1018 height 53
click at [340, 156] on div "2" at bounding box center [353, 154] width 34 height 18
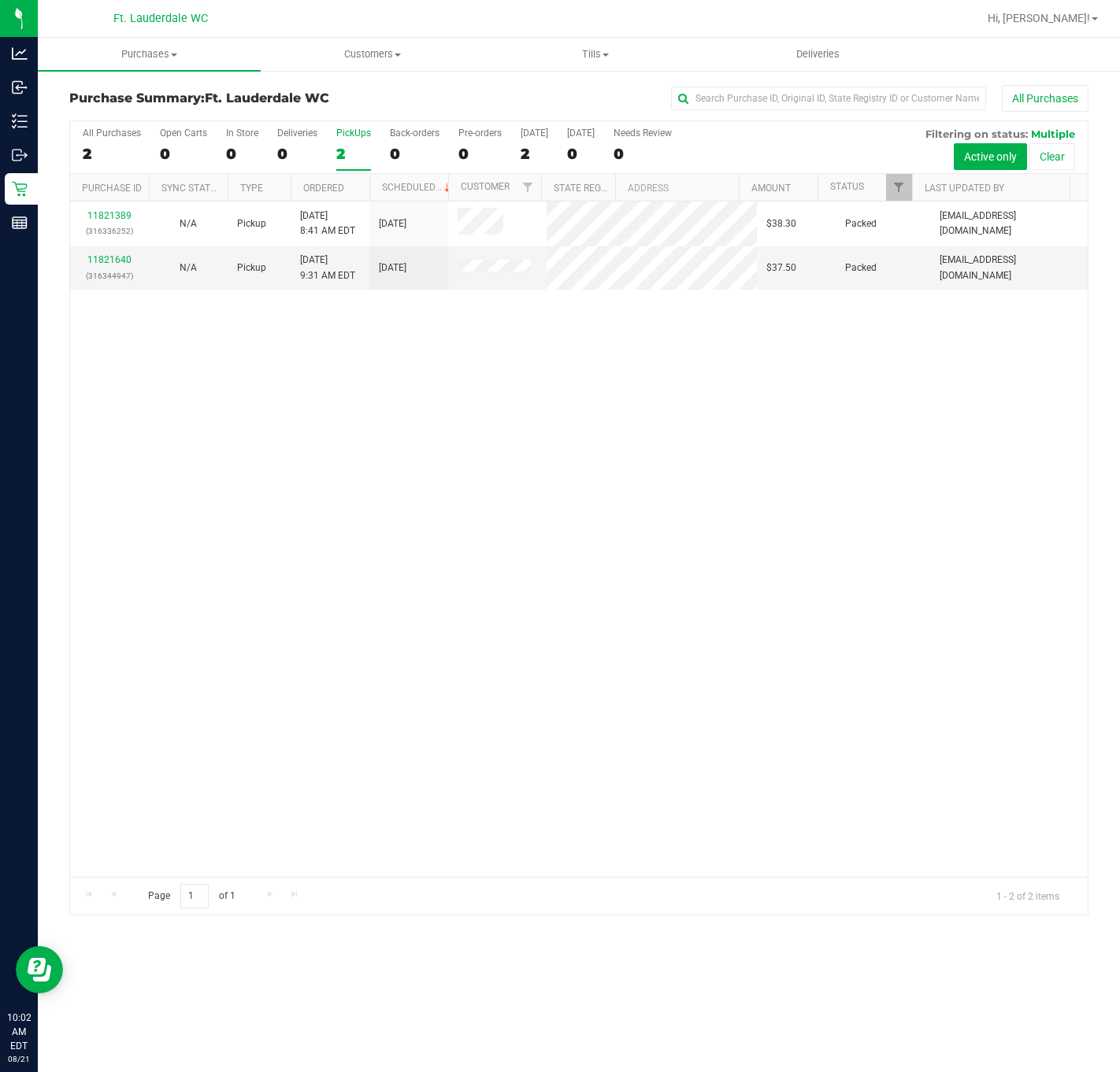
click at [0, 0] on input "PickUps 2" at bounding box center [0, 0] width 0 height 0
click at [353, 399] on div at bounding box center [579, 518] width 1018 height 794
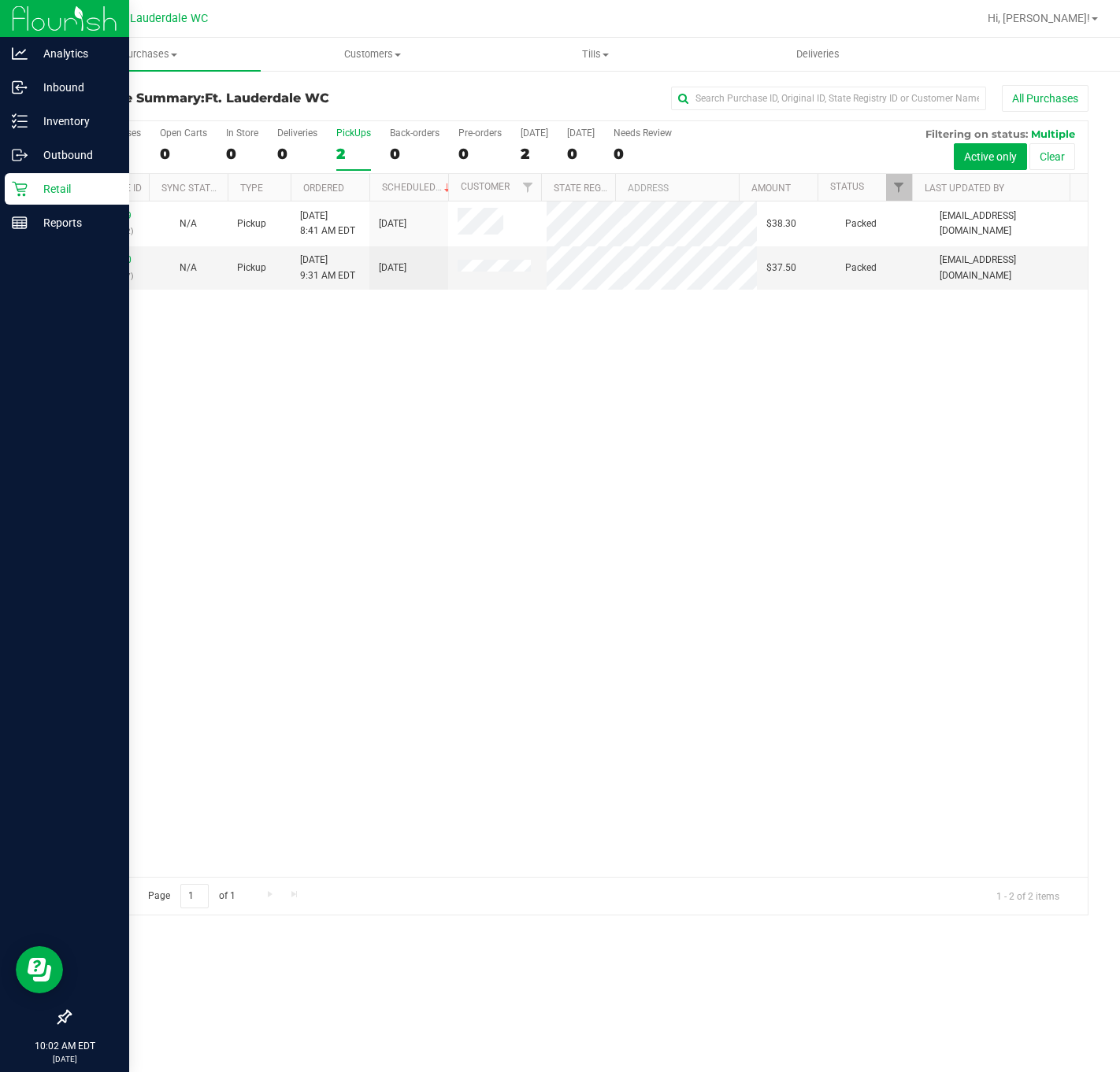
click at [24, 184] on icon at bounding box center [18, 189] width 15 height 15
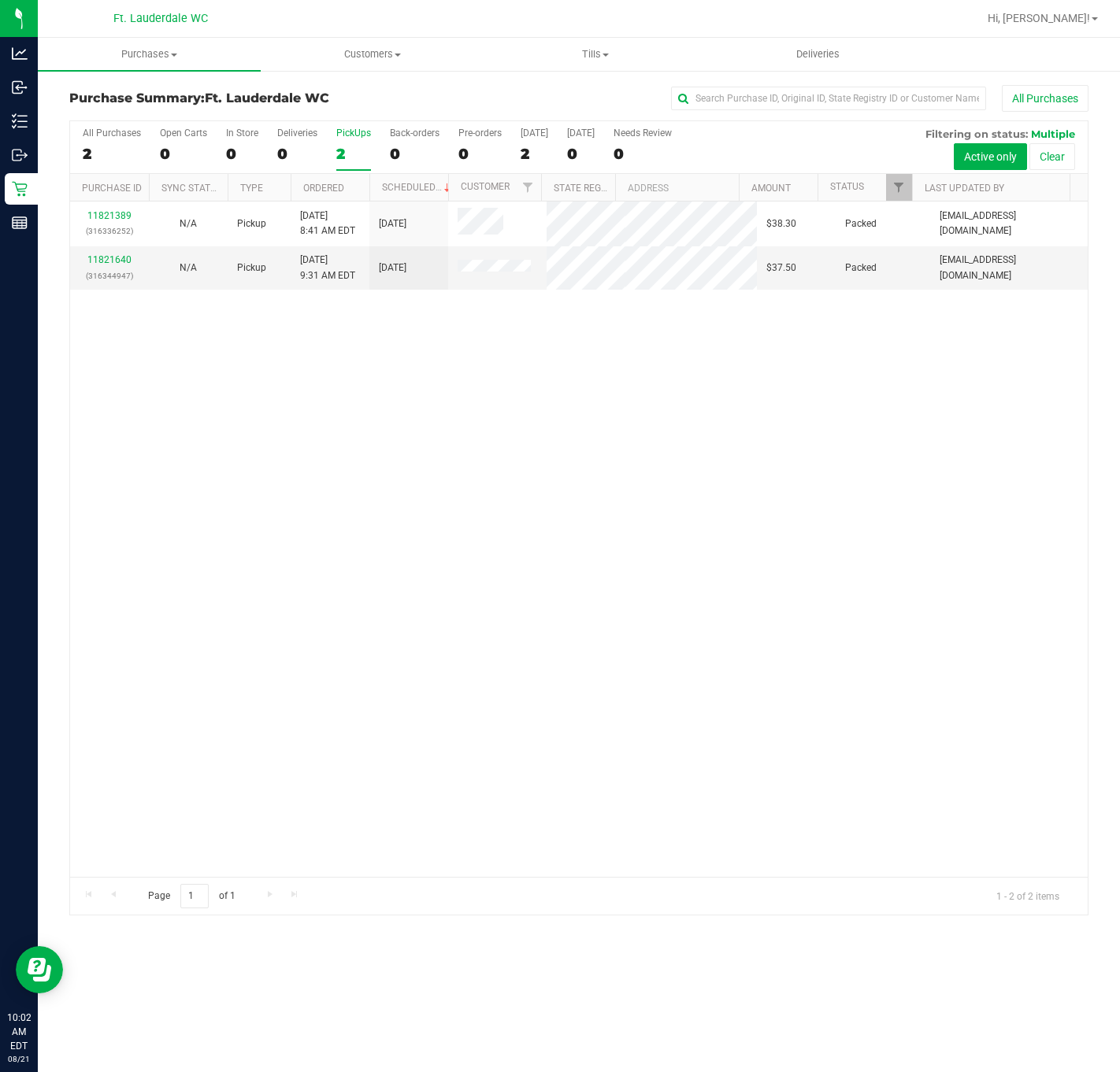
drag, startPoint x: 674, startPoint y: 393, endPoint x: 665, endPoint y: 352, distance: 42.0
click at [674, 393] on div "11821389 (316336252) N/A Pickup 8/21/2025 8:41 AM EDT 8/21/2025 $38.30 Packed s…" at bounding box center [579, 539] width 1018 height 675
click at [392, 371] on div "11821389 (316336252) N/A Pickup 8/21/2025 8:41 AM EDT 8/21/2025 $38.30 Packed s…" at bounding box center [579, 539] width 1018 height 675
click at [497, 518] on div at bounding box center [579, 518] width 1018 height 794
click at [498, 518] on div at bounding box center [579, 518] width 1018 height 794
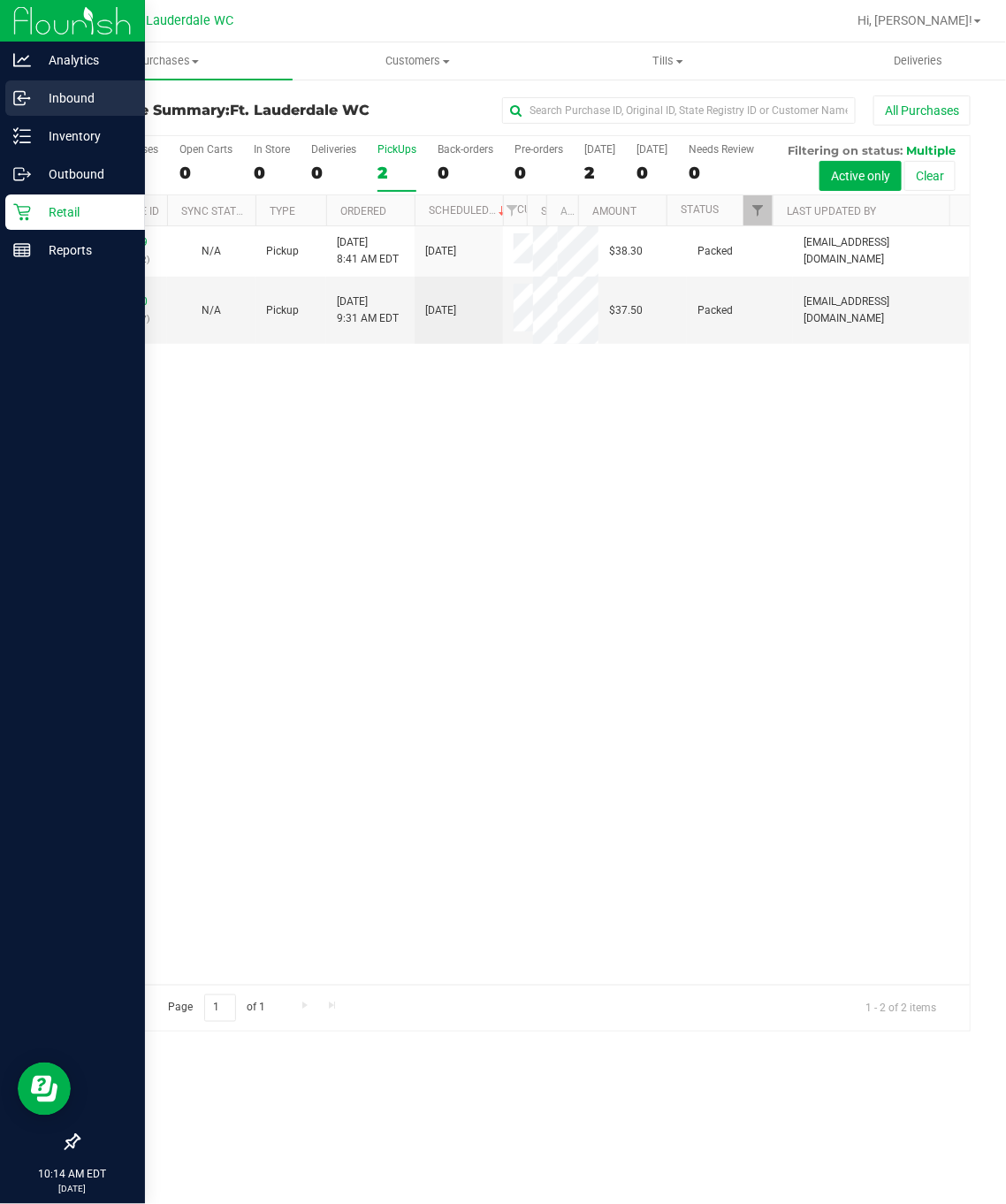
click at [74, 96] on p "Inbound" at bounding box center [83, 98] width 106 height 21
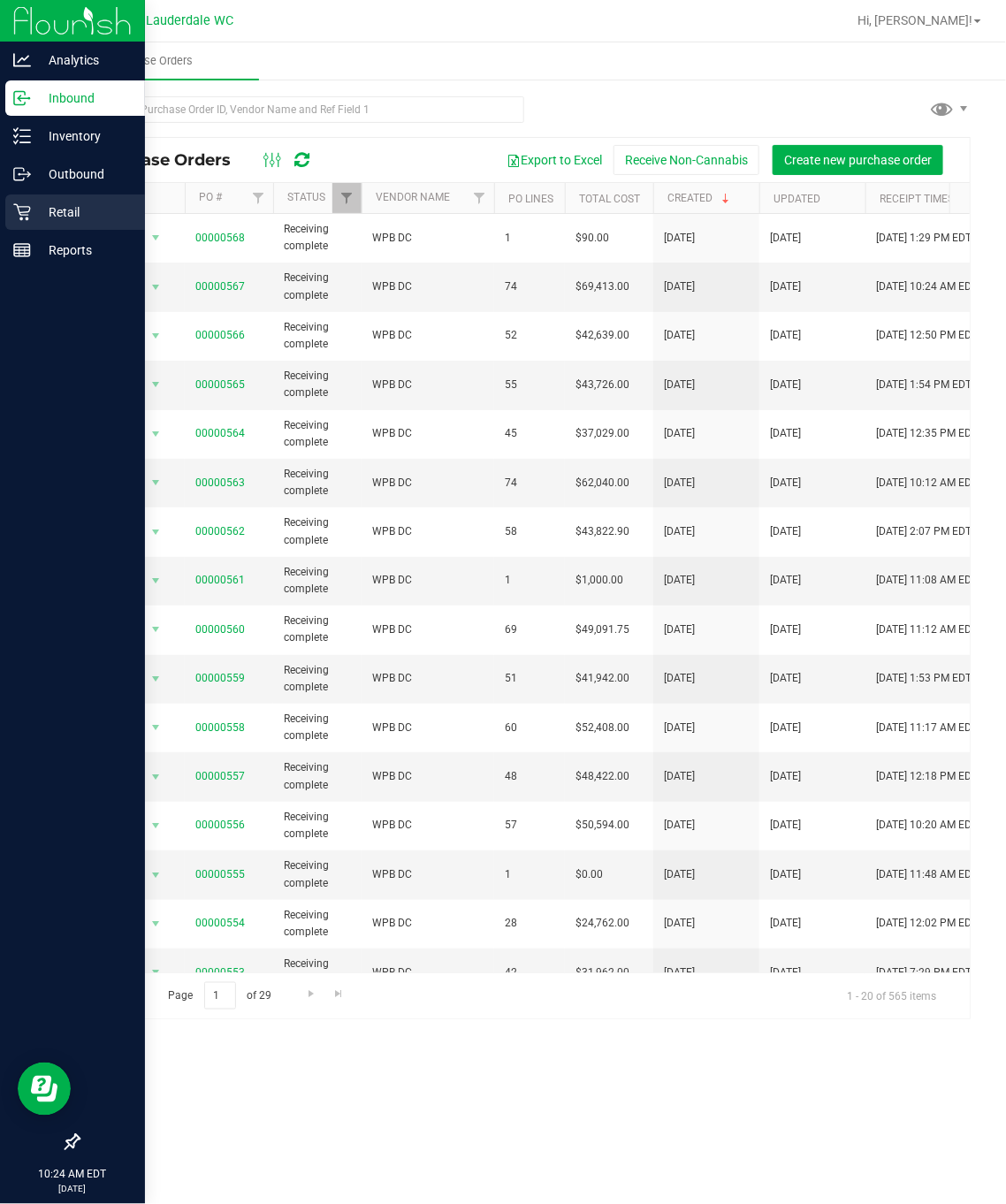
click at [16, 220] on icon at bounding box center [22, 213] width 18 height 18
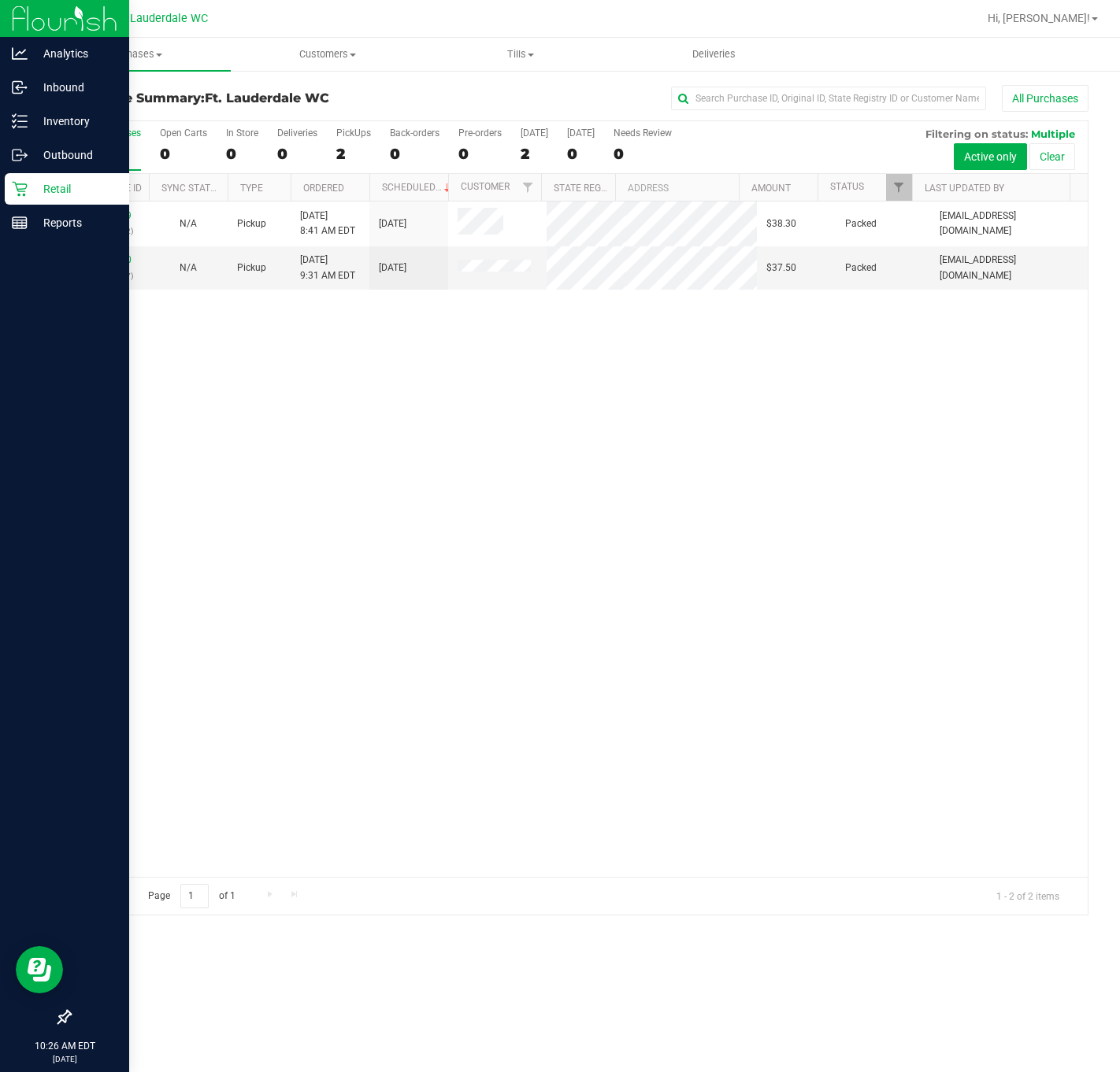
click at [18, 191] on icon at bounding box center [18, 189] width 15 height 15
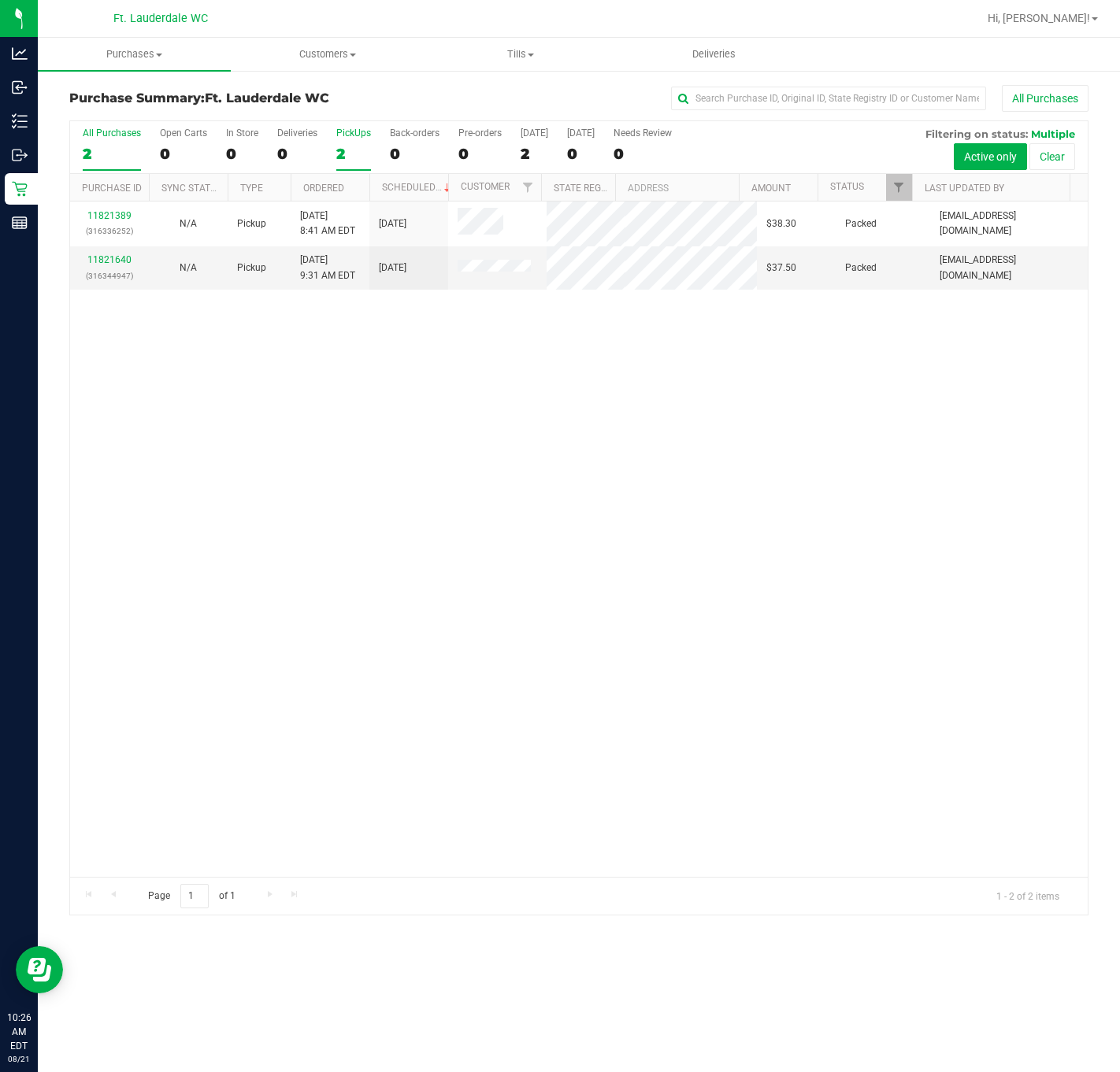
click at [348, 135] on div "PickUps" at bounding box center [353, 133] width 34 height 11
click at [0, 0] on input "PickUps 2" at bounding box center [0, 0] width 0 height 0
click at [525, 546] on div "11821389 (316336252) N/A Pickup 8/21/2025 8:41 AM EDT 8/21/2025 $38.30 Packed s…" at bounding box center [579, 539] width 1018 height 675
click at [689, 605] on div "11821389 (316336252) N/A Pickup 8/21/2025 8:41 AM EDT 8/21/2025 $38.30 Packed s…" at bounding box center [579, 539] width 1018 height 675
click at [561, 333] on div "11821389 (316336252) N/A Pickup 8/21/2025 8:41 AM EDT 8/21/2025 $38.30 Packed s…" at bounding box center [579, 539] width 1018 height 675
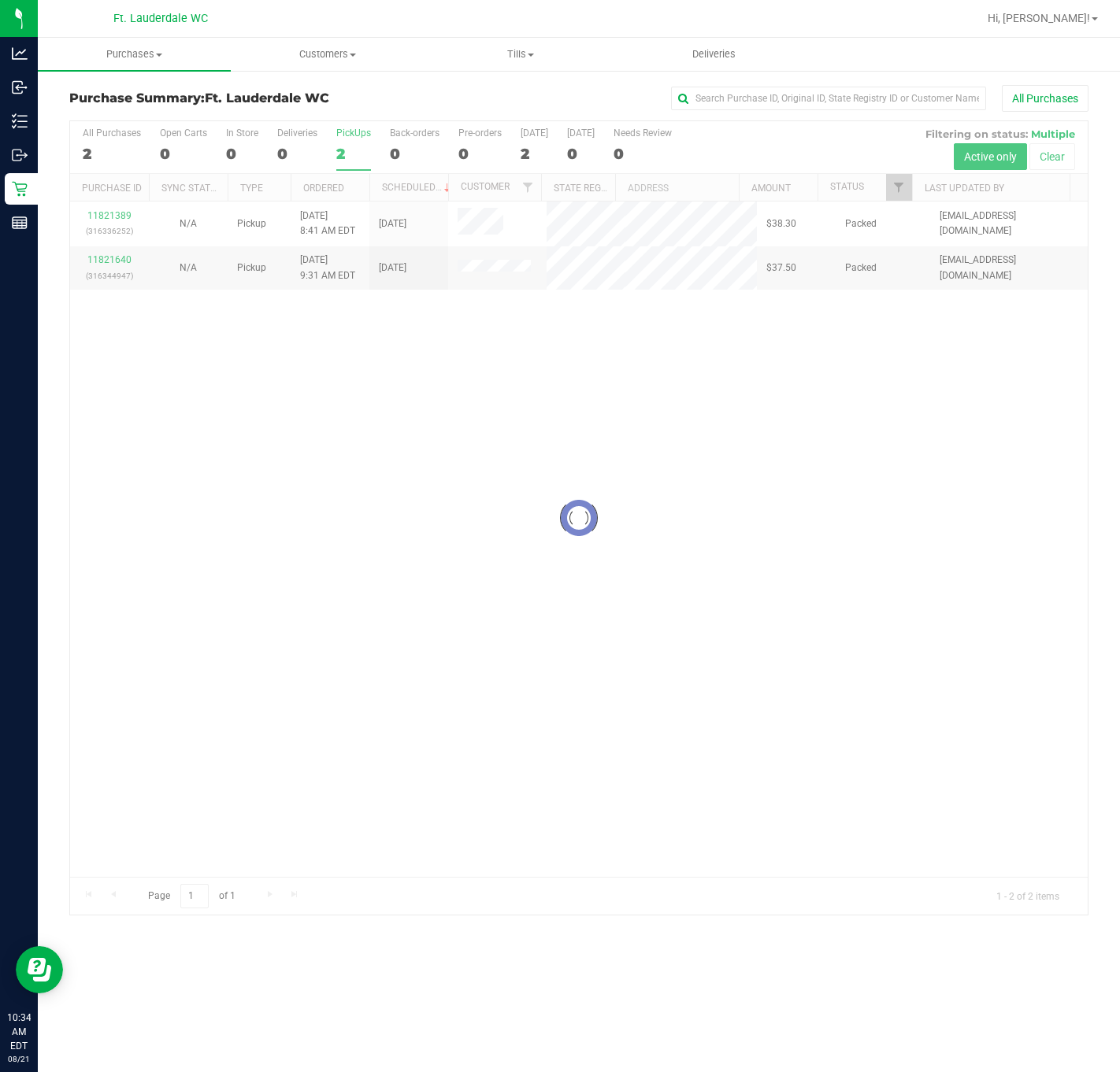
click at [339, 432] on div at bounding box center [579, 518] width 1018 height 794
click at [345, 160] on div "2" at bounding box center [353, 154] width 34 height 18
click at [0, 0] on input "PickUps 2" at bounding box center [0, 0] width 0 height 0
click at [345, 160] on div at bounding box center [579, 518] width 1018 height 794
click at [506, 600] on div at bounding box center [579, 518] width 1018 height 794
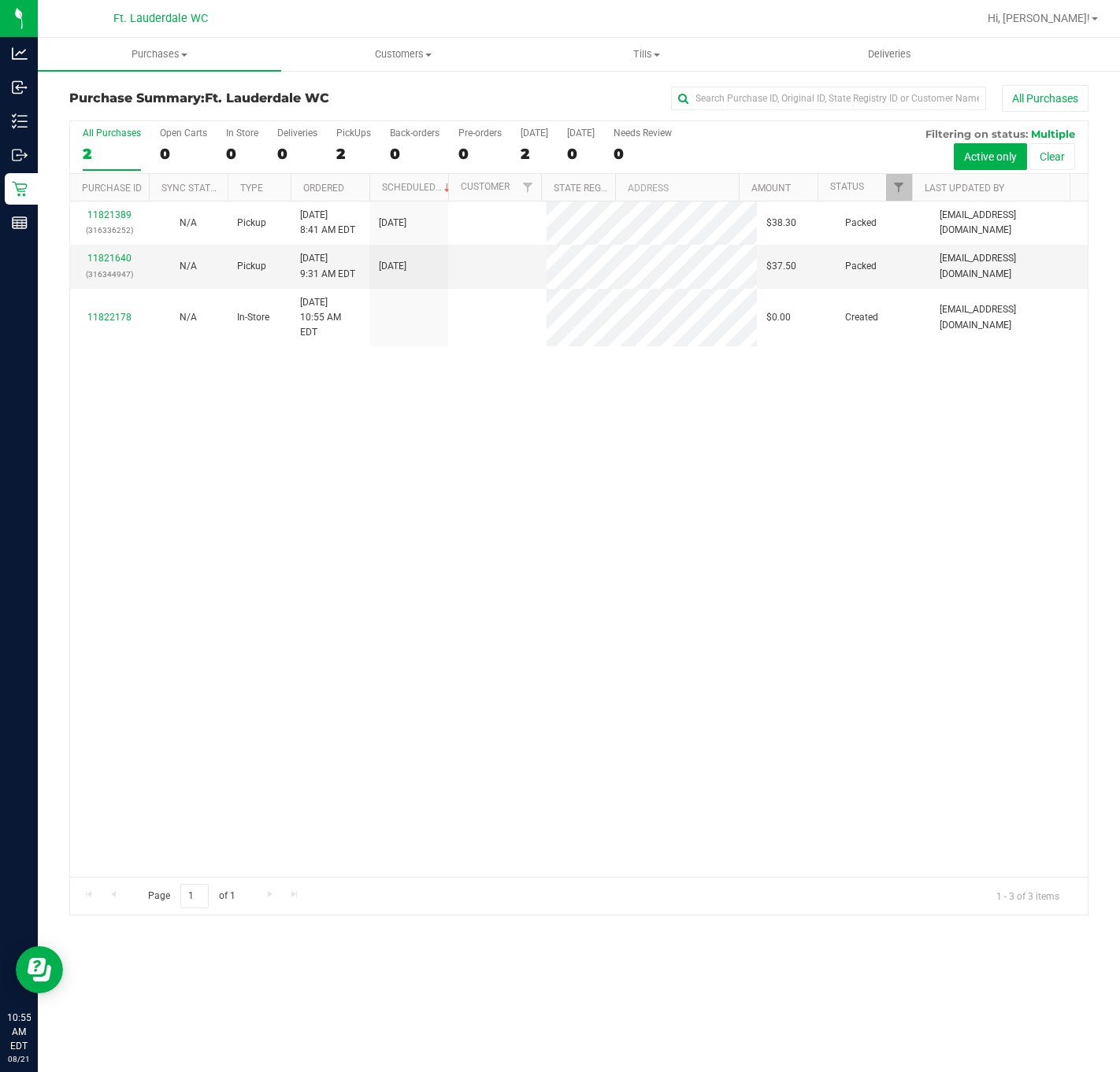
click at [314, 341] on div "11821389 (316336252) N/A Pickup [DATE] 8:41 AM EDT 8/21/2025 $38.30 Packed [EMA…" at bounding box center [579, 539] width 1018 height 675
drag, startPoint x: 423, startPoint y: 607, endPoint x: 418, endPoint y: 654, distance: 47.3
click at [428, 607] on div "11821389 (316336252) N/A Pickup [DATE] 8:41 AM EDT 8/21/2025 $38.30 Packed [EMA…" at bounding box center [579, 539] width 1018 height 675
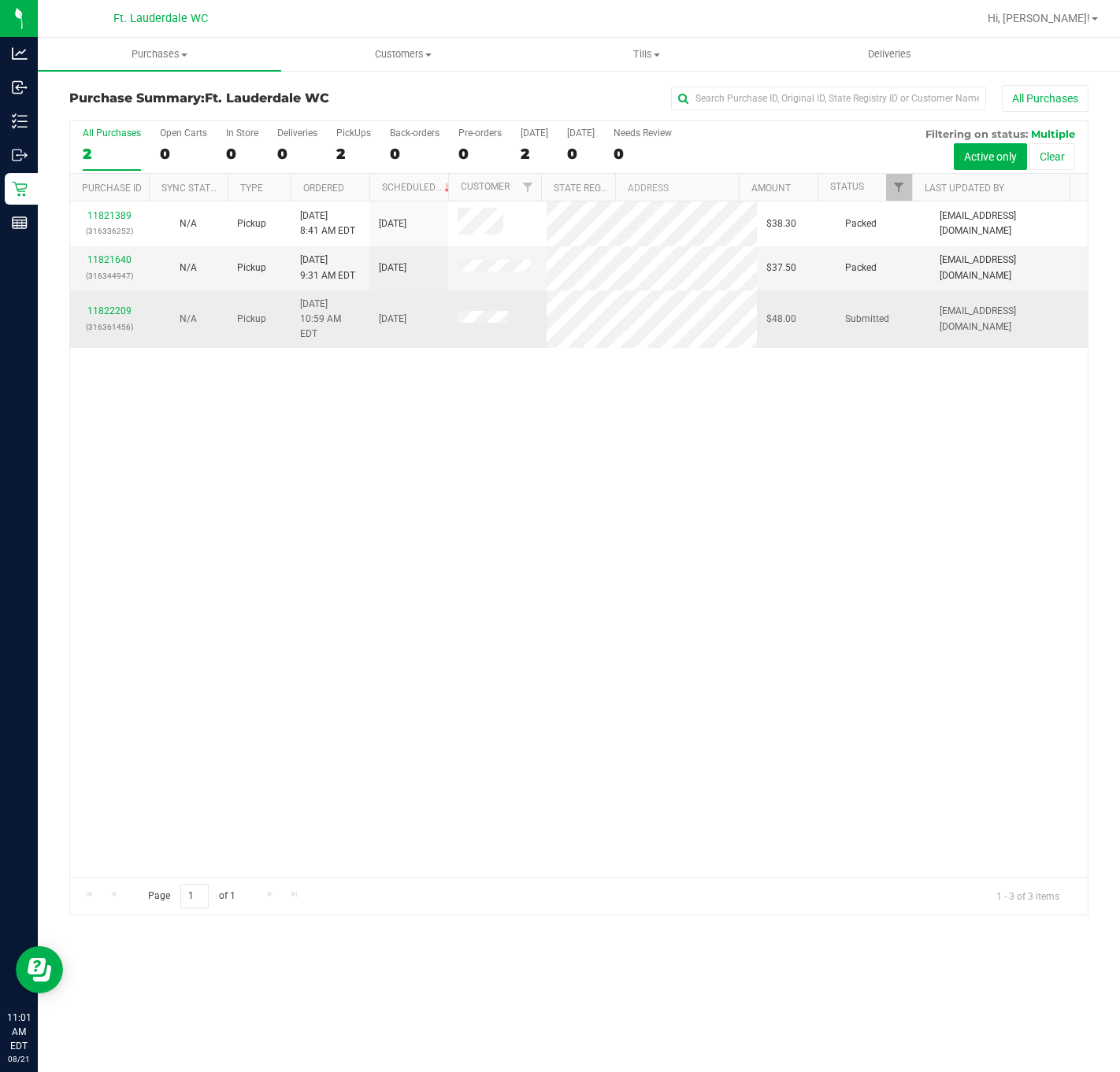
click at [114, 296] on td "11822209 (316361456)" at bounding box center [109, 319] width 78 height 58
click at [116, 308] on link "11822209" at bounding box center [109, 311] width 44 height 11
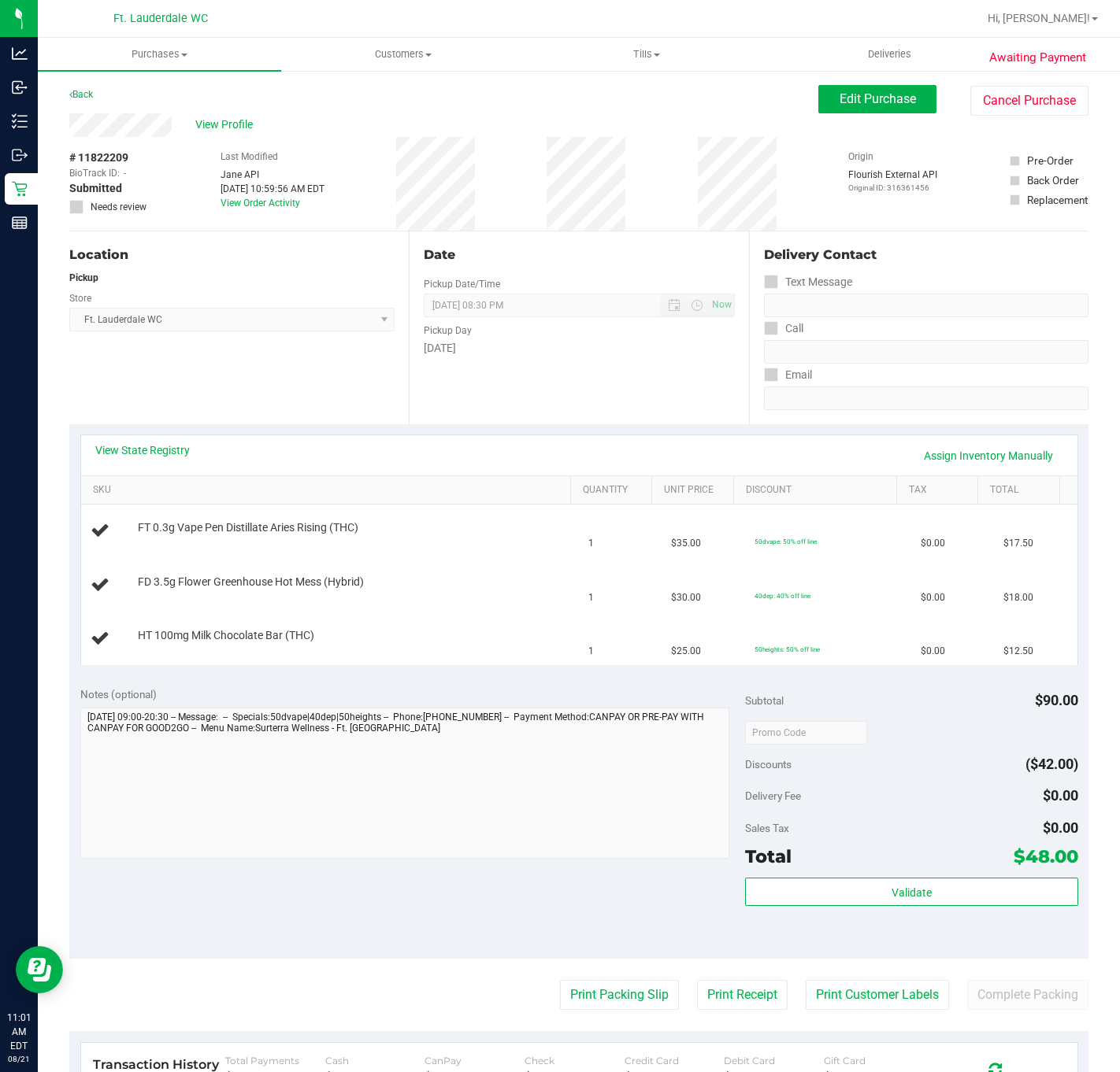
click at [225, 374] on div "Location Pickup Store Ft. Lauderdale WC Select Store [PERSON_NAME][GEOGRAPHIC_D…" at bounding box center [239, 327] width 340 height 193
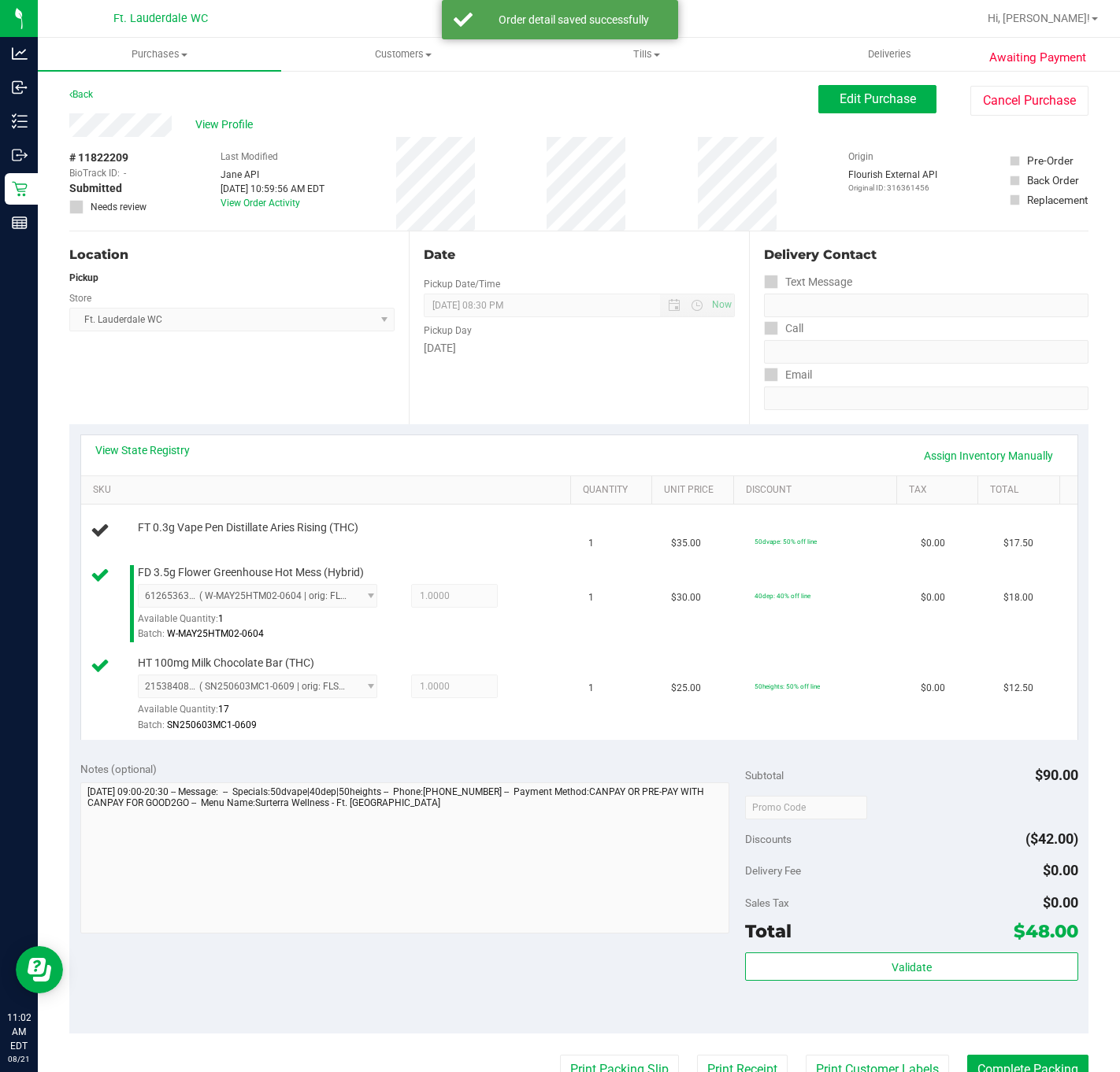
click at [366, 395] on div "Location Pickup Store Ft. Lauderdale WC Select Store [PERSON_NAME][GEOGRAPHIC_D…" at bounding box center [239, 327] width 340 height 193
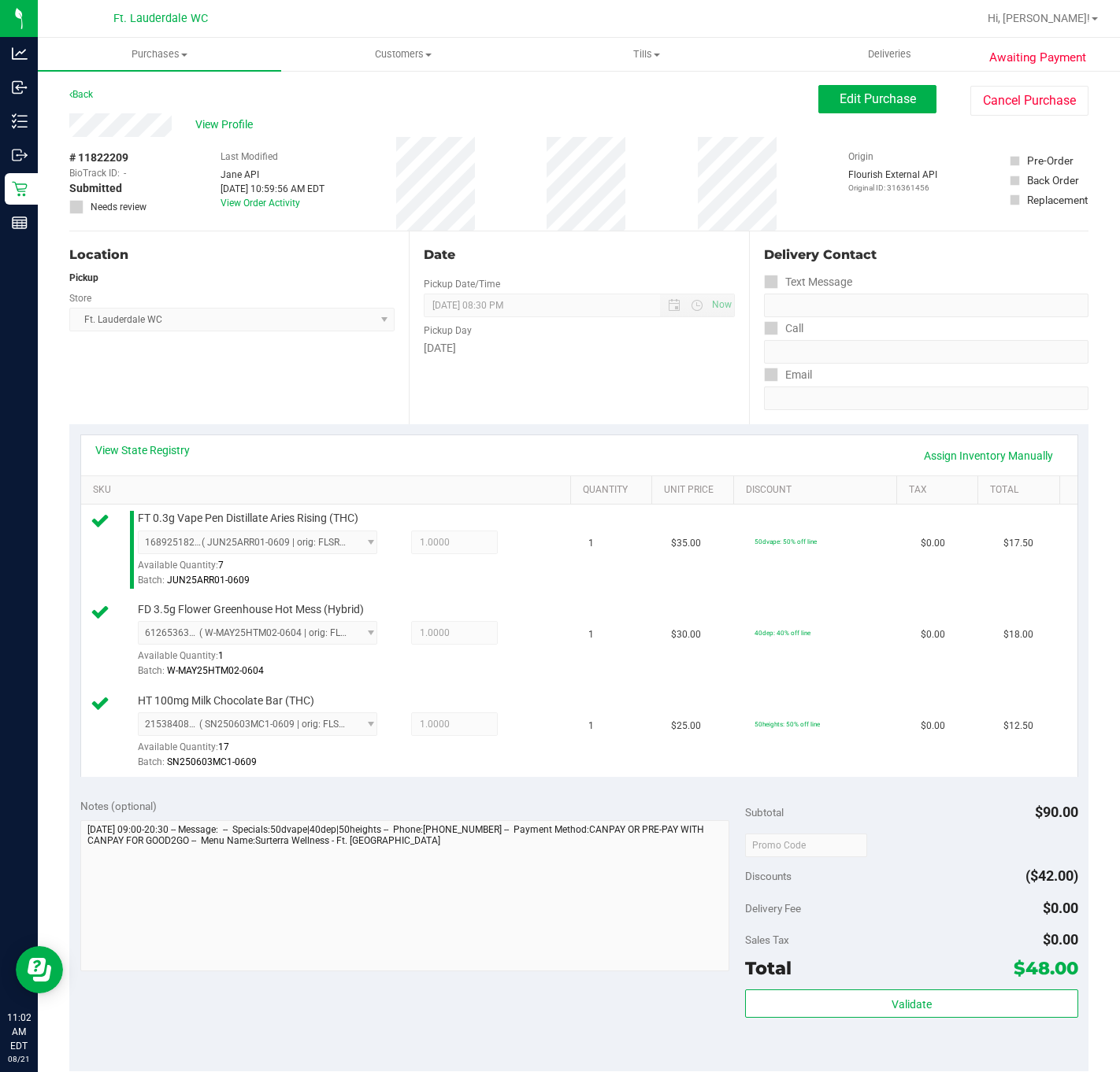
drag, startPoint x: 965, startPoint y: 971, endPoint x: 971, endPoint y: 990, distance: 19.9
click at [965, 973] on div "Total $48.00" at bounding box center [910, 968] width 332 height 28
click at [971, 990] on div "Subtotal $90.00 Discounts ($42.00) Delivery Fee $0.00 Sales Tax $0.00 Total $48…" at bounding box center [910, 929] width 332 height 262
click at [979, 1003] on button "Validate" at bounding box center [910, 1003] width 332 height 28
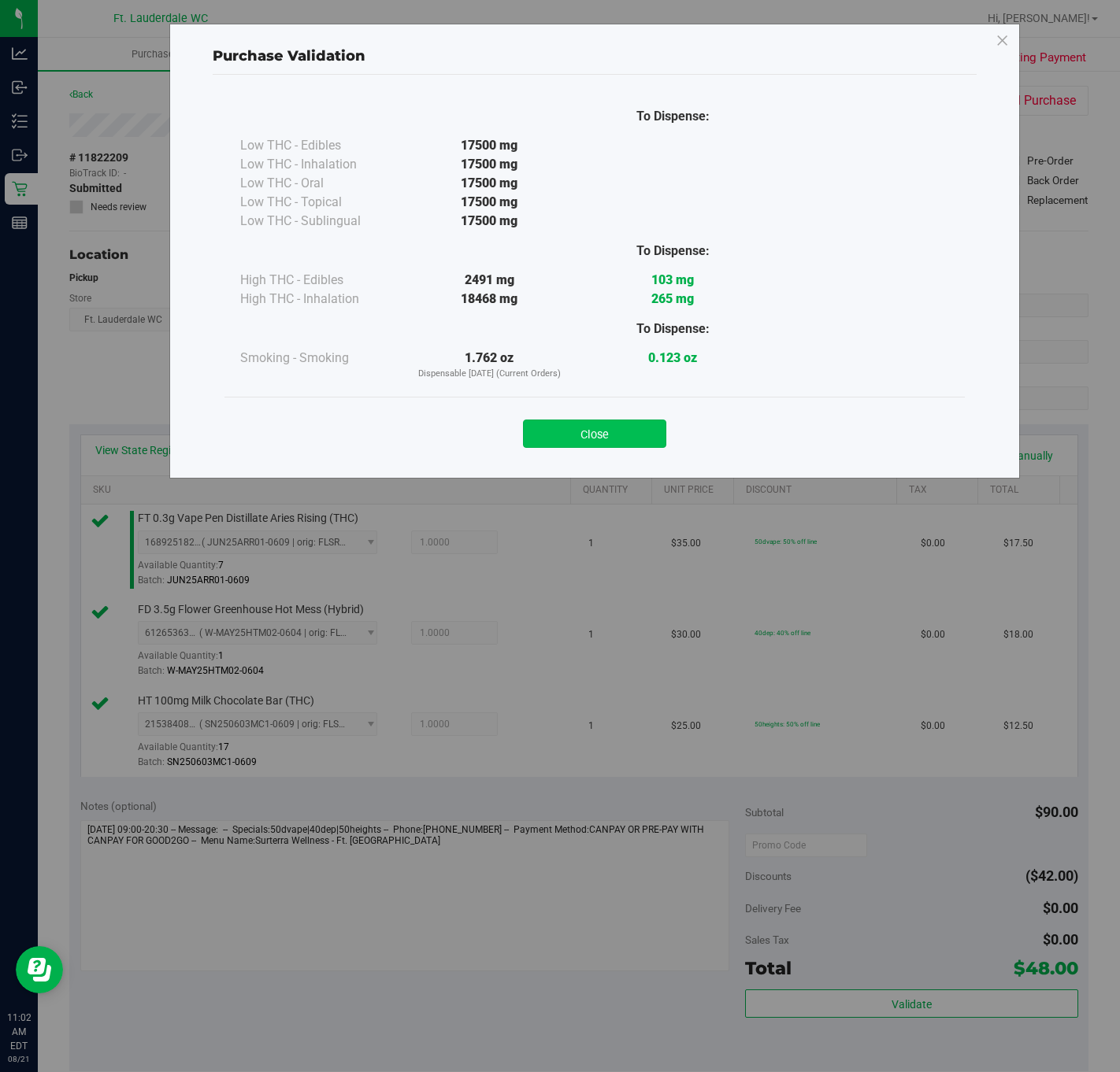
click at [549, 443] on button "Close" at bounding box center [594, 434] width 144 height 28
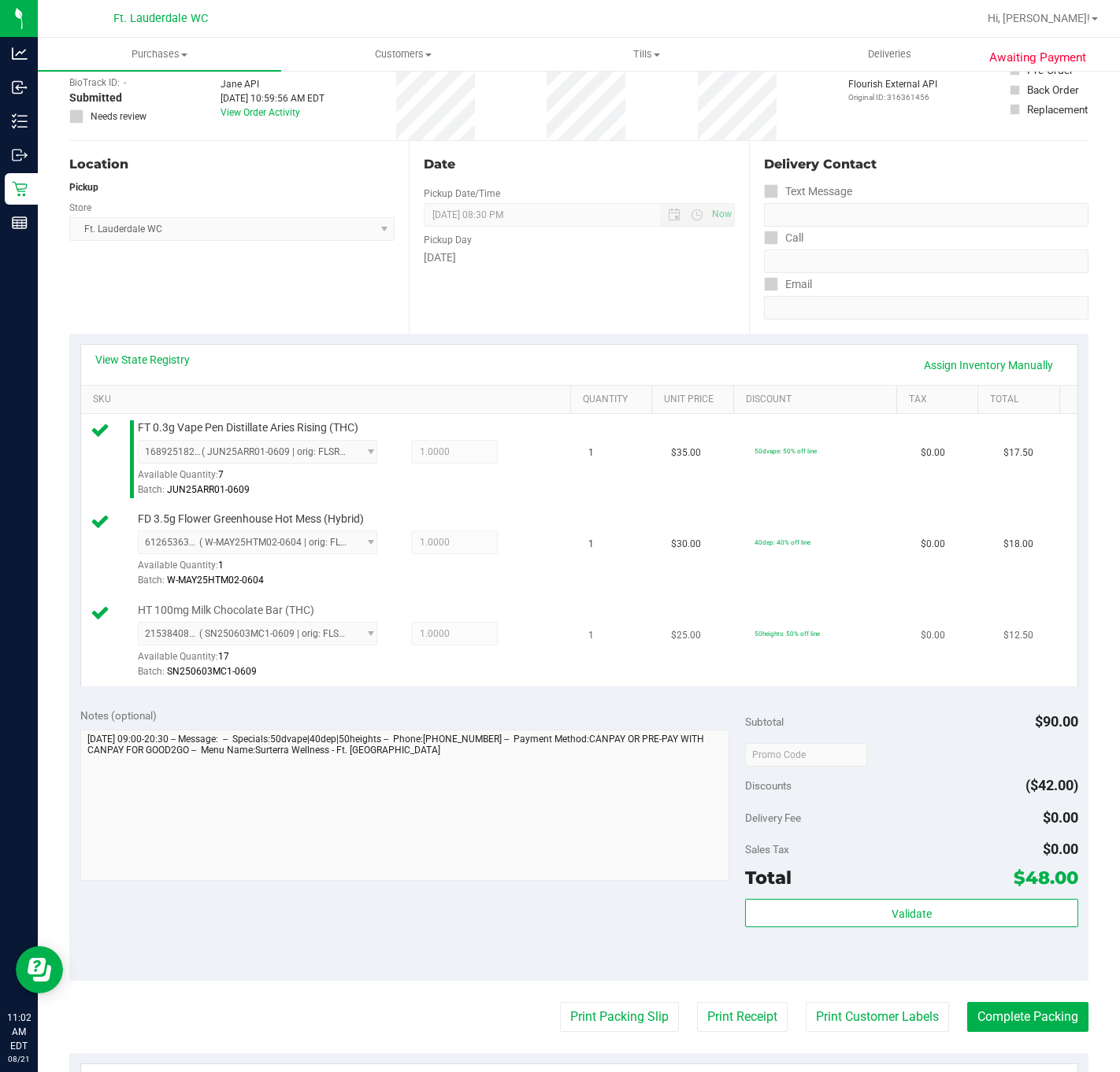
scroll to position [416, 0]
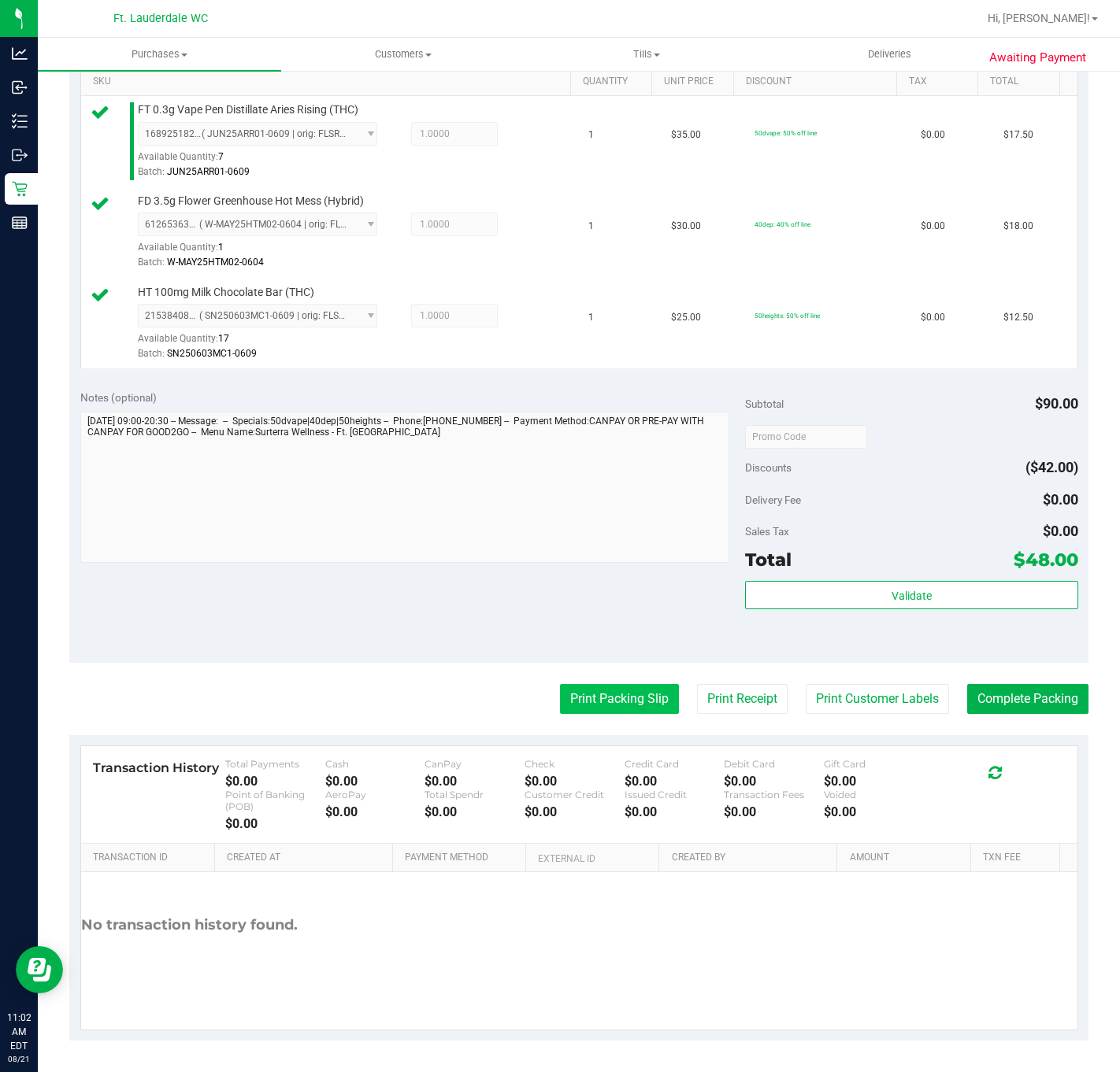
click at [599, 697] on button "Print Packing Slip" at bounding box center [619, 699] width 119 height 30
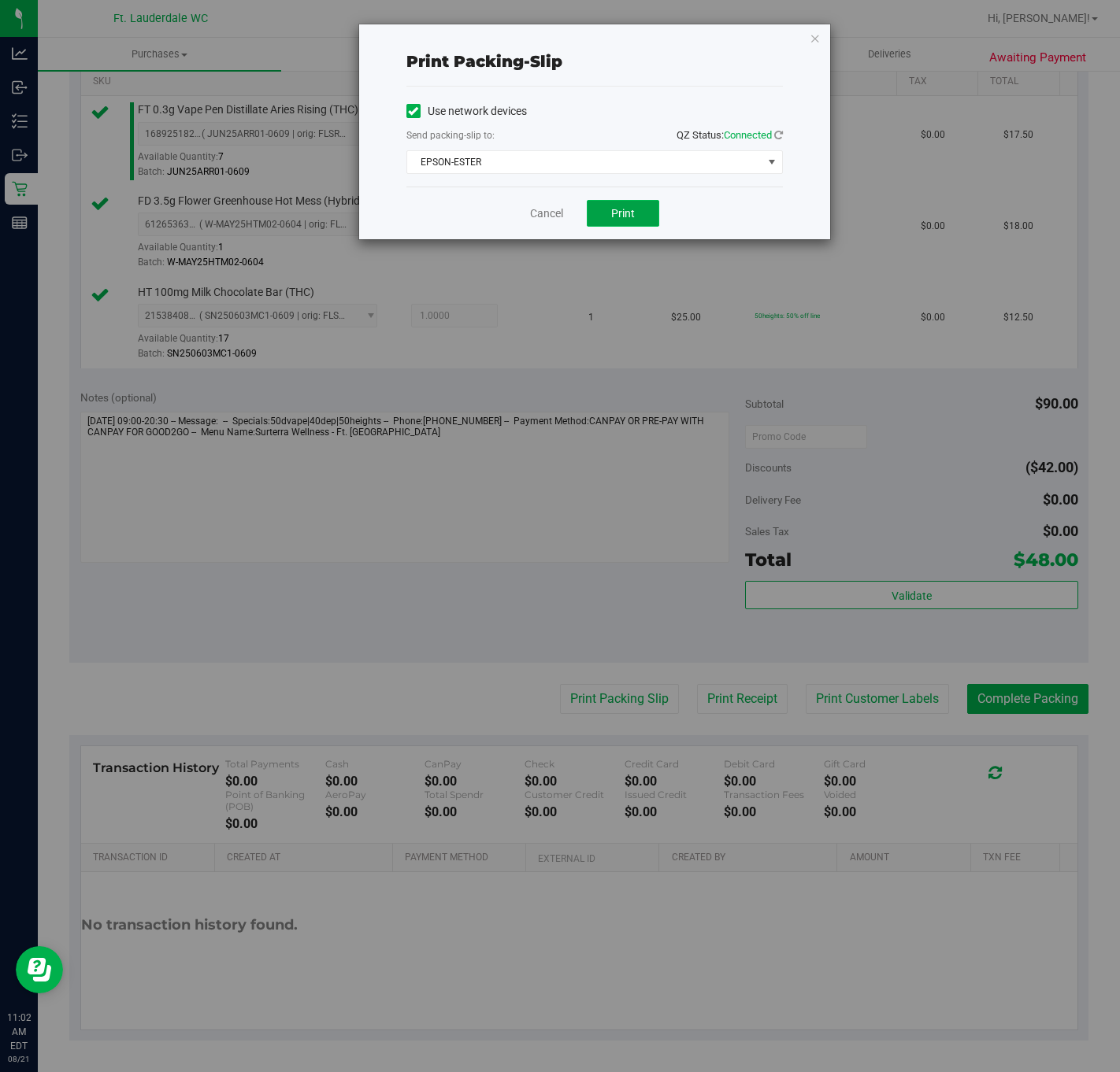
click at [613, 222] on button "Print" at bounding box center [623, 213] width 72 height 26
click at [542, 213] on link "Cancel" at bounding box center [547, 213] width 33 height 17
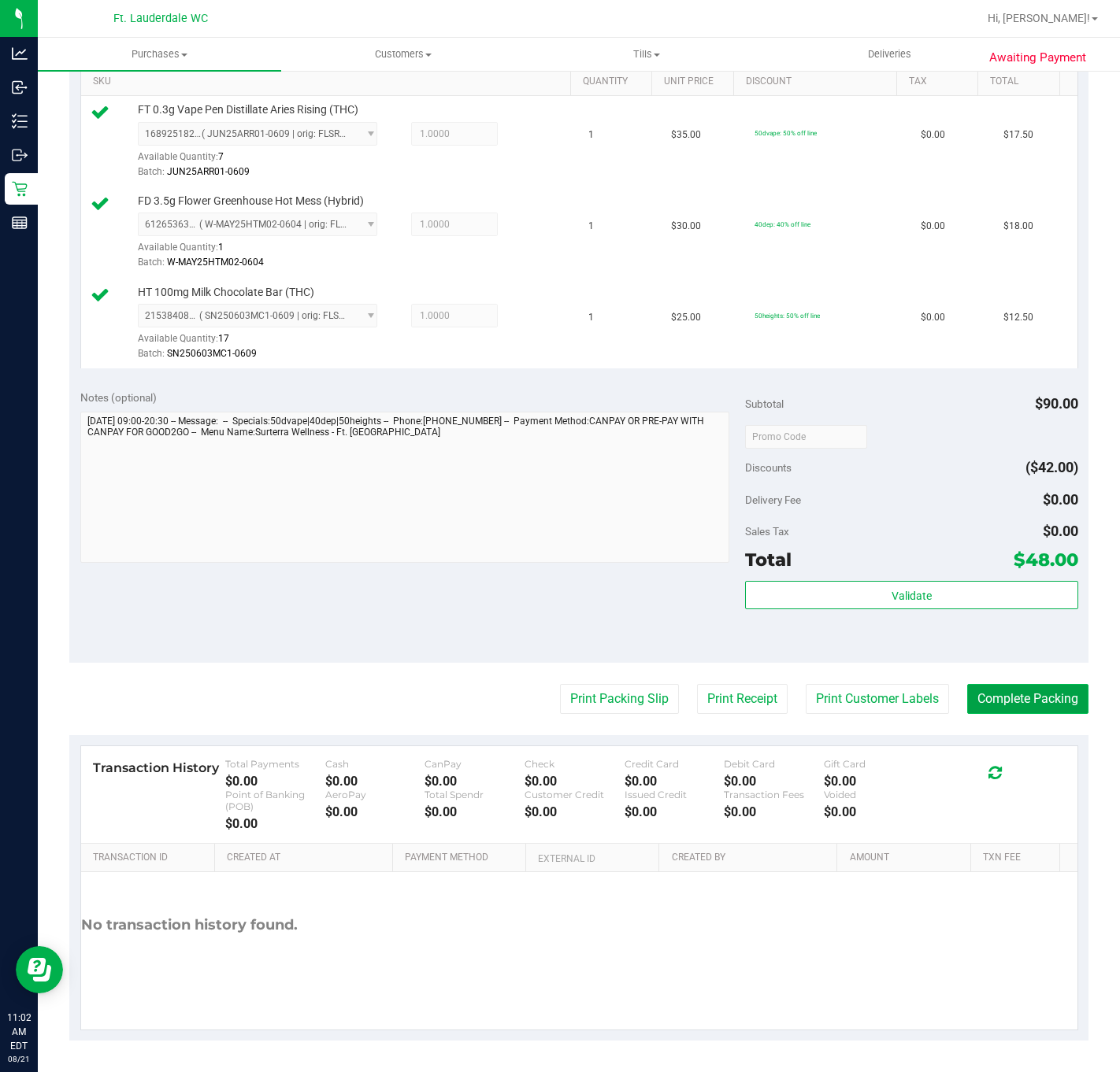
click at [1014, 697] on button "Complete Packing" at bounding box center [1028, 699] width 122 height 30
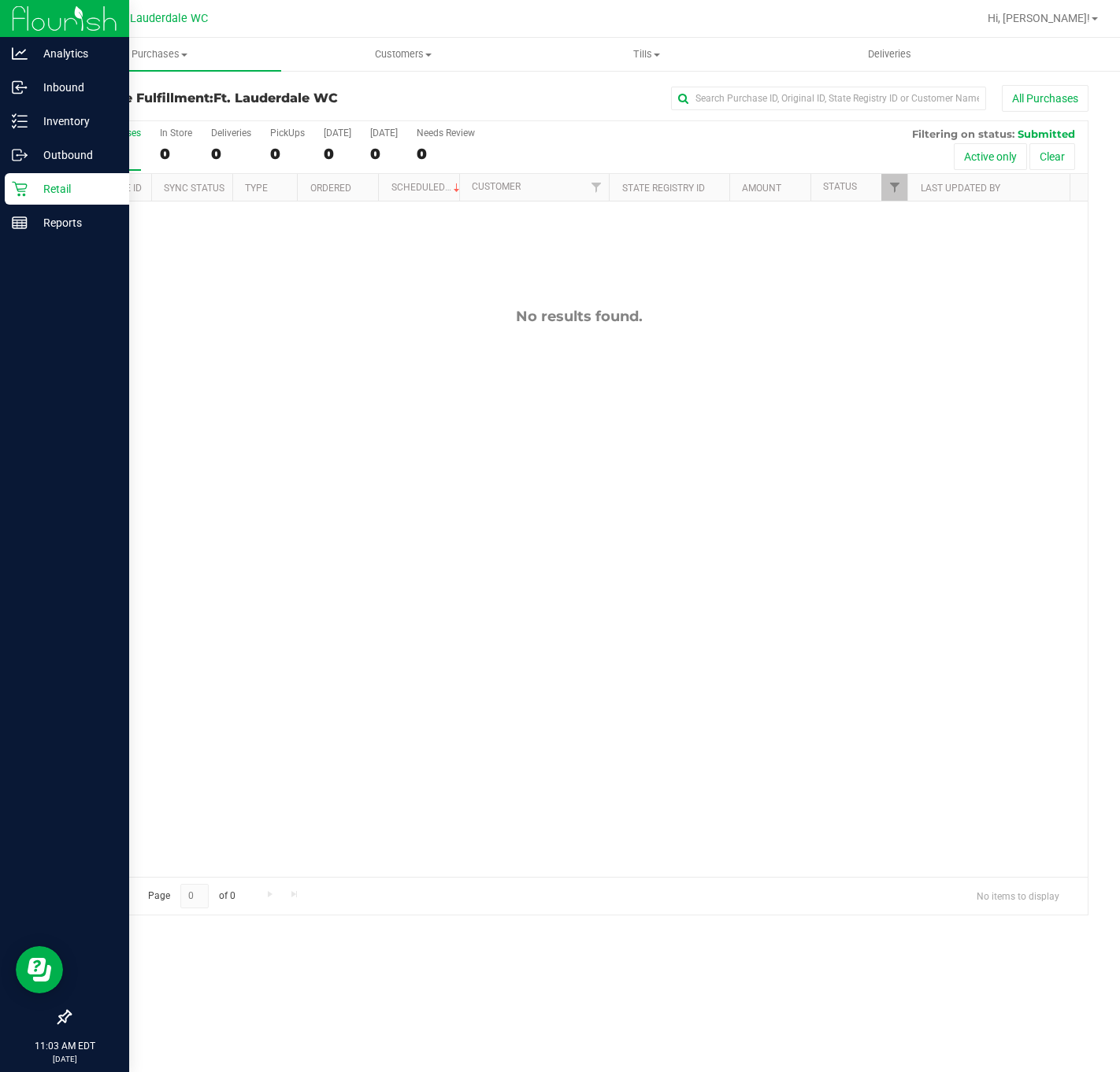
click at [19, 194] on icon at bounding box center [19, 189] width 16 height 16
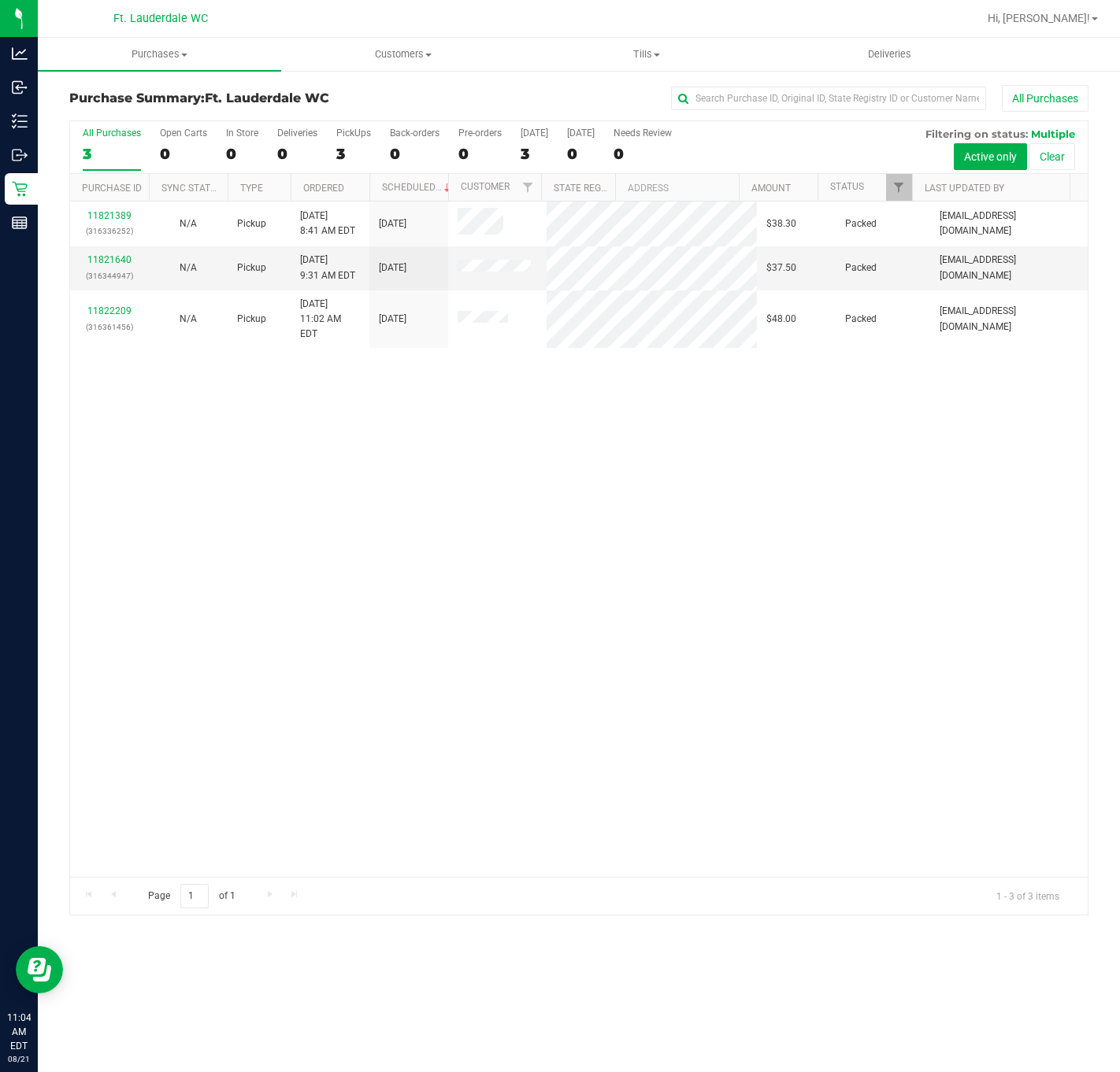
click at [522, 548] on div "11821389 (316336252) N/A Pickup [DATE] 8:41 AM EDT 8/21/2025 $38.30 Packed [EMA…" at bounding box center [579, 539] width 1018 height 675
click at [442, 562] on div "11821389 (316336252) N/A Pickup [DATE] 8:41 AM EDT 8/21/2025 $38.30 Packed [EMA…" at bounding box center [579, 539] width 1018 height 675
click at [352, 138] on div "PickUps" at bounding box center [353, 133] width 34 height 11
click at [0, 0] on input "PickUps 3" at bounding box center [0, 0] width 0 height 0
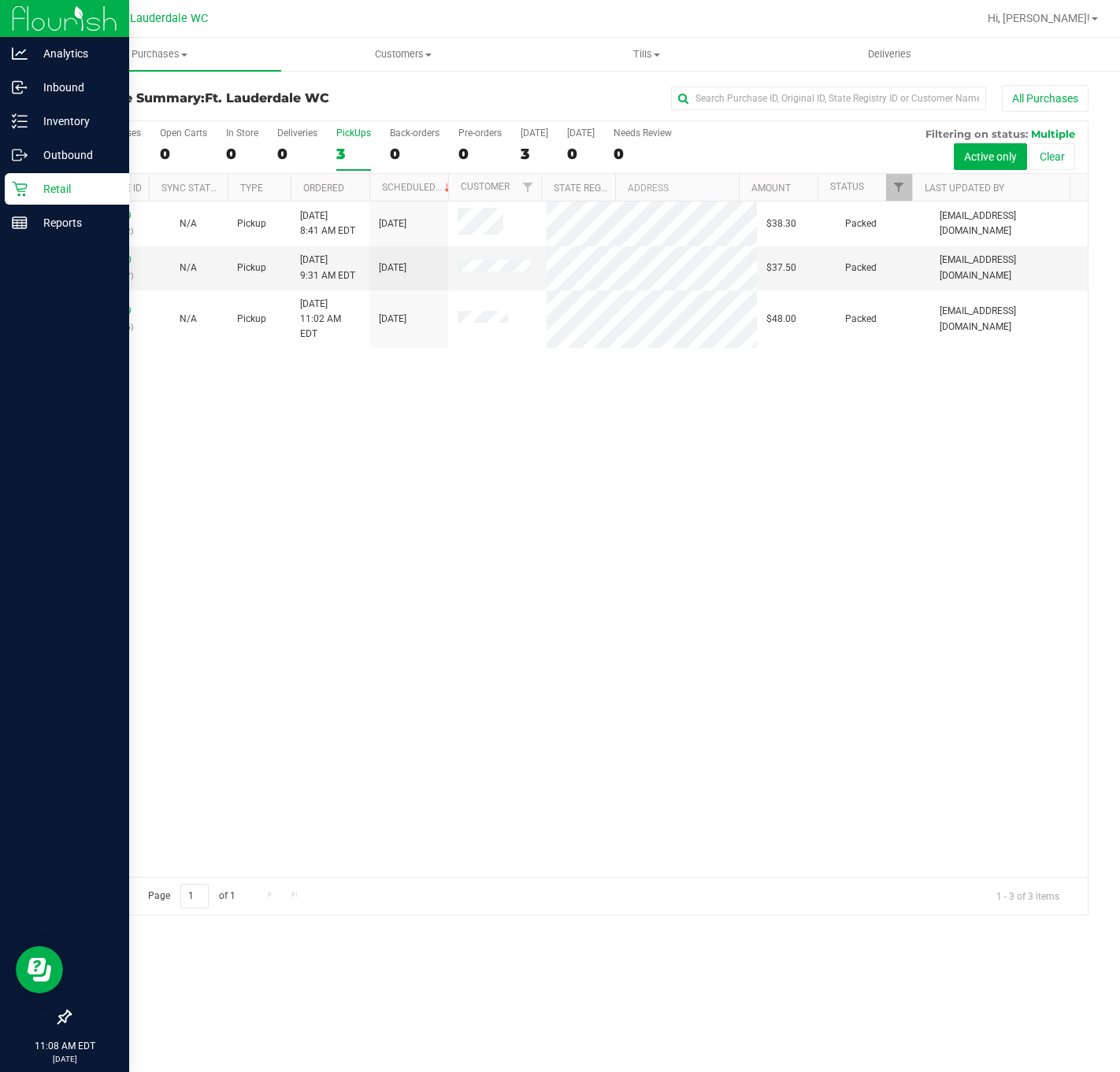
click at [11, 182] on div "Retail" at bounding box center [66, 189] width 124 height 32
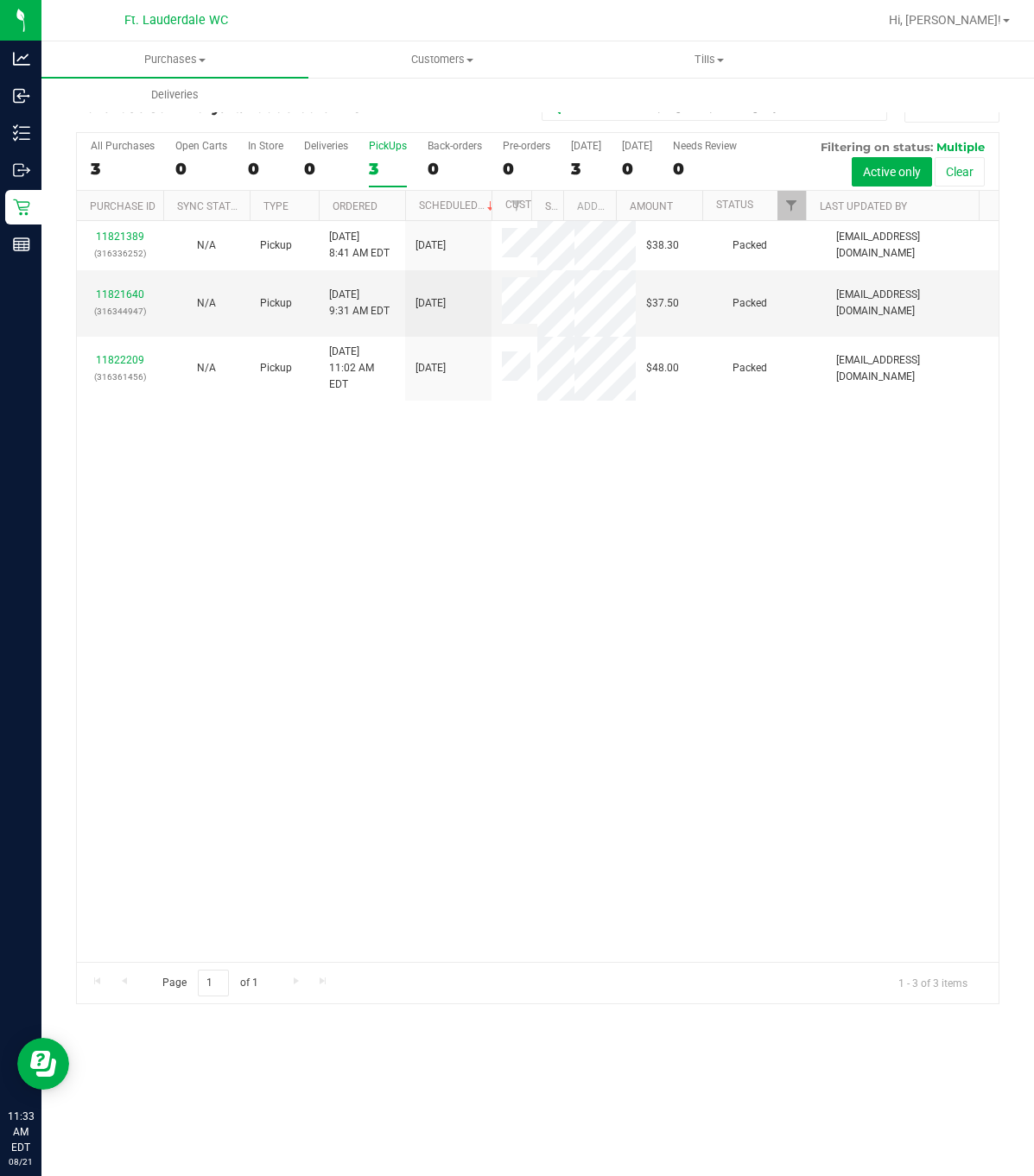
click at [223, 675] on div "11821389 (316336252) N/A Pickup [DATE] 8:41 AM EDT 8/21/2025 $38.30 Packed [EMA…" at bounding box center [538, 591] width 921 height 741
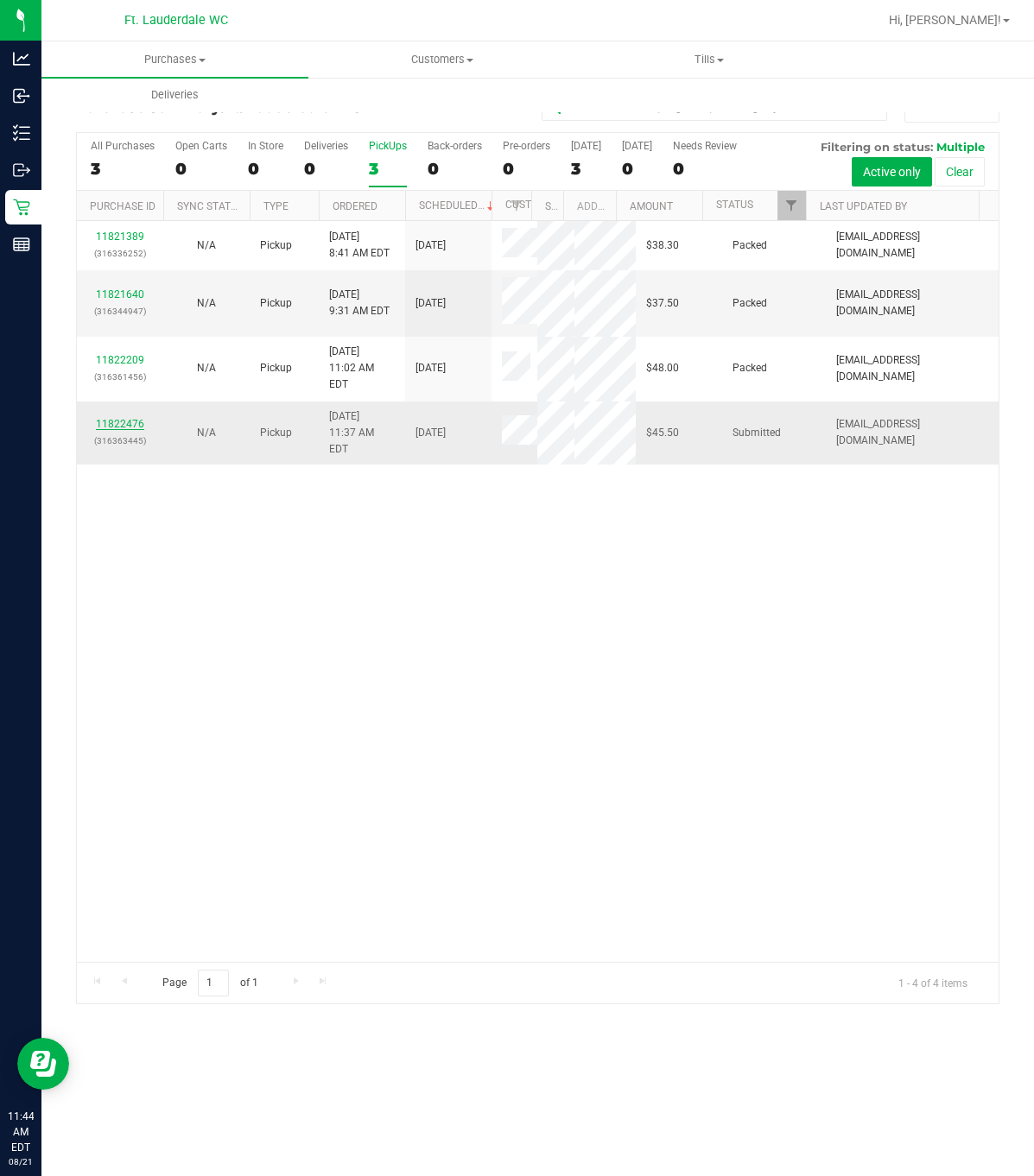
click at [120, 418] on link "11822476" at bounding box center [120, 424] width 48 height 13
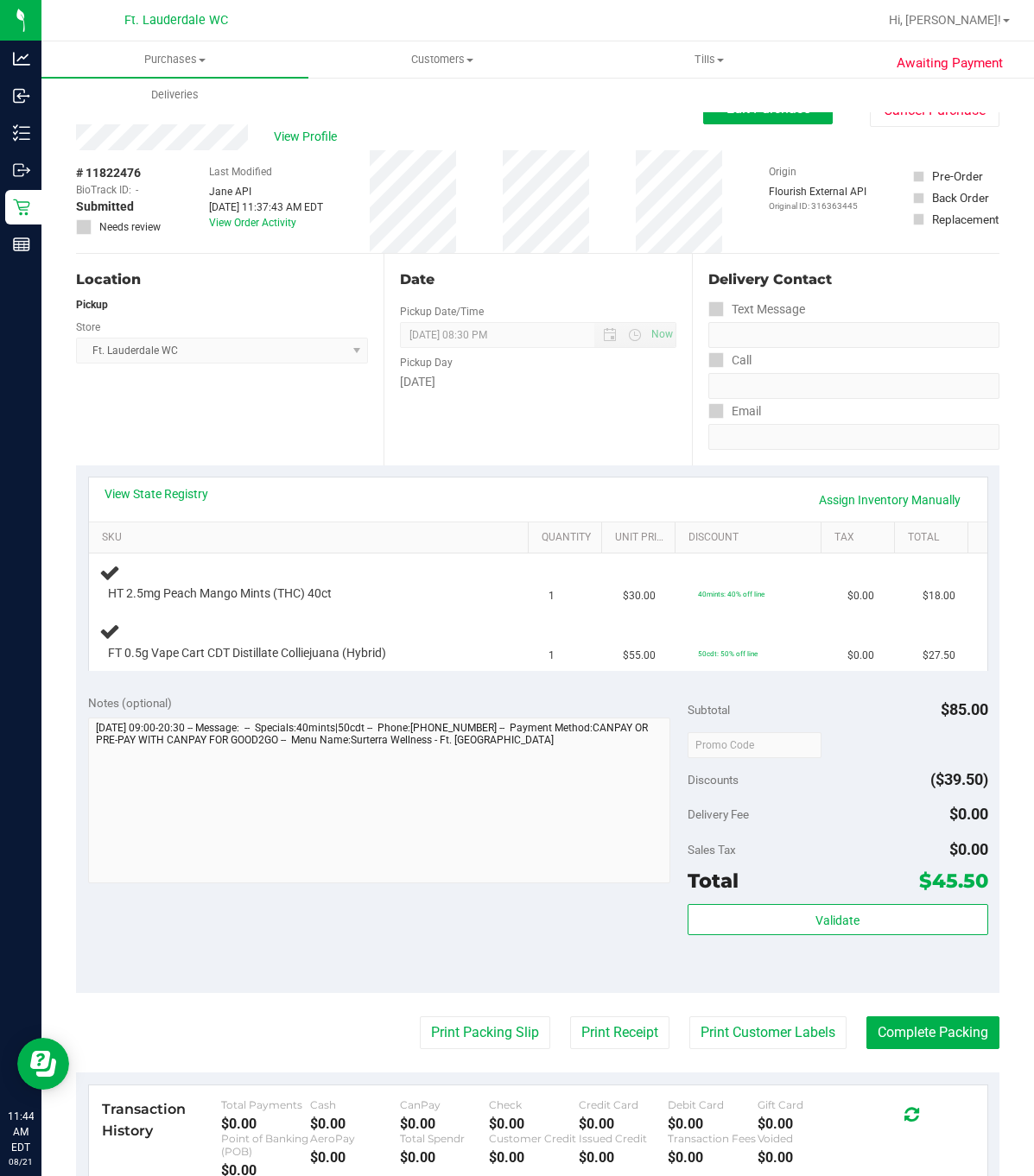
click at [319, 406] on div "Location Pickup Store Ft. Lauderdale WC Select Store [PERSON_NAME][GEOGRAPHIC_D…" at bounding box center [230, 359] width 307 height 211
click at [263, 410] on div "Location Pickup Store Ft. Lauderdale WC Select Store [PERSON_NAME][GEOGRAPHIC_D…" at bounding box center [230, 359] width 307 height 211
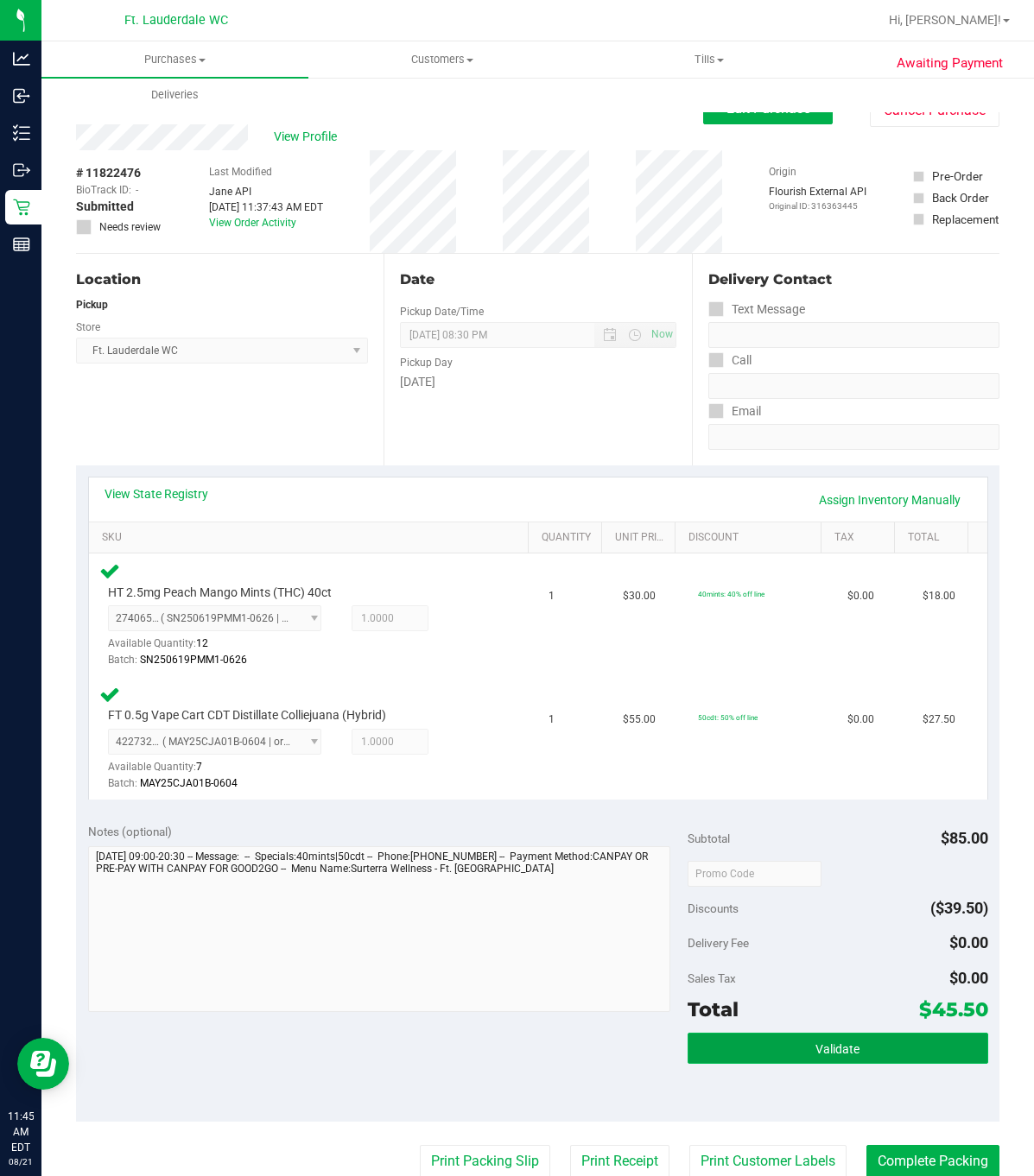
click at [687, 1059] on button "Validate" at bounding box center [837, 1049] width 299 height 31
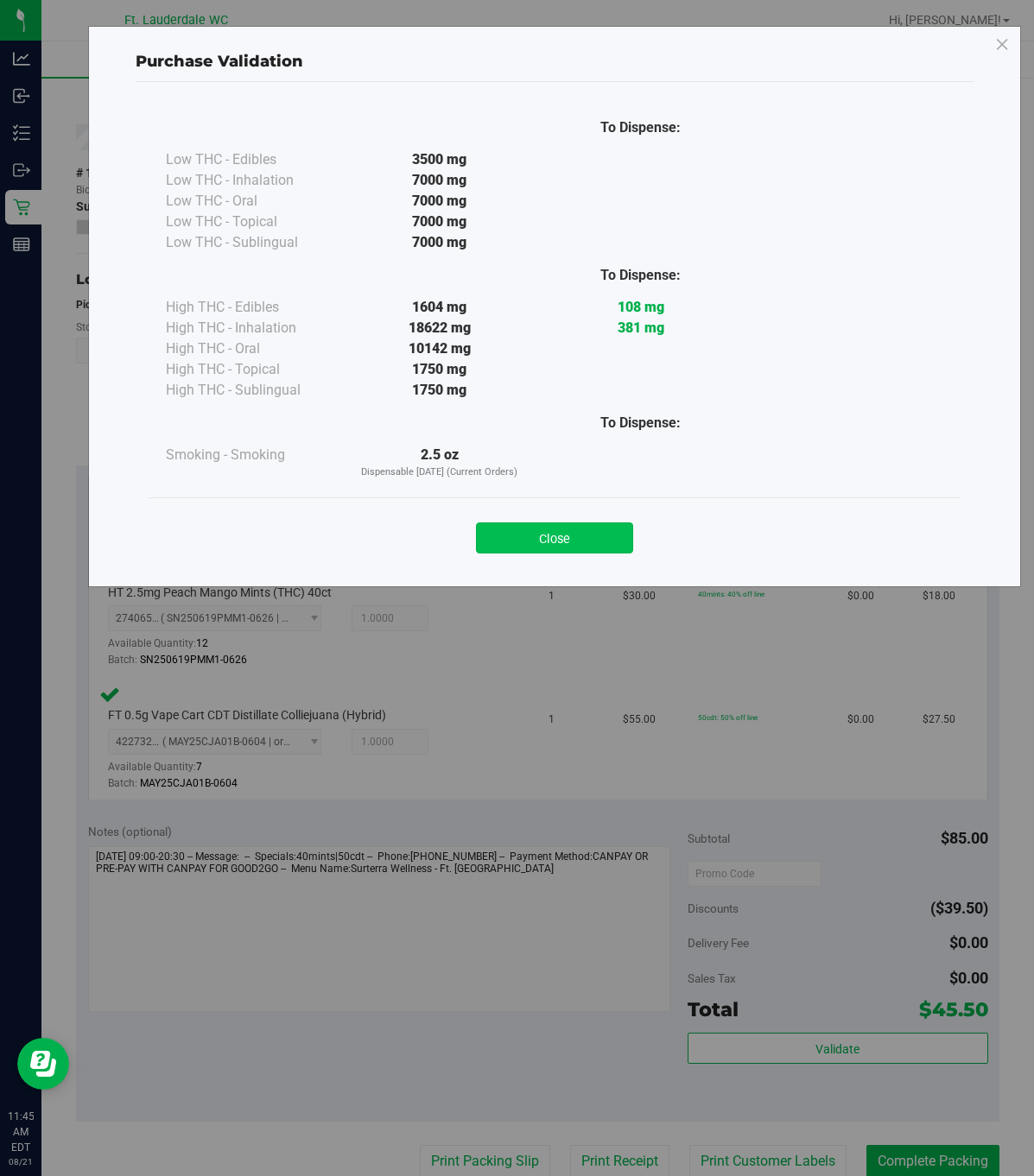
click at [545, 552] on button "Close" at bounding box center [554, 538] width 157 height 31
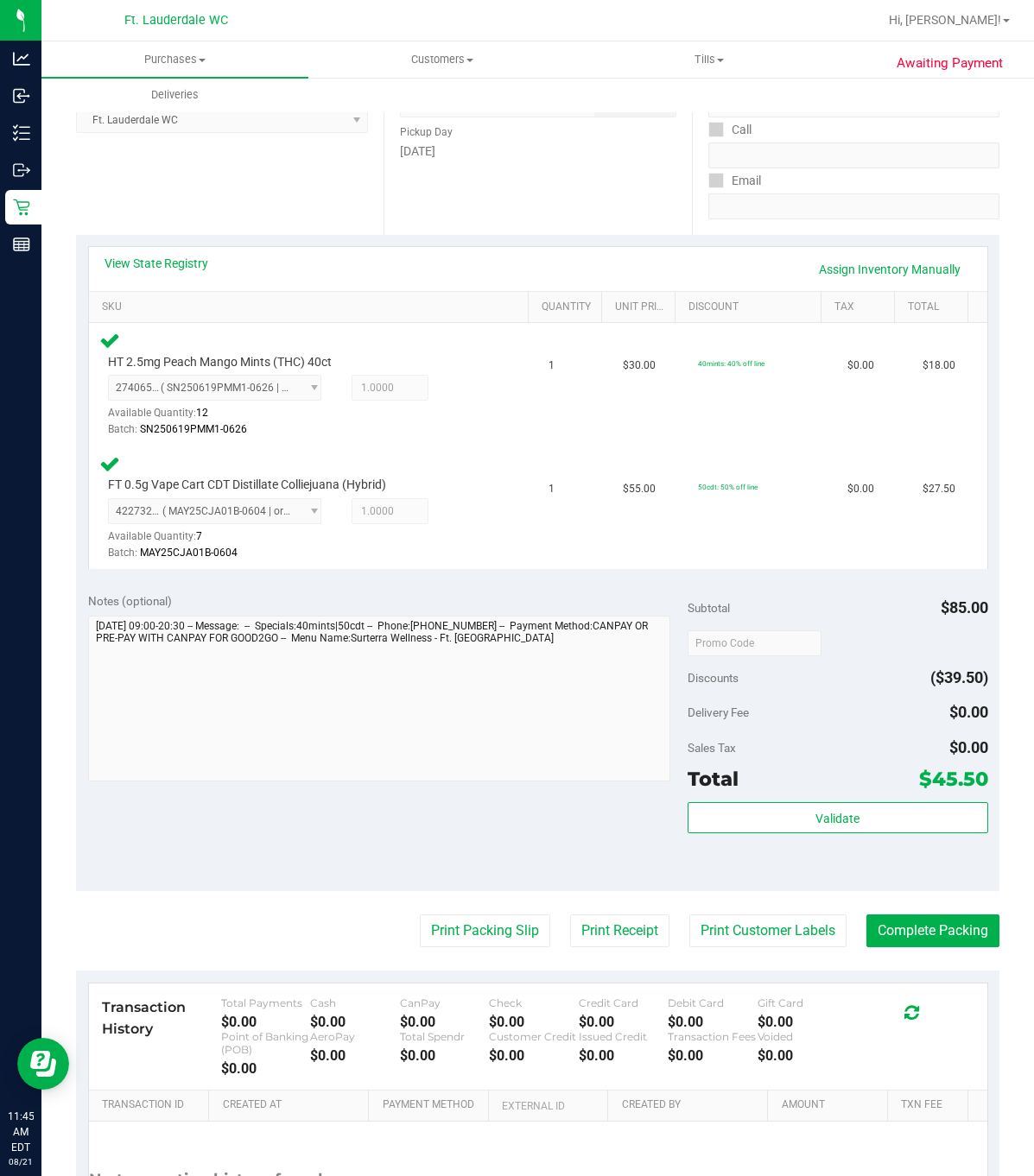
scroll to position [403, 0]
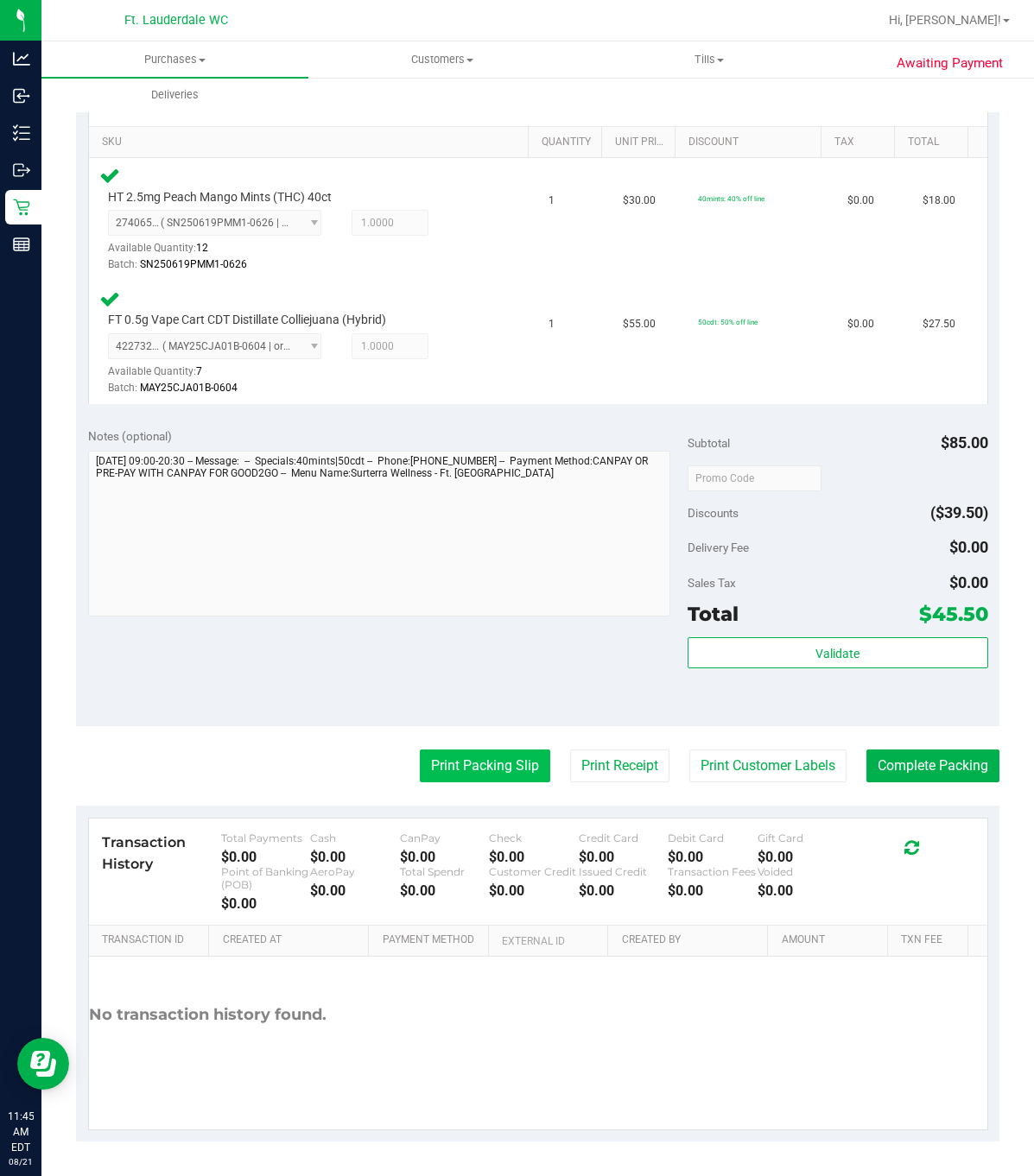
click at [456, 770] on button "Print Packing Slip" at bounding box center [485, 766] width 130 height 33
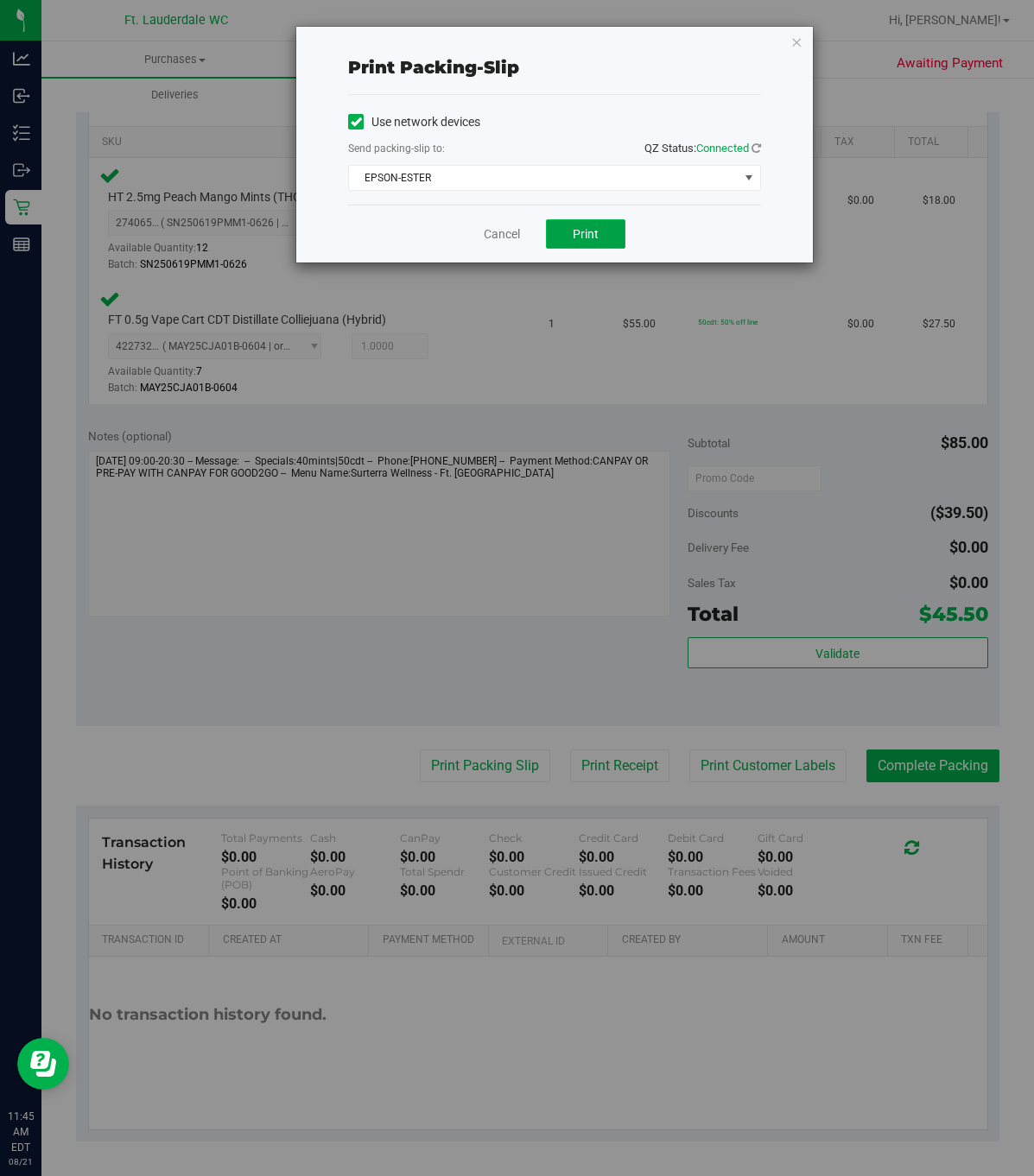
click at [617, 234] on button "Print" at bounding box center [585, 234] width 79 height 29
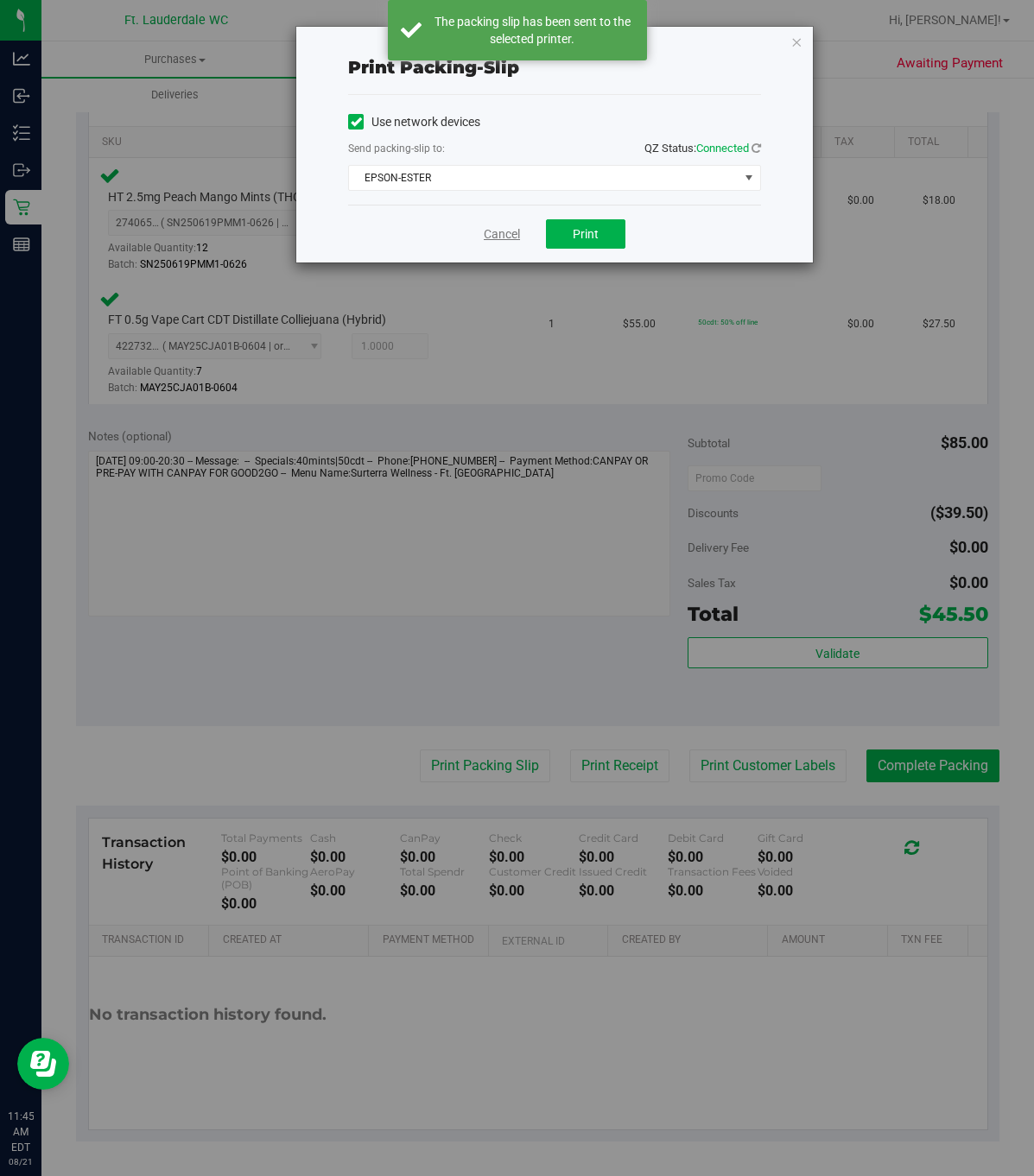
click at [500, 234] on link "Cancel" at bounding box center [502, 234] width 37 height 18
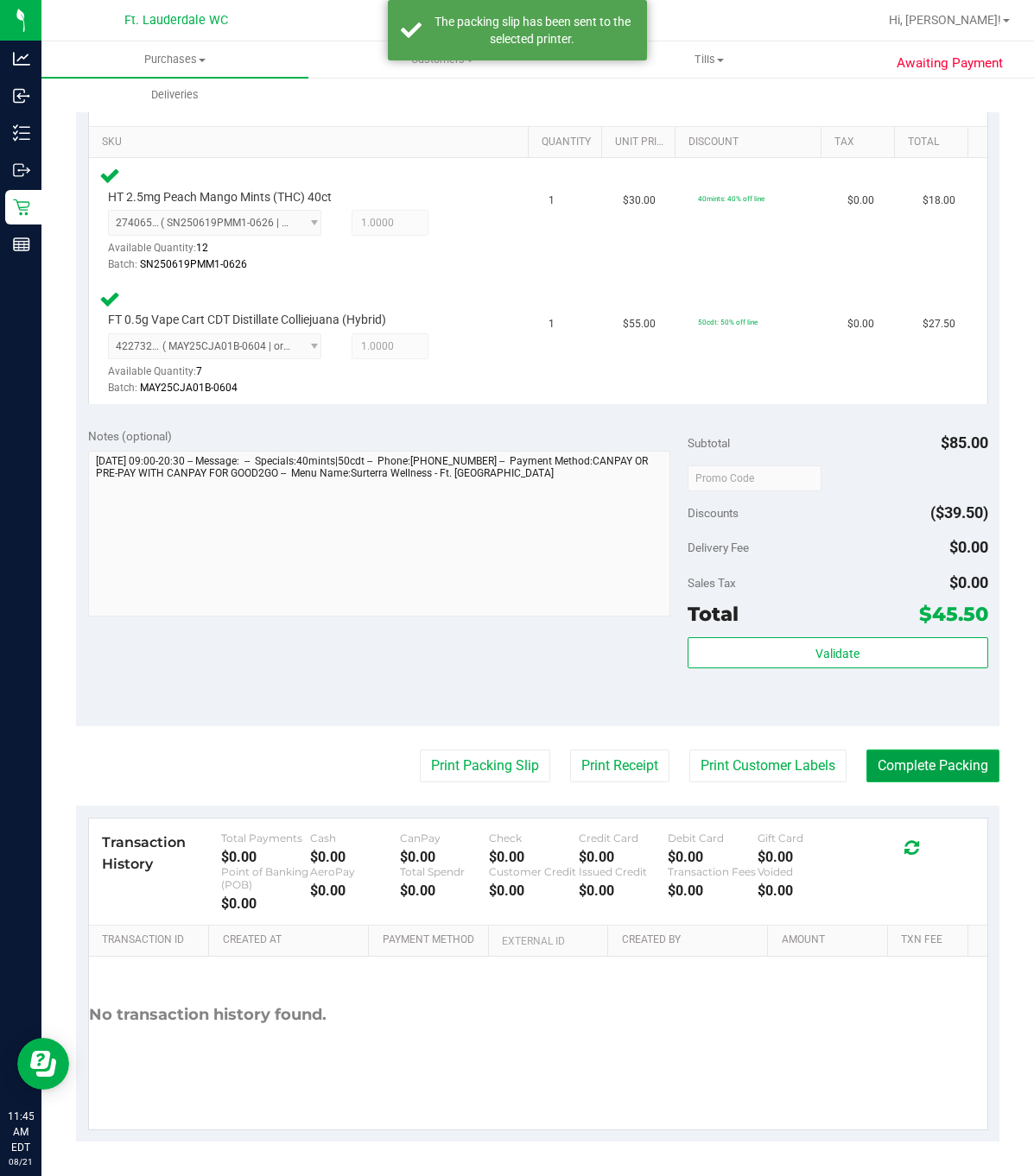
click at [869, 765] on button "Complete Packing" at bounding box center [933, 766] width 133 height 33
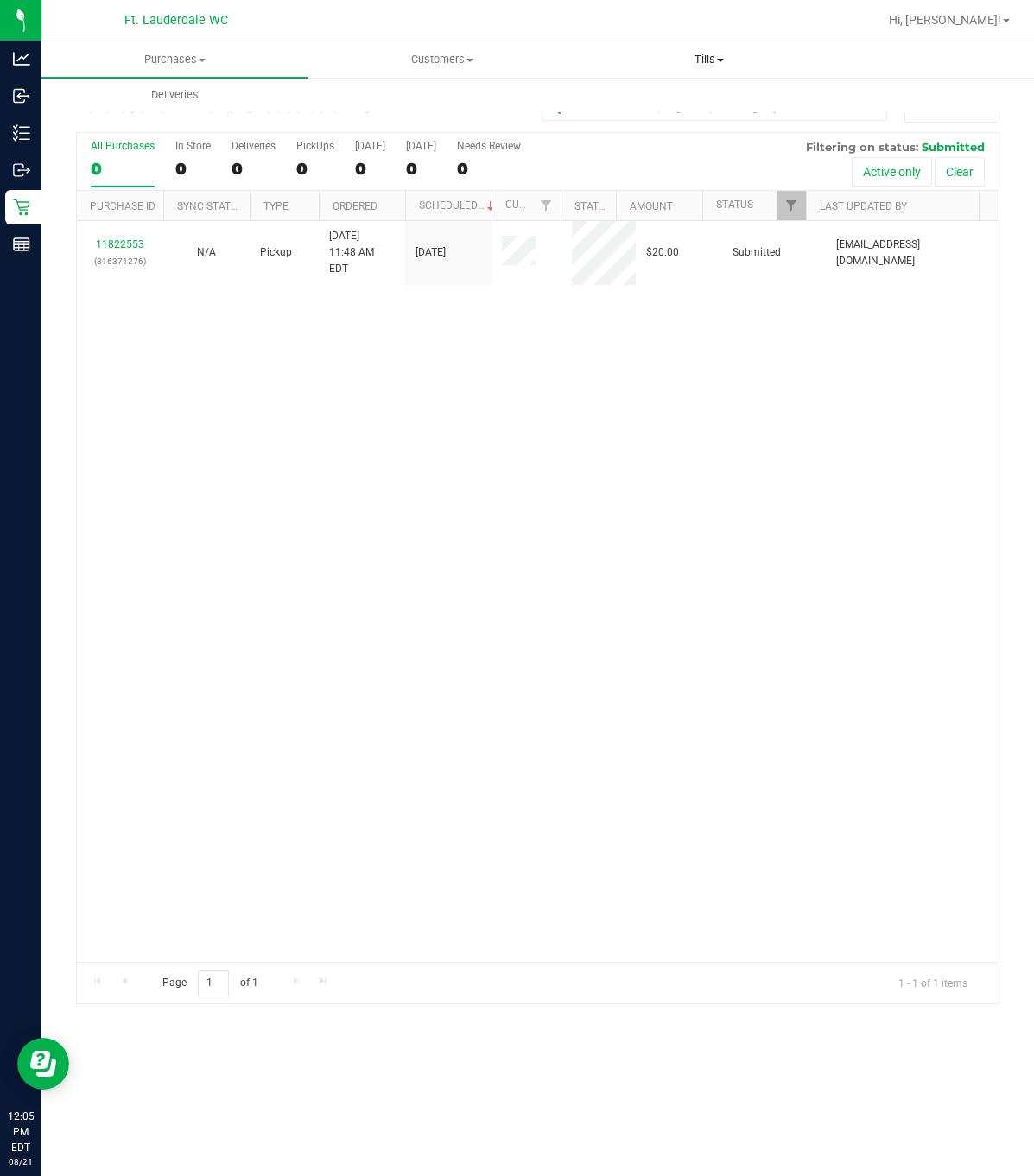
click at [689, 46] on uib-tab-heading "Tills Manage tills Reconcile e-payments" at bounding box center [709, 60] width 265 height 35
click at [646, 97] on span "Manage tills" at bounding box center [633, 103] width 117 height 14
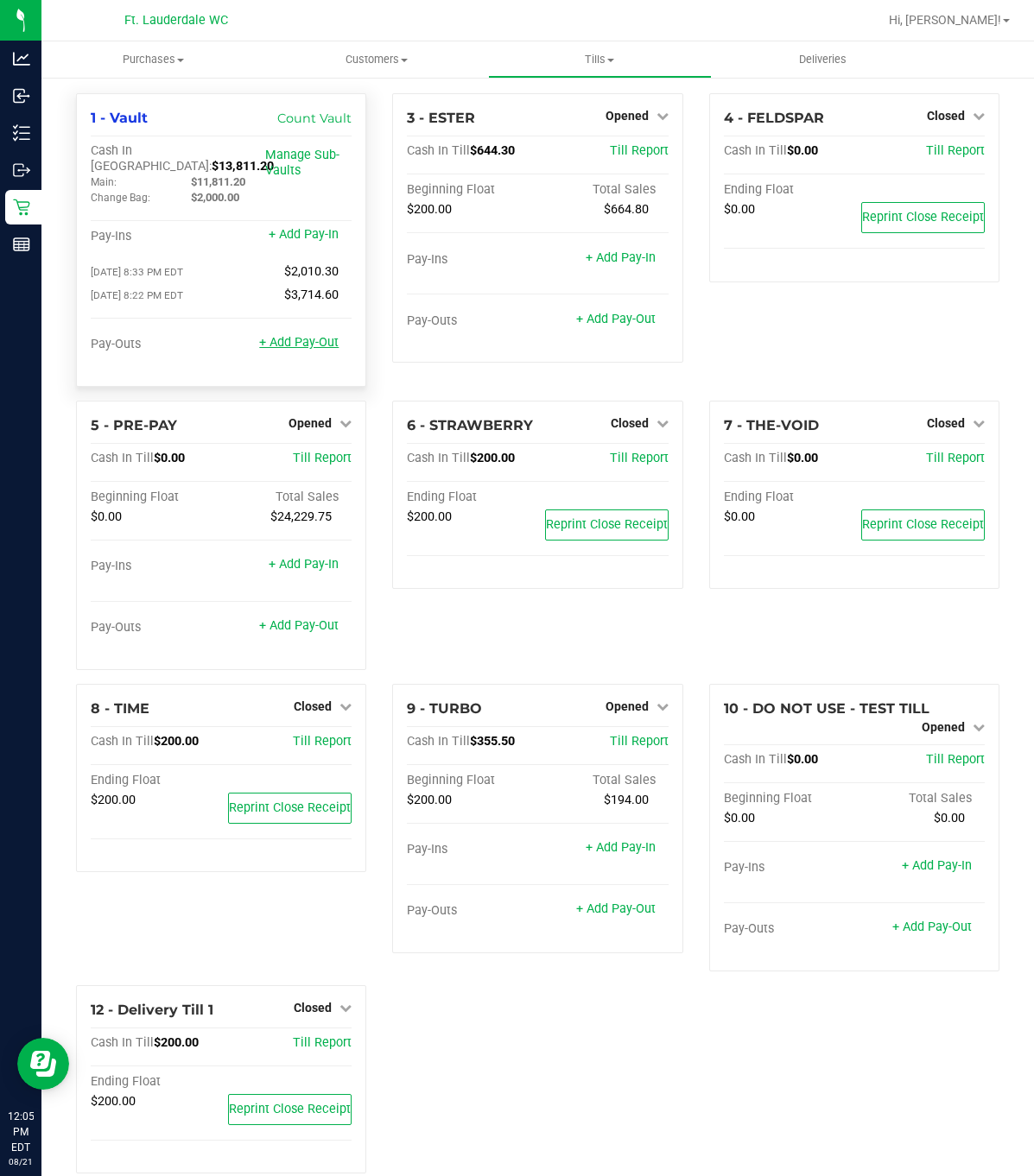
click at [298, 335] on link "+ Add Pay-Out" at bounding box center [298, 342] width 79 height 14
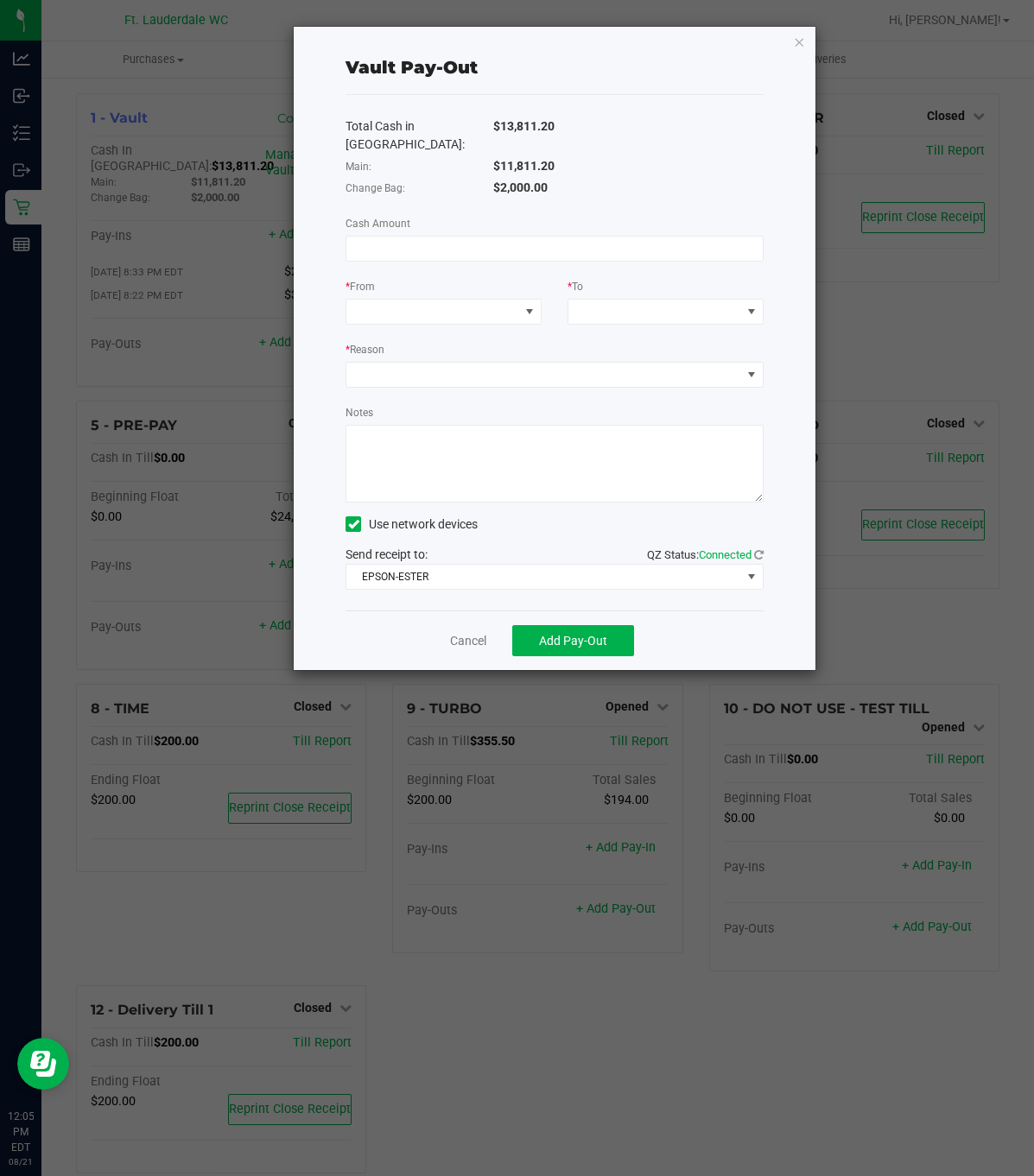
drag, startPoint x: 498, startPoint y: 154, endPoint x: 562, endPoint y: 154, distance: 64.0
click at [562, 157] on div "$11,811.20" at bounding box center [628, 166] width 296 height 18
copy span "11,811.20"
click at [482, 237] on input at bounding box center [554, 248] width 416 height 24
paste input "11811.2"
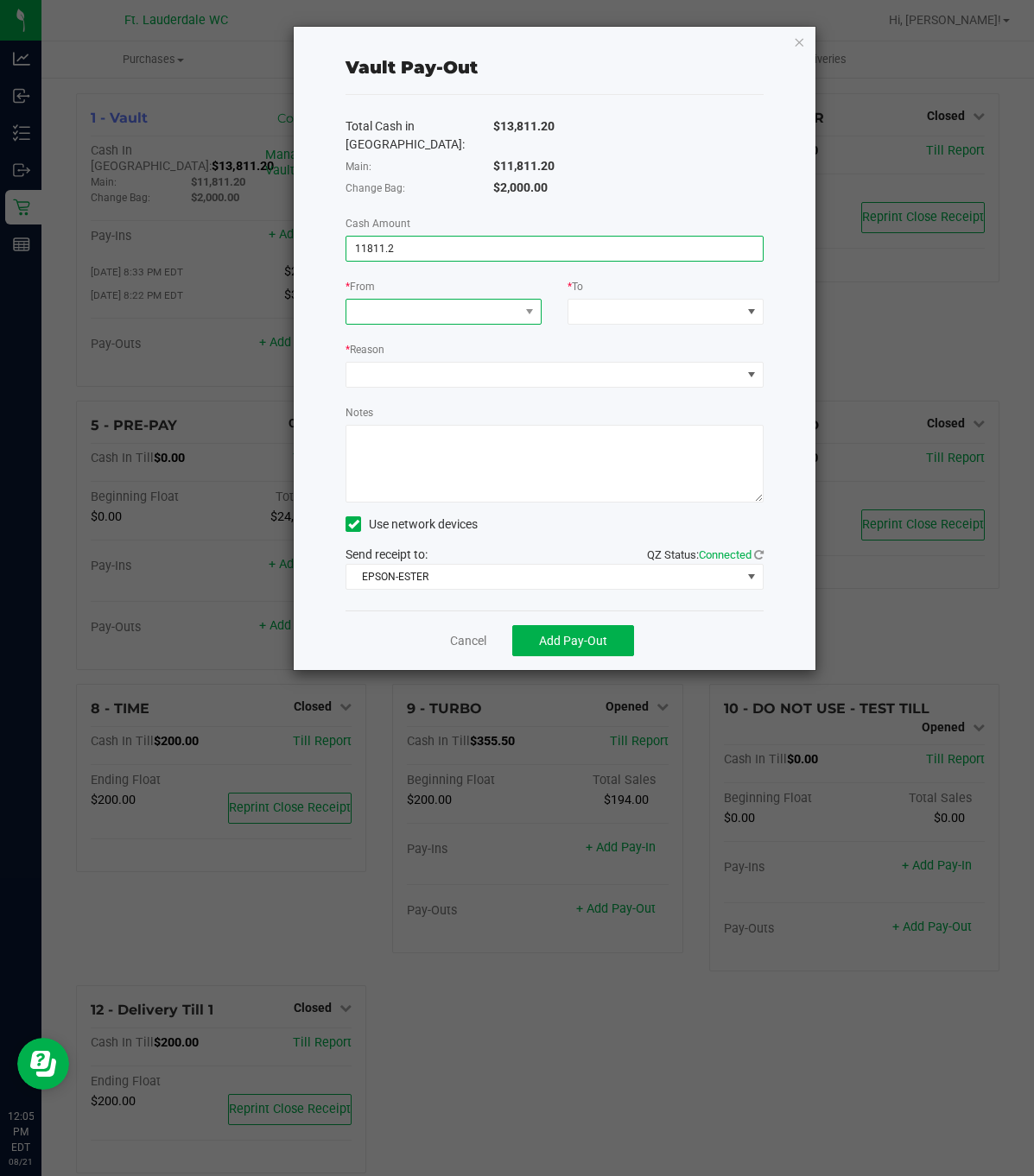
type input "$11,811.20"
click at [414, 299] on span at bounding box center [433, 311] width 173 height 24
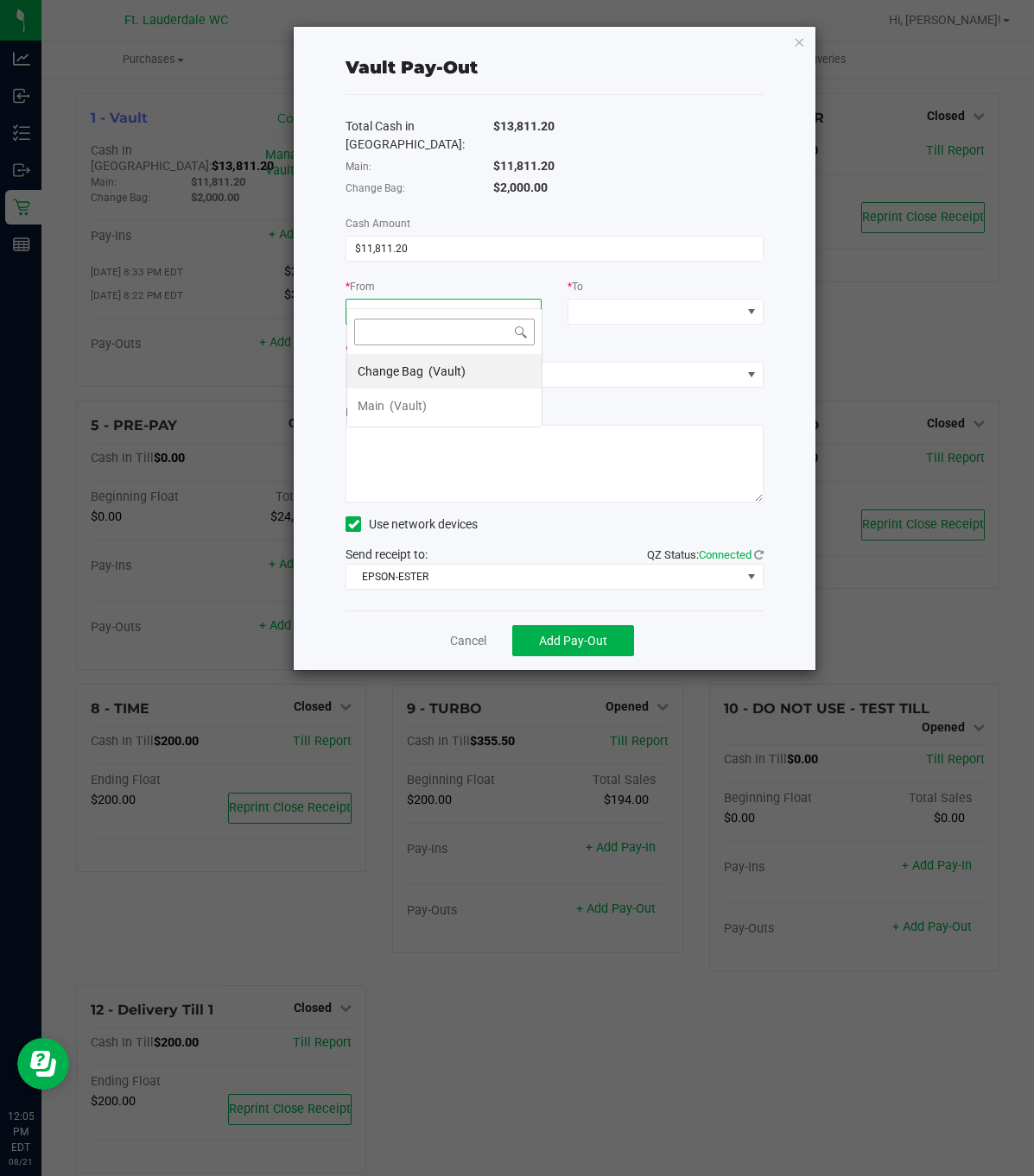
scroll to position [26, 195]
click at [435, 397] on li "Main (Vault)" at bounding box center [444, 406] width 194 height 35
click at [601, 299] on span at bounding box center [655, 311] width 173 height 24
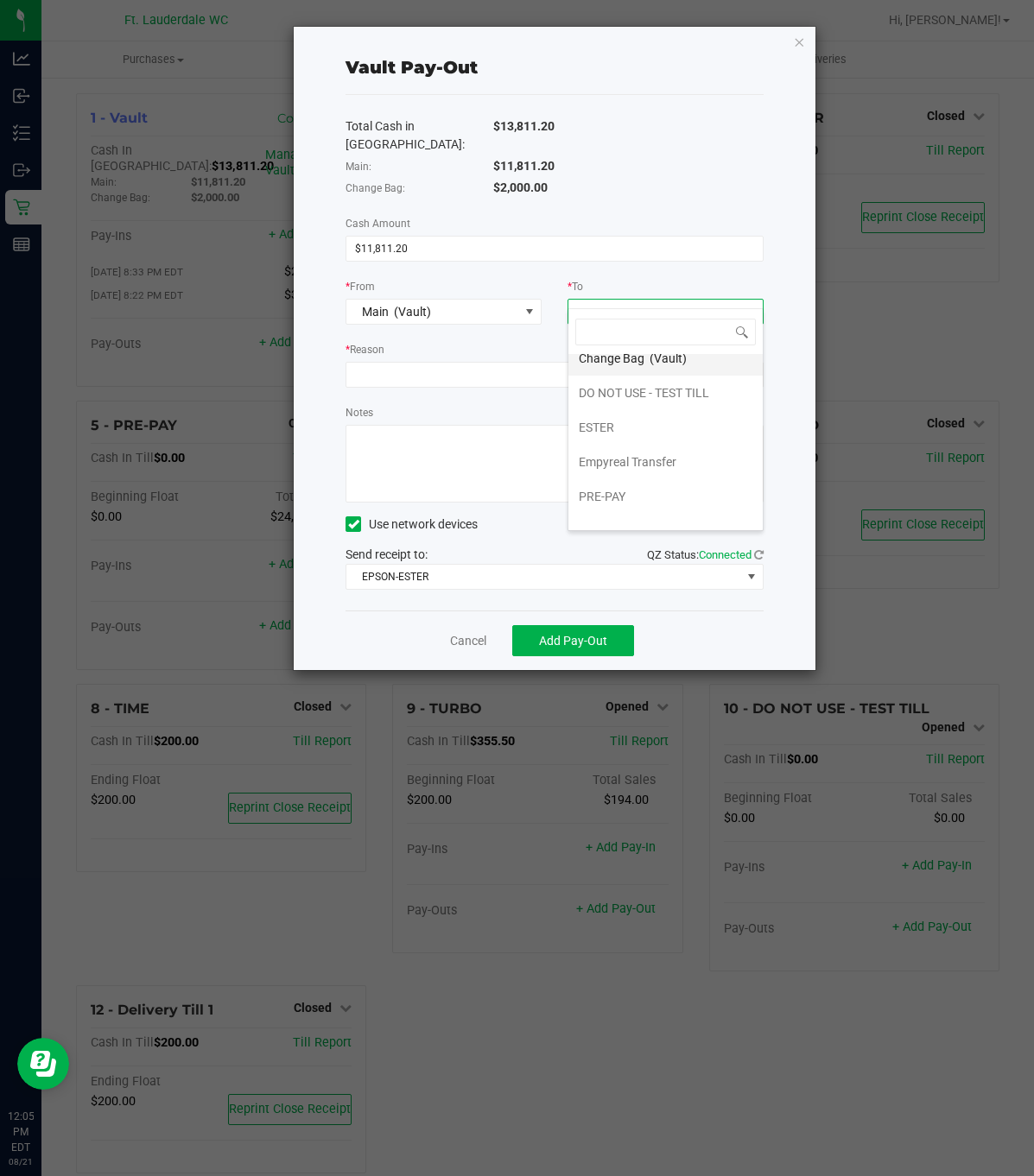
scroll to position [75, 0]
click at [642, 434] on span "Empyreal Transfer" at bounding box center [627, 440] width 98 height 14
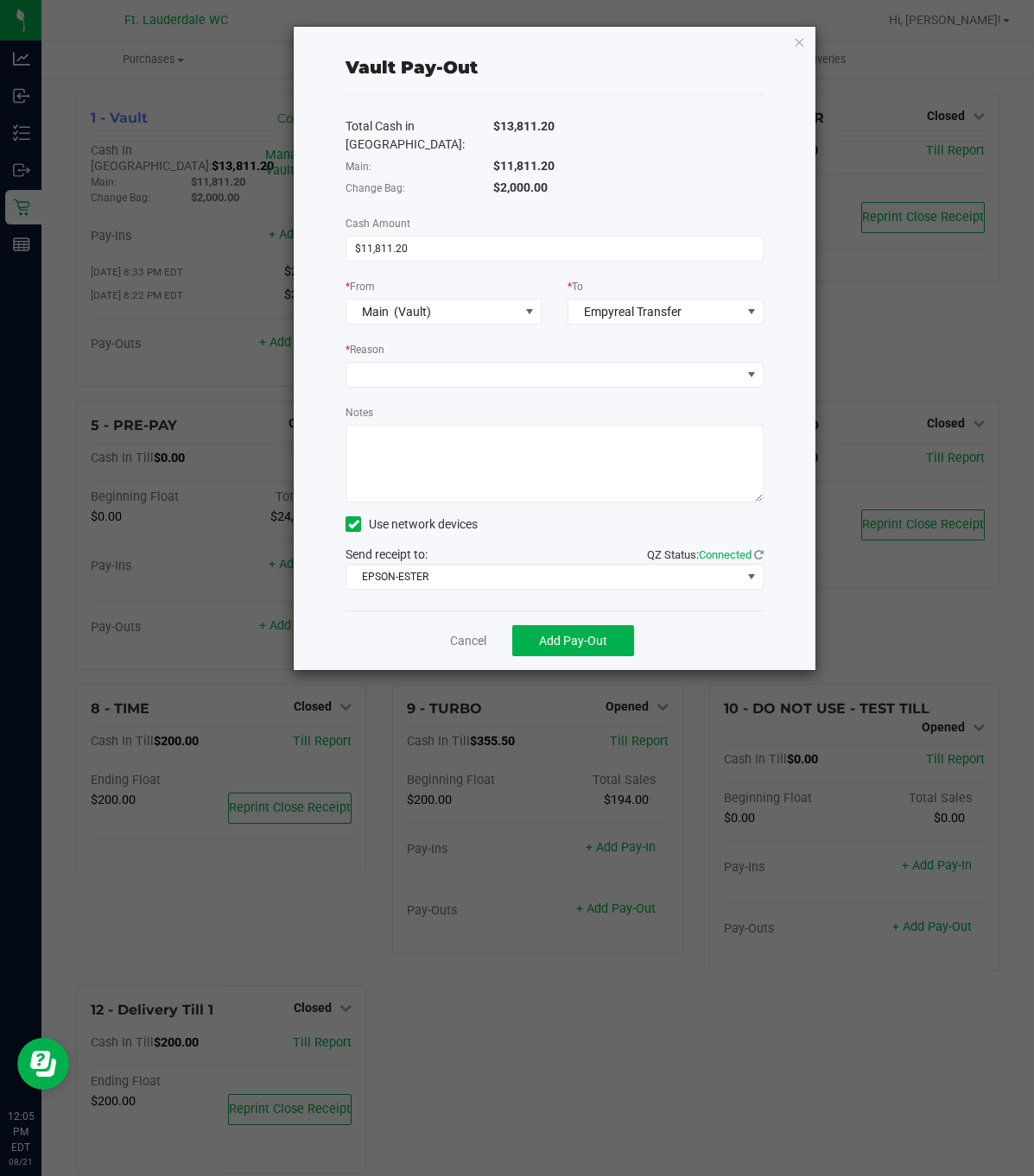
click at [511, 340] on div "* Reason" at bounding box center [554, 350] width 418 height 21
drag, startPoint x: 508, startPoint y: 348, endPoint x: 512, endPoint y: 356, distance: 8.9
click at [509, 363] on span at bounding box center [544, 375] width 395 height 24
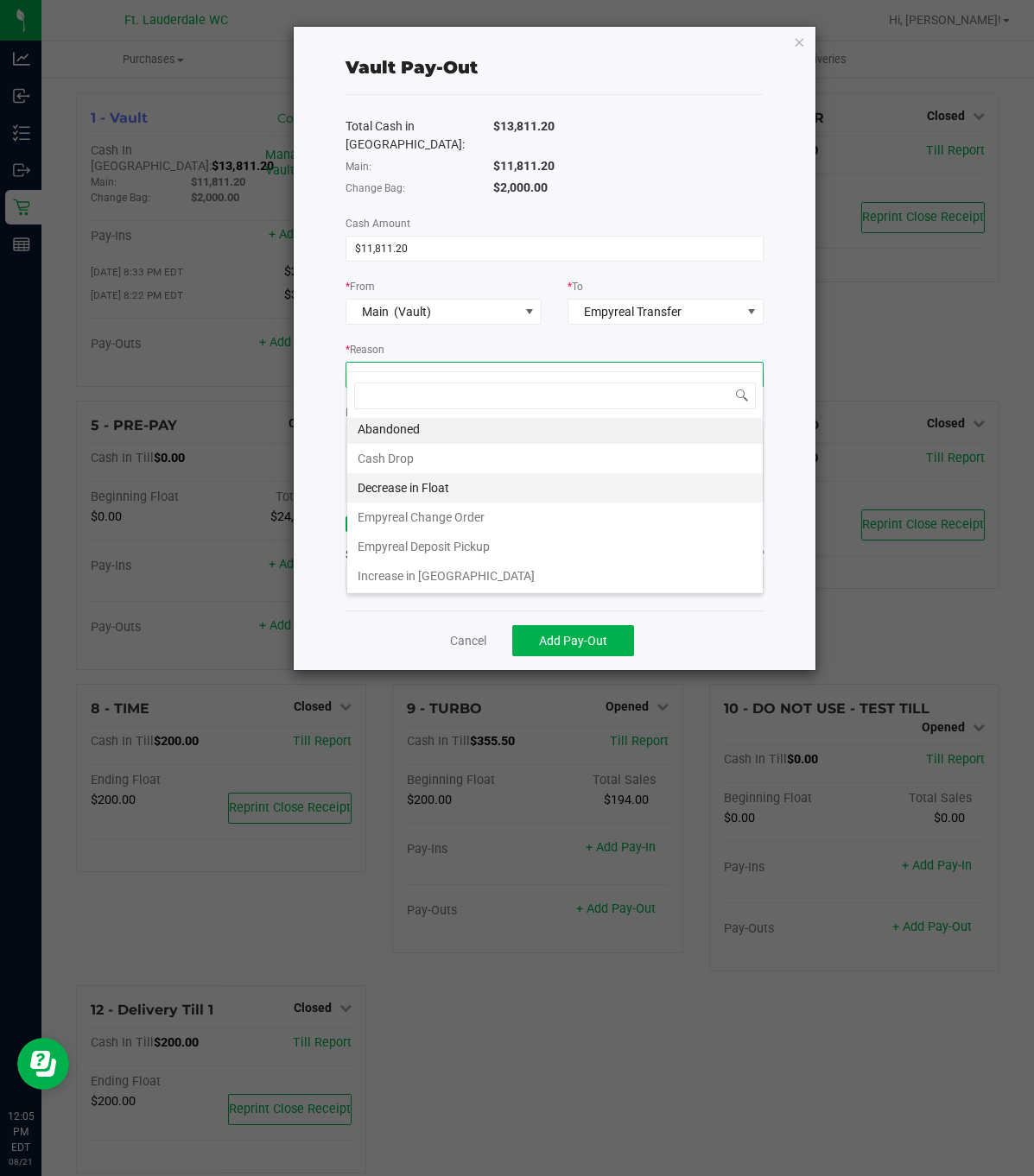
scroll to position [8, 0]
click at [511, 549] on li "Empyreal Deposit Pickup" at bounding box center [555, 546] width 415 height 29
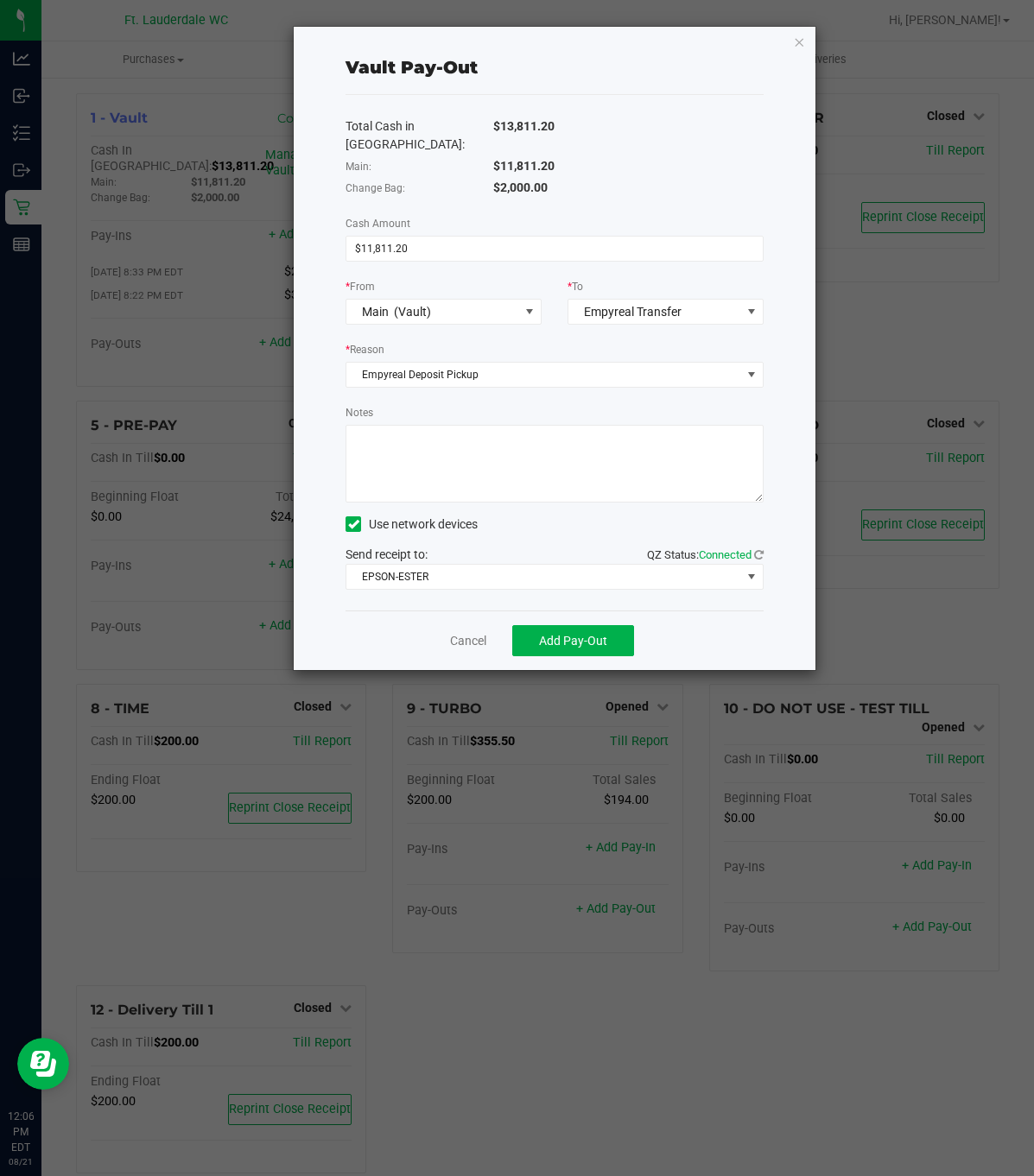
click at [463, 464] on textarea "Notes" at bounding box center [554, 463] width 418 height 77
paste textarea "11,811.20"
type textarea "11,811.20 400266 - 6086.30 400265 - 5724.90"
click at [667, 179] on div "$2,000.00" at bounding box center [628, 187] width 296 height 18
click at [573, 634] on span "Add Pay-Out" at bounding box center [573, 641] width 69 height 14
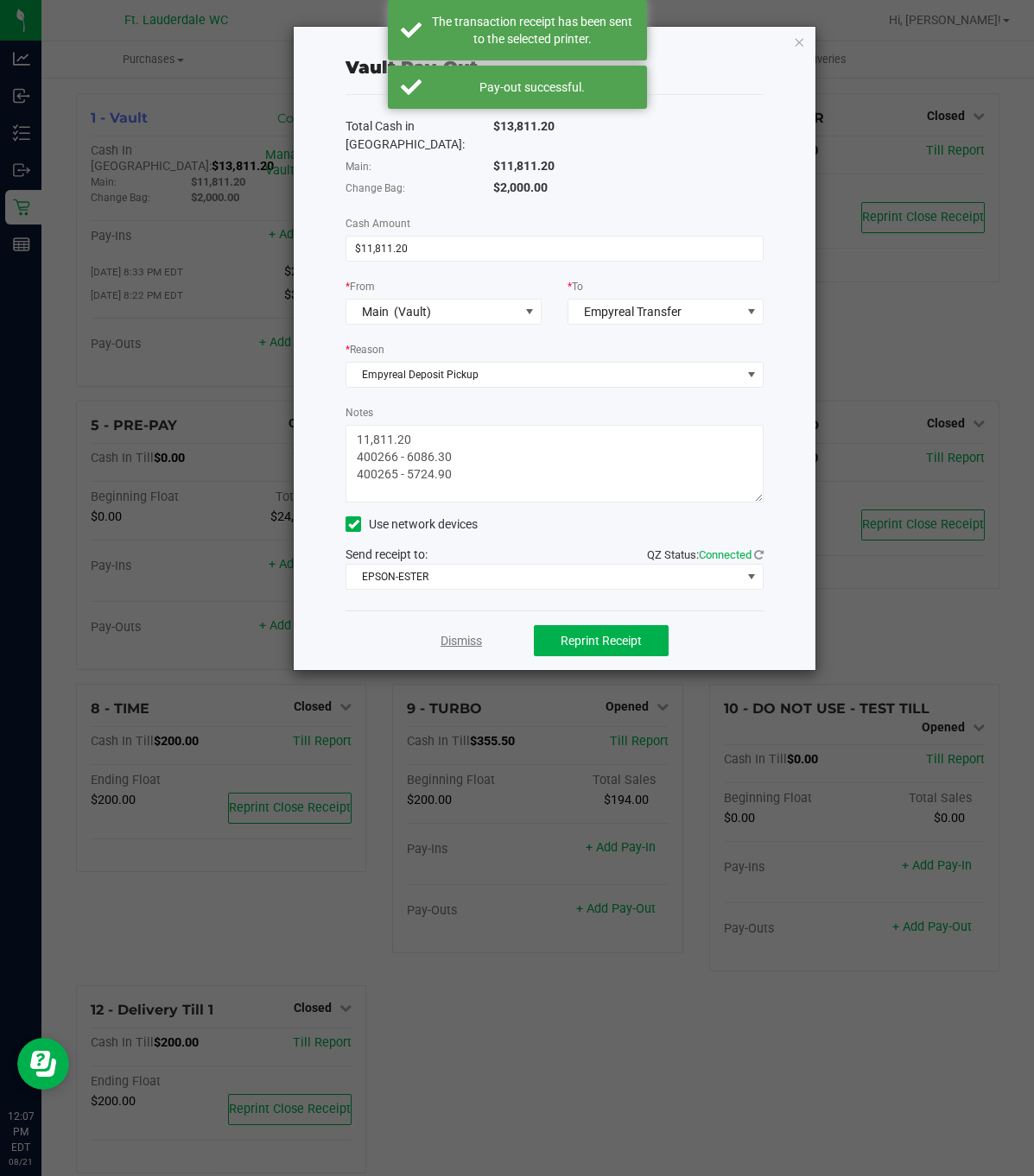
click at [472, 632] on link "Dismiss" at bounding box center [461, 641] width 42 height 18
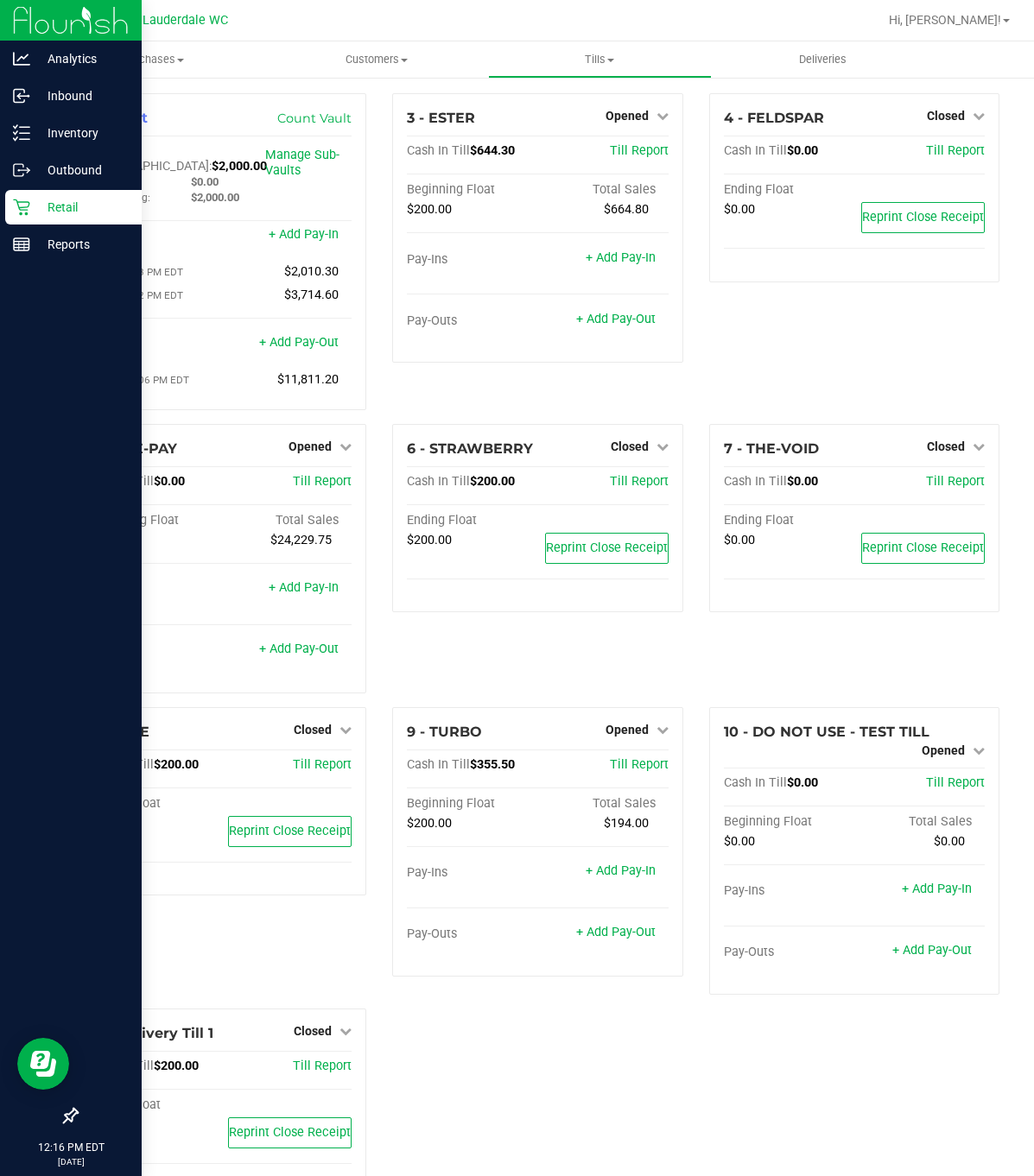
click at [34, 209] on p "Retail" at bounding box center [81, 207] width 103 height 20
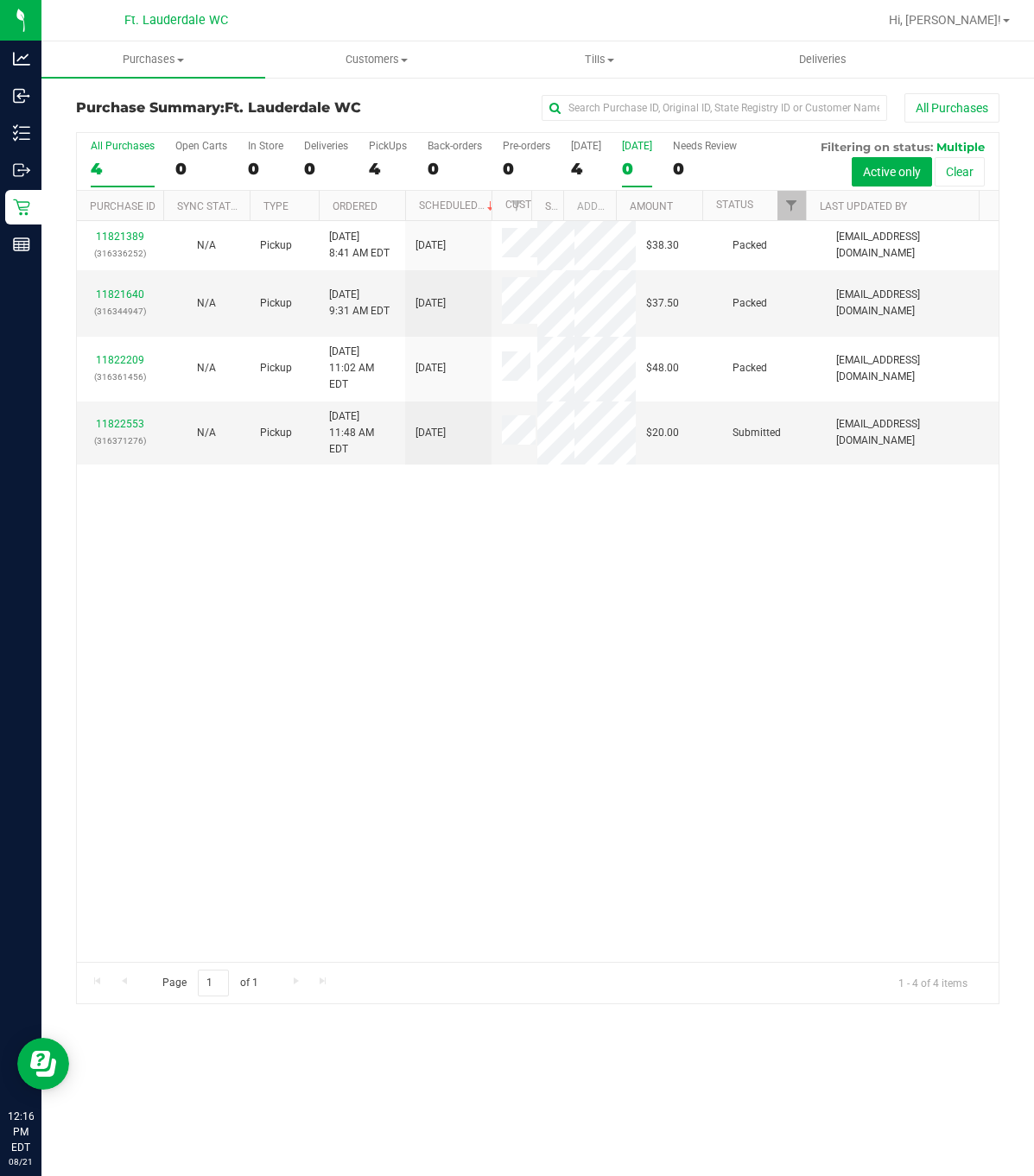
click at [627, 172] on div "0" at bounding box center [636, 169] width 30 height 20
click at [0, 0] on input "[DATE] 0" at bounding box center [0, 0] width 0 height 0
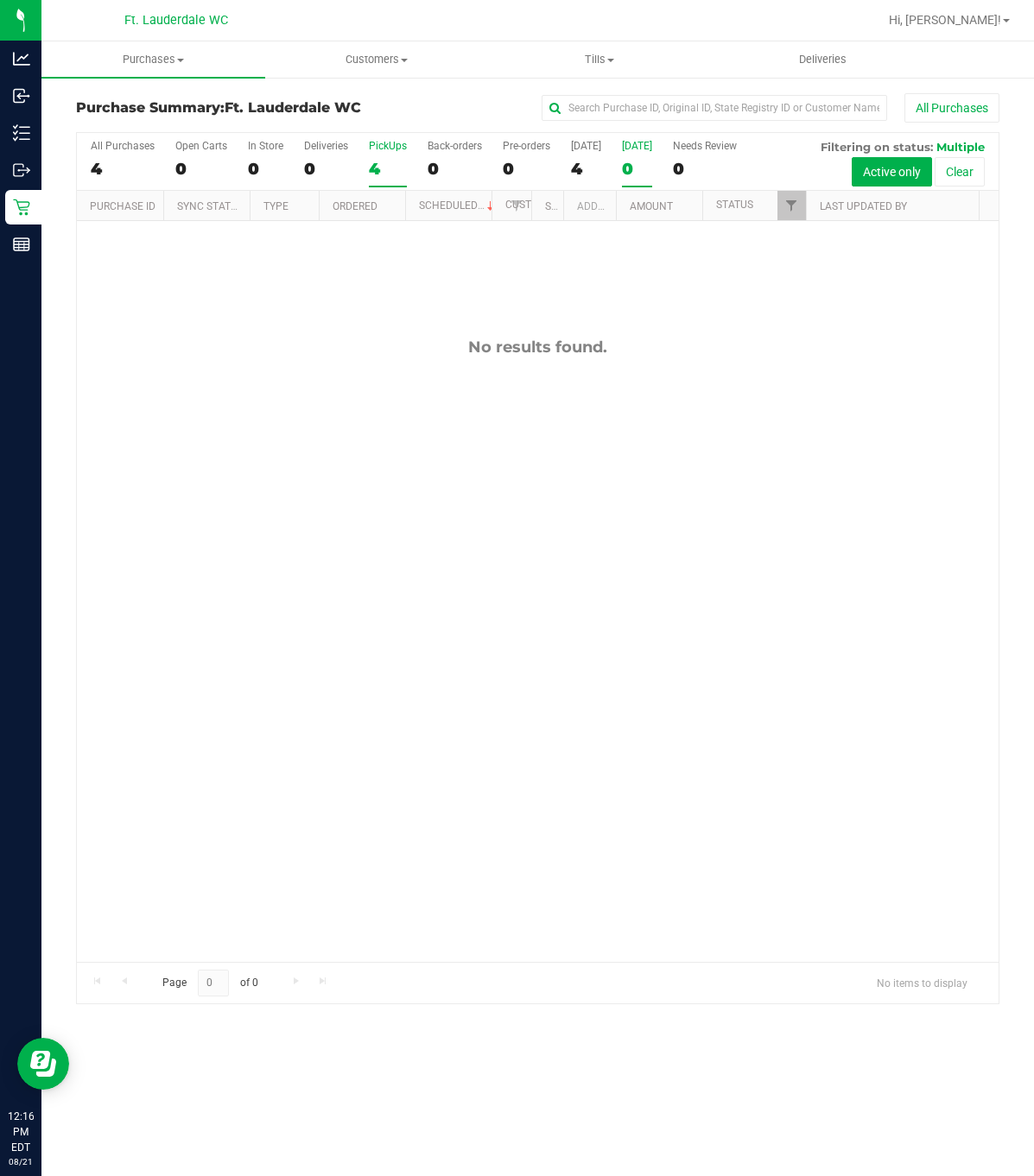
click at [389, 163] on div "4" at bounding box center [387, 169] width 38 height 20
click at [0, 0] on input "PickUps 4" at bounding box center [0, 0] width 0 height 0
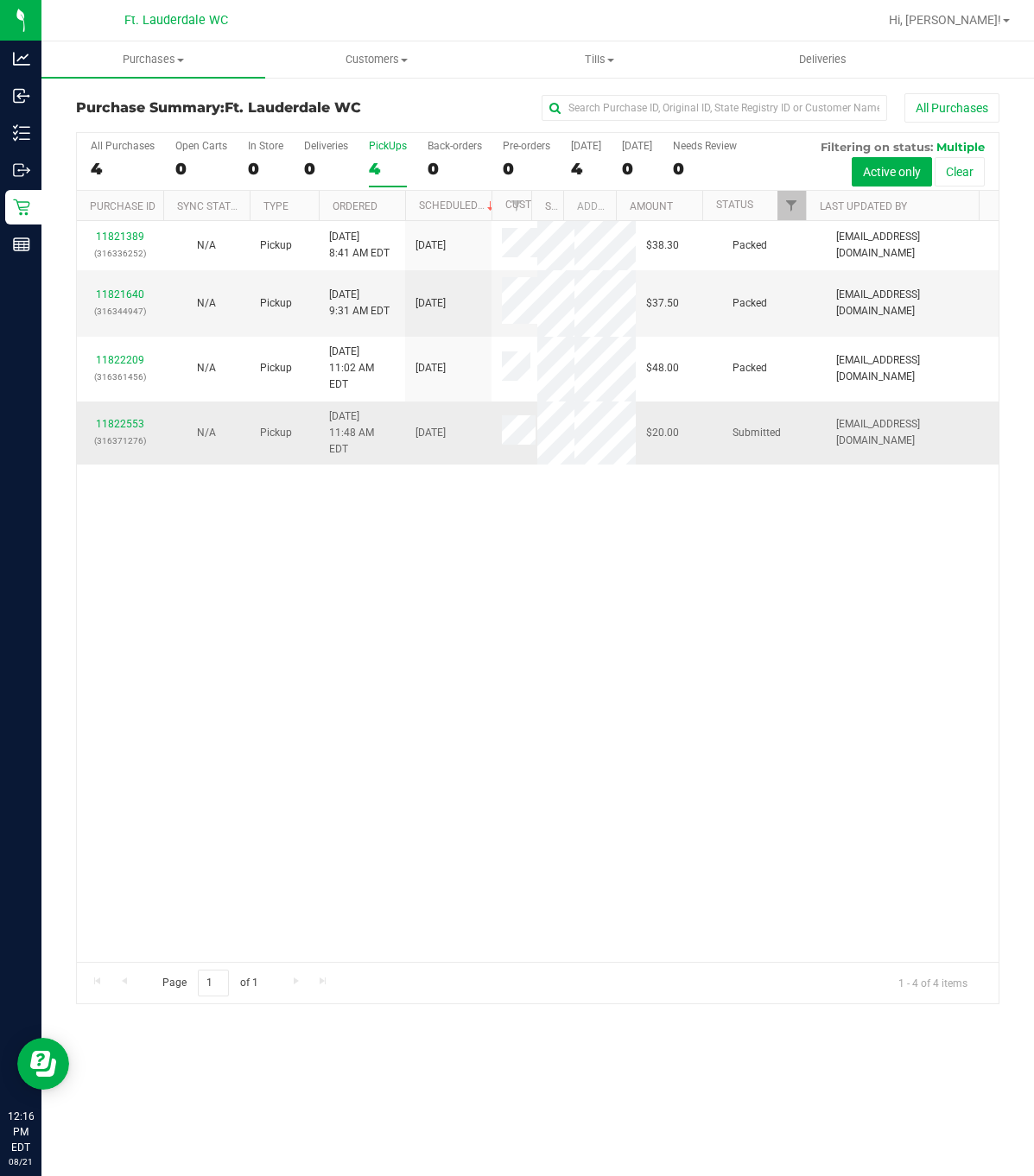
click at [119, 402] on td "11822553 (316371276)" at bounding box center [120, 434] width 86 height 64
click at [120, 418] on link "11822553" at bounding box center [120, 424] width 48 height 13
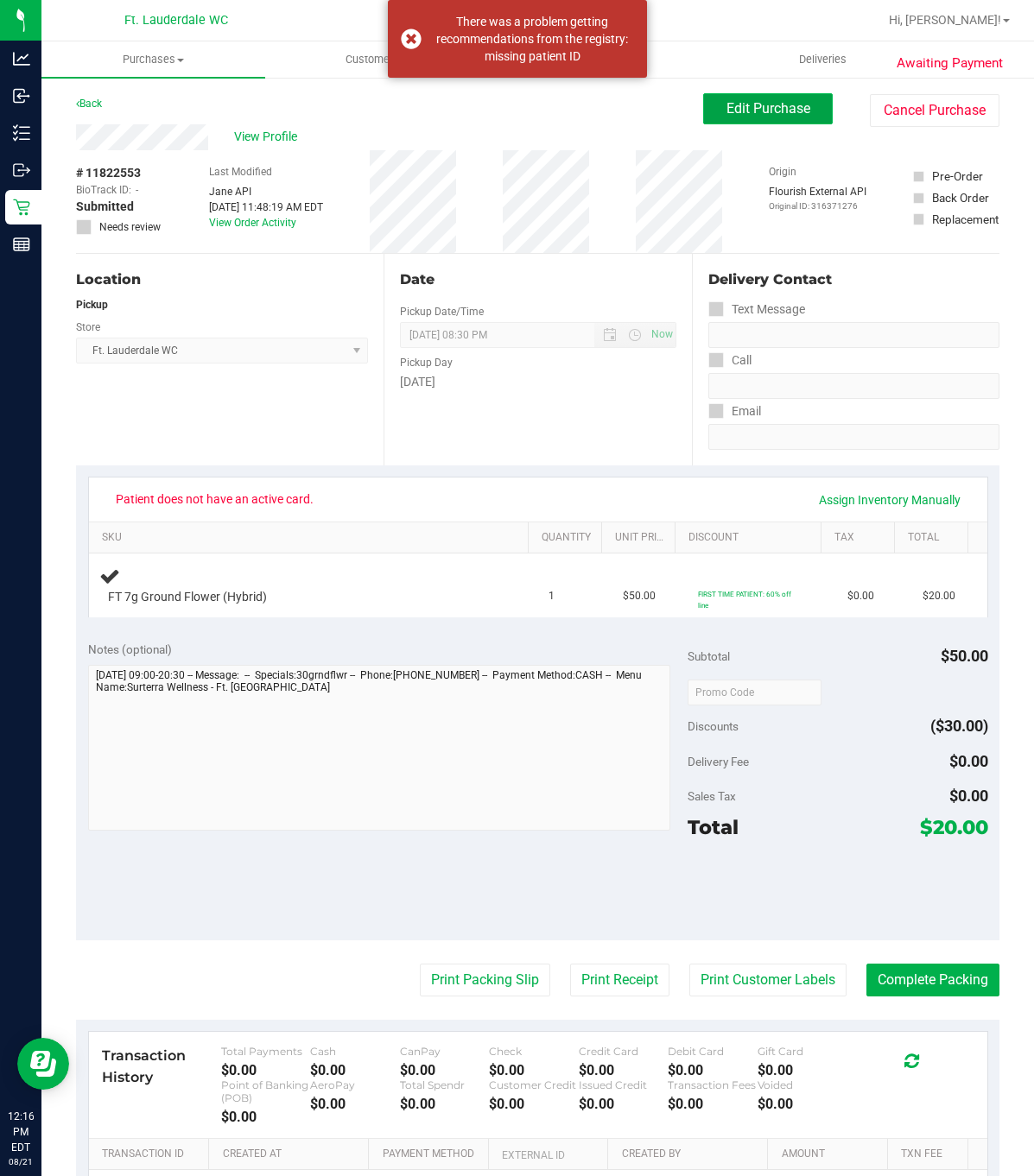
click at [726, 109] on span "Edit Purchase" at bounding box center [768, 108] width 84 height 16
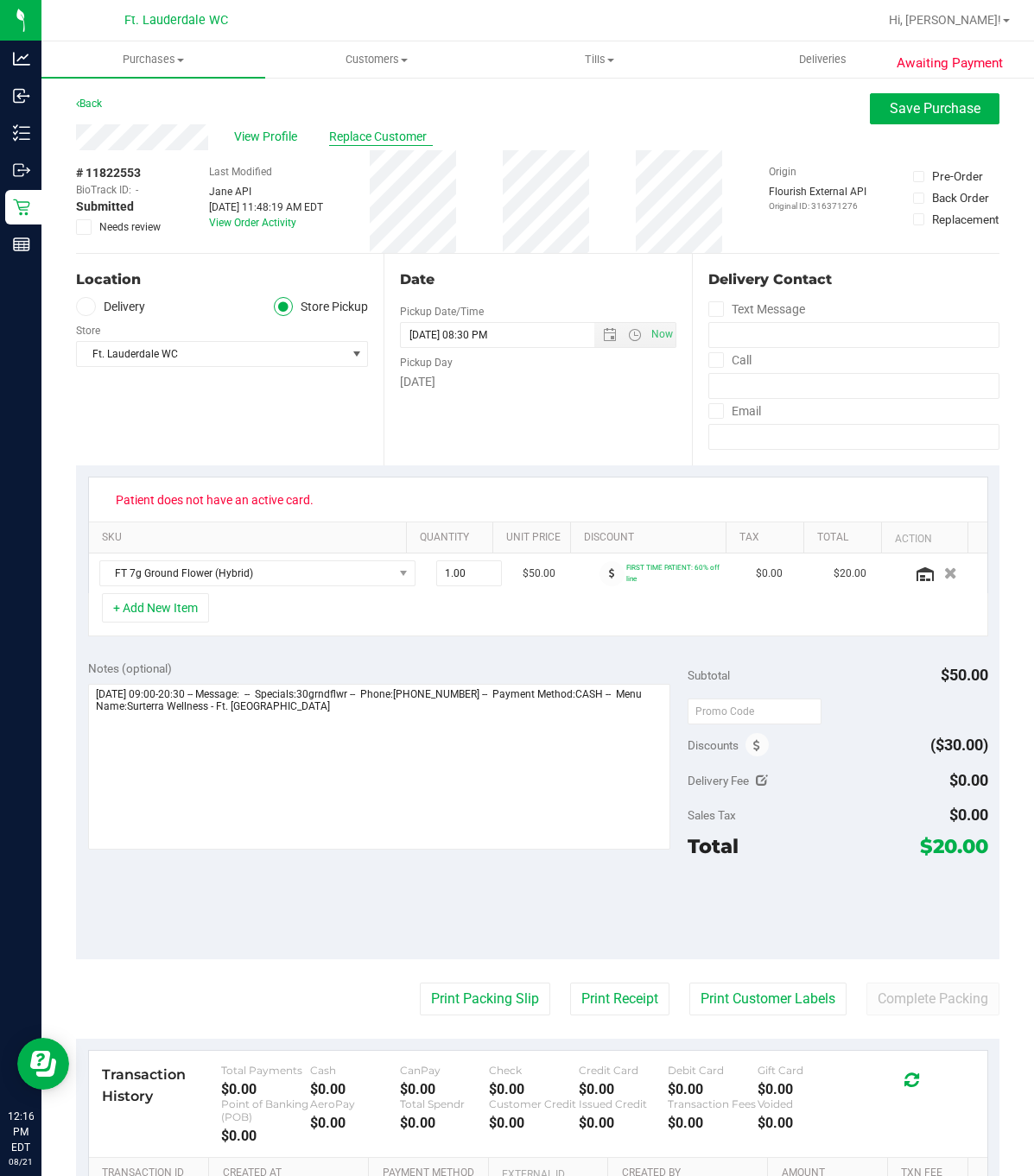
click at [353, 140] on span "Replace Customer" at bounding box center [380, 136] width 103 height 18
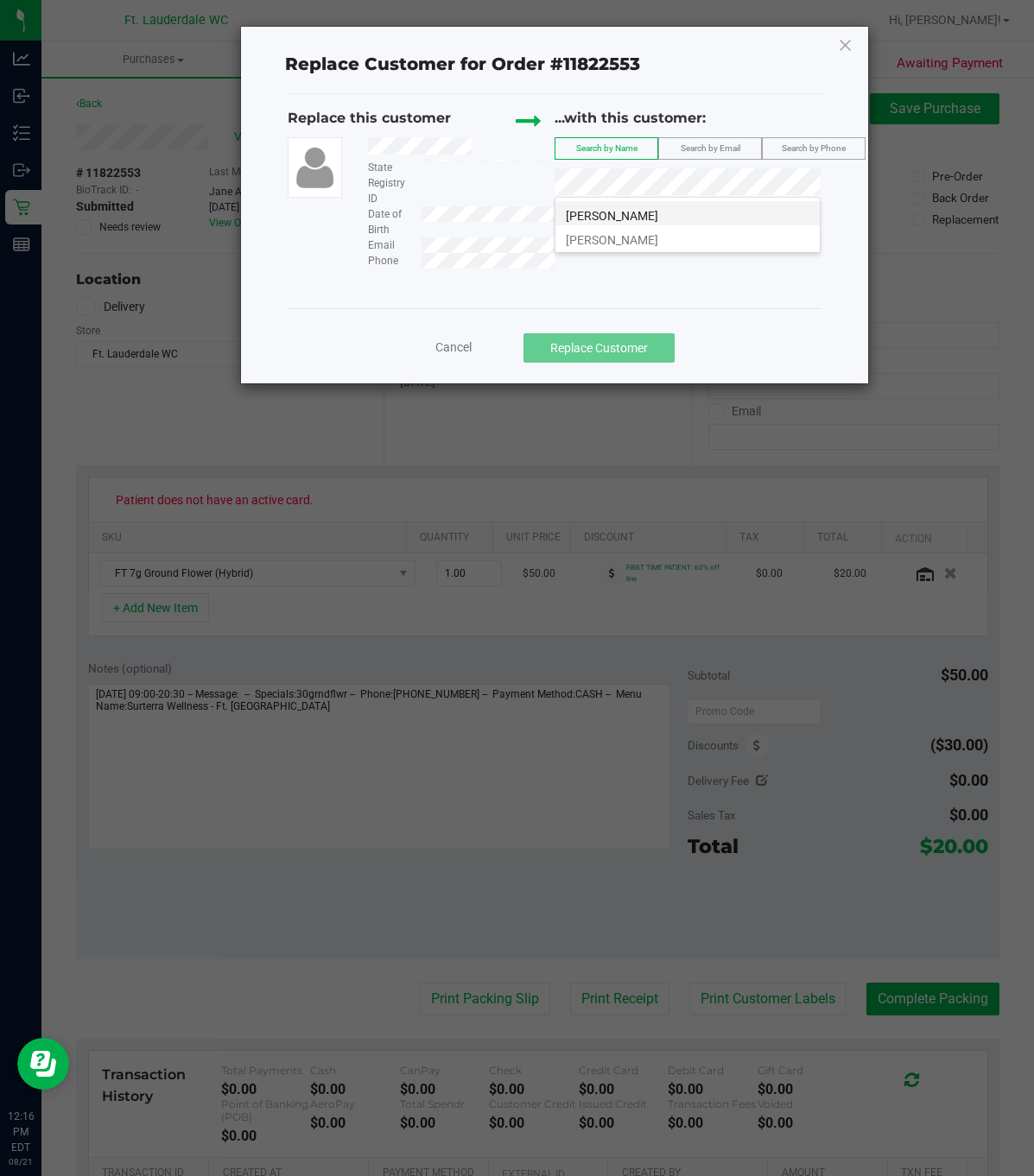
click at [689, 205] on li "[PERSON_NAME]" at bounding box center [687, 212] width 265 height 24
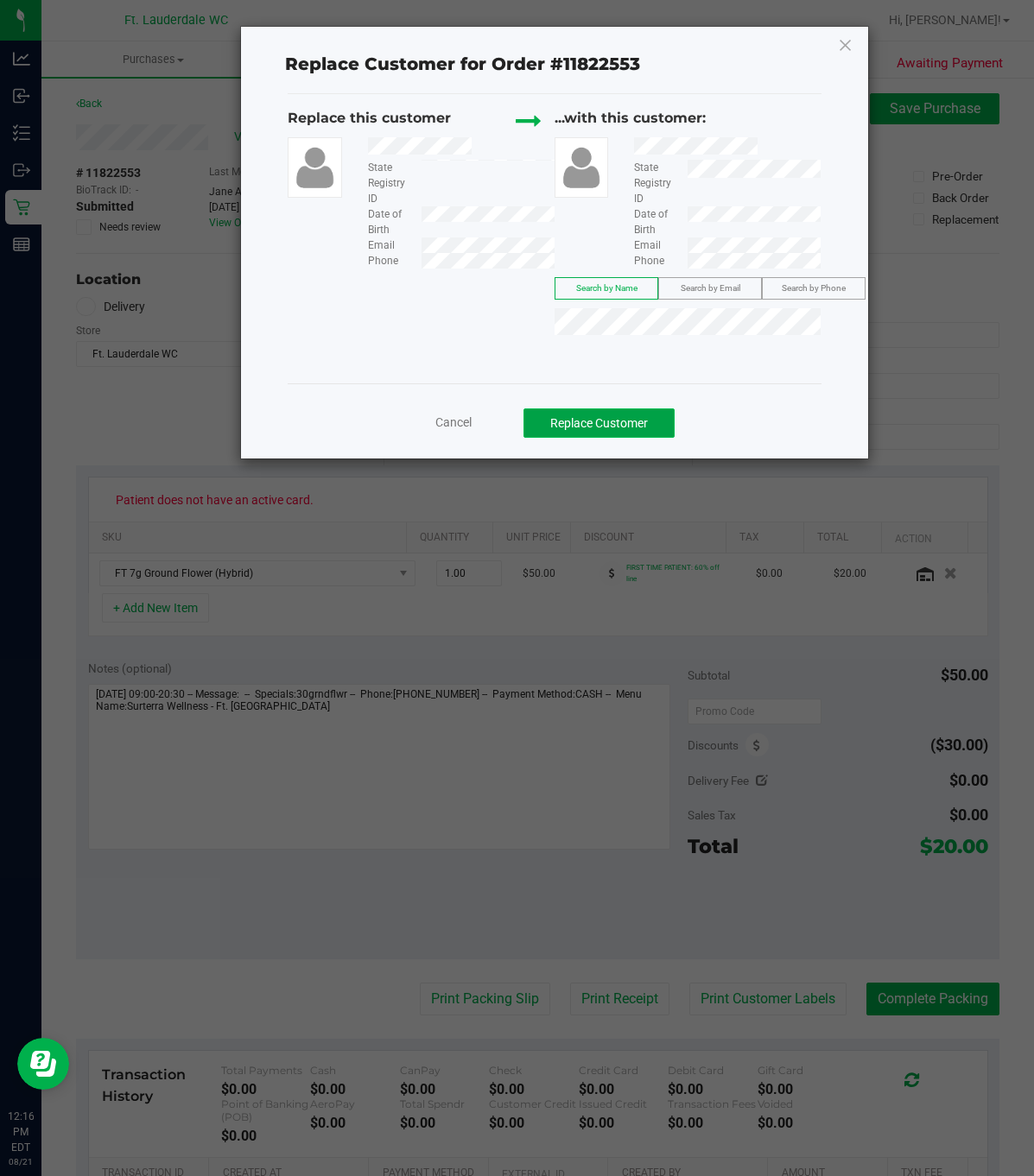
click at [617, 418] on button "Replace Customer" at bounding box center [599, 423] width 152 height 29
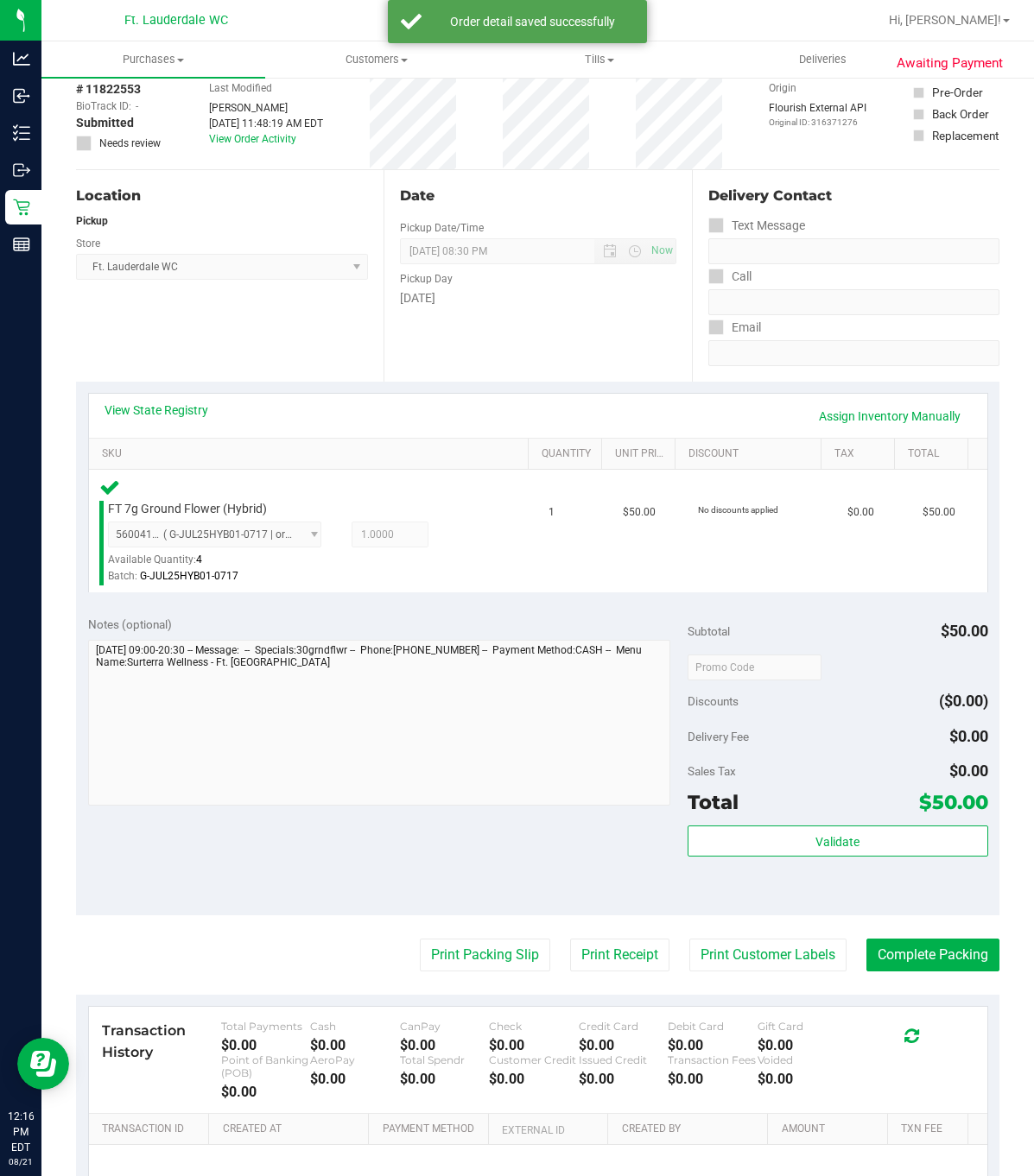
scroll to position [129, 0]
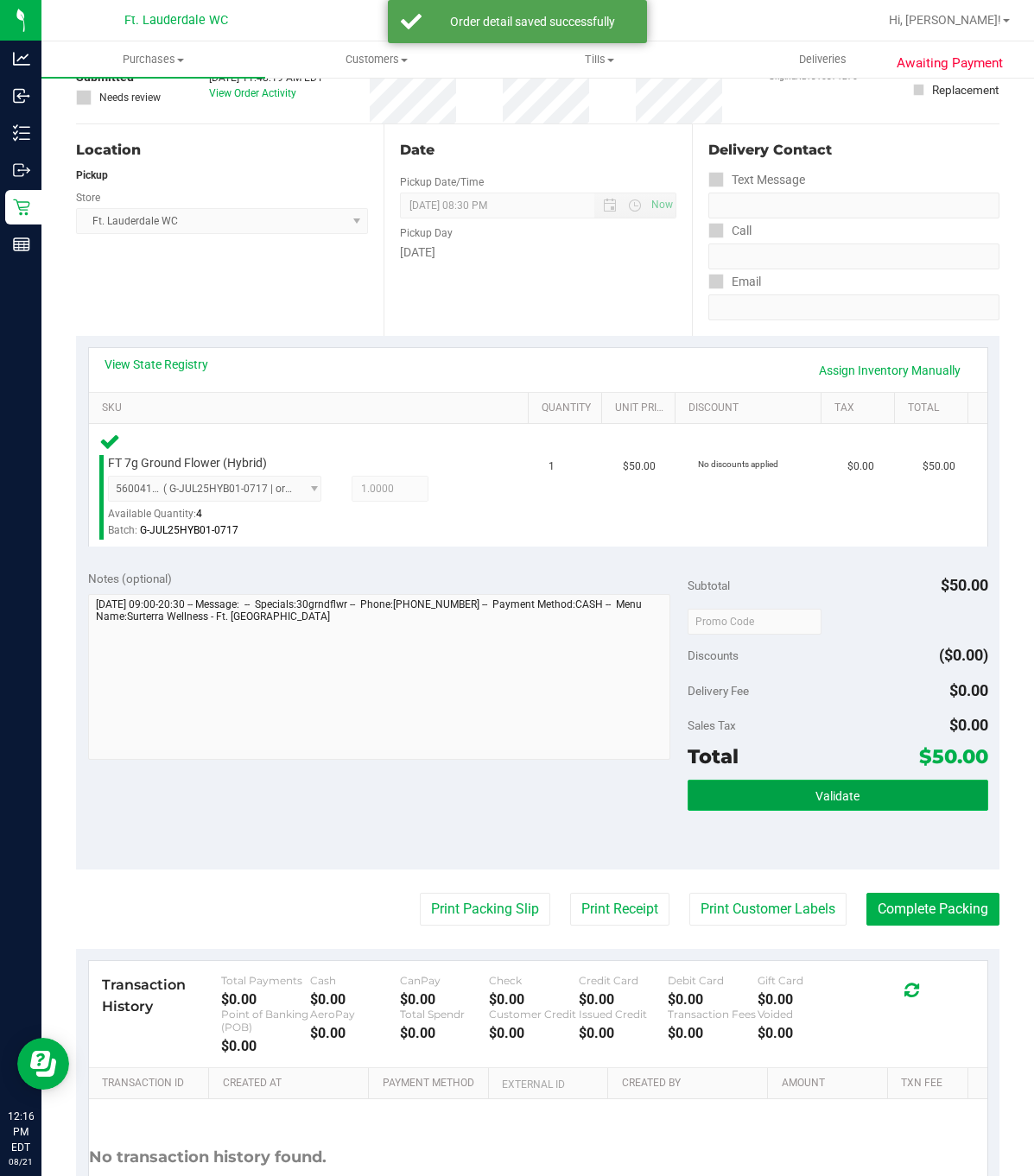
click at [892, 806] on button "Validate" at bounding box center [837, 796] width 299 height 31
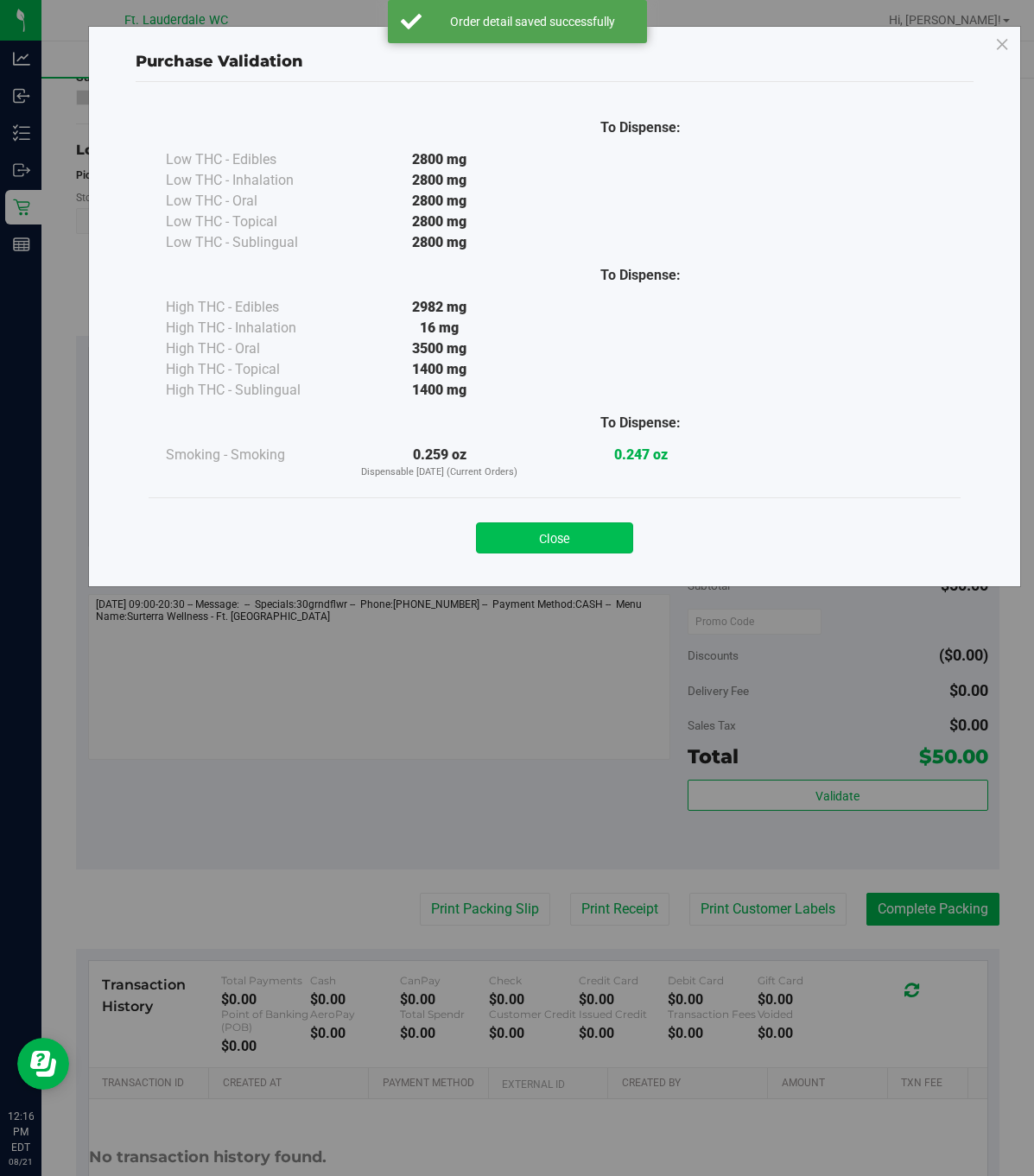
click at [485, 542] on button "Close" at bounding box center [554, 538] width 157 height 31
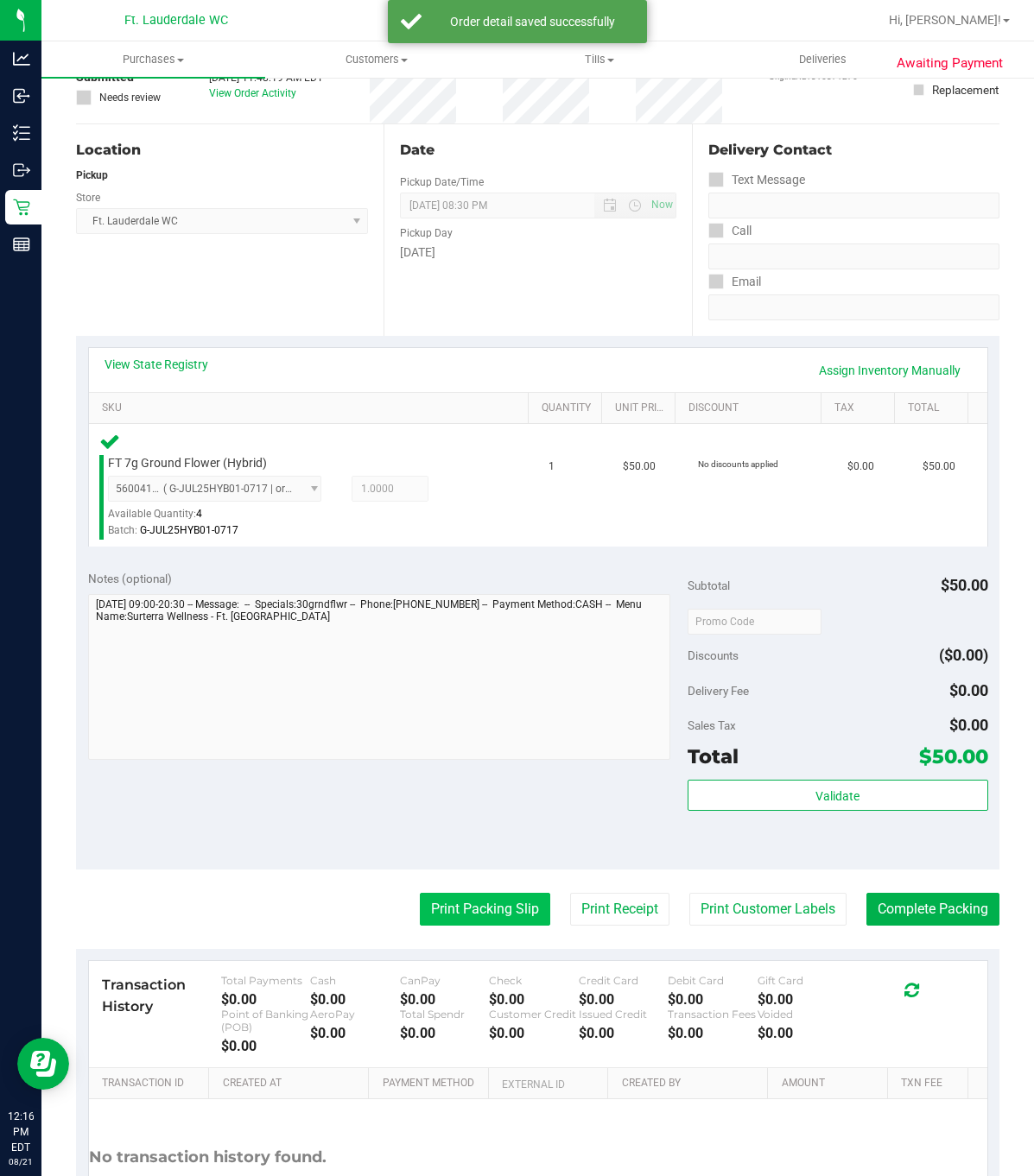
click at [490, 926] on button "Print Packing Slip" at bounding box center [485, 910] width 130 height 33
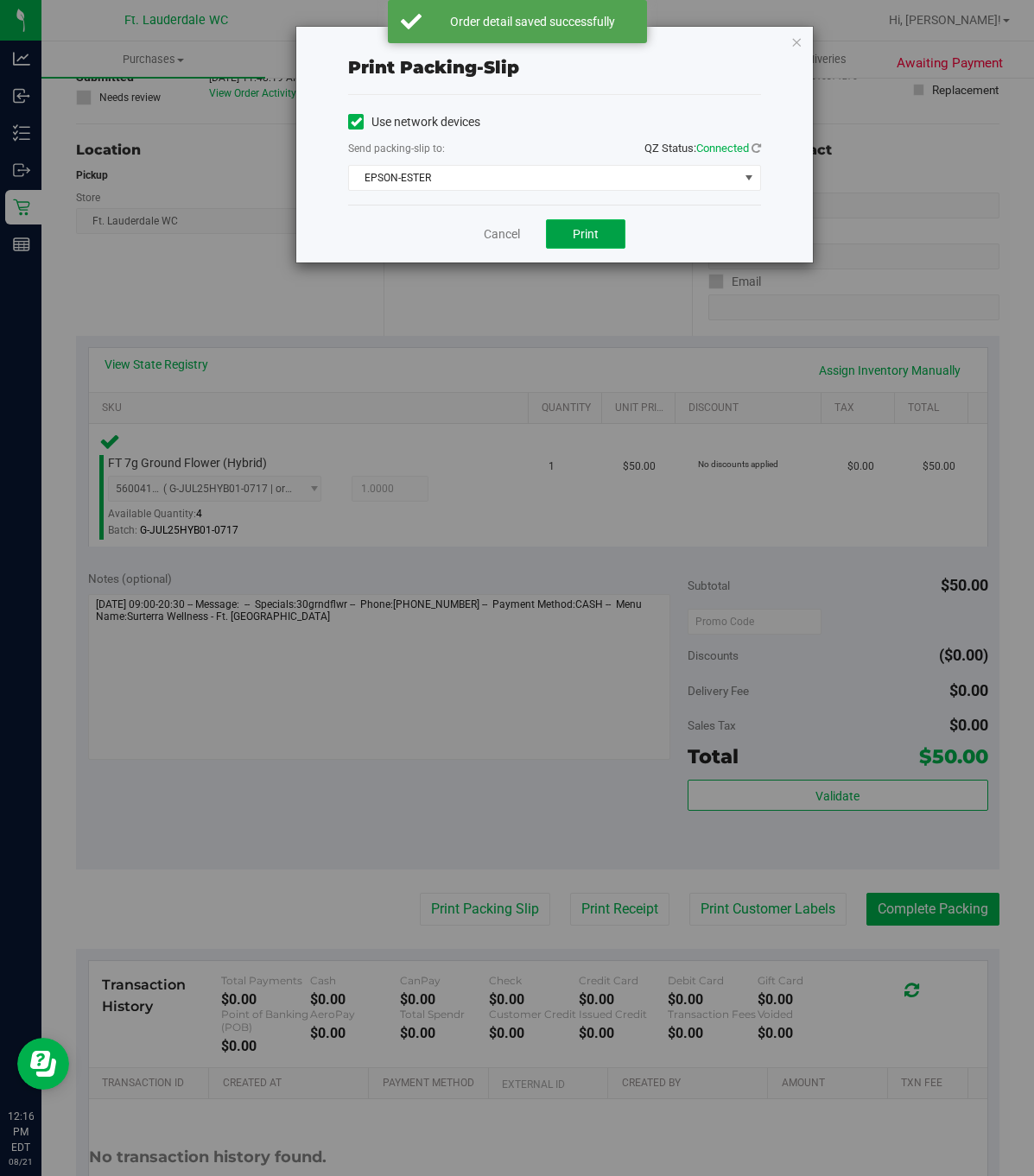
click at [586, 229] on span "Print" at bounding box center [585, 234] width 26 height 14
click at [519, 228] on link "Cancel" at bounding box center [502, 234] width 37 height 18
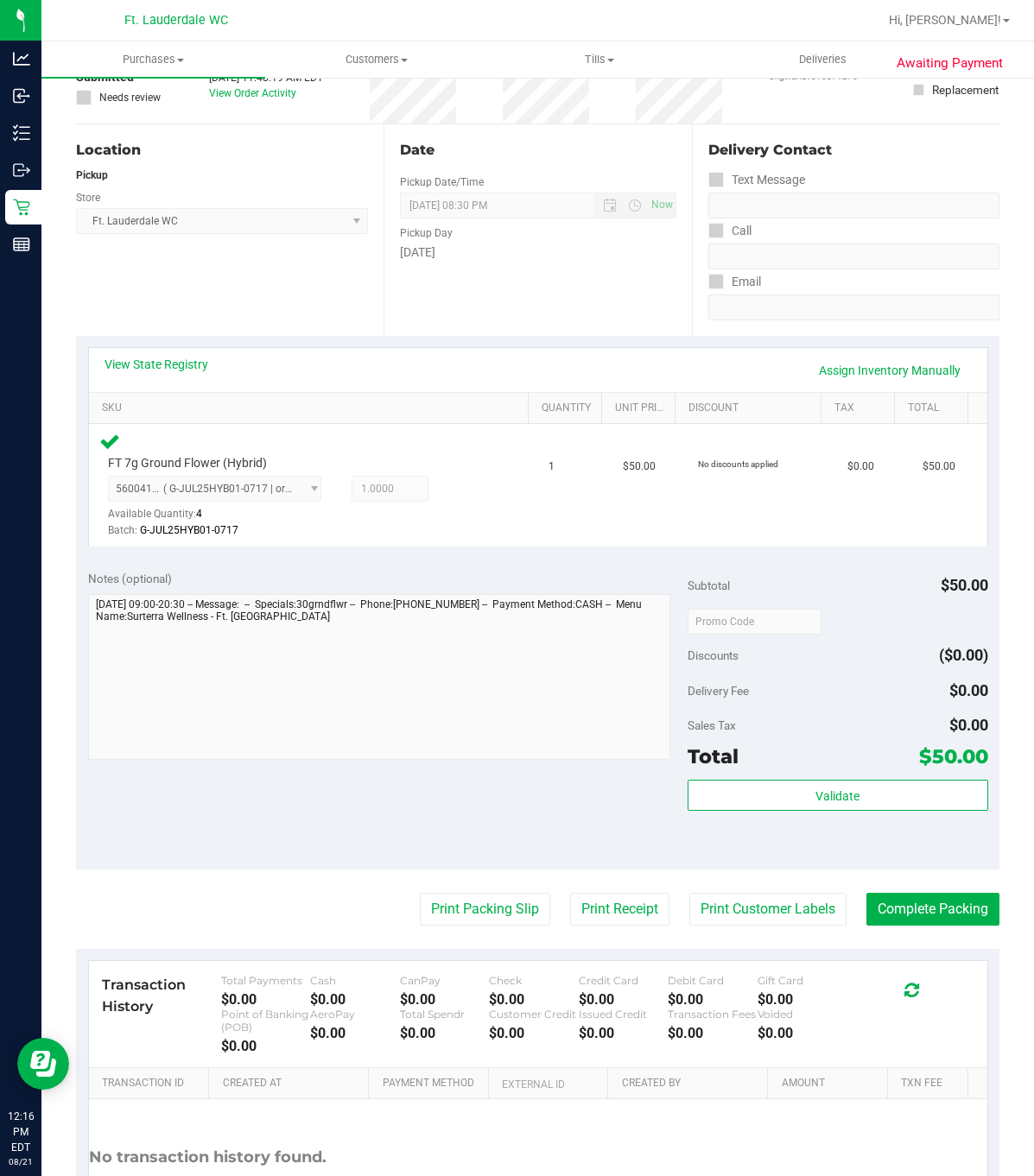
click at [438, 892] on purchase-details "Back Edit Purchase Cancel Purchase View Profile # 11822553 BioTrack ID: - Submi…" at bounding box center [538, 624] width 923 height 1321
click at [446, 910] on button "Print Packing Slip" at bounding box center [485, 910] width 130 height 33
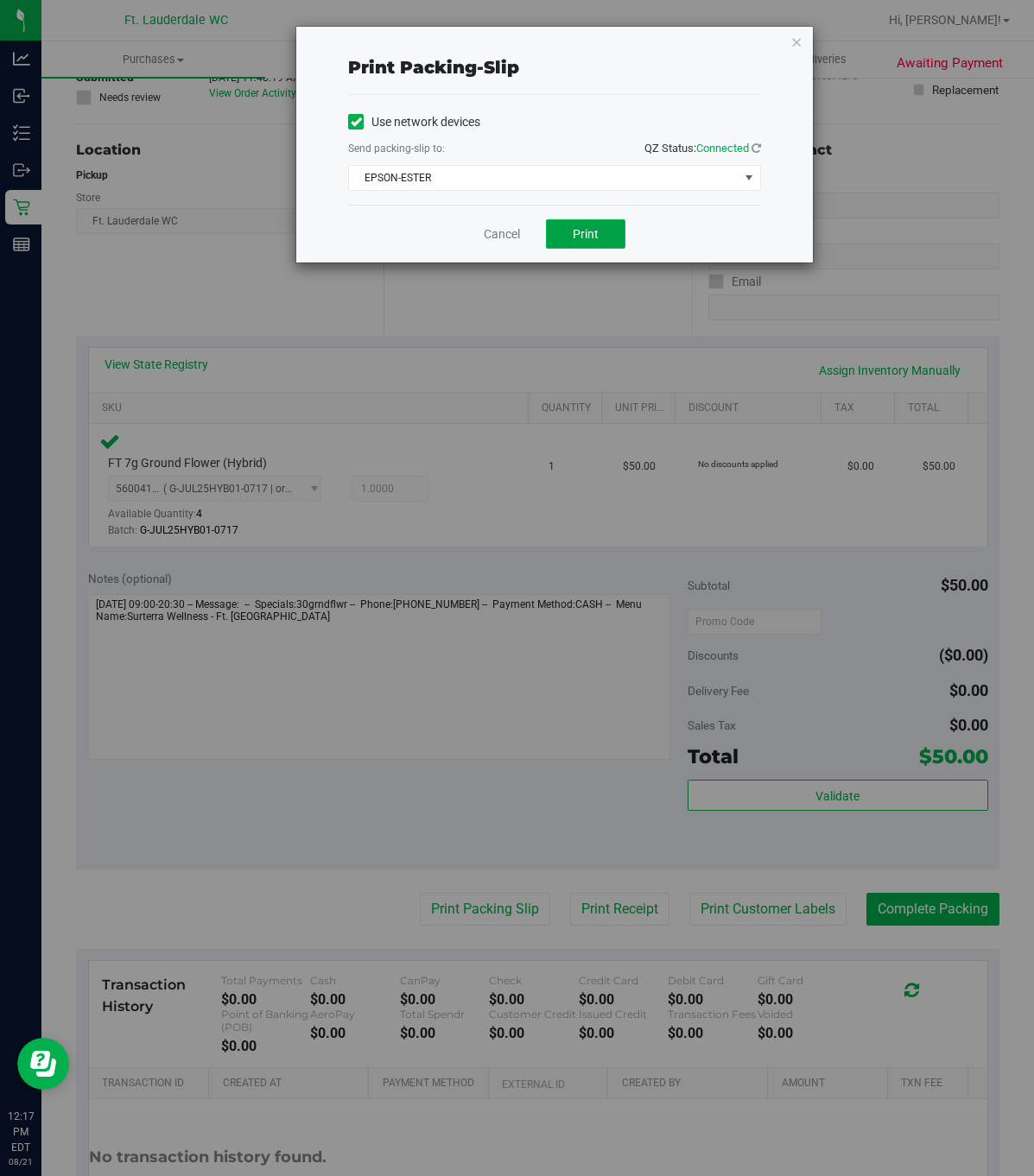
click at [586, 243] on button "Print" at bounding box center [585, 234] width 79 height 29
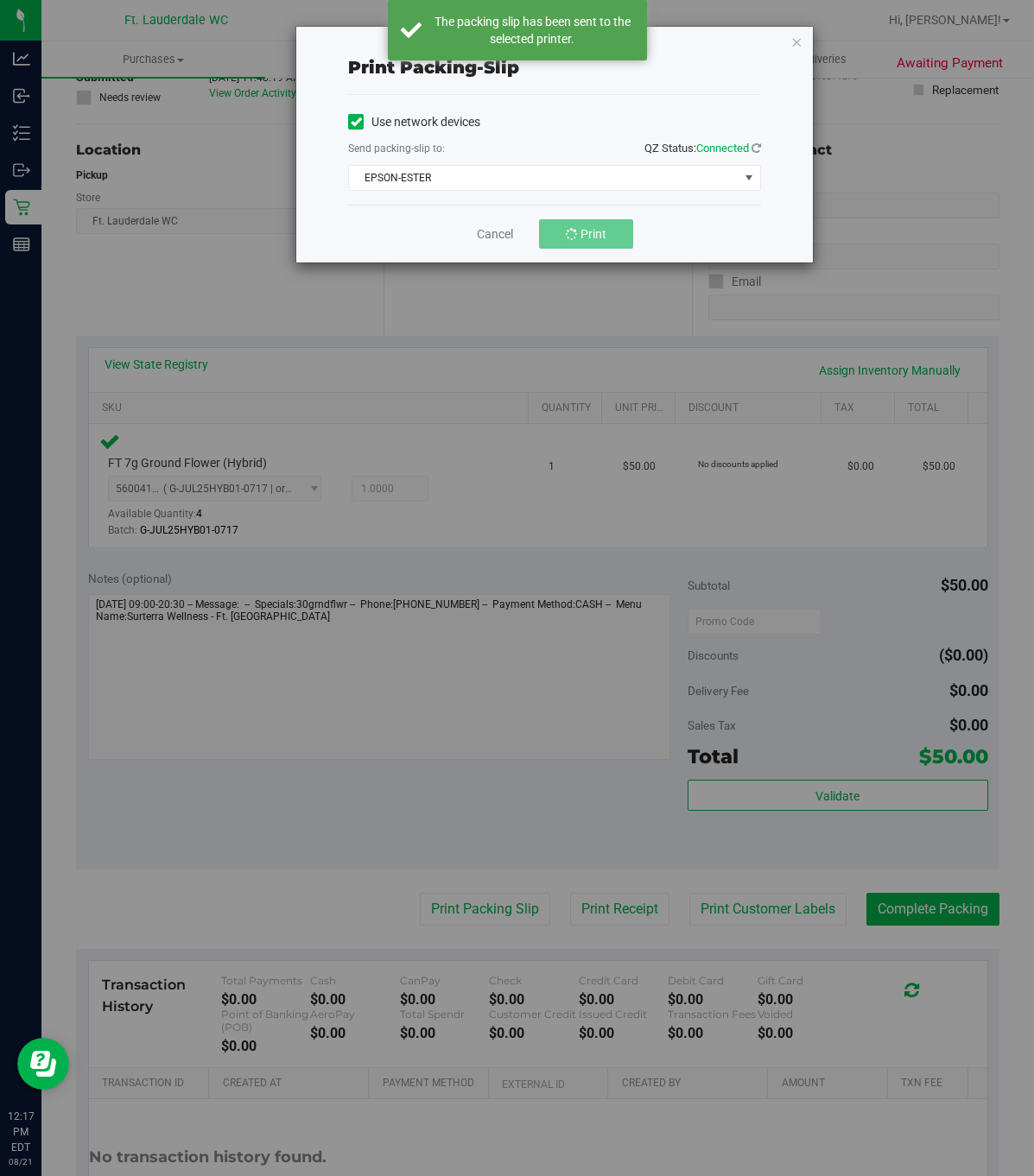
click at [920, 908] on div "Print packing-slip Use network devices Send packing-slip to: QZ Status: Connect…" at bounding box center [523, 588] width 1047 height 1176
click at [492, 228] on link "Cancel" at bounding box center [502, 234] width 37 height 18
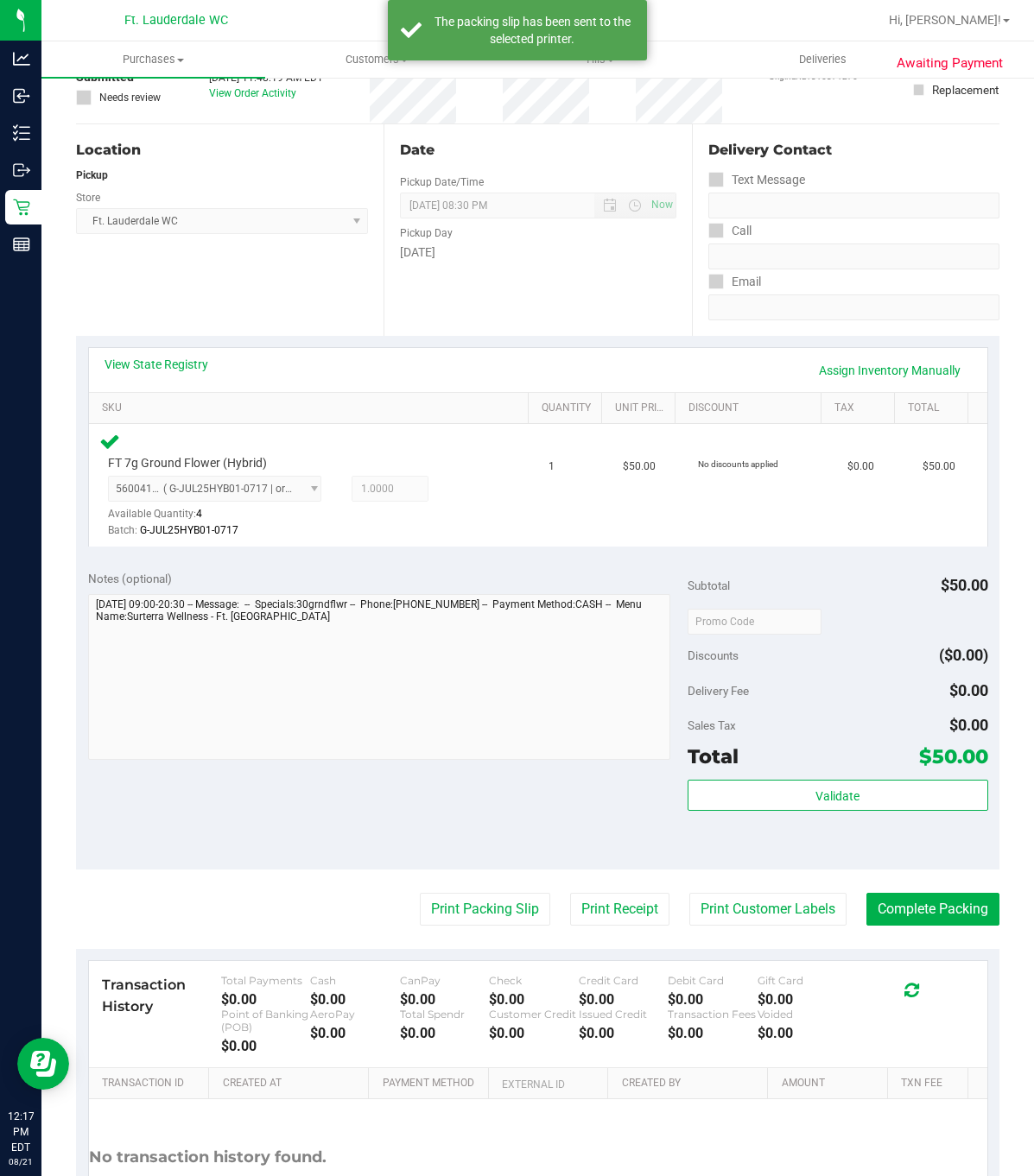
click at [945, 936] on purchase-details "Back Edit Purchase Cancel Purchase View Profile # 11822553 BioTrack ID: - Submi…" at bounding box center [538, 624] width 923 height 1321
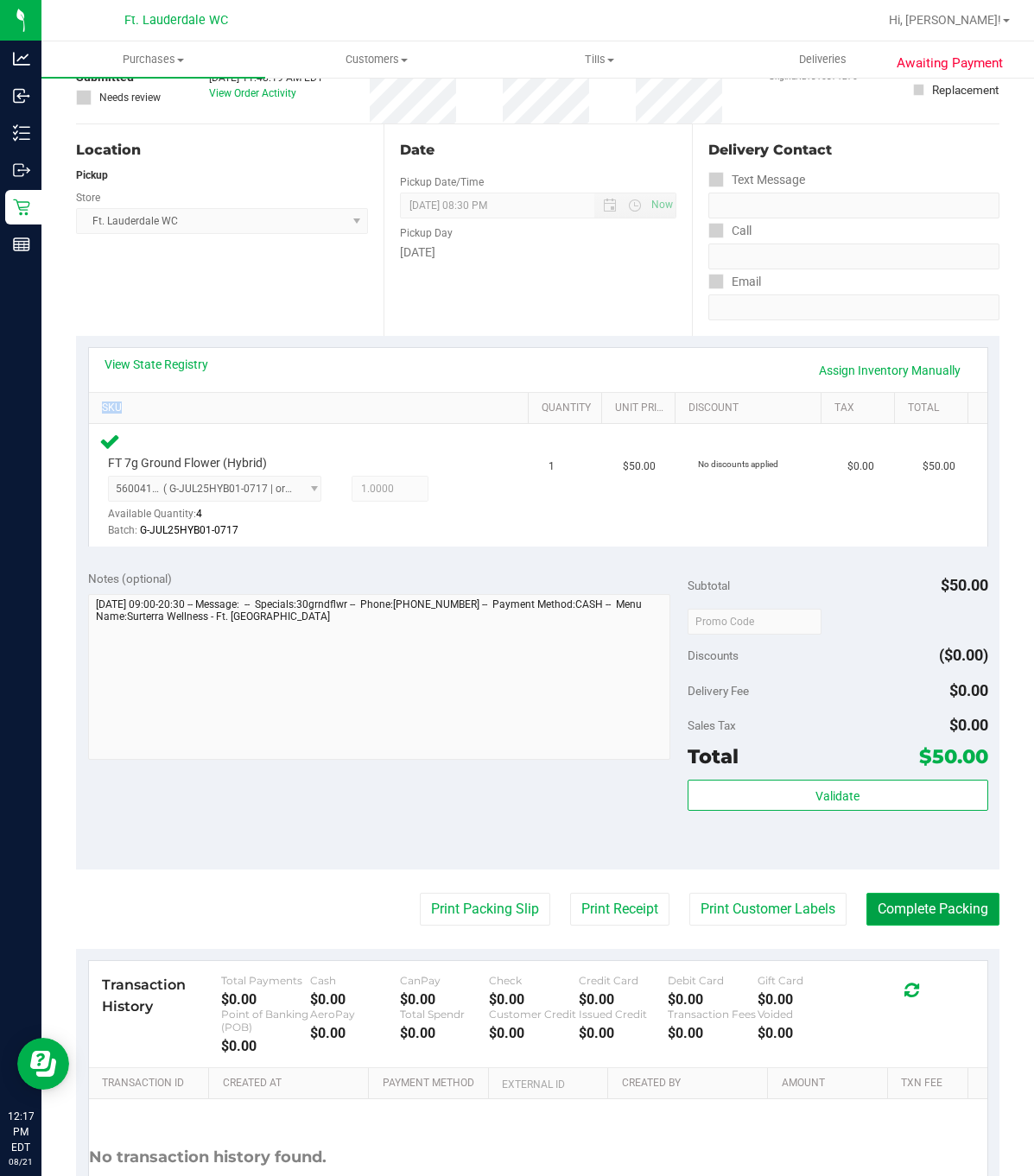
click at [946, 907] on button "Complete Packing" at bounding box center [933, 910] width 133 height 33
